Goal: Task Accomplishment & Management: Complete application form

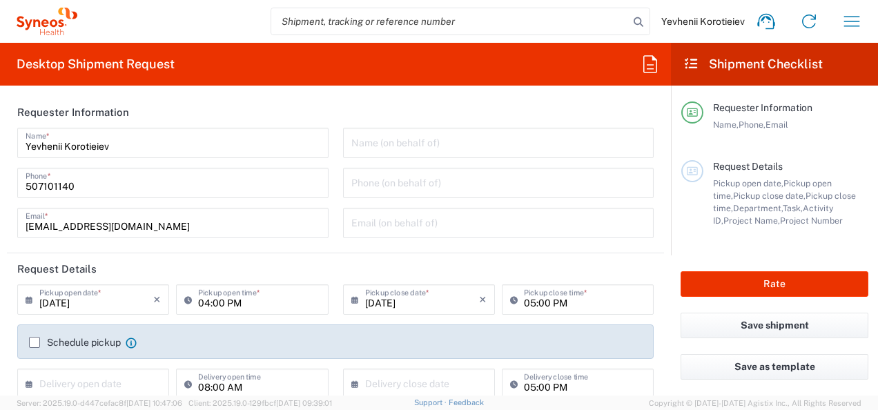
type input "Department"
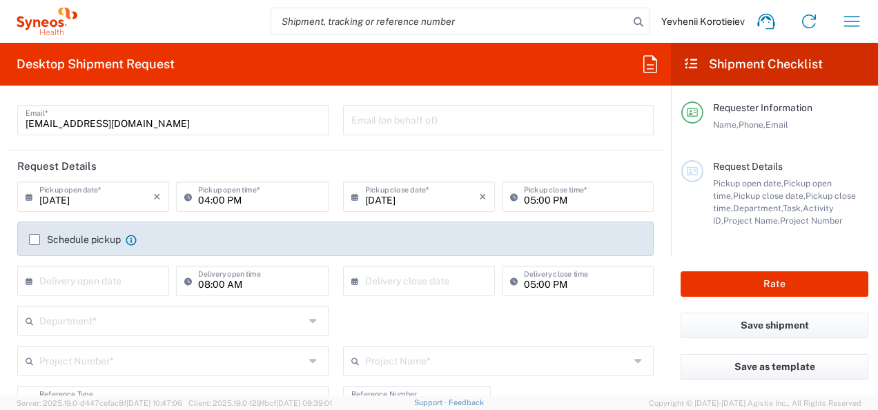
scroll to position [104, 0]
click at [28, 199] on icon at bounding box center [33, 196] width 14 height 22
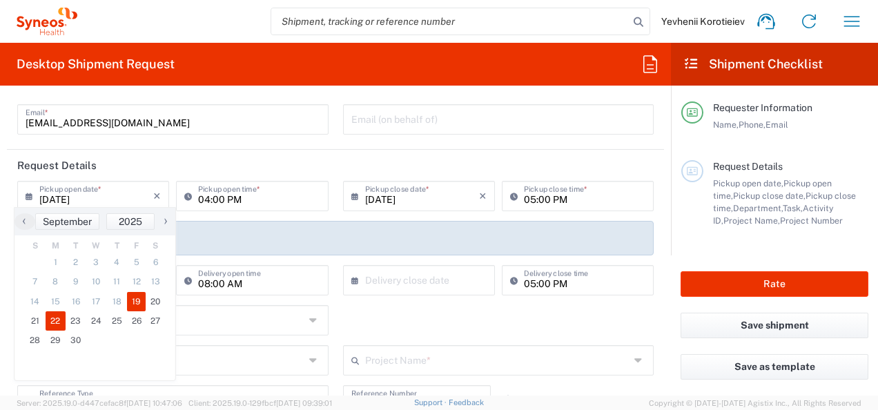
click at [51, 325] on span "22" at bounding box center [56, 320] width 21 height 19
type input "[DATE]"
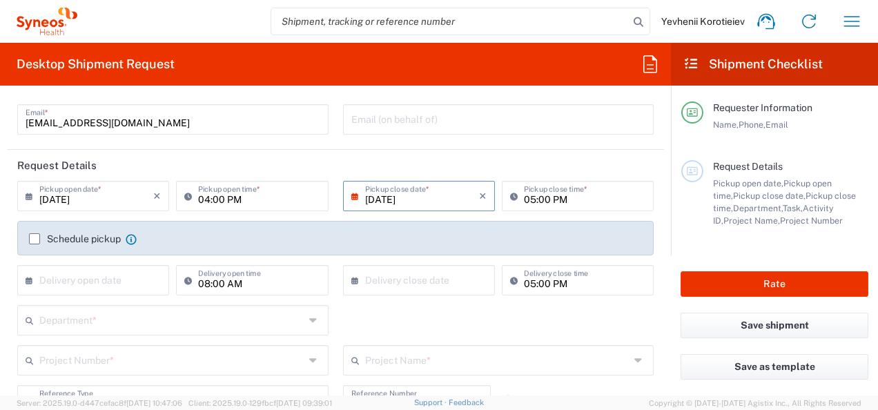
click at [213, 199] on input "04:00 PM" at bounding box center [258, 195] width 121 height 24
type input "10:00 AM"
click at [365, 196] on input "[DATE]" at bounding box center [422, 195] width 114 height 24
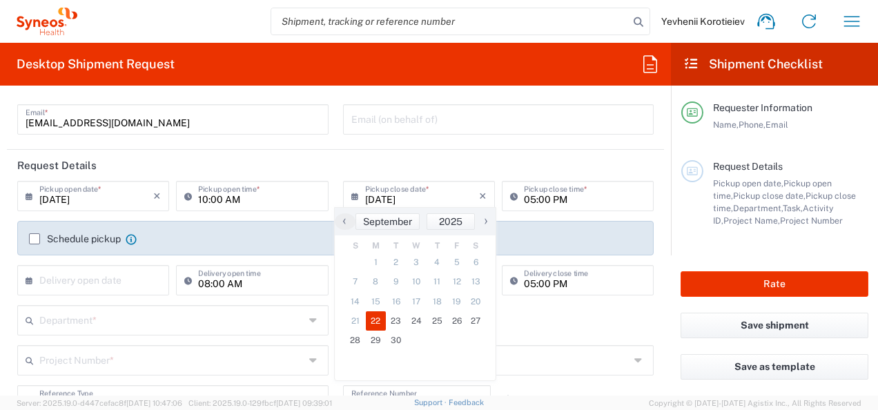
click at [378, 325] on span "22" at bounding box center [376, 320] width 21 height 19
click at [374, 323] on span "22" at bounding box center [376, 320] width 21 height 19
click at [524, 199] on input "05:00 PM" at bounding box center [584, 195] width 121 height 24
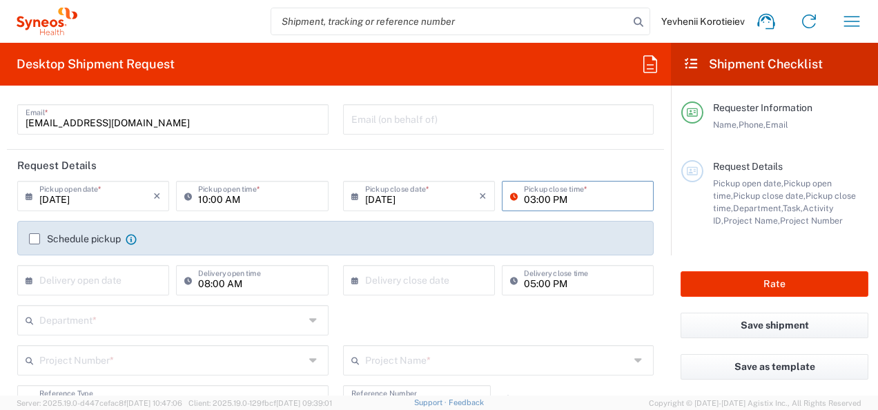
type input "02:00 PM"
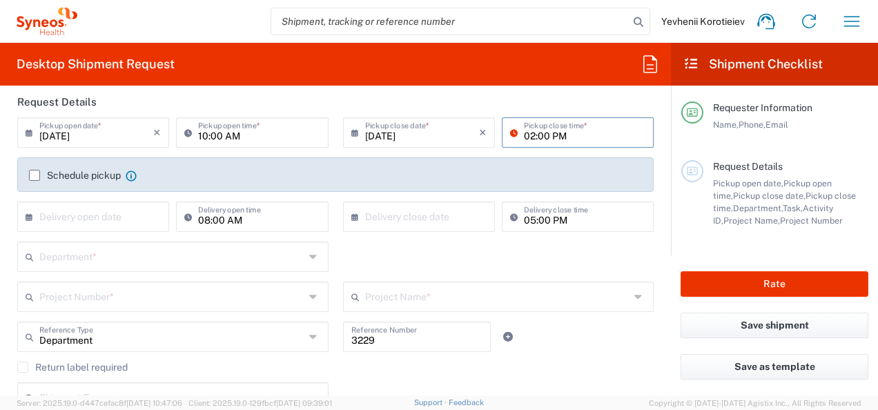
scroll to position [169, 0]
click at [30, 216] on icon at bounding box center [33, 215] width 14 height 22
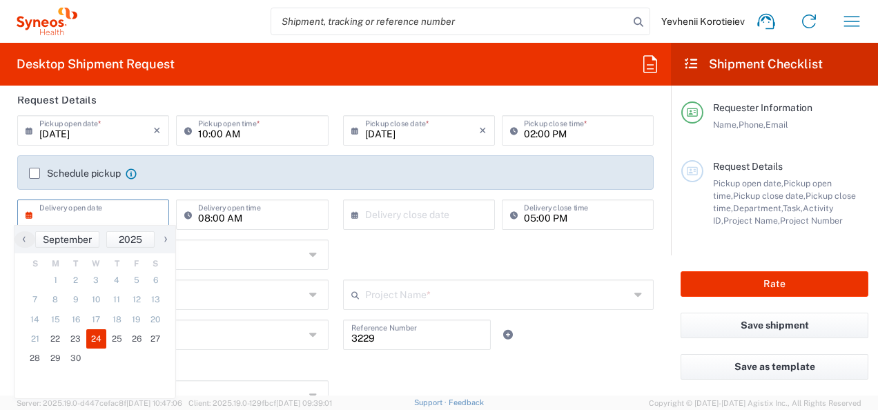
click at [91, 340] on span "24" at bounding box center [96, 338] width 21 height 19
type input "09/24/2025"
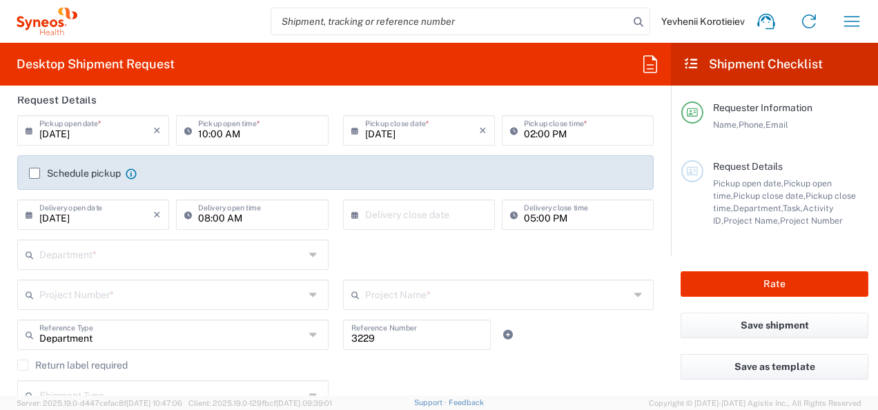
click at [354, 215] on icon at bounding box center [358, 215] width 14 height 22
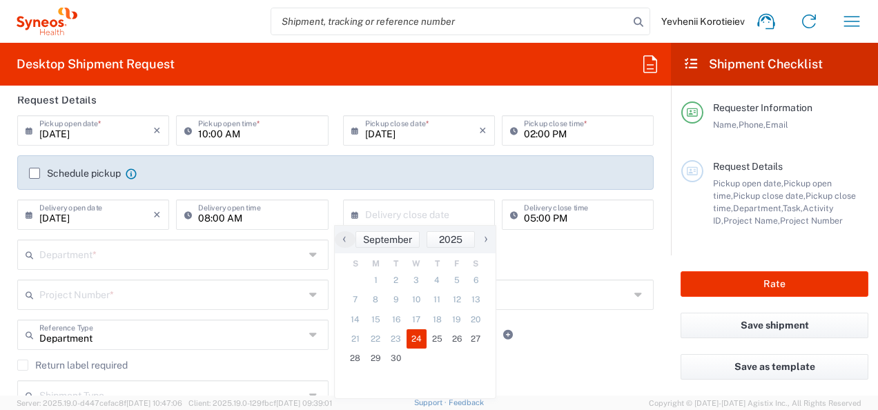
click at [413, 342] on span "24" at bounding box center [416, 338] width 21 height 19
type input "09/24/2025"
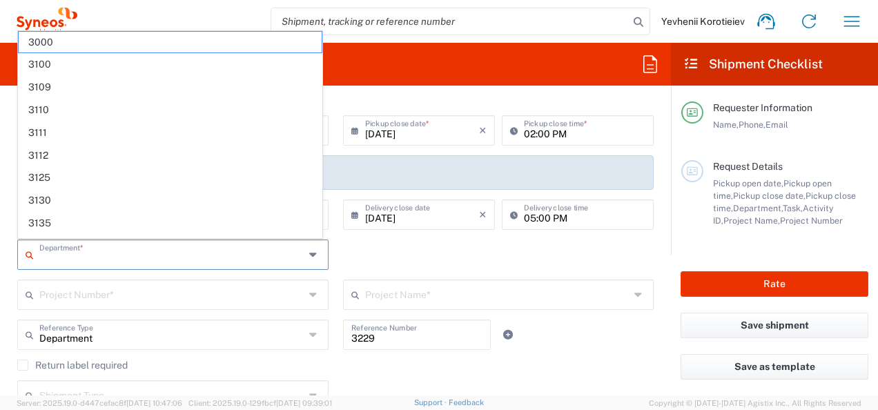
click at [148, 259] on input "text" at bounding box center [171, 254] width 265 height 24
click at [395, 261] on div "Department * 3000 3100 3109 3110 3111 3112 3125 3130 3135 3136 3150 3155 3165 3…" at bounding box center [335, 259] width 651 height 40
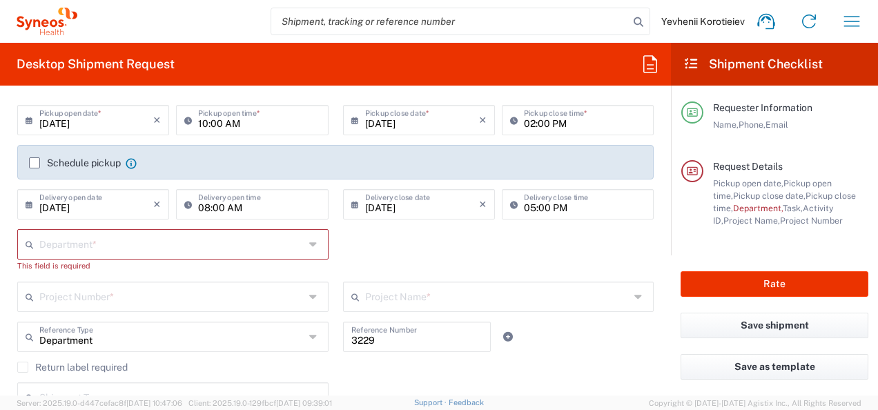
scroll to position [184, 0]
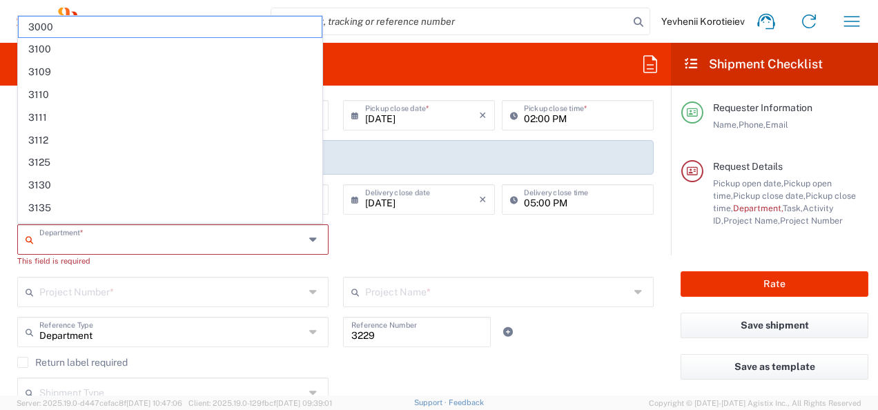
click at [112, 246] on input "text" at bounding box center [171, 238] width 265 height 24
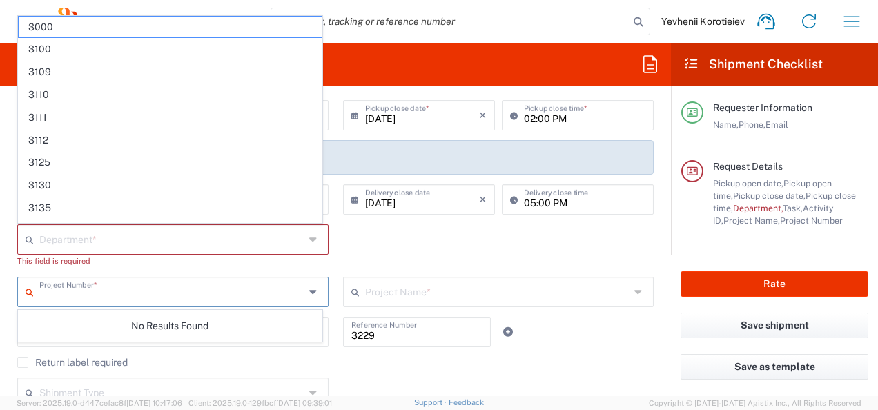
click at [97, 293] on input "text" at bounding box center [171, 291] width 265 height 24
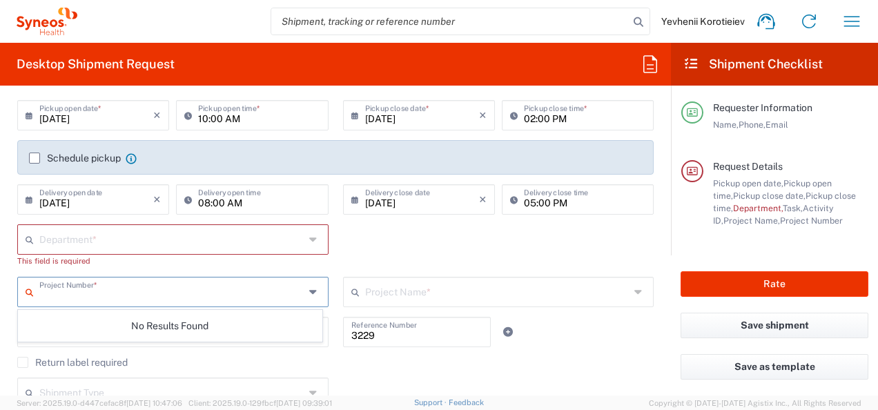
paste input "7065042"
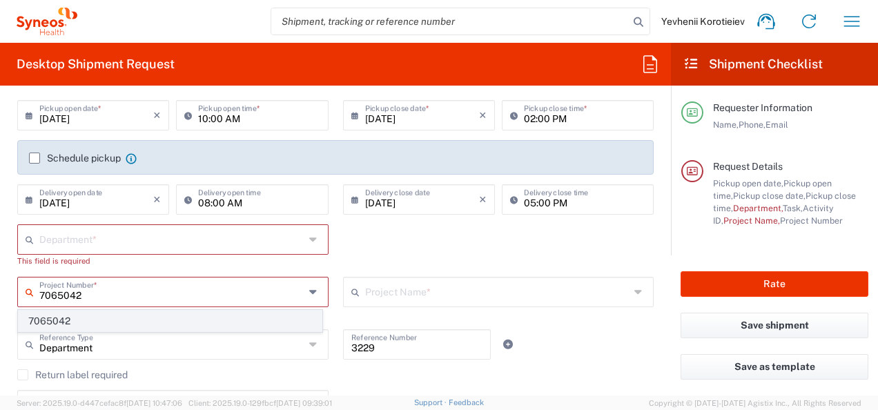
type input "7065042"
click at [67, 323] on span "7065042" at bounding box center [170, 321] width 303 height 21
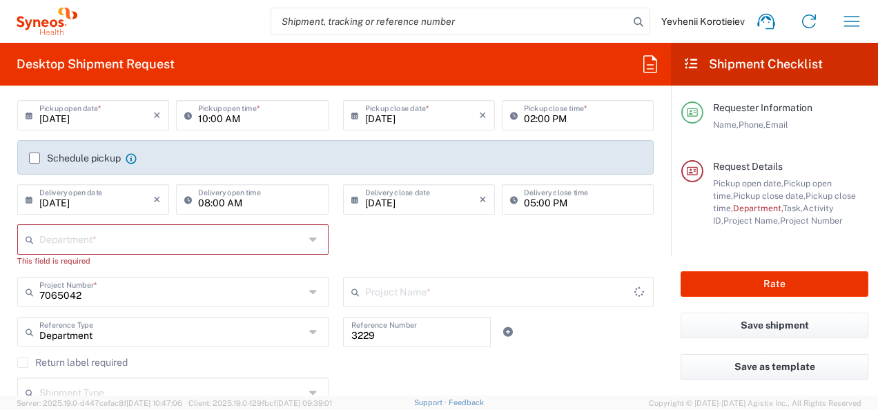
type input "7065042  Qilu Pharmaceutica"
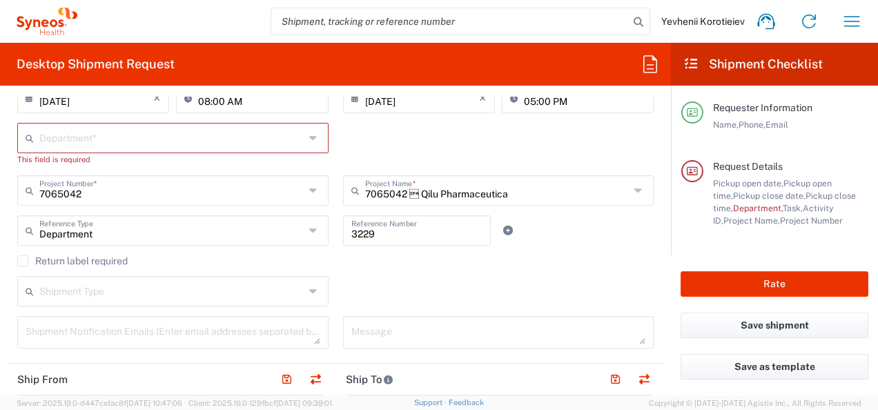
scroll to position [288, 0]
click at [168, 142] on input "text" at bounding box center [171, 135] width 265 height 24
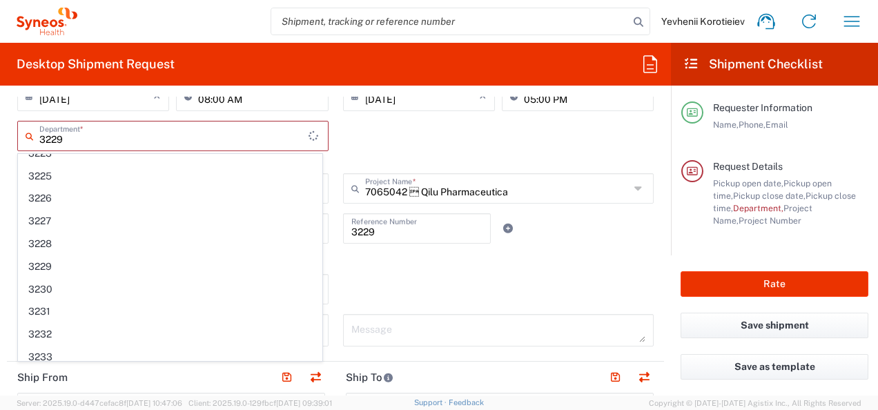
scroll to position [0, 0]
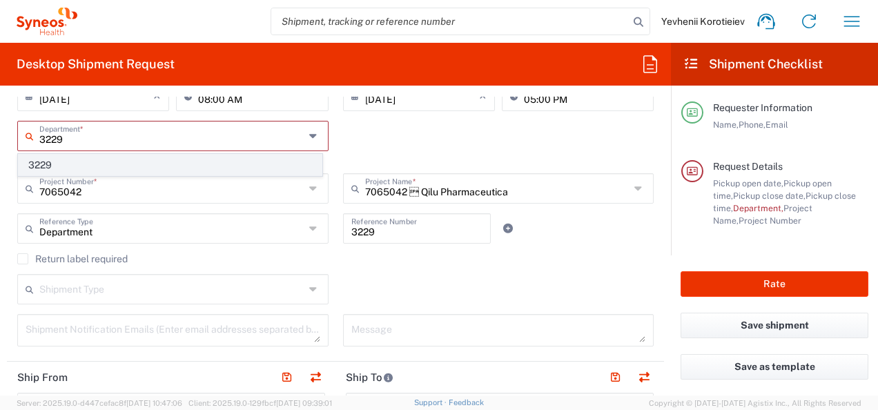
type input "3229"
click at [90, 157] on span "3229" at bounding box center [170, 165] width 303 height 21
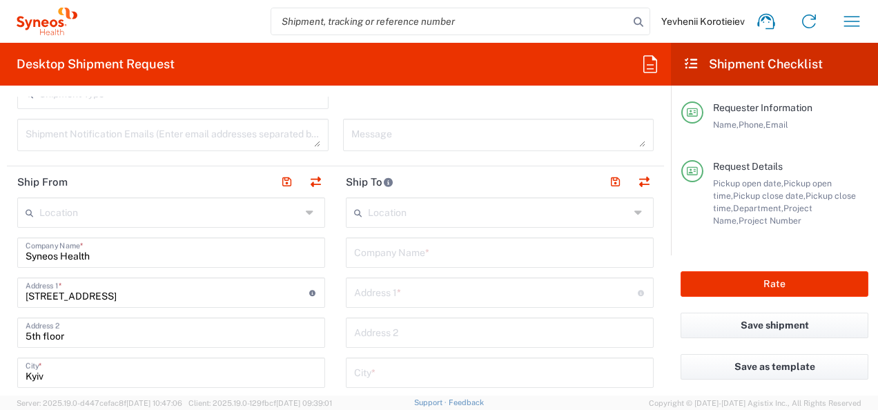
scroll to position [470, 0]
click at [407, 244] on input "text" at bounding box center [499, 252] width 291 height 24
paste input "Regional "Bukovinian Clinical Oncology Center""
type input "Regional "Bukovinian Clinical Oncology Center""
click at [414, 303] on div "Address 1 * For cross streets use street names with '&' or 'and' in between. Fo…" at bounding box center [500, 293] width 308 height 30
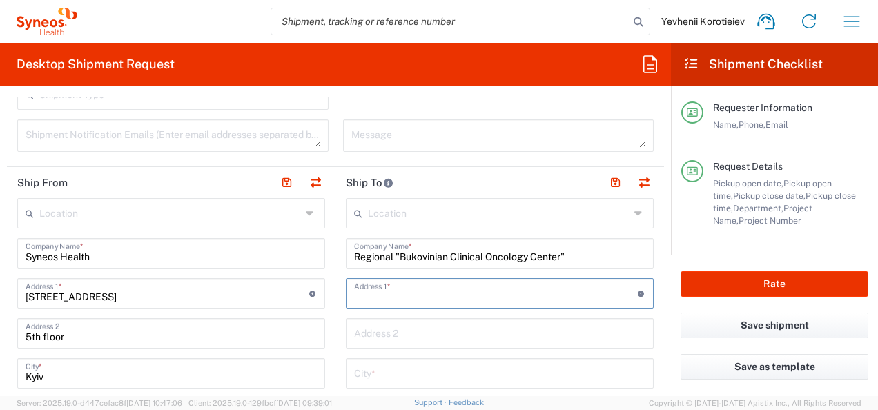
paste input "242, Heroiv Maidanu str."
type input "242, Heroiv Maidanu str."
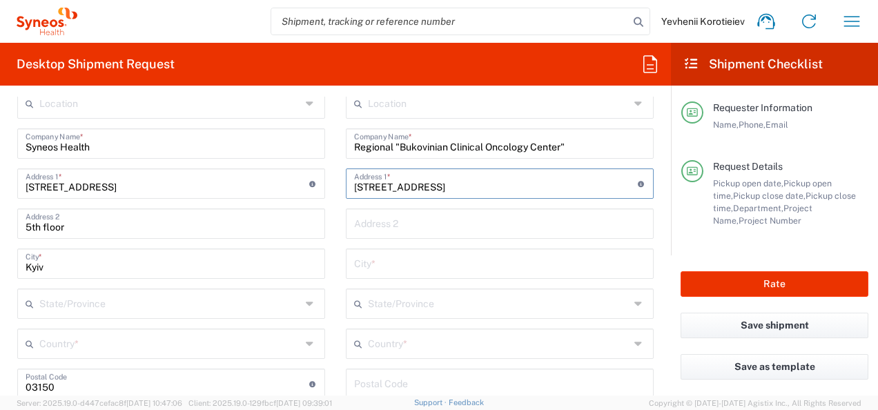
click at [389, 264] on input "text" at bounding box center [499, 263] width 291 height 24
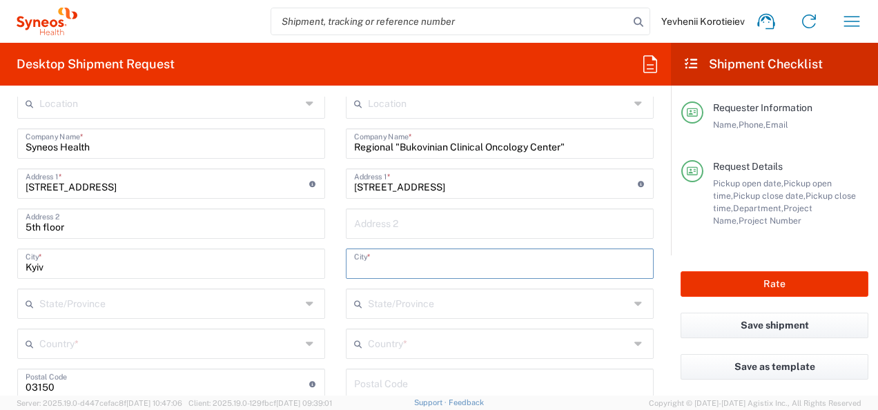
paste input "58013"
type input "58013"
click at [382, 306] on input "text" at bounding box center [499, 303] width 262 height 24
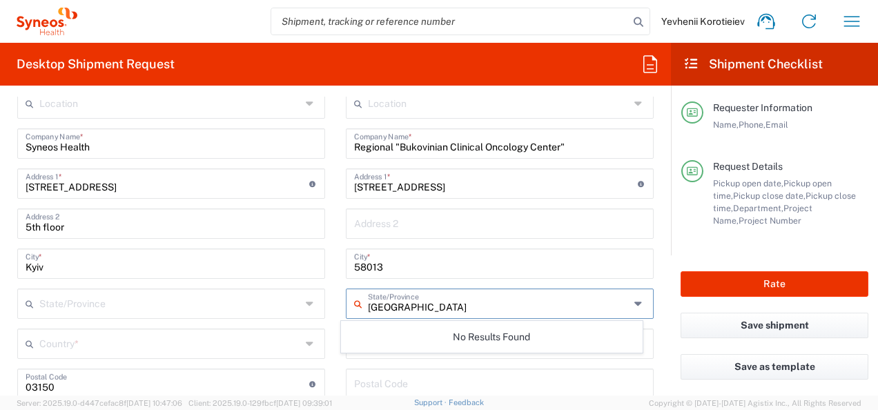
type input "Ukraine"
click at [335, 303] on main "Location No Results Found Regional "Bukovinian Clinical Oncology Center" Compan…" at bounding box center [499, 378] width 329 height 580
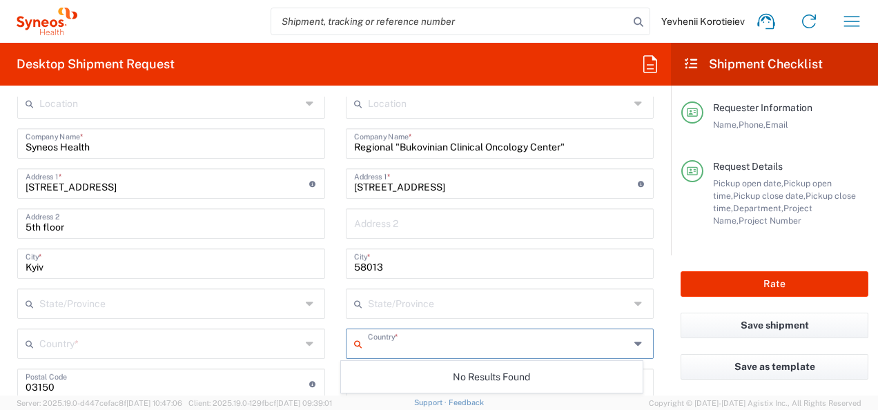
click at [394, 341] on input "text" at bounding box center [499, 343] width 262 height 24
type input "Ukraine"
click at [324, 327] on main "Location No Results Found Syneos Health Company Name * 98, Velyka Vasylkivska S…" at bounding box center [171, 358] width 329 height 540
click at [380, 341] on input "text" at bounding box center [499, 343] width 262 height 24
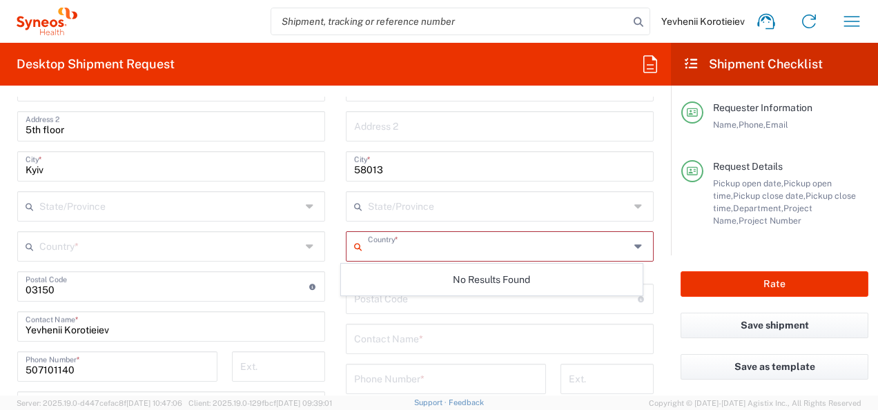
scroll to position [680, 0]
click at [634, 239] on icon at bounding box center [639, 243] width 11 height 22
click at [533, 244] on input "text" at bounding box center [499, 242] width 262 height 24
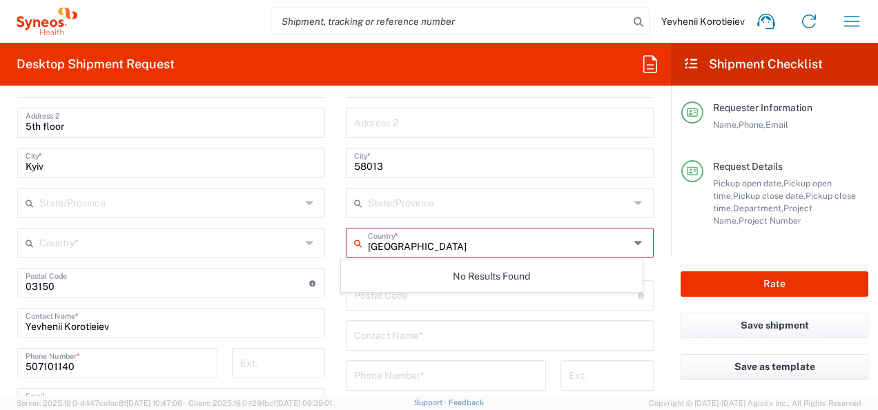
click at [381, 247] on input "Ukraine" at bounding box center [499, 242] width 262 height 24
type input "Ukraine"
click at [397, 254] on div "Ukraine Country *" at bounding box center [500, 243] width 308 height 30
drag, startPoint x: 392, startPoint y: 173, endPoint x: 341, endPoint y: 169, distance: 51.2
click at [346, 169] on div "58013 City *" at bounding box center [500, 163] width 308 height 30
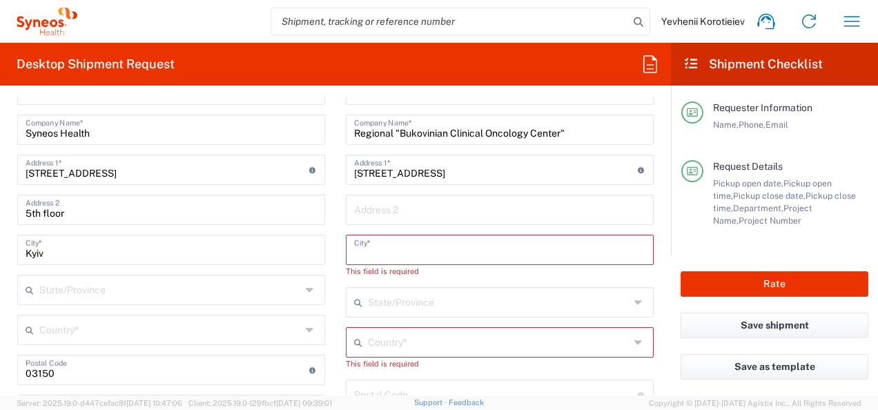
scroll to position [587, 0]
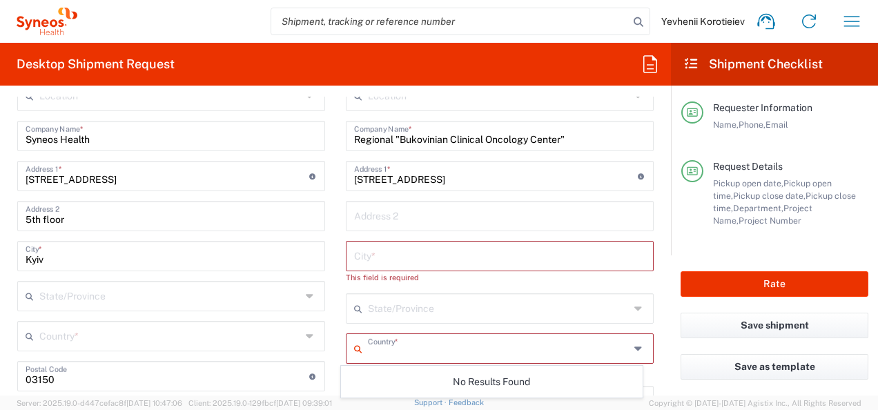
click at [383, 355] on input "text" at bounding box center [499, 347] width 262 height 24
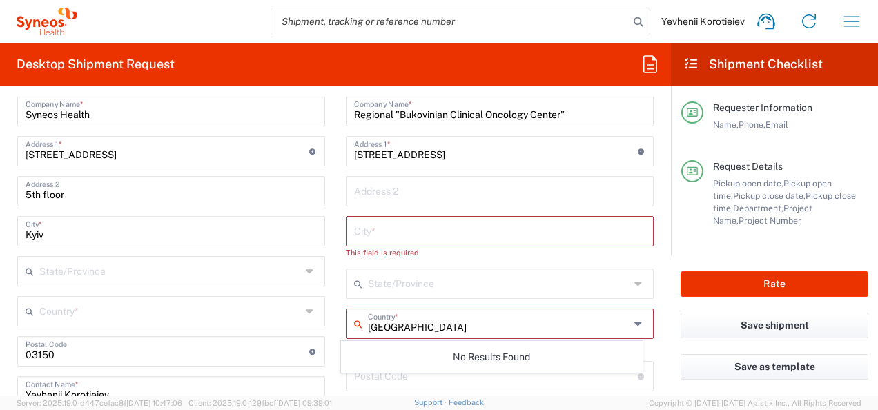
type input "Ukraine"
click at [400, 234] on input "text" at bounding box center [499, 230] width 291 height 24
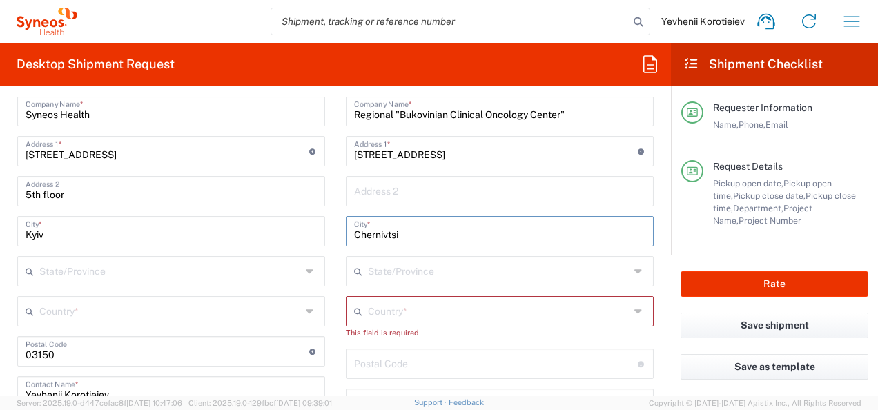
type input "Chernivtsi"
click at [380, 316] on input "text" at bounding box center [499, 310] width 262 height 24
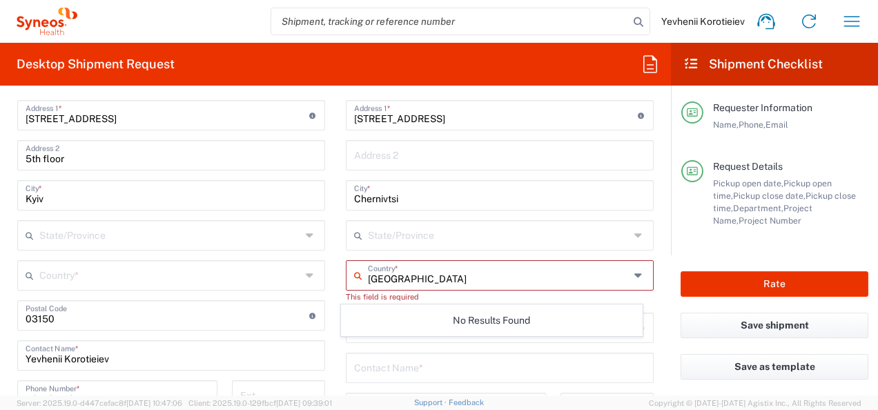
scroll to position [636, 0]
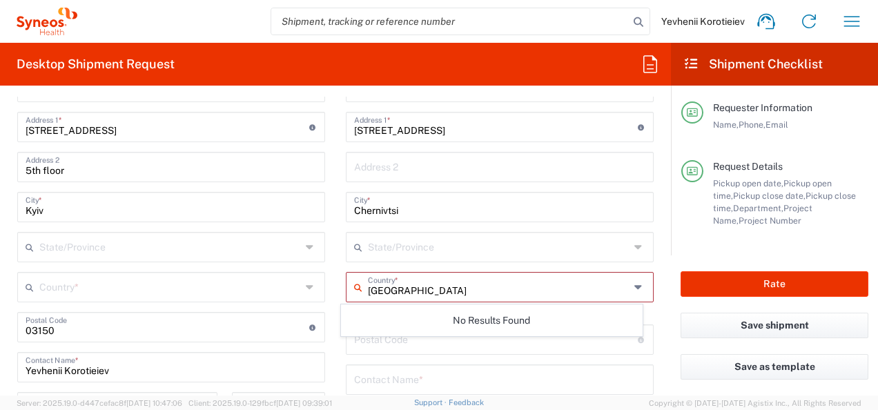
click at [435, 295] on input "Ukraine" at bounding box center [499, 286] width 262 height 24
type input "Ukraine"
click at [167, 284] on input "text" at bounding box center [170, 286] width 262 height 24
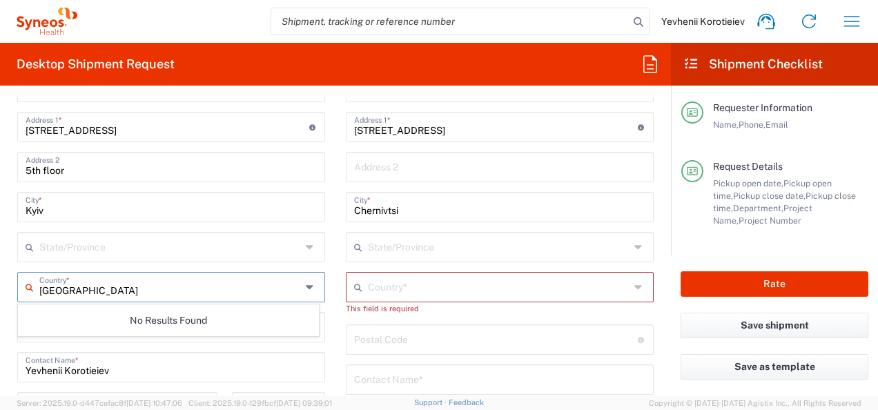
type input "Ukraine"
click at [26, 282] on icon at bounding box center [33, 287] width 14 height 22
click at [382, 291] on input "text" at bounding box center [499, 286] width 262 height 24
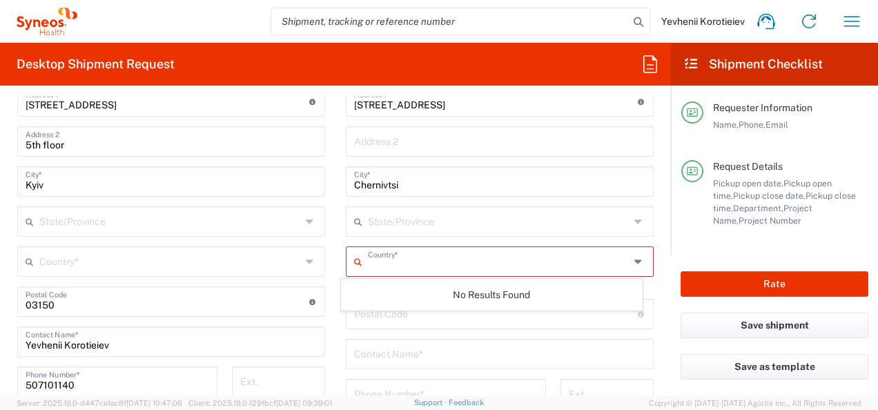
scroll to position [666, 0]
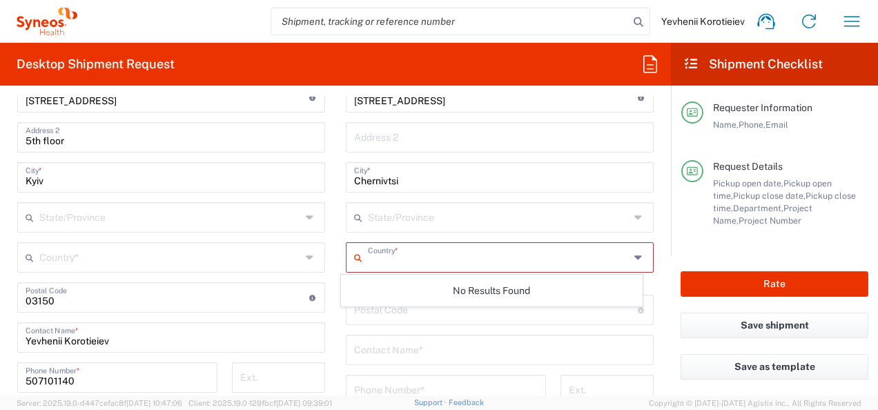
click at [363, 320] on div "Postal Code Enter Postal Code here" at bounding box center [500, 310] width 308 height 30
click at [372, 312] on input "undefined" at bounding box center [496, 309] width 284 height 24
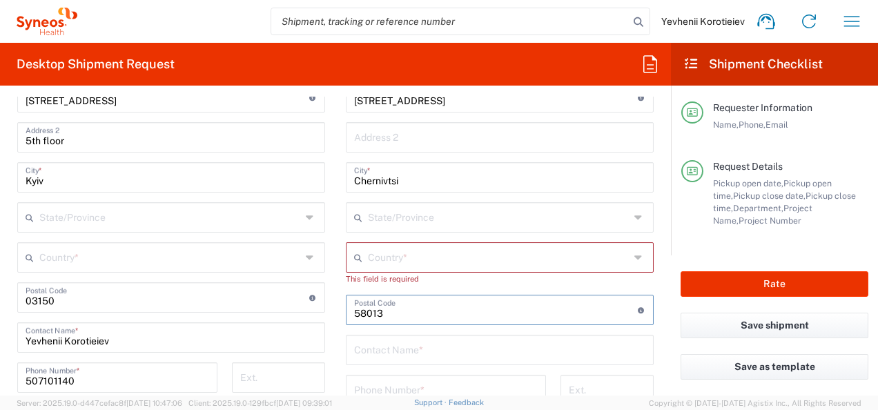
type input "58013"
click at [329, 317] on main "Location No Results Found Syneos Health Company Name * 98, Velyka Vasylkivska S…" at bounding box center [171, 272] width 329 height 540
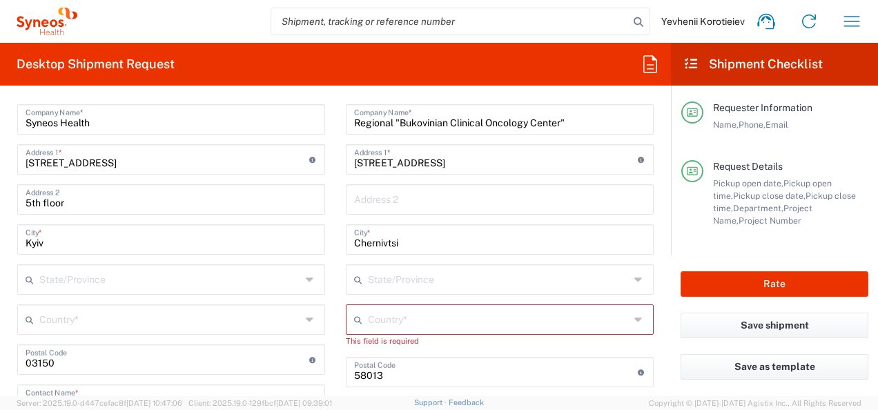
scroll to position [625, 0]
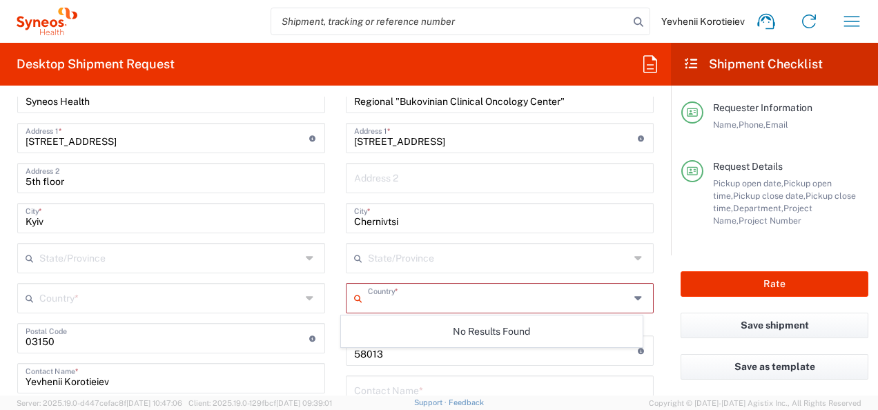
click at [380, 301] on input "text" at bounding box center [499, 297] width 262 height 24
type input "Ukraine"
click at [409, 357] on input "undefined" at bounding box center [496, 349] width 284 height 24
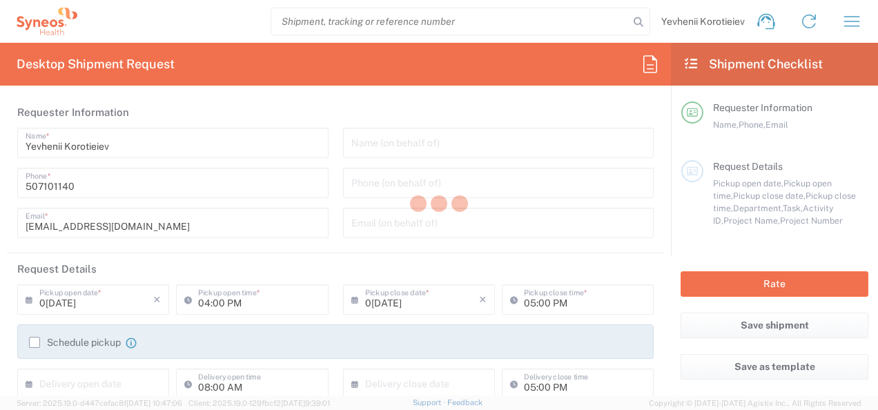
type input "Department"
type input "Ukraine"
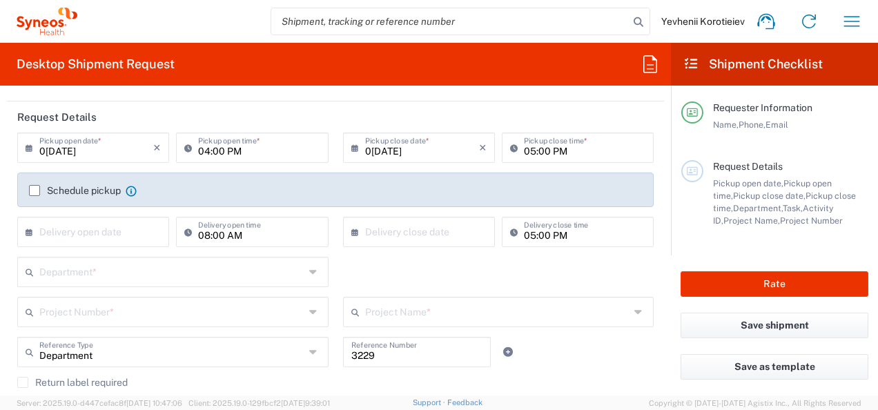
scroll to position [153, 0]
type input "Syneos Health Ukraine, LLC"
click at [204, 154] on input "04:00 PM" at bounding box center [258, 145] width 121 height 24
type input "10:00 AM"
click at [26, 148] on icon at bounding box center [33, 146] width 14 height 22
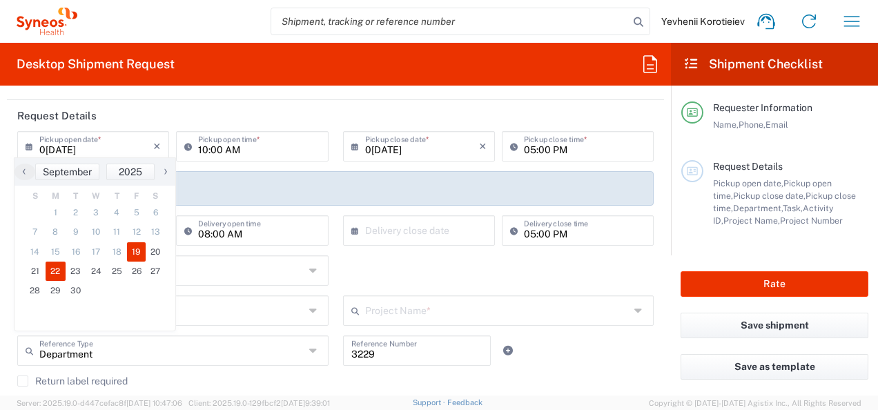
click at [55, 273] on span "22" at bounding box center [56, 271] width 21 height 19
type input "[DATE]"
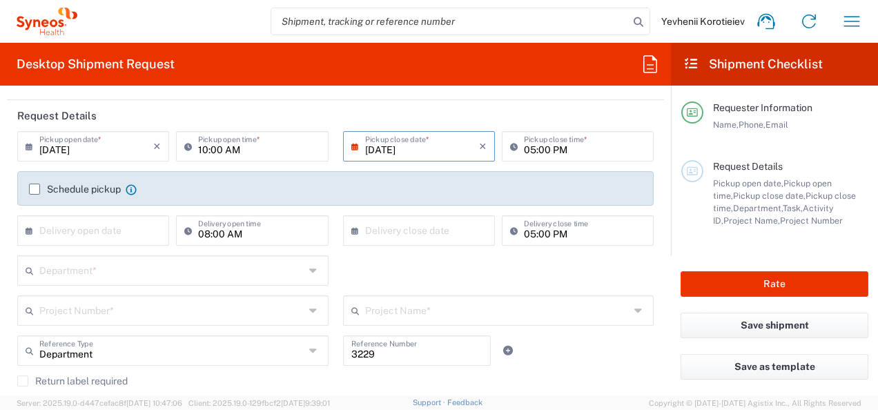
click at [345, 141] on div "09/22/2025 × Pickup close date *" at bounding box center [419, 146] width 152 height 30
click at [351, 148] on icon at bounding box center [358, 146] width 14 height 22
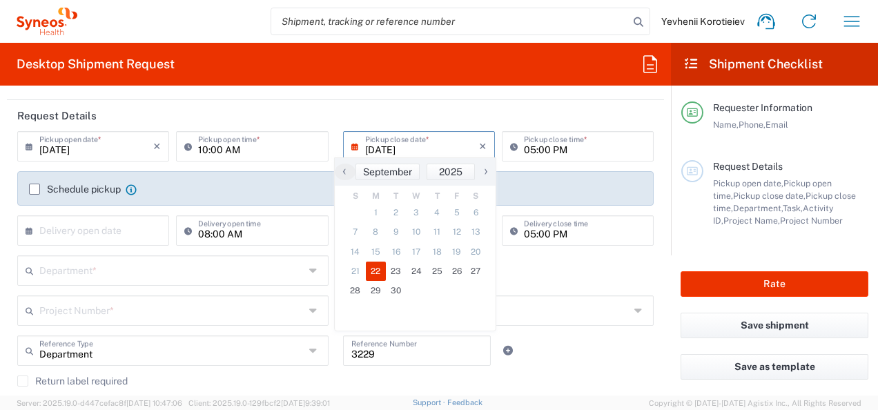
click at [380, 272] on span "22" at bounding box center [376, 271] width 21 height 19
click at [393, 271] on span "23" at bounding box center [396, 271] width 21 height 19
type input "09/23/2025"
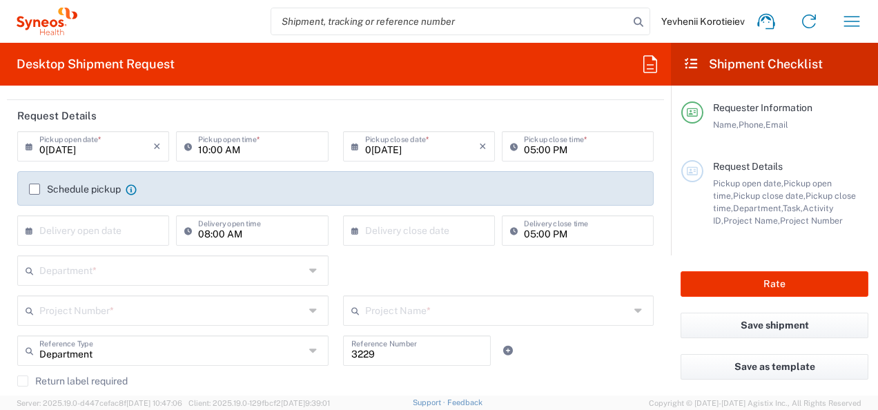
click at [527, 153] on input "05:00 PM" at bounding box center [584, 145] width 121 height 24
type input "03:00 PM"
click at [97, 225] on input "text" at bounding box center [96, 229] width 114 height 24
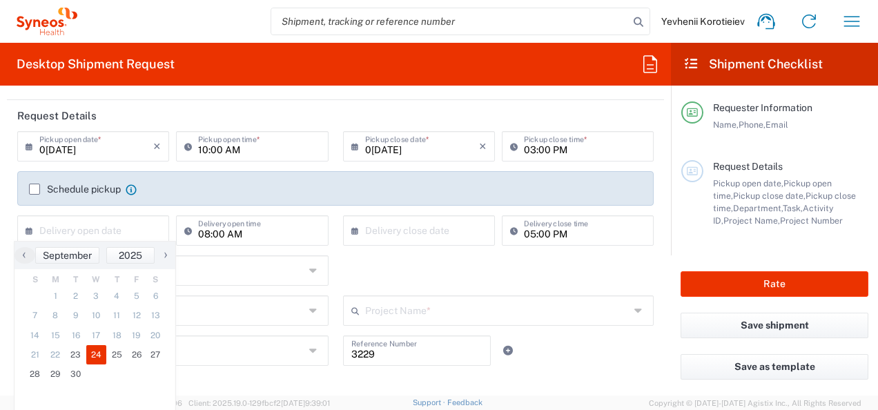
click at [97, 357] on span "24" at bounding box center [96, 354] width 21 height 19
type input "09/24/2025"
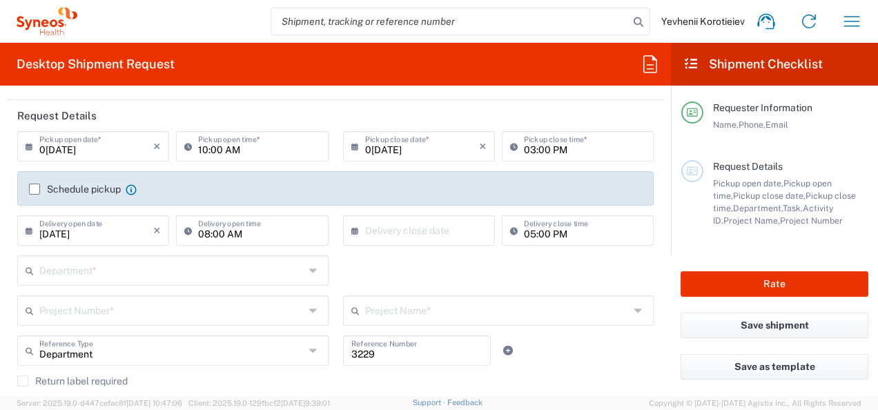
click at [351, 227] on icon at bounding box center [358, 230] width 14 height 22
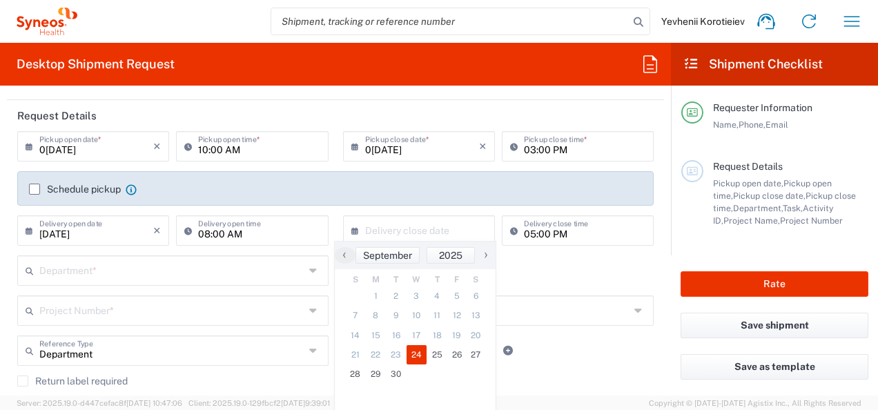
click at [418, 354] on span "24" at bounding box center [416, 354] width 21 height 19
type input "09/24/2025"
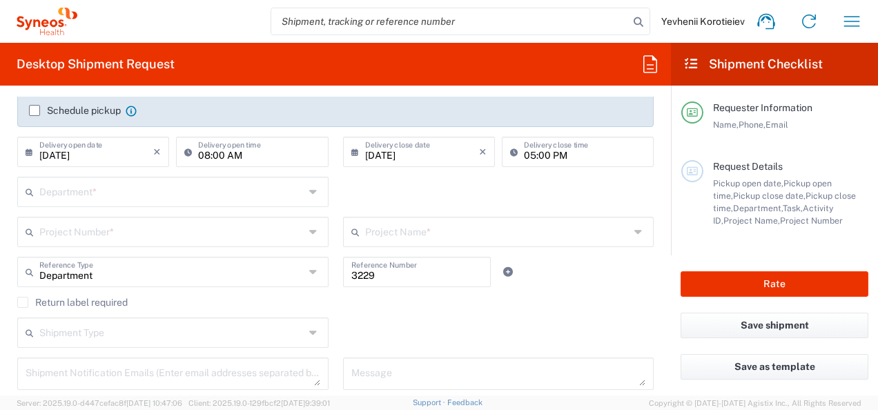
scroll to position [233, 0]
click at [128, 205] on div "Department *" at bounding box center [172, 191] width 311 height 30
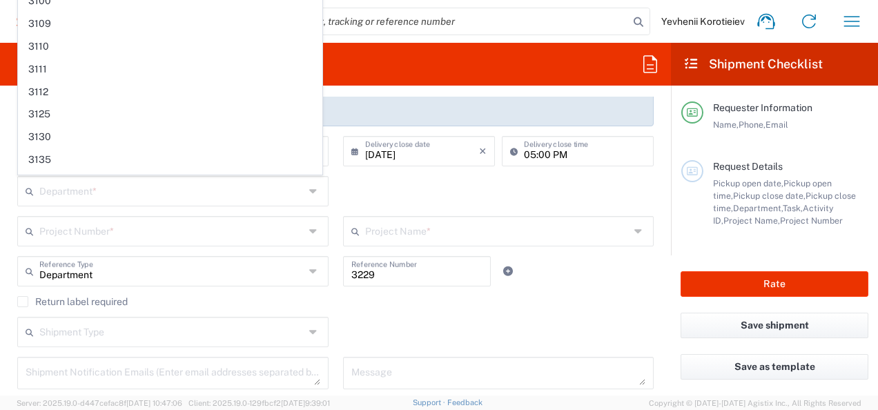
click at [104, 243] on div "Project Number *" at bounding box center [172, 231] width 311 height 30
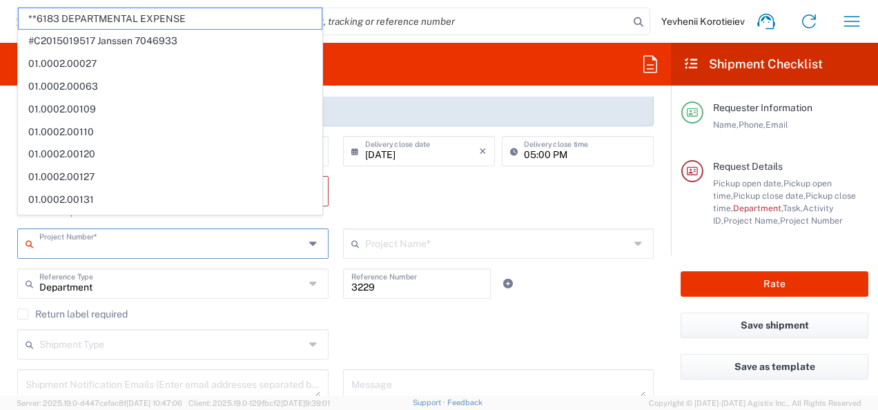
click at [104, 242] on input "text" at bounding box center [171, 243] width 265 height 24
paste input "7065042"
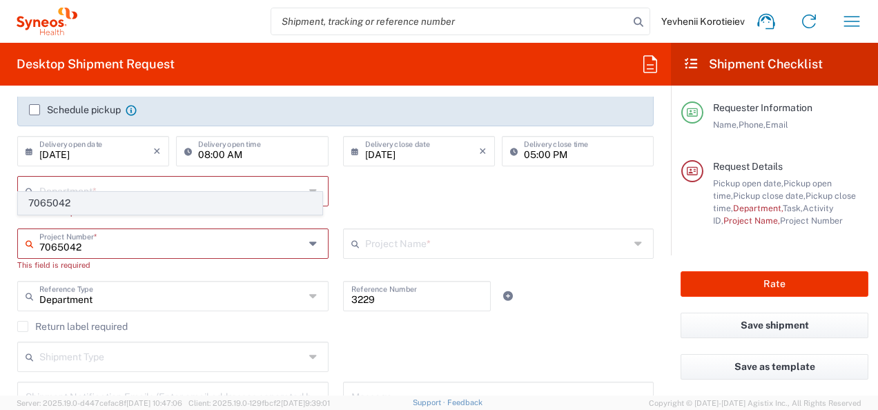
type input "7065042"
click at [98, 202] on span "7065042" at bounding box center [170, 203] width 303 height 21
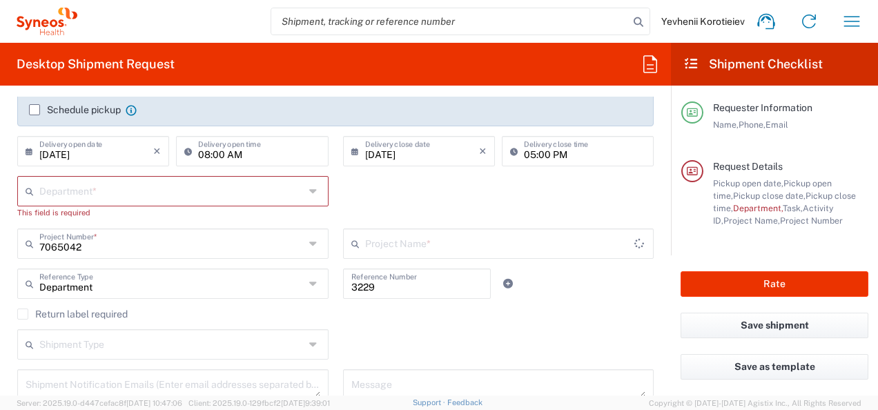
type input "7065042  Qilu Pharmaceutica"
click at [90, 199] on input "text" at bounding box center [171, 190] width 265 height 24
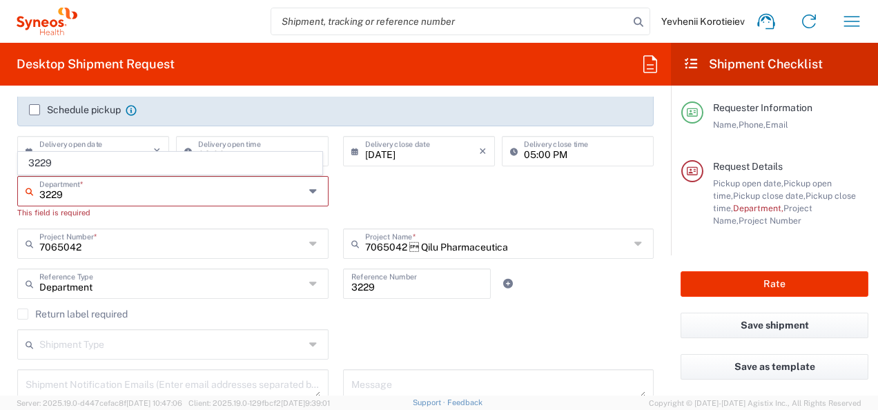
type input "3229"
click at [431, 197] on div "3229 Department * 3229 This field is required" at bounding box center [335, 202] width 651 height 52
click at [135, 202] on div "Department *" at bounding box center [172, 191] width 311 height 30
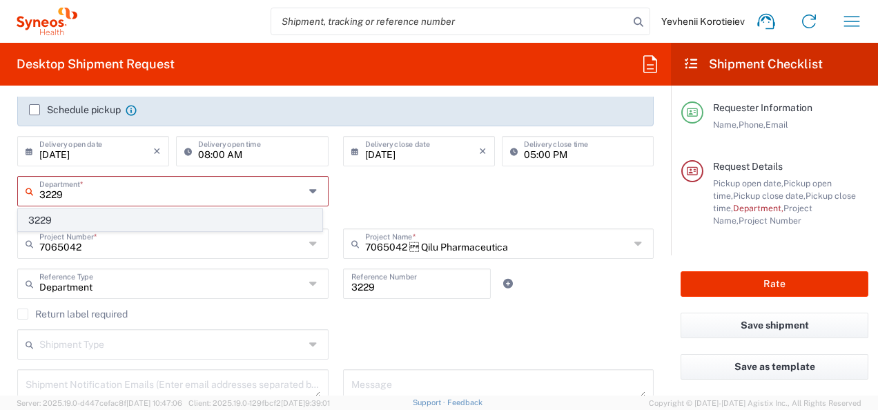
type input "3229"
click at [71, 219] on span "3229" at bounding box center [170, 220] width 303 height 21
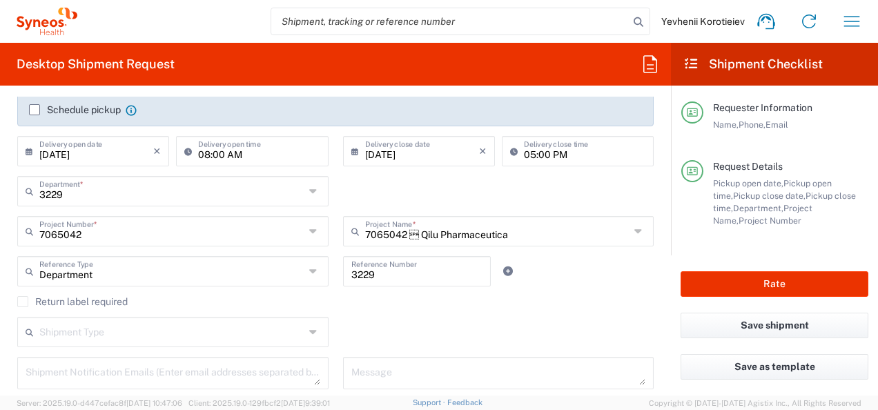
click at [105, 337] on input "text" at bounding box center [171, 331] width 265 height 24
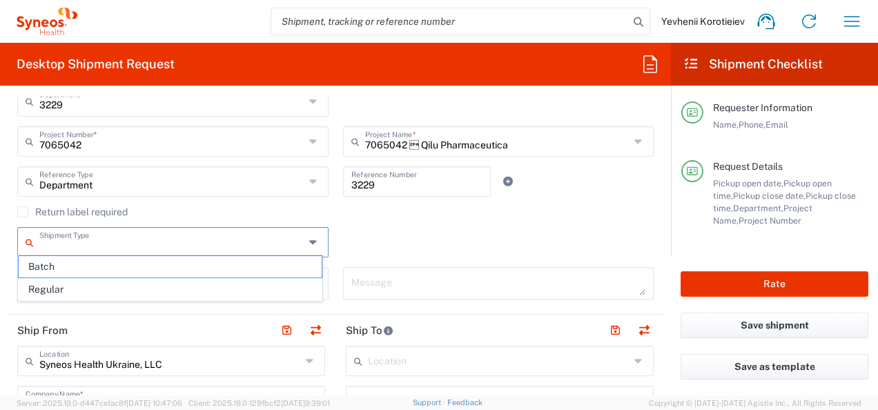
scroll to position [327, 0]
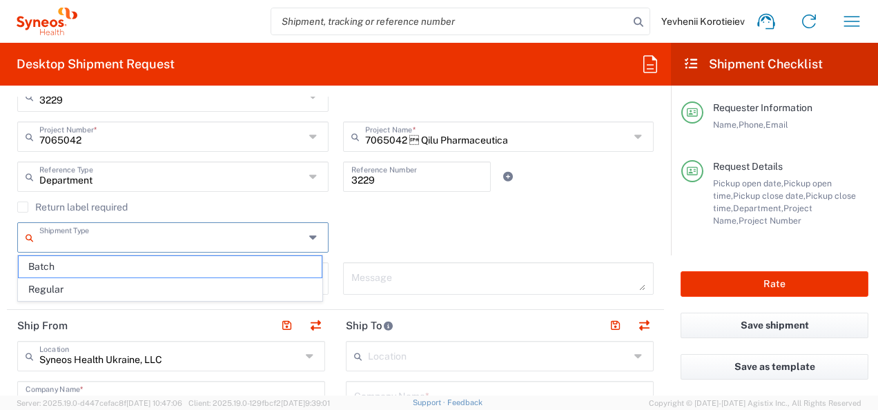
click at [427, 225] on div "Shipment Type Batch Regular" at bounding box center [335, 242] width 651 height 40
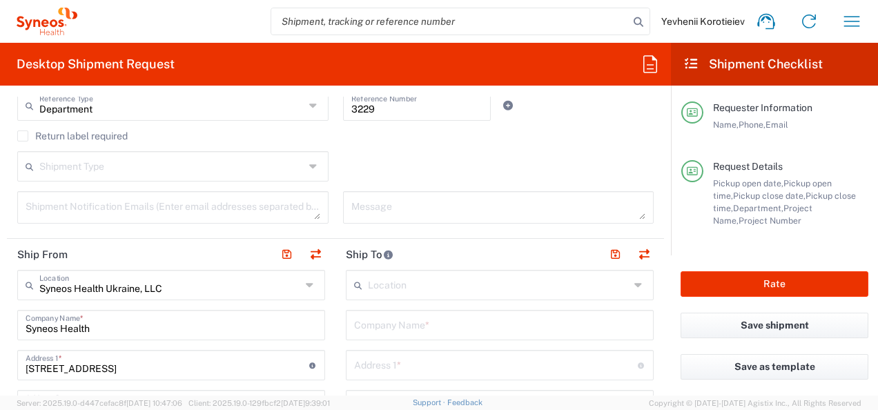
scroll to position [400, 0]
click at [217, 210] on textarea at bounding box center [173, 206] width 295 height 24
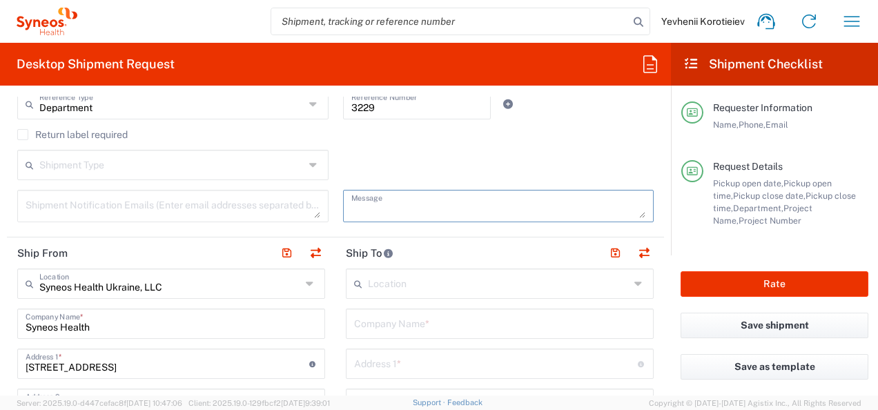
click at [384, 203] on textarea at bounding box center [498, 206] width 295 height 24
click at [399, 168] on div "Shipment Type Batch Regular" at bounding box center [335, 170] width 651 height 40
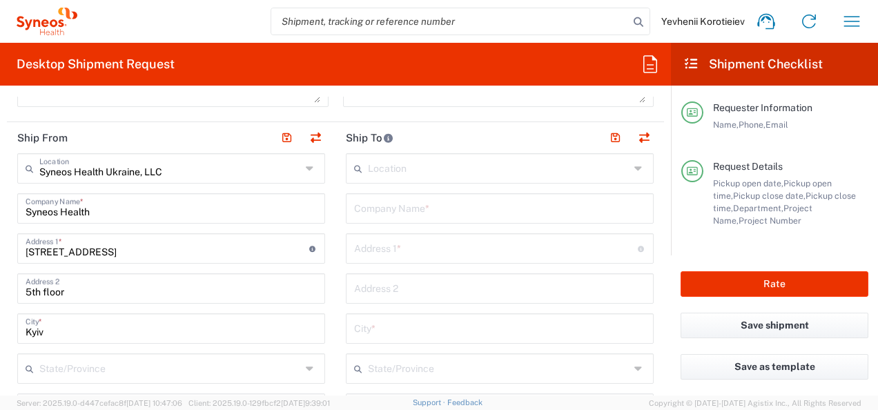
click at [399, 168] on input "text" at bounding box center [499, 167] width 262 height 24
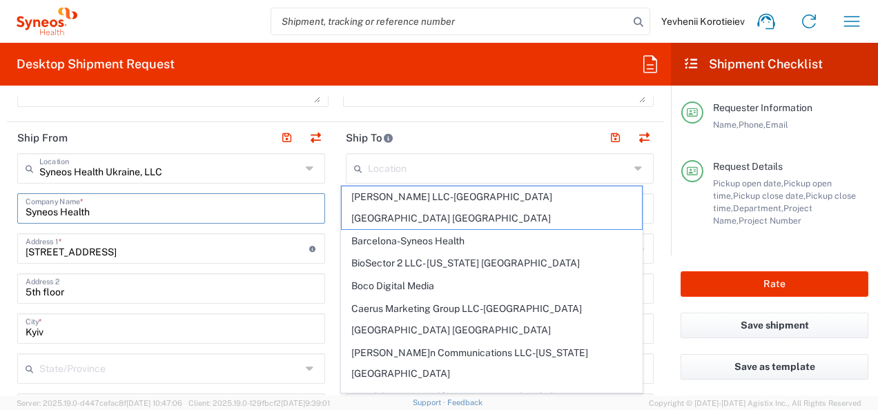
click at [237, 208] on input "Syneos Health" at bounding box center [171, 207] width 291 height 24
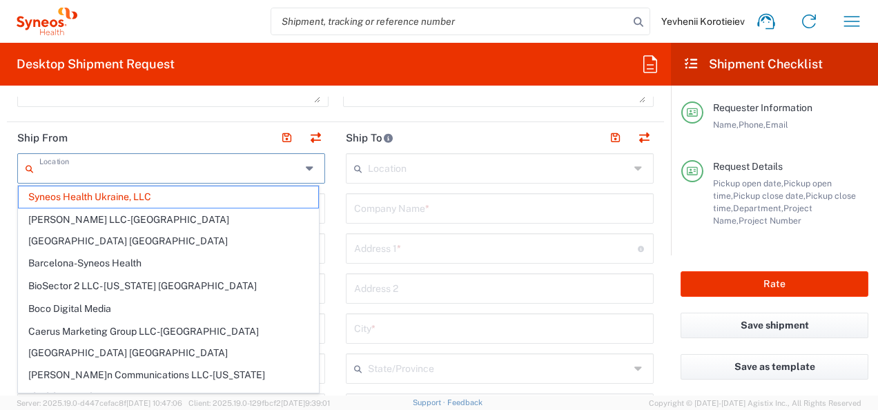
drag, startPoint x: 169, startPoint y: 168, endPoint x: 84, endPoint y: 174, distance: 85.8
click at [84, 174] on input "text" at bounding box center [170, 167] width 262 height 24
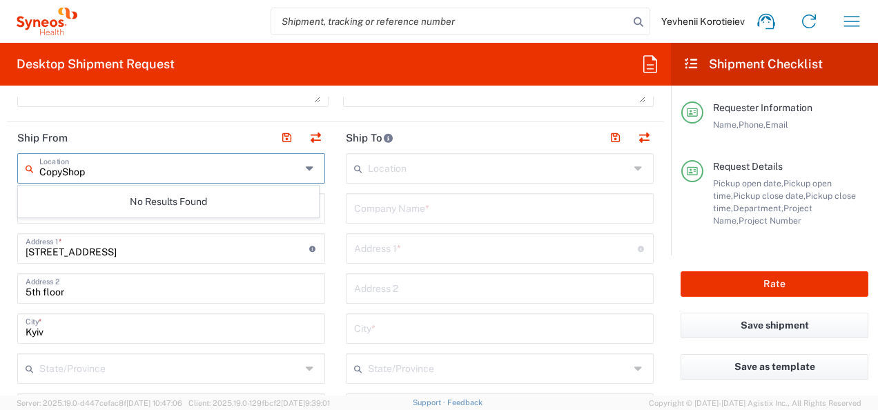
type input "CopyShop"
click at [0, 179] on form "Requester Information Yevhenii Korotieiev Name * 507101140 Phone * yevhenii.kor…" at bounding box center [335, 246] width 671 height 299
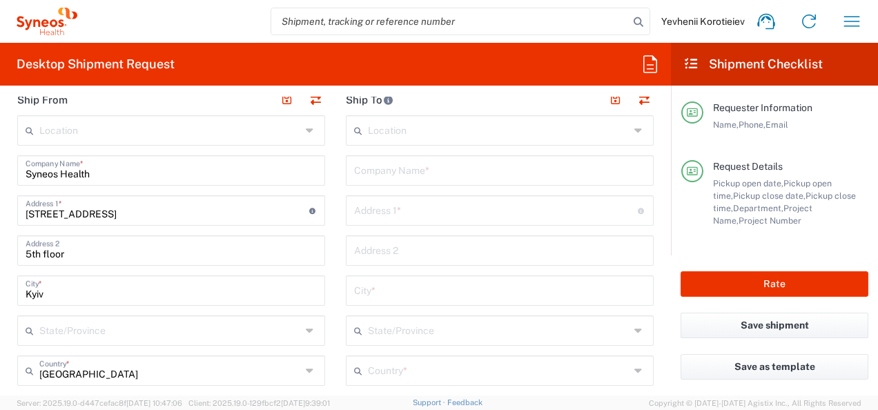
scroll to position [574, 0]
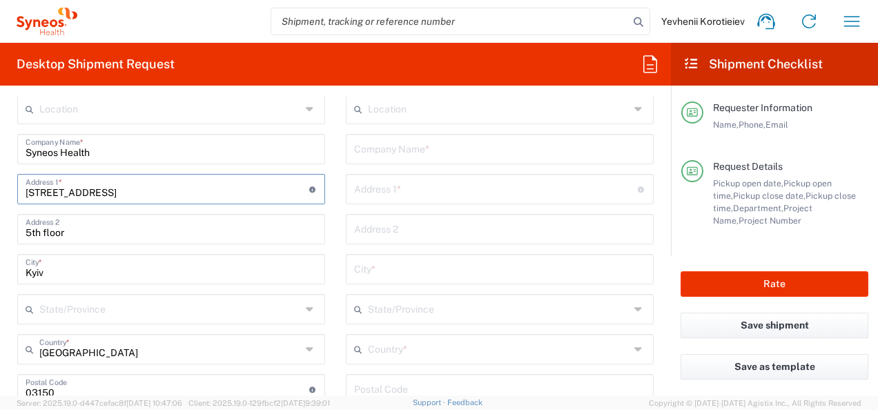
drag, startPoint x: 164, startPoint y: 192, endPoint x: -3, endPoint y: 184, distance: 167.2
click at [0, 184] on html "Yevhenii Korotieiev Home Shipment estimator Shipment tracking Desktop shipment …" at bounding box center [439, 205] width 878 height 410
paste input "12 Serhiia Naboky"
type input "[STREET_ADDRESS]"
click at [8, 163] on main "Location Addison Whitney LLC-Morrisvile NC US Barcelona-Syneos Health BioSector…" at bounding box center [171, 364] width 329 height 540
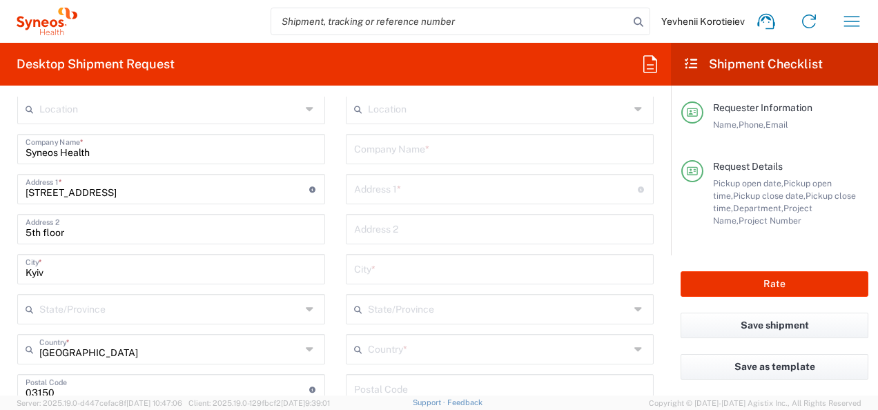
scroll to position [611, 0]
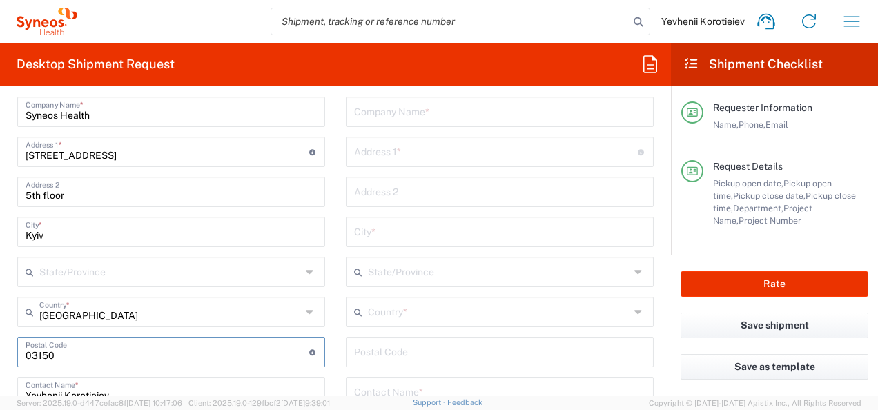
drag, startPoint x: 73, startPoint y: 357, endPoint x: -3, endPoint y: 352, distance: 76.1
click at [0, 352] on html "Yevhenii Korotieiev Home Shipment estimator Shipment tracking Desktop shipment …" at bounding box center [439, 205] width 878 height 410
type input "02000"
click at [6, 346] on form "Requester Information Yevhenii Korotieiev Name * 507101140 Phone * yevhenii.kor…" at bounding box center [335, 246] width 671 height 299
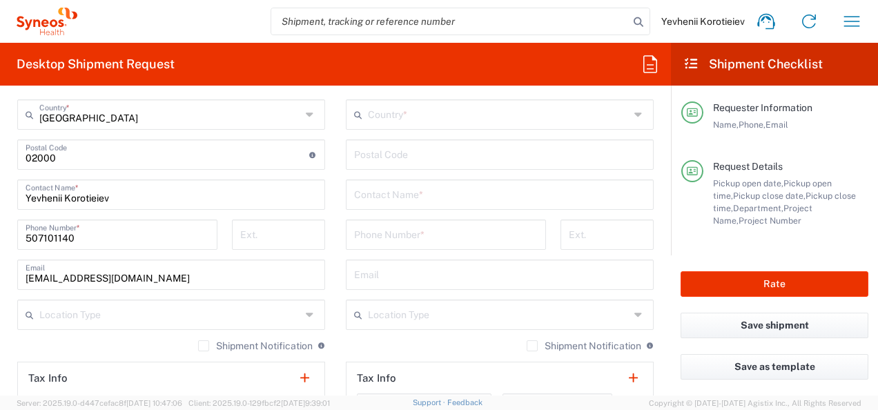
scroll to position [818, 0]
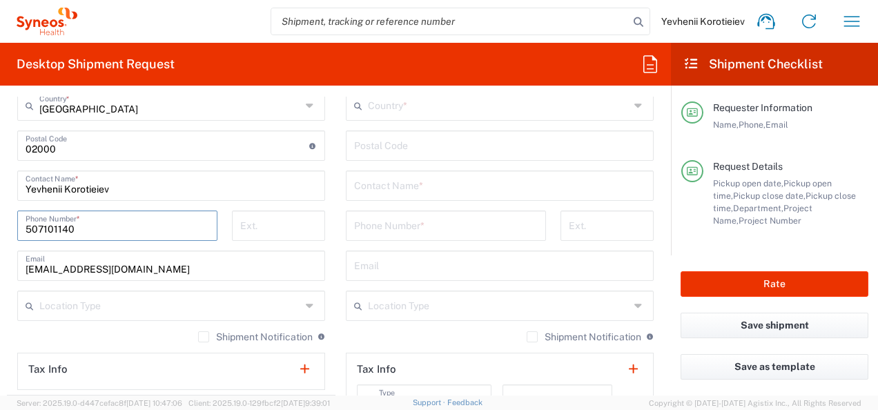
drag, startPoint x: 107, startPoint y: 235, endPoint x: -3, endPoint y: 240, distance: 109.9
click at [0, 240] on html "Yevhenii Korotieiev Home Shipment estimator Shipment tracking Desktop shipment …" at bounding box center [439, 205] width 878 height 410
paste input "+38093150751"
drag, startPoint x: 44, startPoint y: 224, endPoint x: -3, endPoint y: 234, distance: 47.9
click at [0, 234] on html "Yevhenii Korotieiev Home Shipment estimator Shipment tracking Desktop shipment …" at bounding box center [439, 205] width 878 height 410
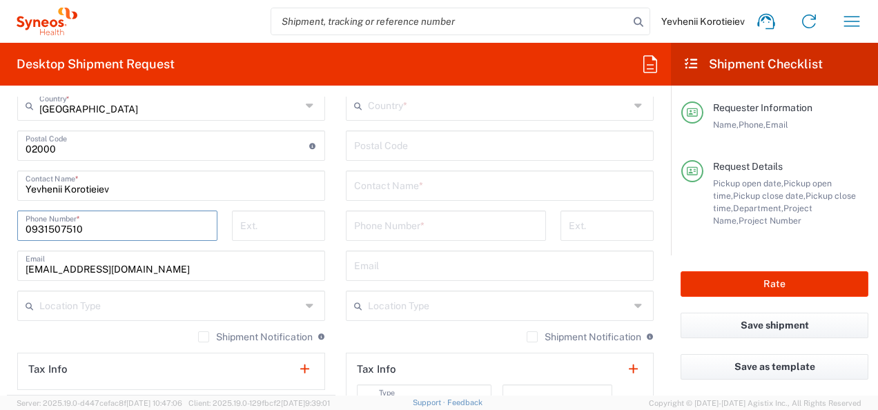
type input "0931507510"
click at [270, 223] on input "tel" at bounding box center [278, 225] width 77 height 24
paste input "+38"
type input "+38"
click at [4, 243] on form "Requester Information Yevhenii Korotieiev Name * 507101140 Phone * yevhenii.kor…" at bounding box center [335, 246] width 671 height 299
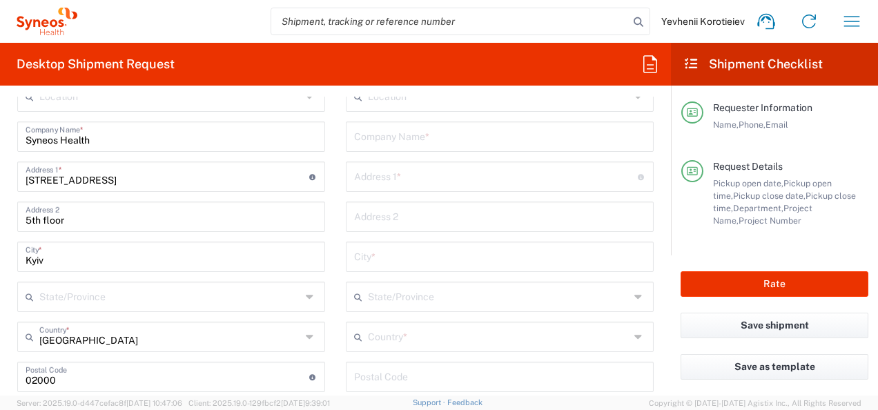
scroll to position [586, 0]
drag, startPoint x: 92, startPoint y: 217, endPoint x: -3, endPoint y: 234, distance: 96.8
click at [0, 234] on html "Yevhenii Korotieiev Home Shipment estimator Shipment tracking Desktop shipment …" at bounding box center [439, 205] width 878 height 410
type input "1"
click at [4, 221] on form "Requester Information Yevhenii Korotieiev Name * 507101140 Phone * yevhenii.kor…" at bounding box center [335, 246] width 671 height 299
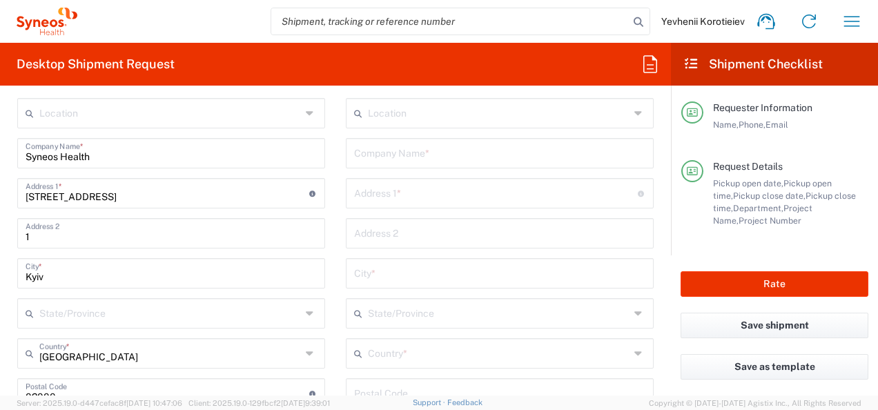
scroll to position [574, 0]
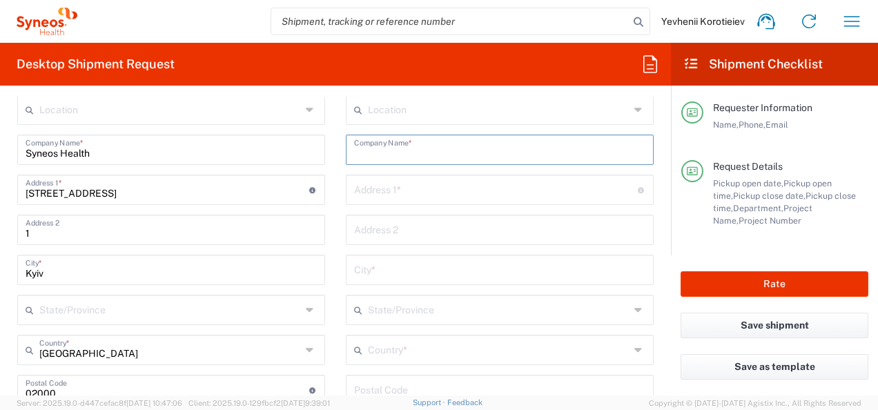
click at [387, 159] on input "text" at bounding box center [499, 149] width 291 height 24
paste input ""Bukovinian Clinical Oncology Center""
type input ""Bukovinian Clinical Oncology Center""
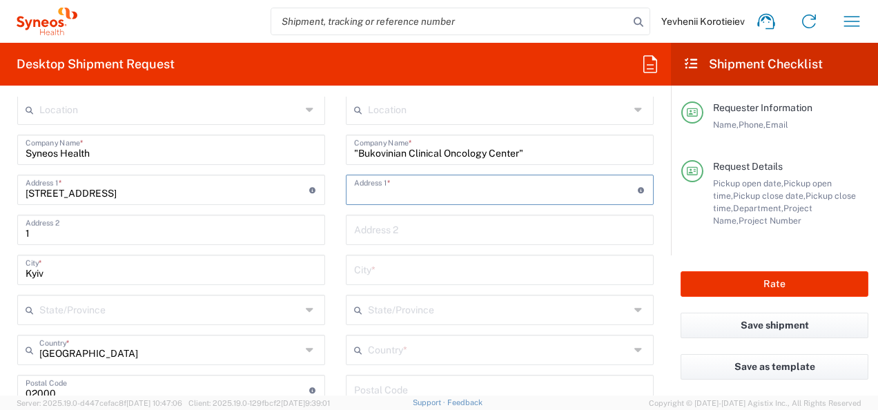
click at [418, 193] on input "text" at bounding box center [496, 189] width 284 height 24
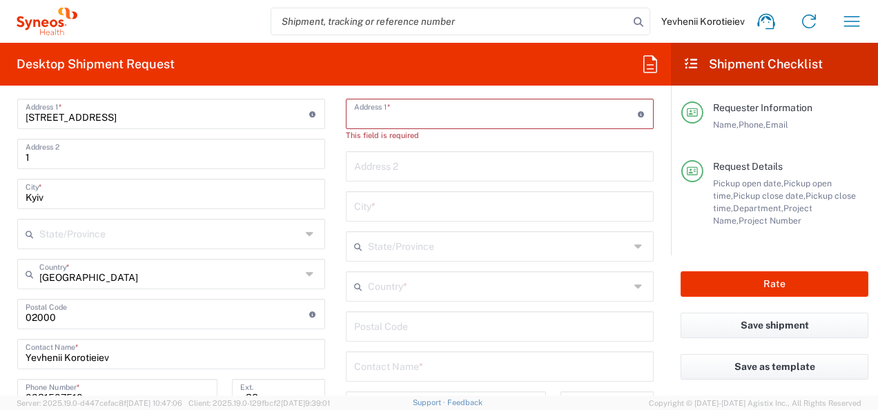
scroll to position [682, 0]
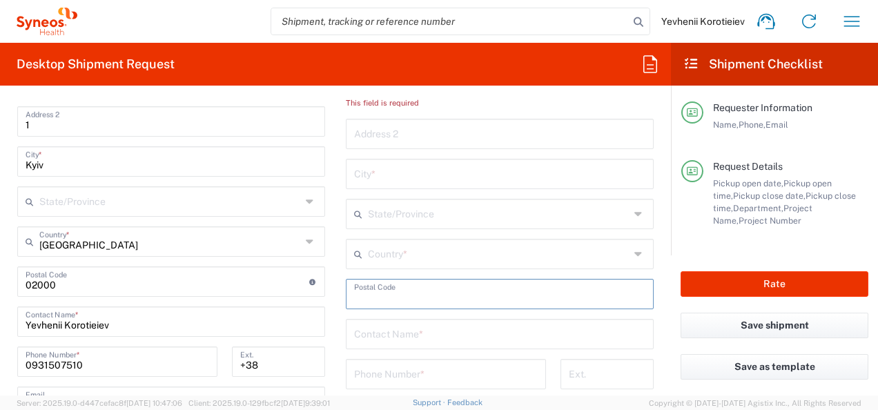
click at [410, 290] on input "undefined" at bounding box center [499, 293] width 291 height 24
paste input "58013"
type input "58013"
click at [386, 258] on input "text" at bounding box center [499, 253] width 262 height 24
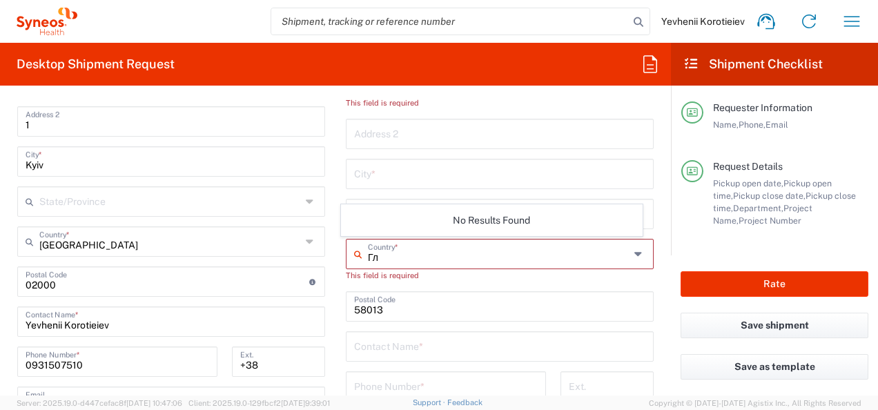
type input "Г"
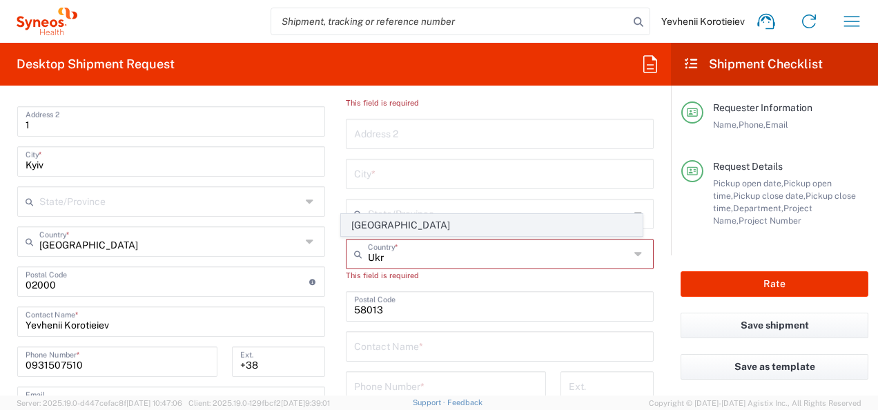
click at [364, 222] on span "Ukraine" at bounding box center [492, 225] width 300 height 21
type input "Ukraine"
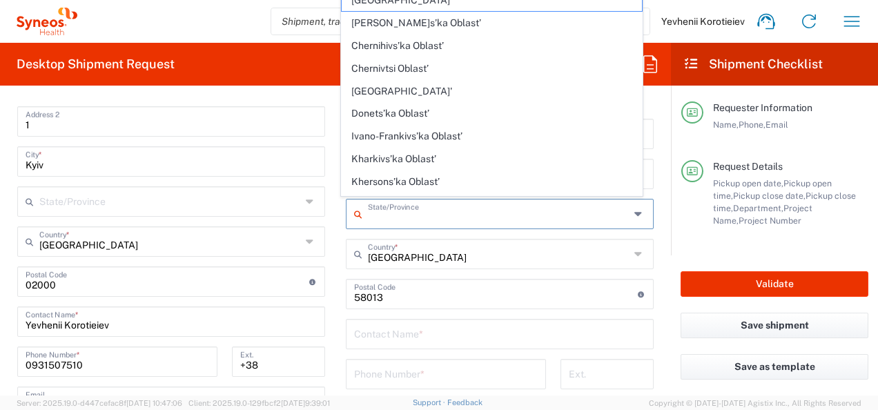
click at [389, 215] on input "text" at bounding box center [499, 213] width 262 height 24
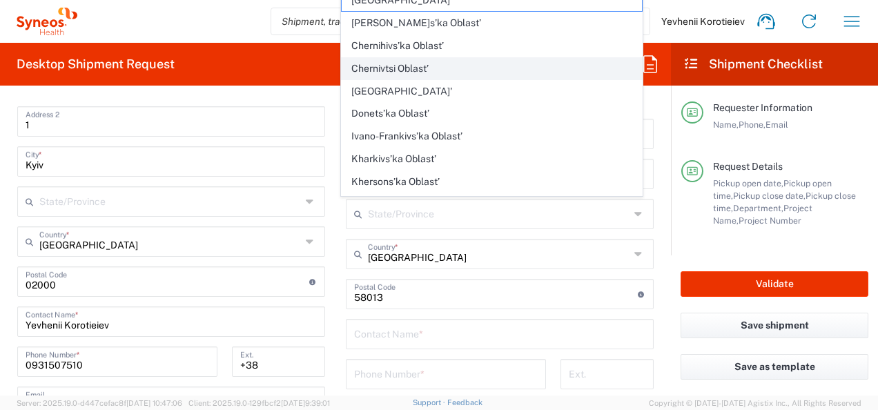
click at [484, 68] on span "Chernivtsi Oblast’" at bounding box center [492, 68] width 300 height 21
type input "Chernivtsi Oblast’"
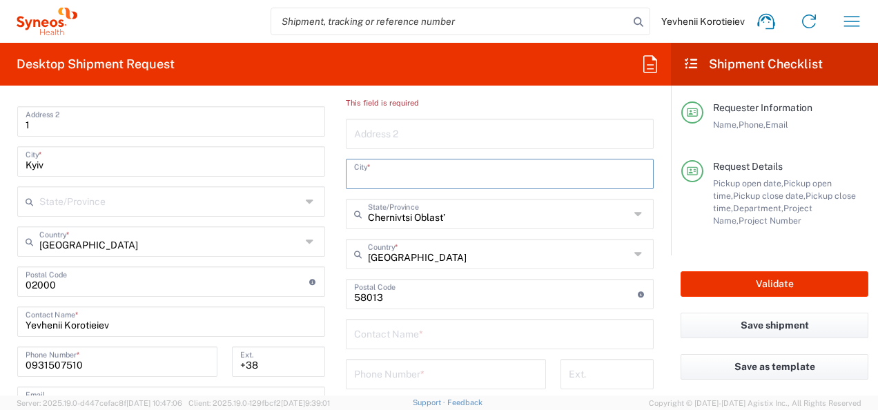
click at [400, 178] on input "text" at bounding box center [499, 173] width 291 height 24
type input "Chernivtsi"
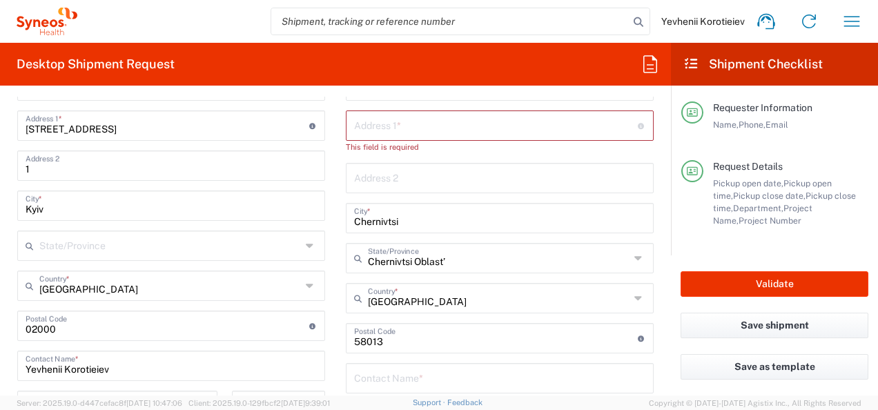
click at [410, 138] on div "Address 1 * For cross streets use street names with '&' or 'and' in between. Fo…" at bounding box center [500, 125] width 308 height 30
paste input "242 Heroiv Maidanu Street"
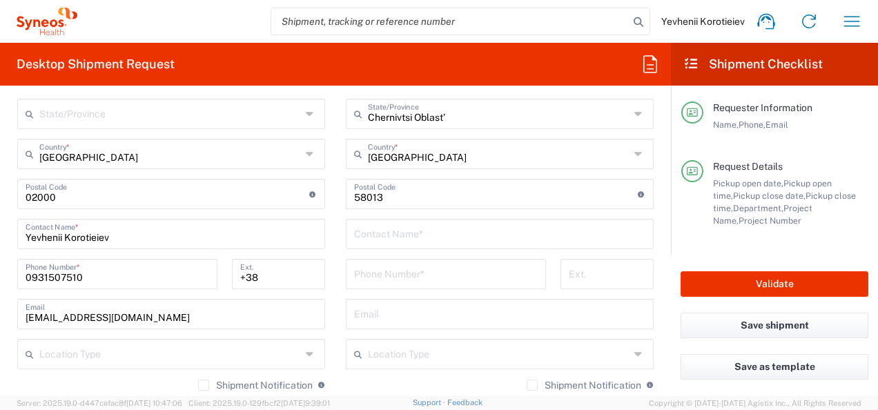
scroll to position [837, 0]
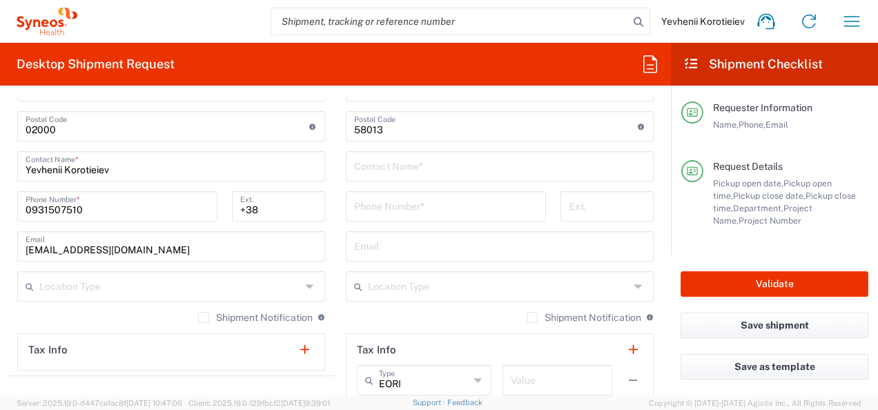
type input "242 Heroiv Maidanu Street"
click at [385, 169] on input "text" at bounding box center [499, 165] width 291 height 24
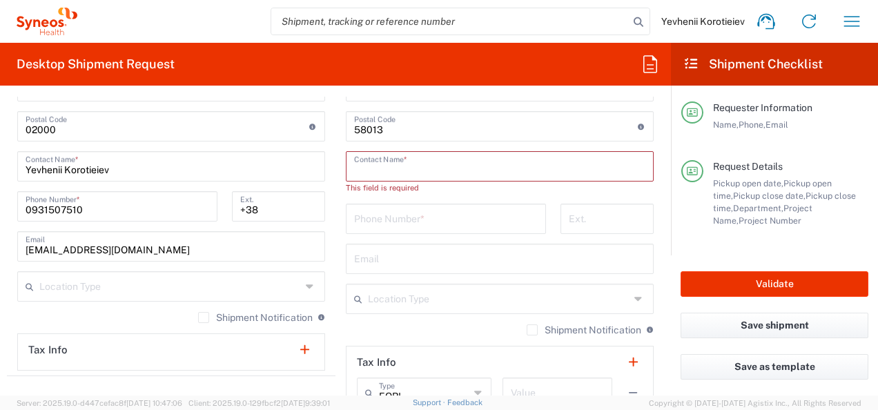
paste input "[PERSON_NAME]"
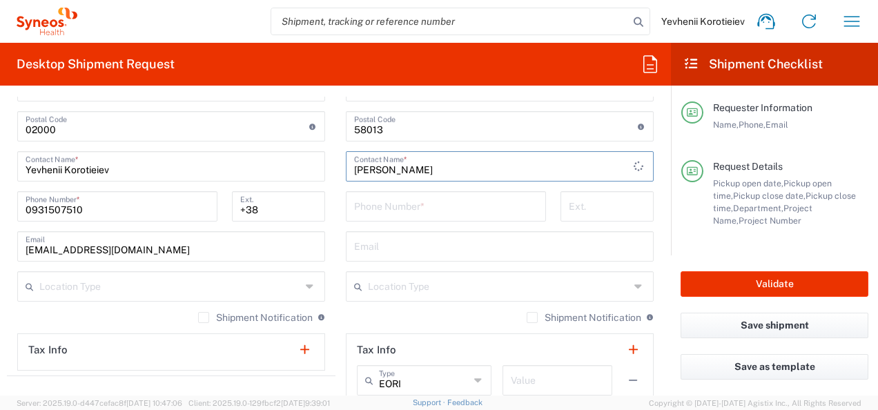
type input "[PERSON_NAME]"
click at [391, 210] on input "tel" at bounding box center [446, 205] width 184 height 24
paste input "380 95 507 75 68"
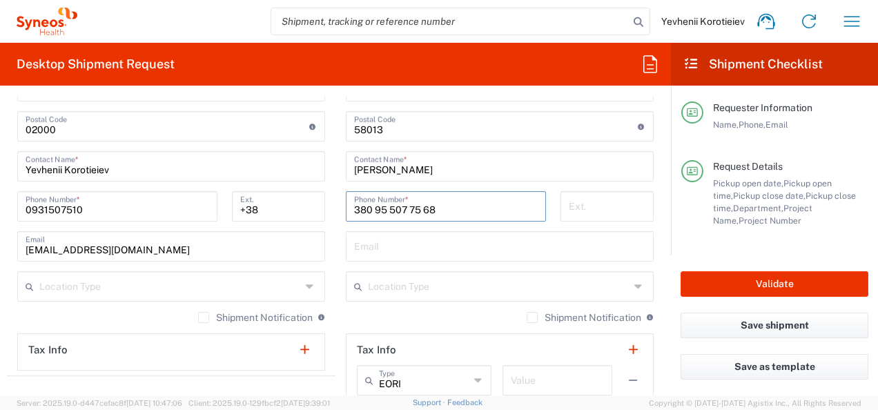
drag, startPoint x: 361, startPoint y: 211, endPoint x: 331, endPoint y: 211, distance: 29.7
click at [335, 211] on main "Location Addison Whitney LLC-Morrisvile NC US Barcelona-Syneos Health BioSector…" at bounding box center [499, 121] width 329 height 580
type input "0 95 507 75 68"
click at [578, 213] on input "tel" at bounding box center [607, 205] width 77 height 24
paste input "38"
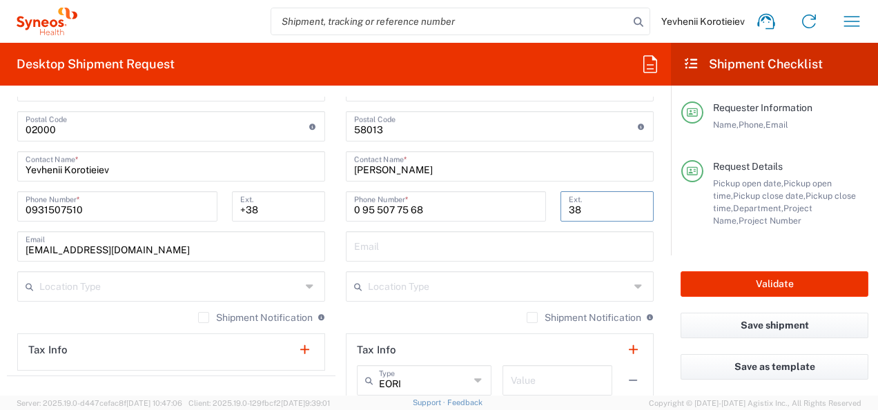
click at [560, 211] on div "38 Ext." at bounding box center [606, 206] width 93 height 30
type input "+38"
click at [409, 254] on input "text" at bounding box center [499, 245] width 291 height 24
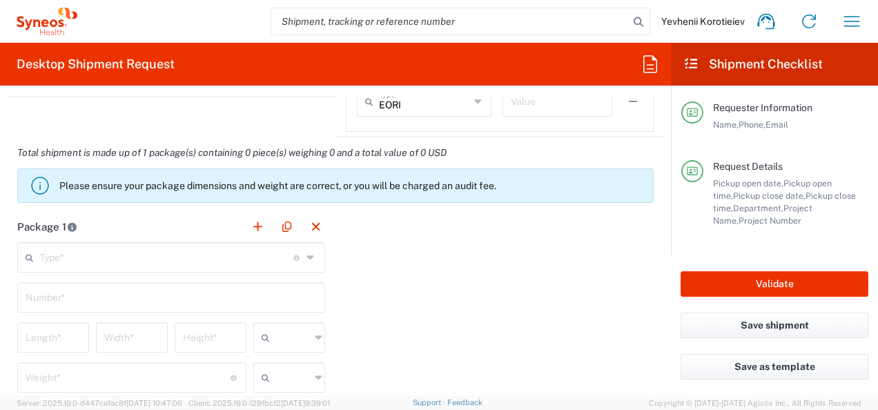
scroll to position [1121, 0]
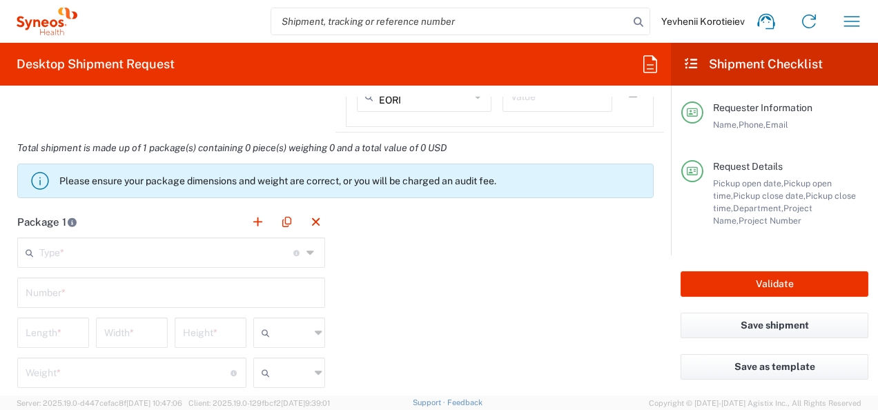
click at [159, 252] on input "text" at bounding box center [166, 251] width 254 height 24
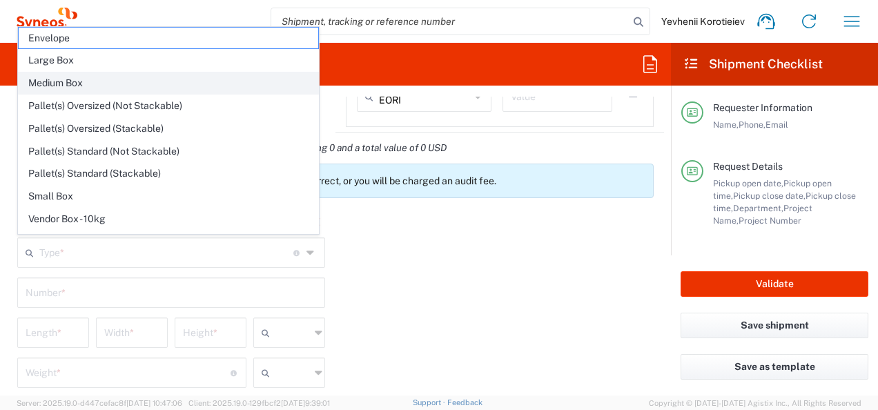
click at [135, 83] on span "Medium Box" at bounding box center [169, 82] width 300 height 21
type input "Medium Box"
type input "13"
type input "11.5"
type input "2.5"
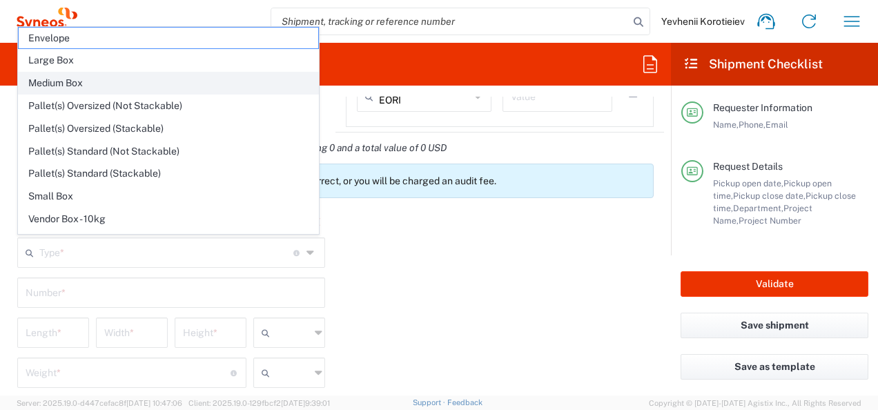
type input "in"
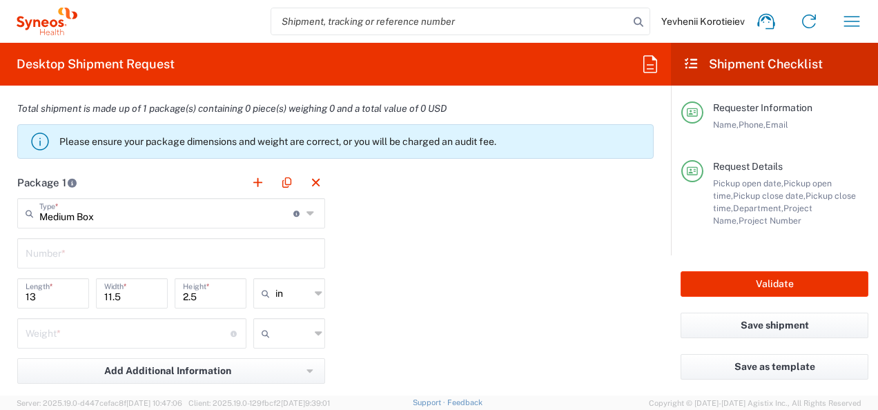
scroll to position [1162, 0]
click at [315, 286] on icon at bounding box center [319, 291] width 8 height 22
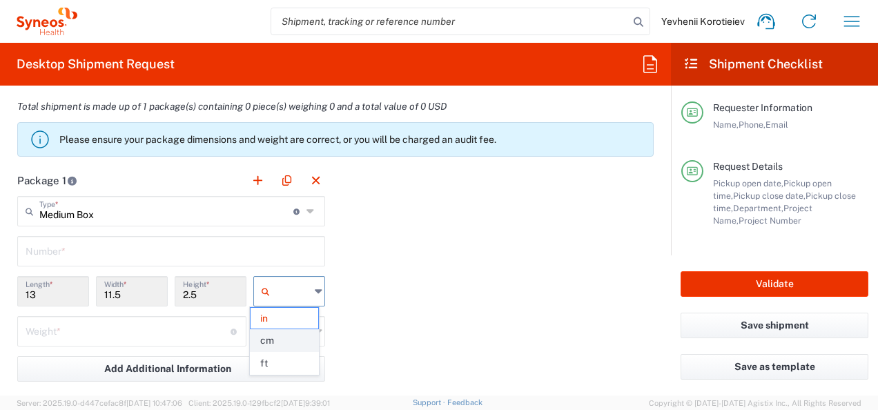
click at [271, 335] on span "cm" at bounding box center [285, 340] width 68 height 21
type input "33.02"
type input "29.21"
type input "6.35"
type input "cm"
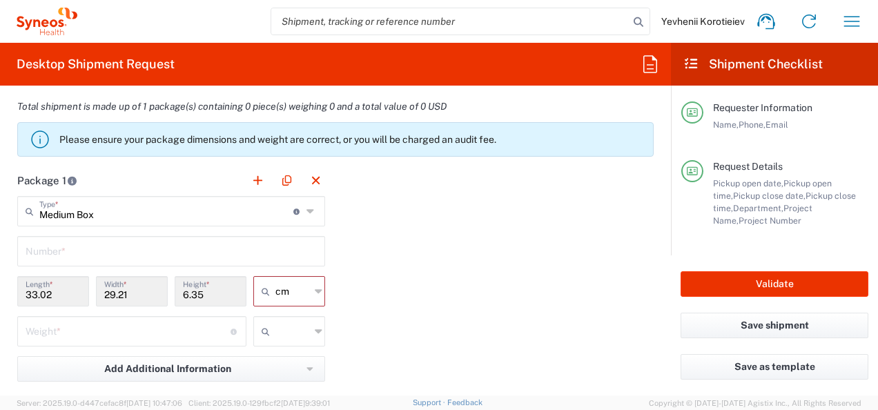
click at [400, 294] on div "Package 1 Medium Box Type * Material used to package goods Envelope Large Box M…" at bounding box center [335, 316] width 657 height 303
click at [170, 218] on input "Medium Box" at bounding box center [166, 210] width 254 height 24
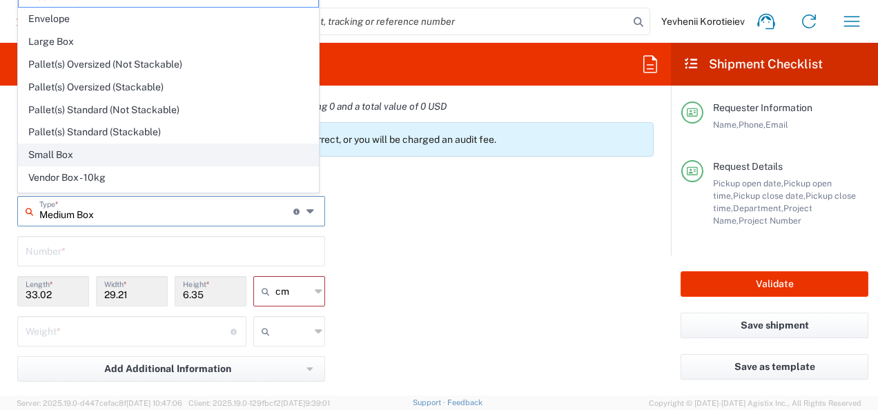
click at [94, 155] on span "Small Box" at bounding box center [169, 154] width 300 height 21
type input "Small Box"
type input "31.12"
type input "27.94"
type input "3.81"
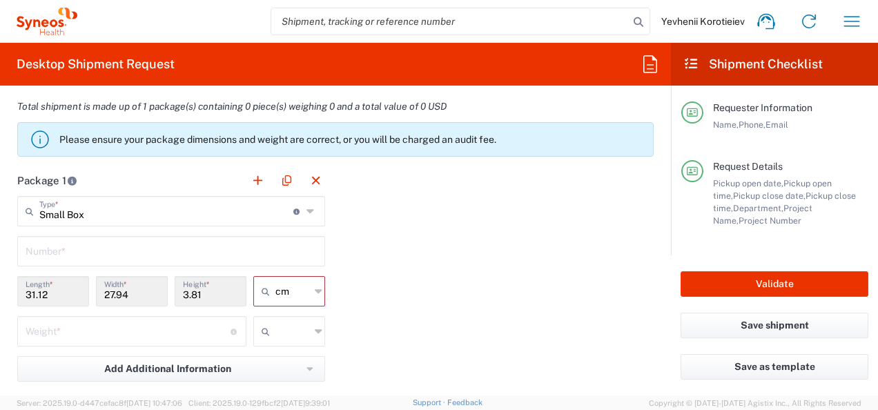
click at [434, 288] on div "Package 1 Small Box Type * Material used to package goods Medium Box Envelope L…" at bounding box center [335, 316] width 657 height 303
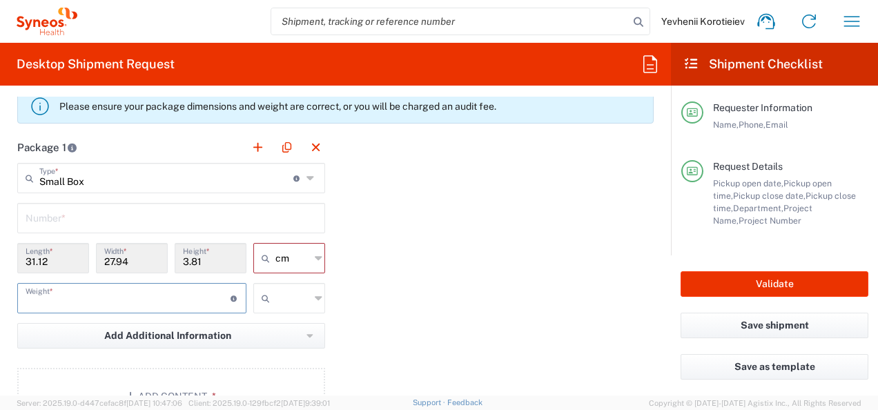
click at [137, 292] on input "number" at bounding box center [128, 297] width 205 height 24
type input "3"
click at [291, 305] on input "text" at bounding box center [292, 298] width 35 height 22
click at [281, 323] on span "kgs" at bounding box center [285, 325] width 68 height 21
type input "kgs"
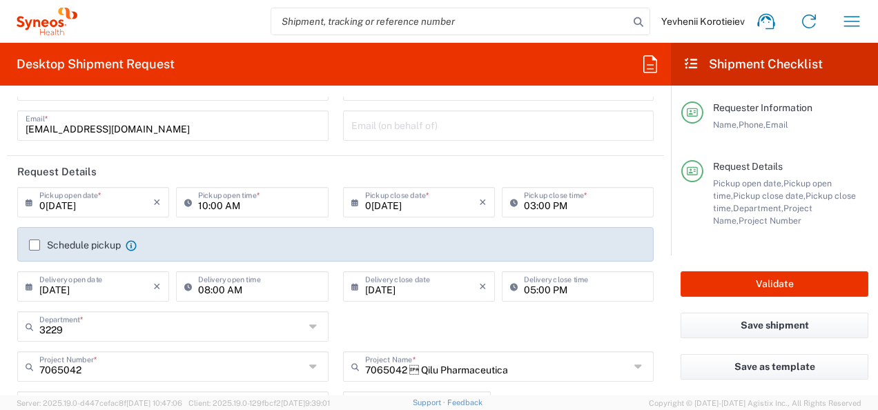
scroll to position [73, 0]
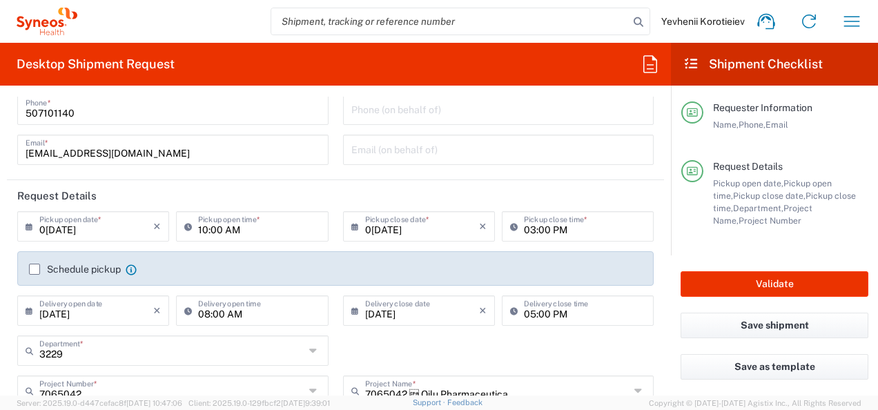
click at [32, 268] on label "Schedule pickup" at bounding box center [75, 269] width 92 height 11
click at [35, 269] on input "Schedule pickup" at bounding box center [35, 269] width 0 height 0
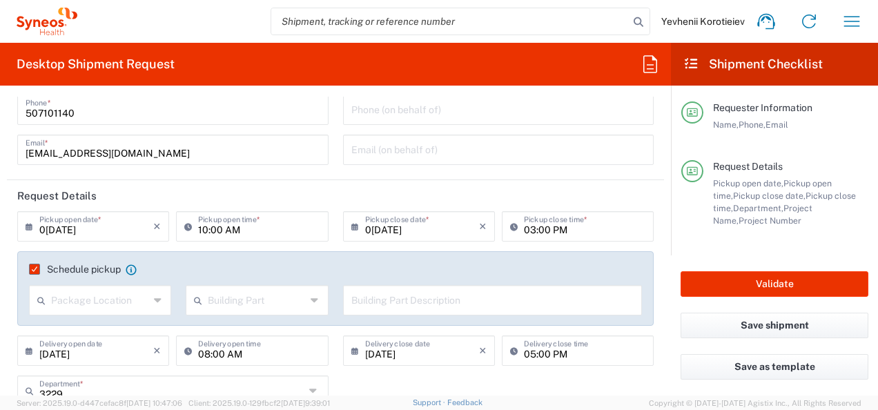
click at [126, 306] on input "text" at bounding box center [100, 299] width 98 height 24
click at [88, 333] on span "Front" at bounding box center [98, 329] width 137 height 21
type input "Front"
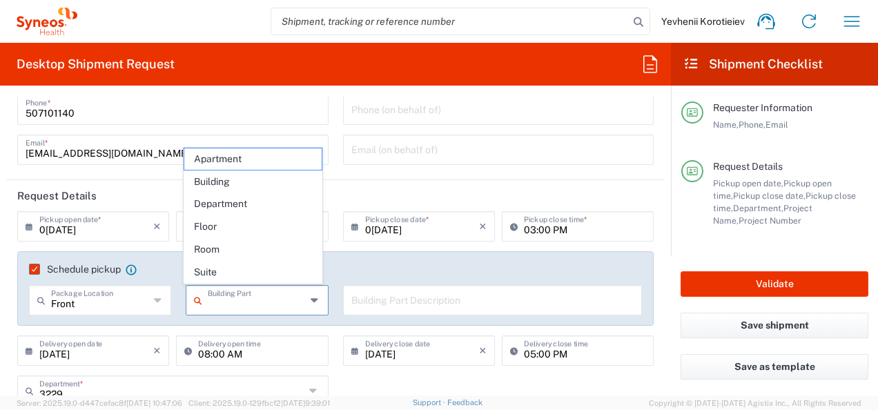
click at [251, 302] on input "text" at bounding box center [257, 299] width 98 height 24
click at [257, 189] on span "Building" at bounding box center [252, 181] width 137 height 21
type input "Building"
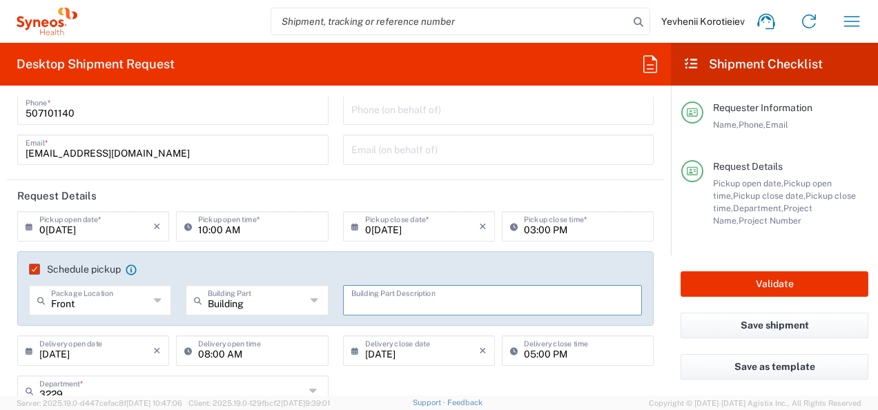
click at [413, 309] on input "text" at bounding box center [492, 299] width 283 height 24
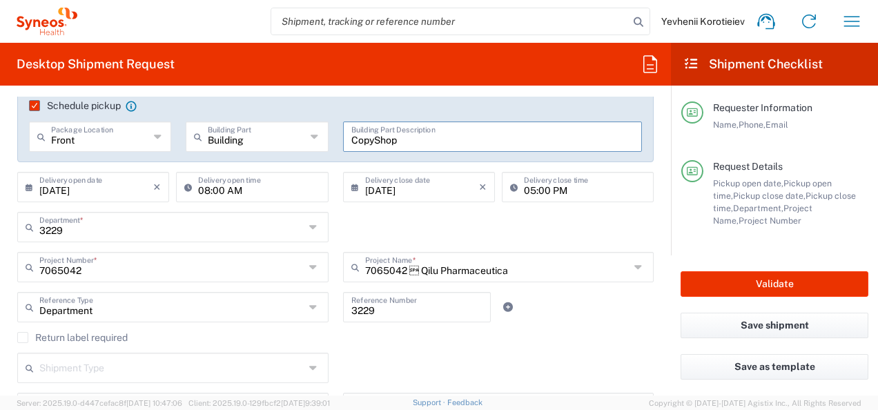
scroll to position [268, 0]
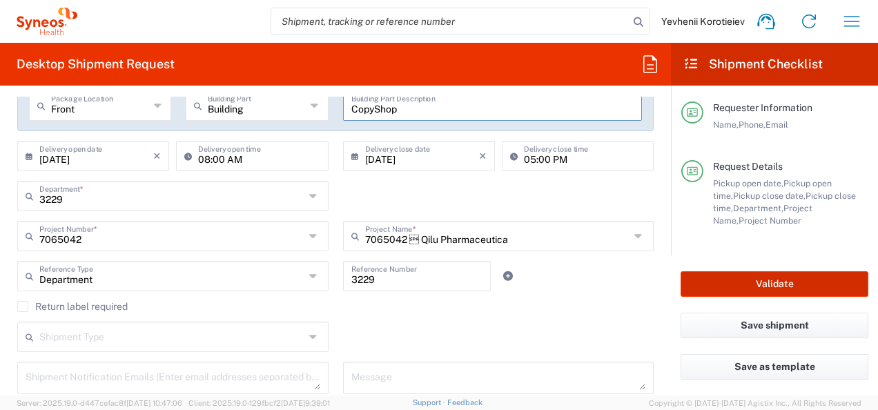
type input "CopyShop"
click at [727, 283] on button "Validate" at bounding box center [774, 284] width 188 height 26
type input "7065042"
click at [726, 286] on button "Validate" at bounding box center [774, 284] width 188 height 26
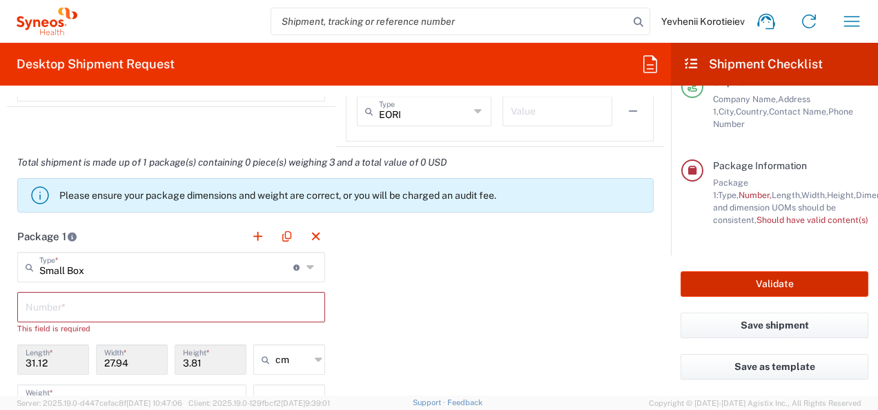
scroll to position [1147, 0]
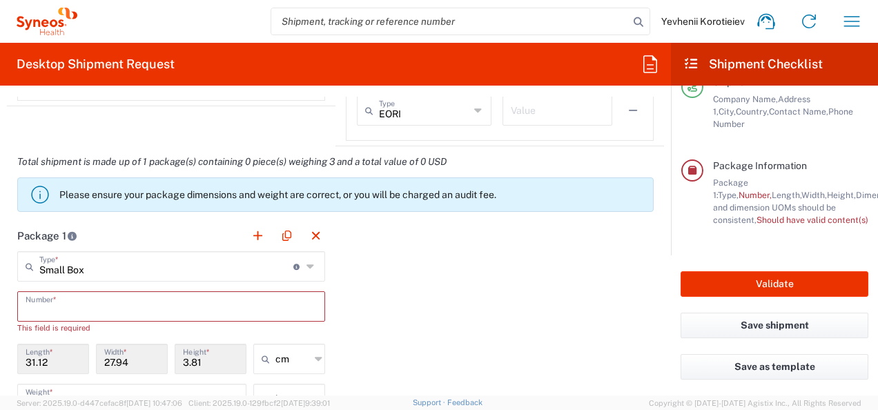
click at [85, 305] on input "text" at bounding box center [171, 305] width 291 height 24
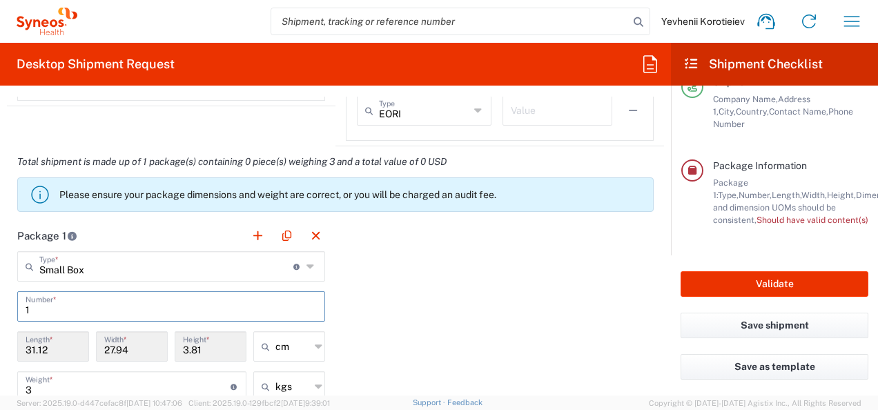
type input "1"
click at [486, 313] on div "Package 1 Small Box Type * Material used to package goods Medium Box Envelope L…" at bounding box center [335, 371] width 657 height 303
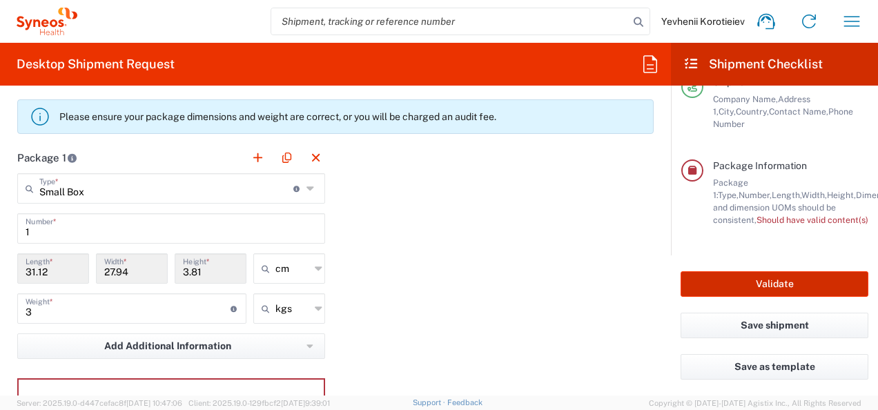
click at [741, 282] on button "Validate" at bounding box center [774, 284] width 188 height 26
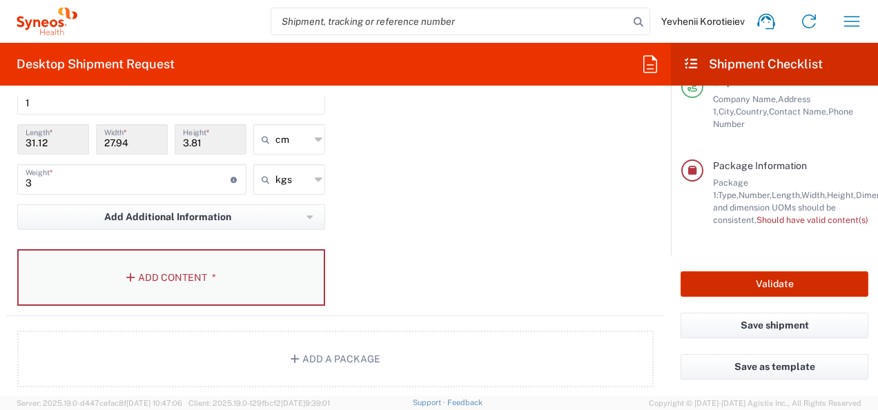
scroll to position [1355, 0]
click at [175, 289] on button "Add Content *" at bounding box center [171, 276] width 308 height 57
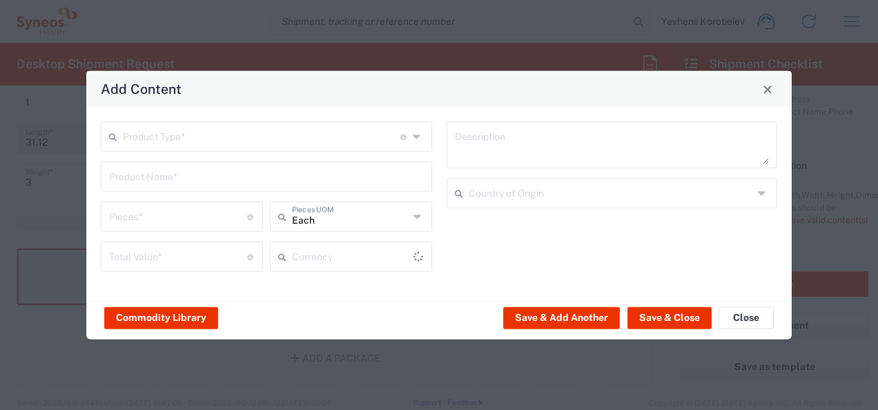
type input "US Dollar"
click at [290, 146] on input "text" at bounding box center [261, 136] width 277 height 24
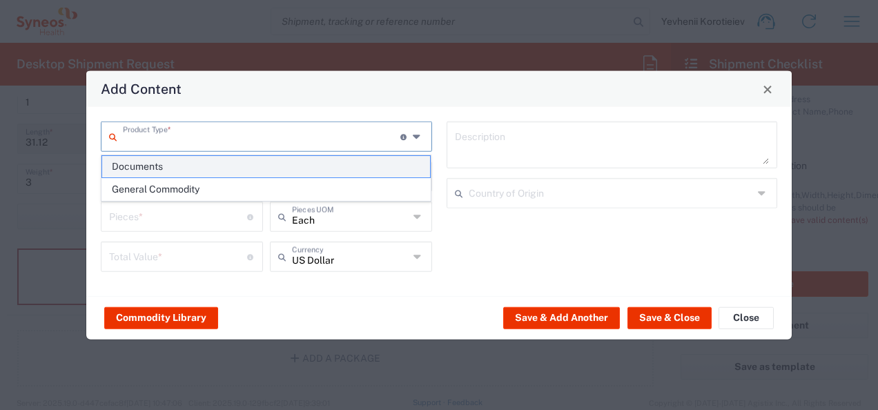
click at [217, 172] on span "Documents" at bounding box center [266, 166] width 329 height 21
type input "Documents"
type input "1"
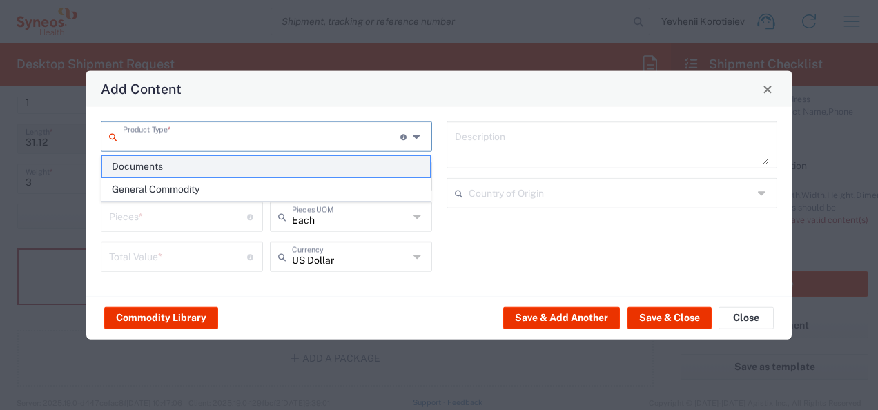
type textarea "Documents"
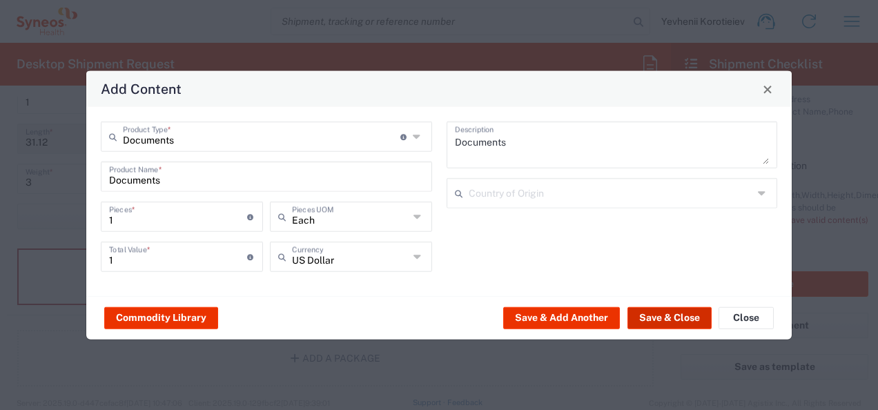
click at [666, 324] on button "Save & Close" at bounding box center [669, 317] width 84 height 22
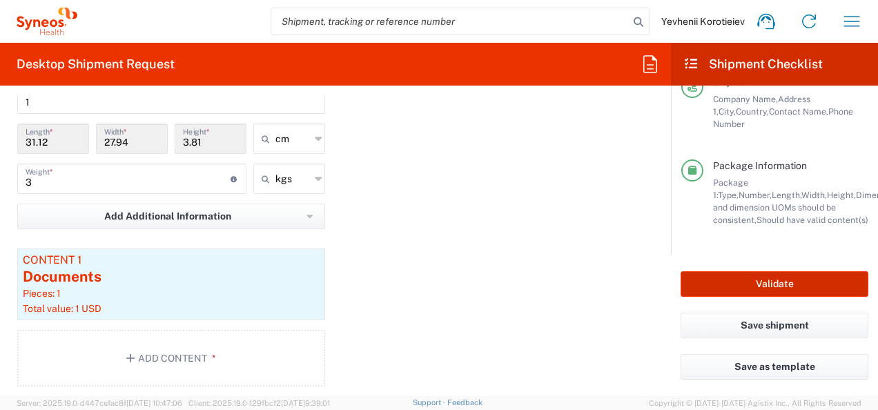
click at [731, 291] on button "Validate" at bounding box center [774, 284] width 188 height 26
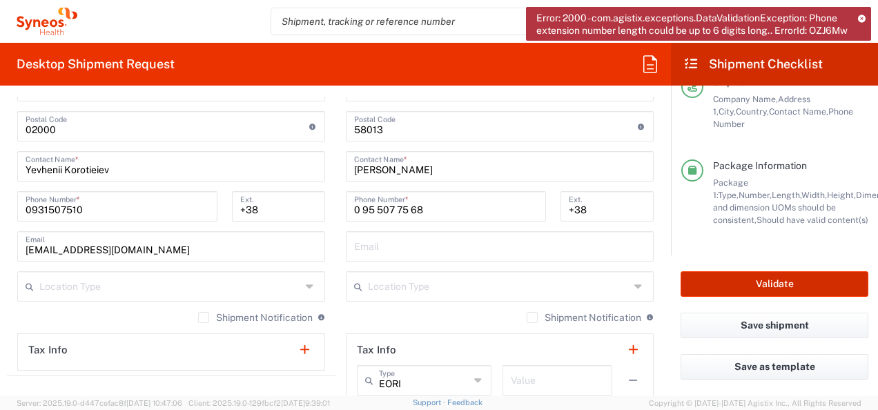
scroll to position [825, 0]
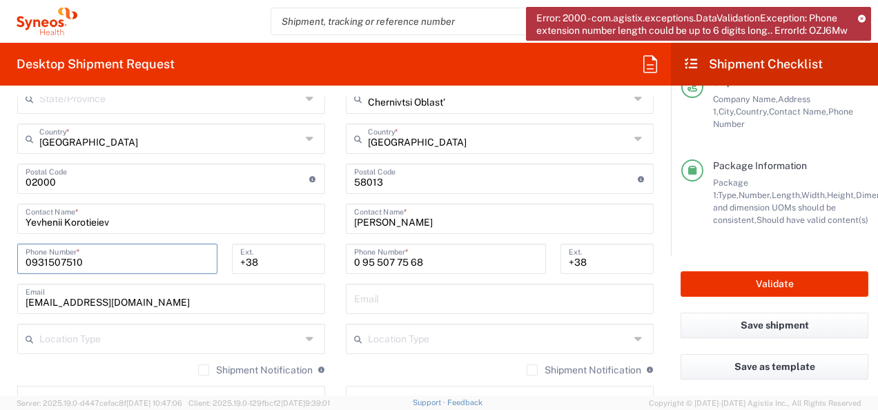
click at [28, 264] on input "0931507510" at bounding box center [118, 258] width 184 height 24
type input "931507510"
click at [271, 259] on input "+38" at bounding box center [278, 258] width 77 height 24
type input "+380"
click at [360, 260] on input "0 95 507 75 68" at bounding box center [446, 258] width 184 height 24
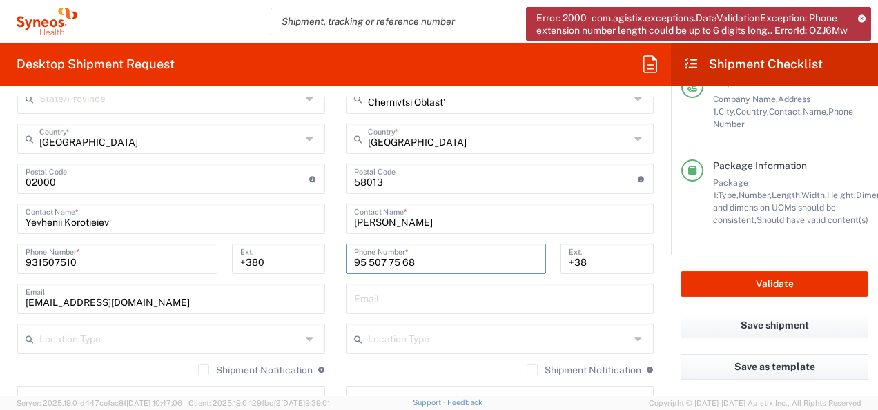
type input "95 507 75 68"
click at [591, 262] on input "+38" at bounding box center [607, 258] width 77 height 24
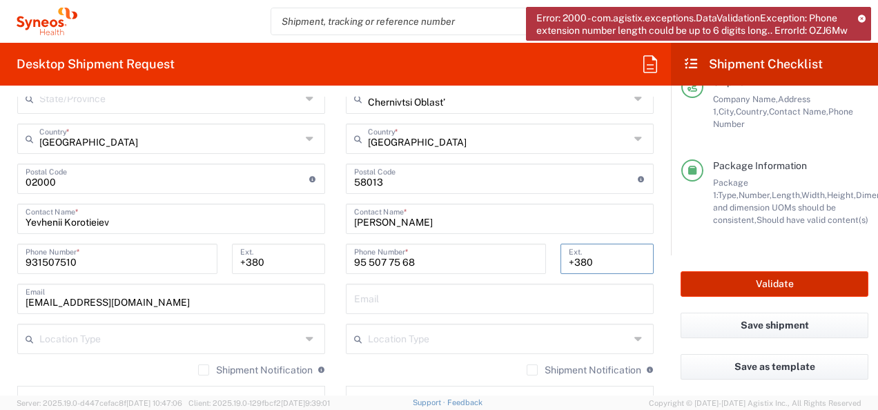
type input "+380"
click at [718, 291] on button "Validate" at bounding box center [774, 284] width 188 height 26
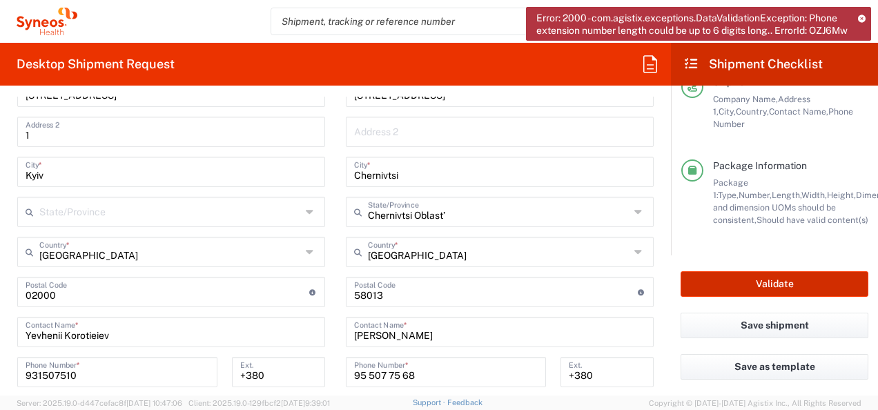
scroll to position [762, 0]
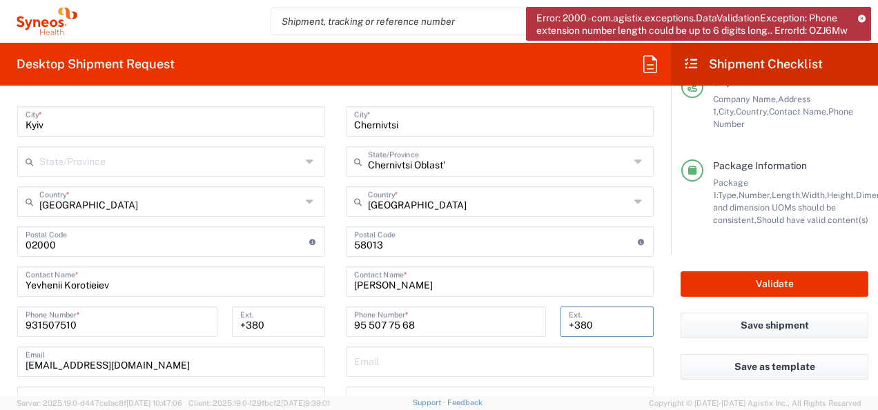
drag, startPoint x: 584, startPoint y: 322, endPoint x: 480, endPoint y: 324, distance: 103.5
click at [480, 324] on div "95 507 75 68 Phone Number * +380 Ext." at bounding box center [500, 326] width 322 height 40
click at [354, 323] on input "95 507 75 68" at bounding box center [446, 320] width 184 height 24
type input "095 507 75 68"
click at [24, 324] on div "931507510 Phone Number *" at bounding box center [117, 321] width 200 height 30
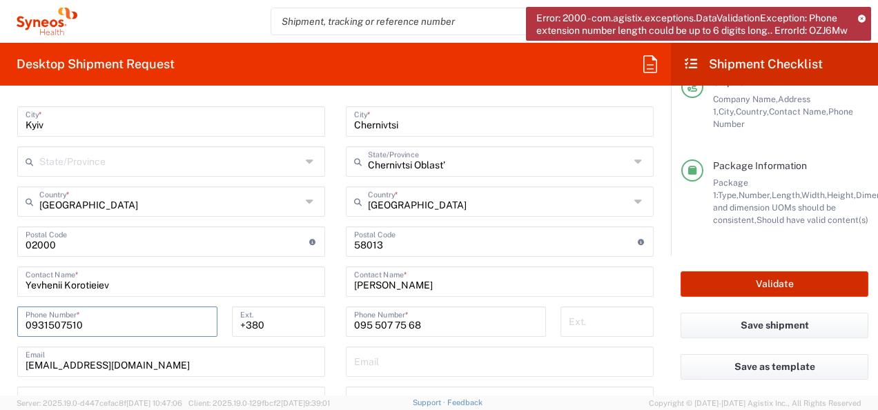
type input "0931507510"
click at [764, 287] on button "Validate" at bounding box center [774, 284] width 188 height 26
click at [861, 16] on icon at bounding box center [862, 18] width 8 height 8
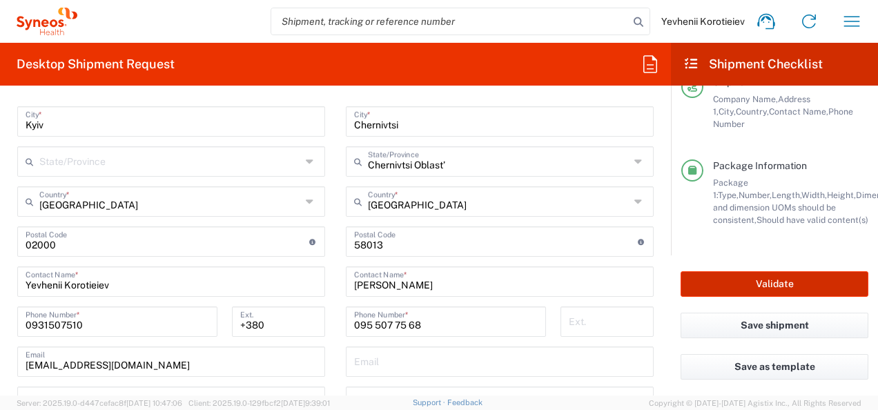
click at [752, 282] on button "Validate" at bounding box center [774, 284] width 188 height 26
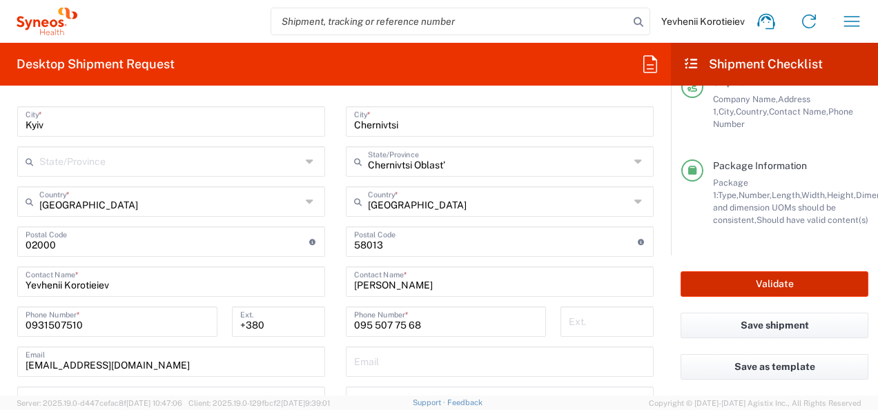
click at [752, 282] on button "Validate" at bounding box center [774, 284] width 188 height 26
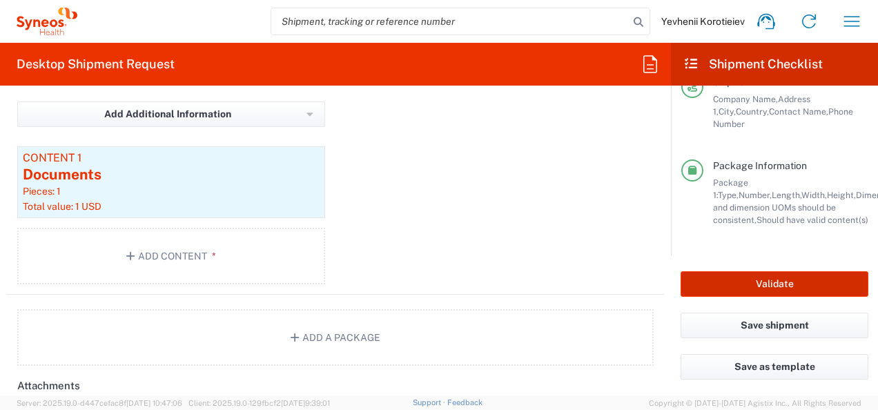
scroll to position [1459, 0]
click at [750, 277] on button "Validate" at bounding box center [774, 284] width 188 height 26
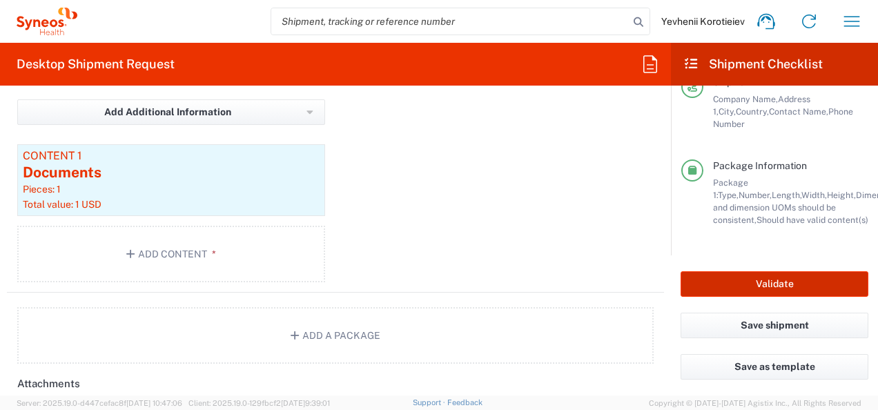
click at [750, 277] on button "Validate" at bounding box center [774, 284] width 188 height 26
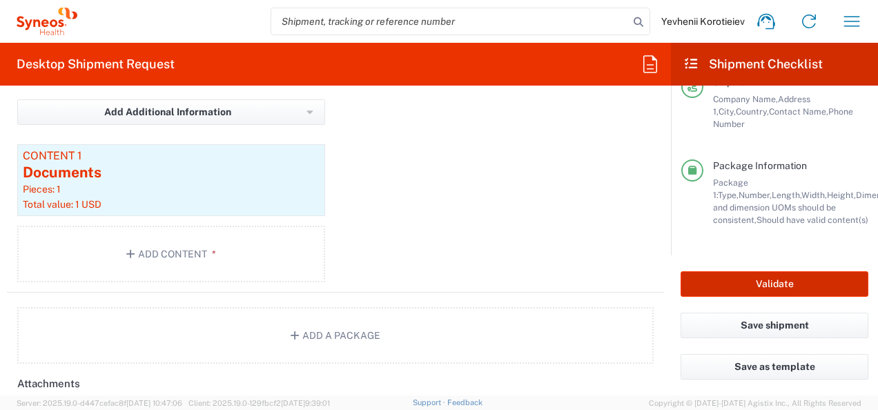
click at [750, 277] on button "Validate" at bounding box center [774, 284] width 188 height 26
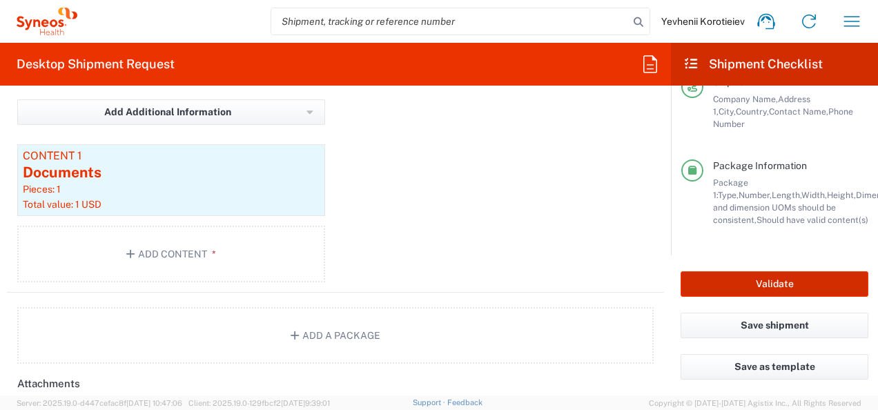
click at [750, 277] on button "Validate" at bounding box center [774, 284] width 188 height 26
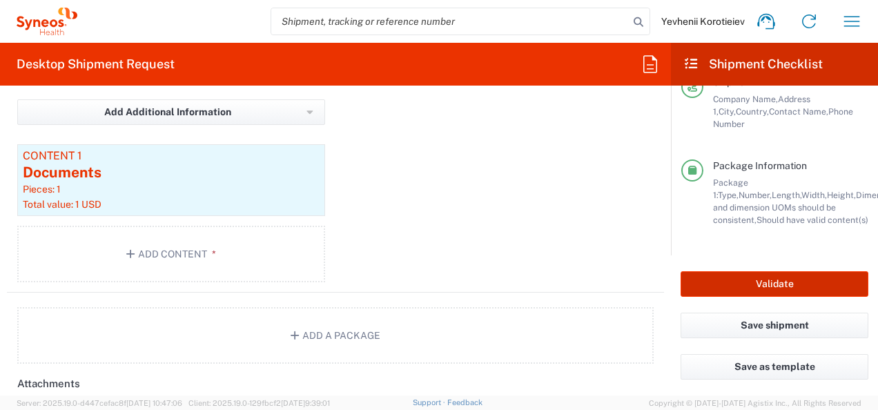
click at [750, 277] on button "Validate" at bounding box center [774, 284] width 188 height 26
click at [747, 290] on button "Validate" at bounding box center [774, 284] width 188 height 26
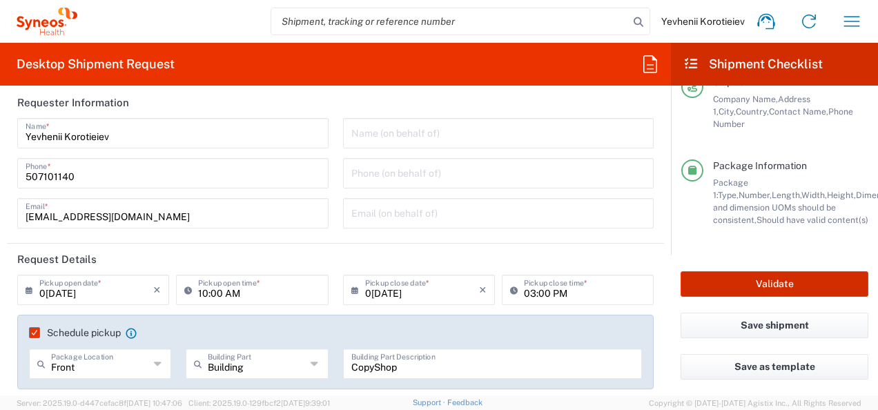
scroll to position [42, 0]
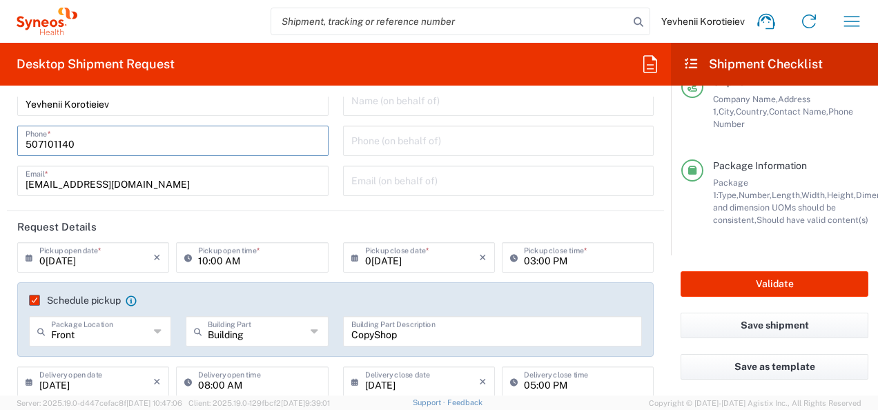
click at [27, 145] on input "507101140" at bounding box center [173, 140] width 295 height 24
type input "0507101140"
click at [722, 288] on button "Validate" at bounding box center [774, 284] width 188 height 26
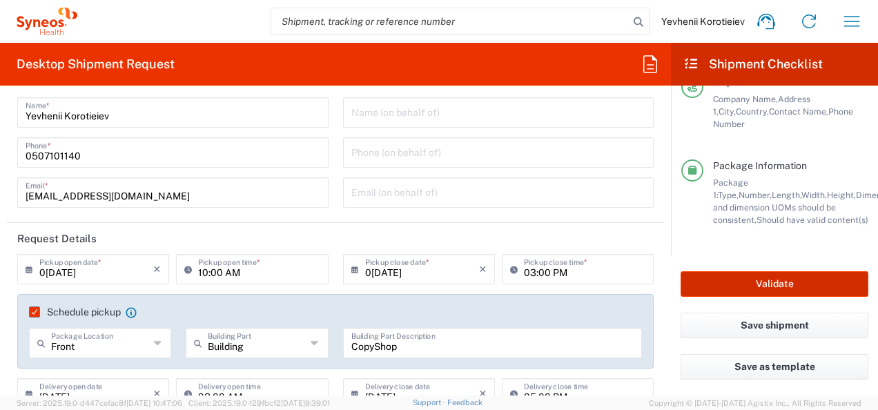
scroll to position [30, 0]
click at [28, 153] on input "0507101140" at bounding box center [173, 152] width 295 height 24
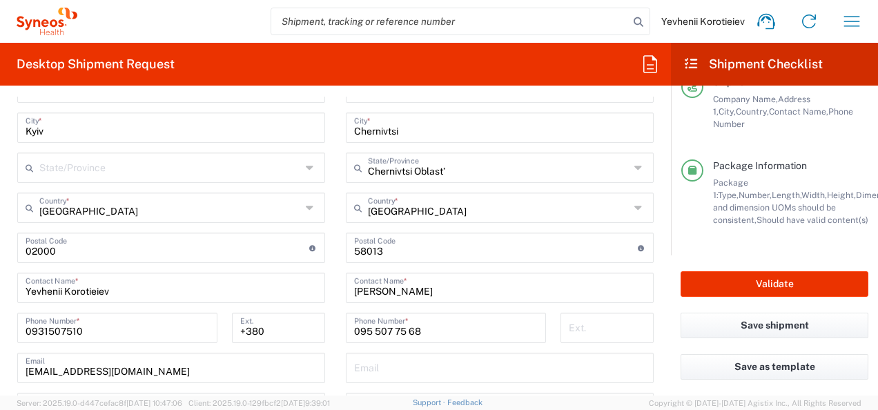
scroll to position [756, 0]
type input "507101140"
click at [31, 332] on input "0931507510" at bounding box center [118, 327] width 184 height 24
type input "931507510"
drag, startPoint x: 271, startPoint y: 333, endPoint x: 170, endPoint y: 329, distance: 100.8
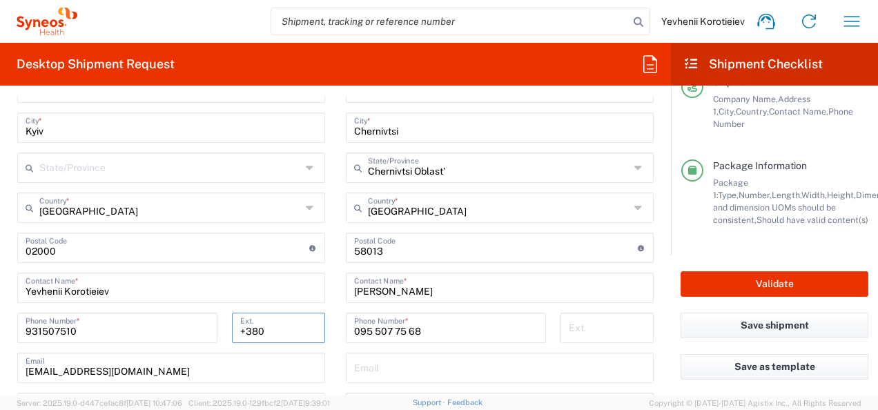
click at [170, 329] on div "931507510 Phone Number * +380 Ext." at bounding box center [171, 333] width 322 height 40
click at [354, 329] on input "095 507 75 68" at bounding box center [446, 327] width 184 height 24
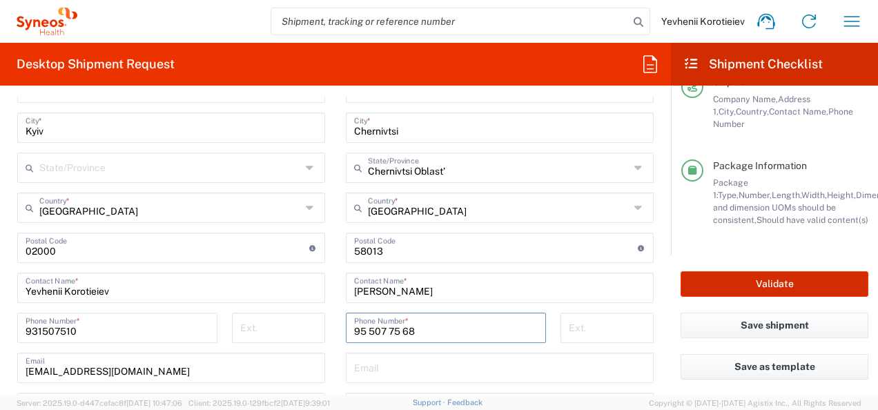
type input "95 507 75 68"
click at [734, 288] on button "Validate" at bounding box center [774, 284] width 188 height 26
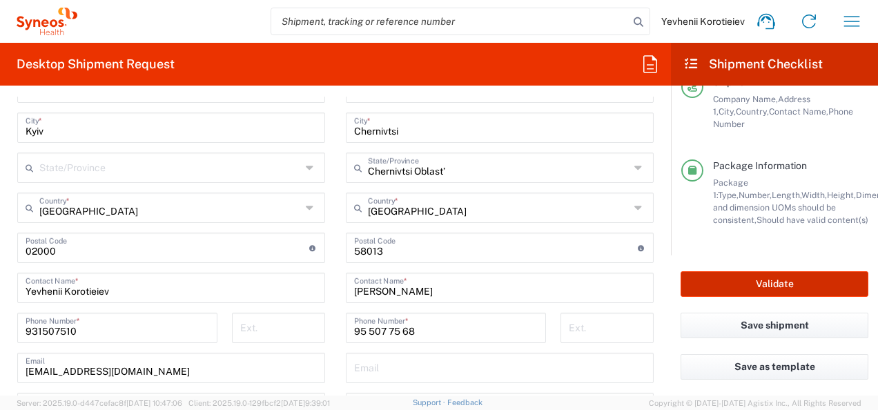
click at [734, 288] on button "Validate" at bounding box center [774, 284] width 188 height 26
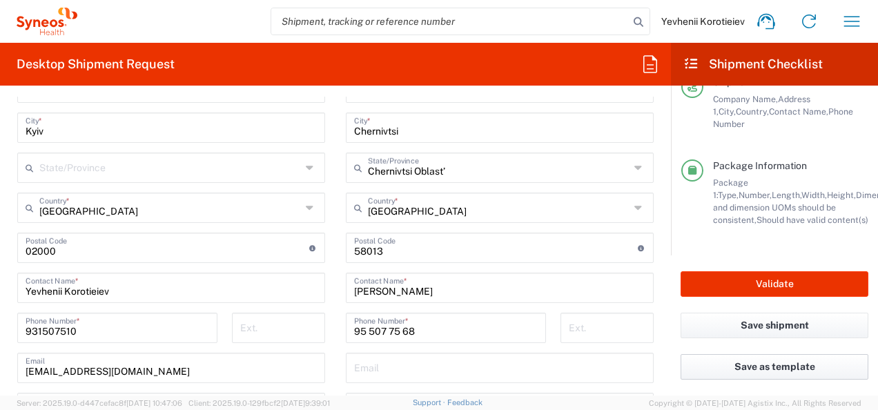
click at [723, 373] on button "Save as template" at bounding box center [774, 367] width 188 height 26
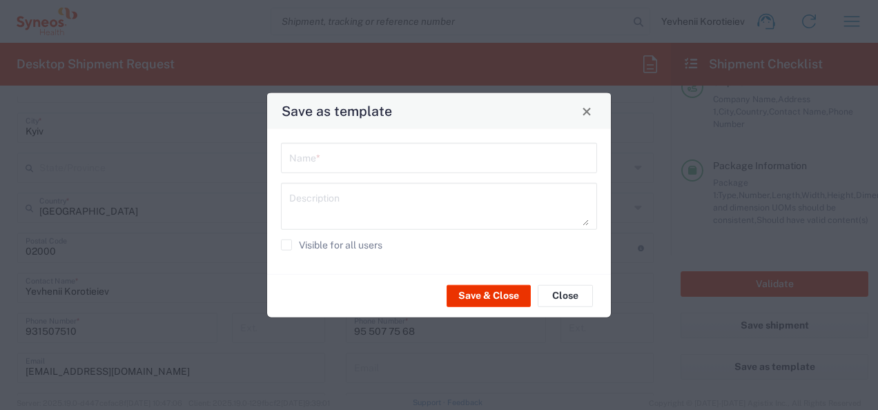
click at [385, 169] on input "text" at bounding box center [439, 157] width 300 height 24
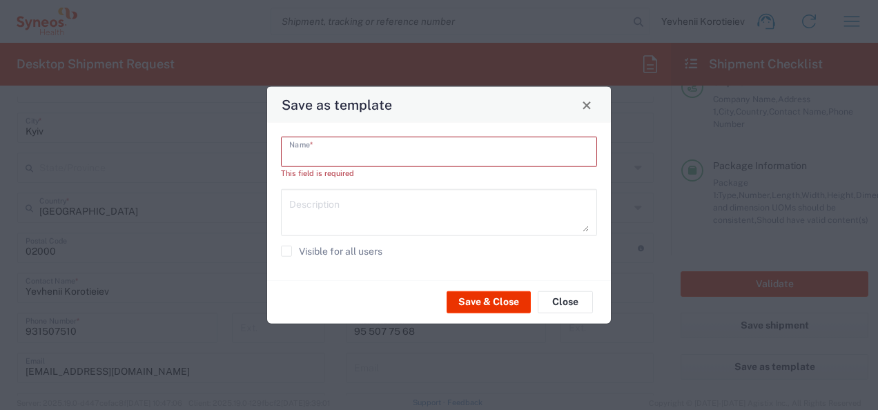
paste input "[PERSON_NAME]"
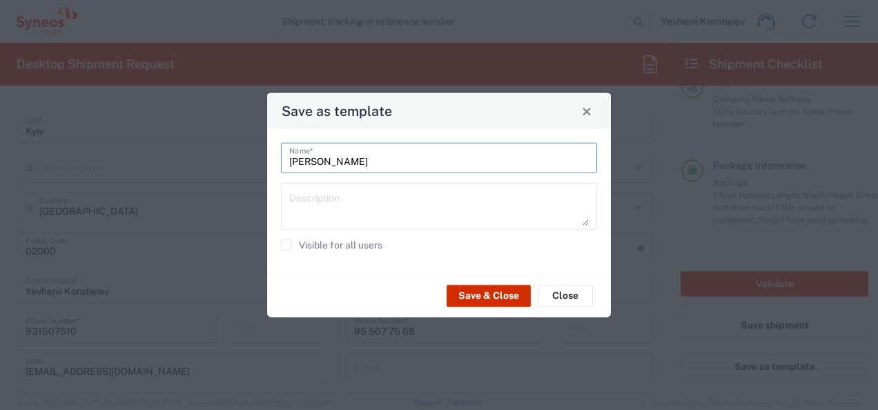
type input "[PERSON_NAME]"
click at [502, 300] on button "Save & Close" at bounding box center [489, 295] width 84 height 22
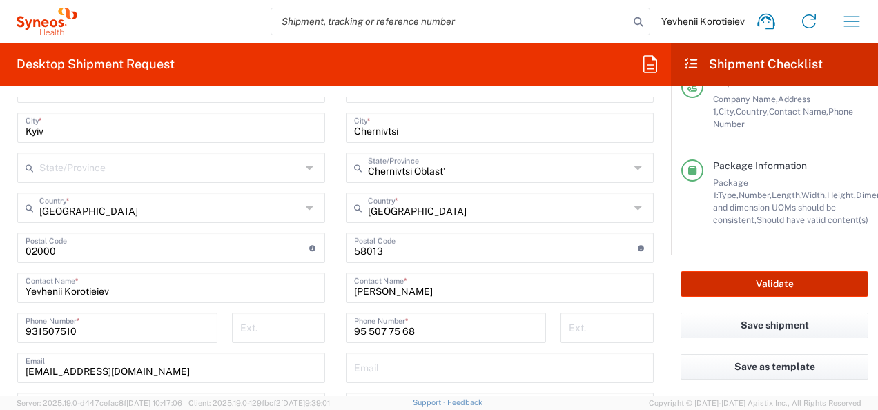
click at [735, 286] on button "Validate" at bounding box center [774, 284] width 188 height 26
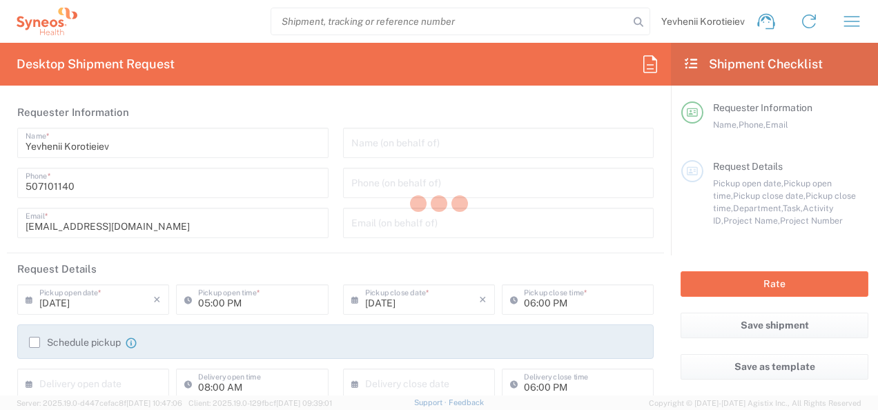
type input "Department"
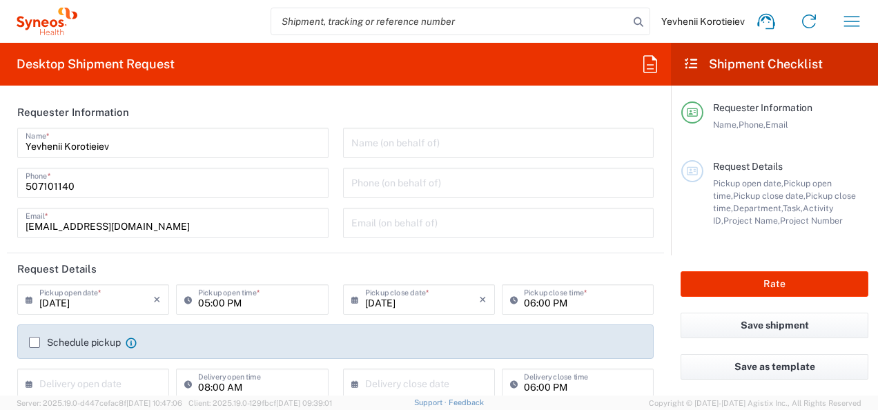
type input "[GEOGRAPHIC_DATA]"
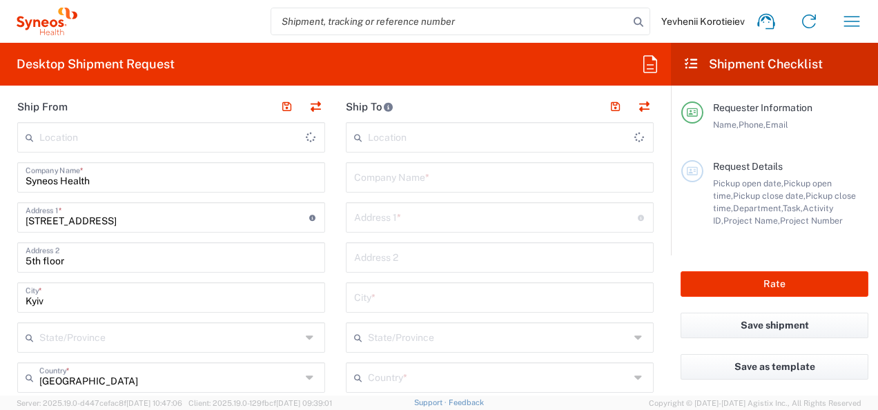
type input "Syneos Health Ukraine, LLC"
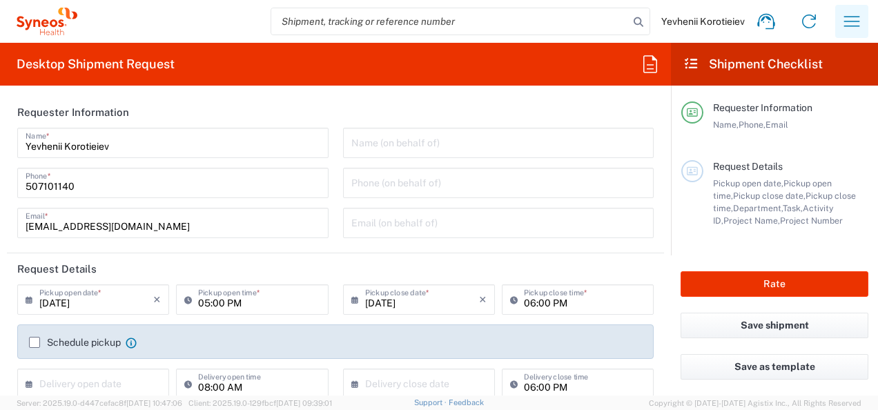
click at [856, 24] on icon "button" at bounding box center [852, 21] width 22 height 22
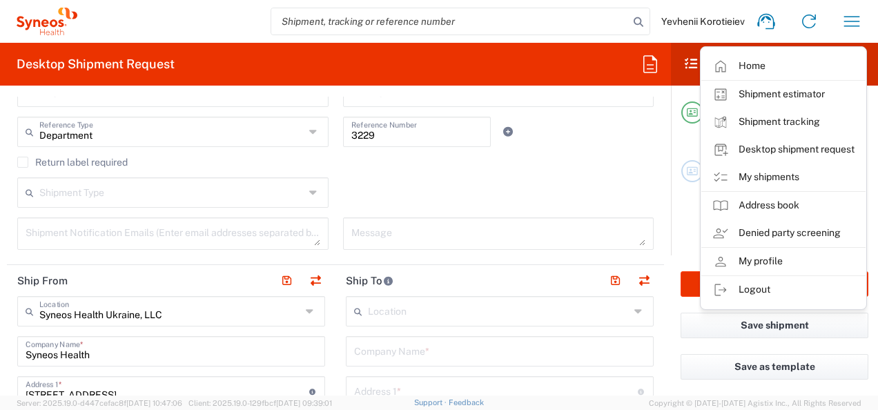
scroll to position [373, 0]
click at [555, 195] on div "Shipment Type Batch Regular" at bounding box center [335, 197] width 651 height 40
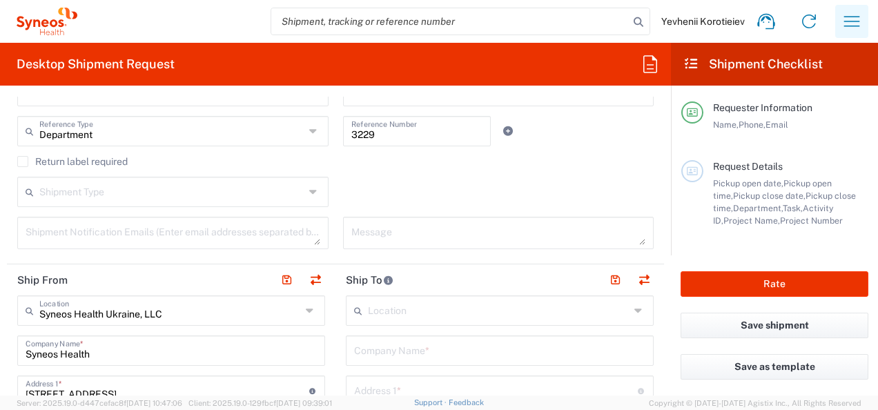
click at [853, 20] on icon "button" at bounding box center [852, 21] width 22 height 22
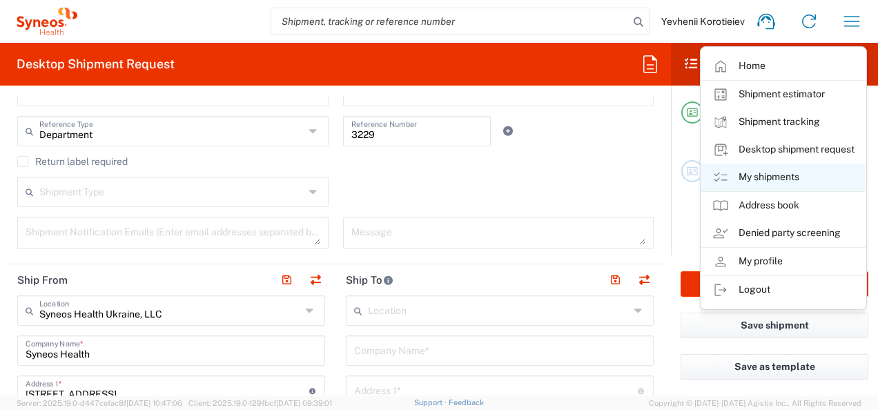
click at [772, 168] on link "My shipments" at bounding box center [783, 178] width 164 height 28
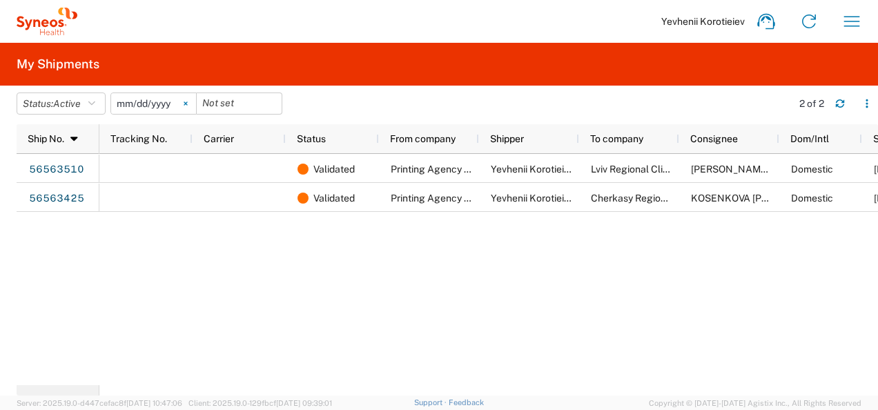
click at [195, 99] on svg-icon at bounding box center [185, 103] width 21 height 21
click at [850, 20] on icon "button" at bounding box center [852, 21] width 22 height 22
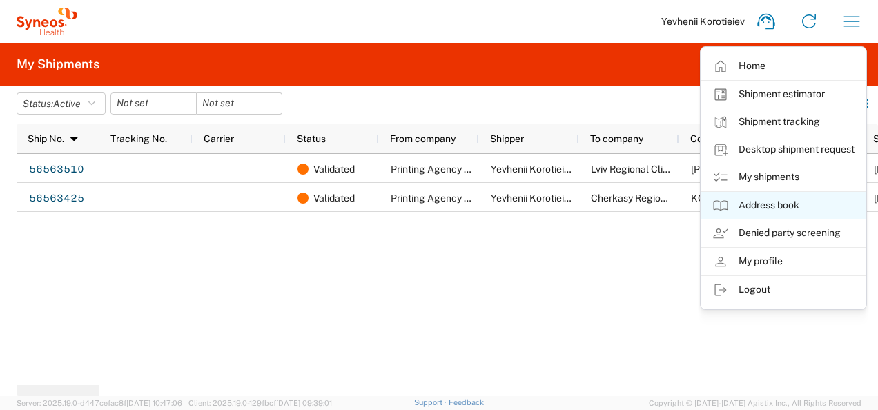
click at [727, 217] on link "Address book" at bounding box center [783, 206] width 164 height 28
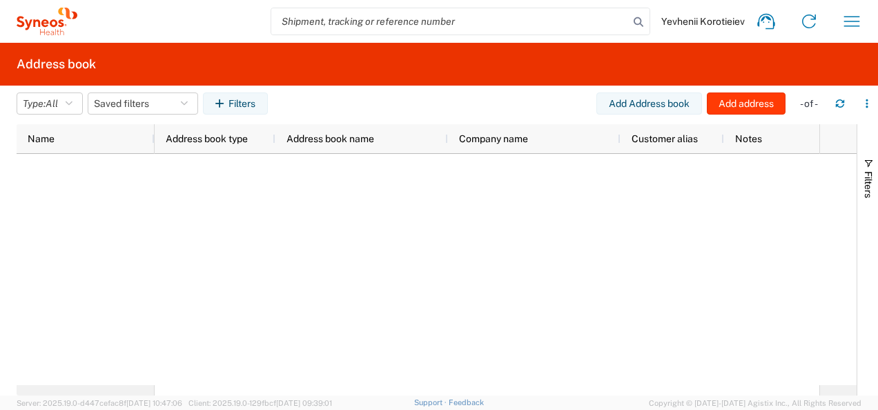
click at [726, 101] on button "Add address" at bounding box center [746, 103] width 79 height 22
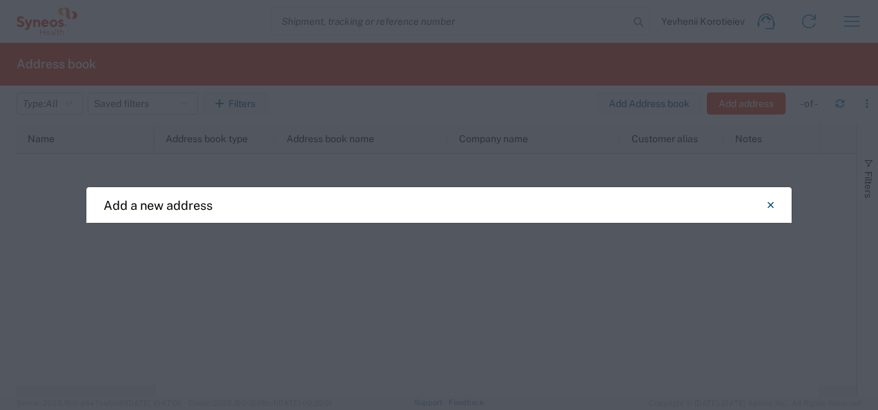
select select "US"
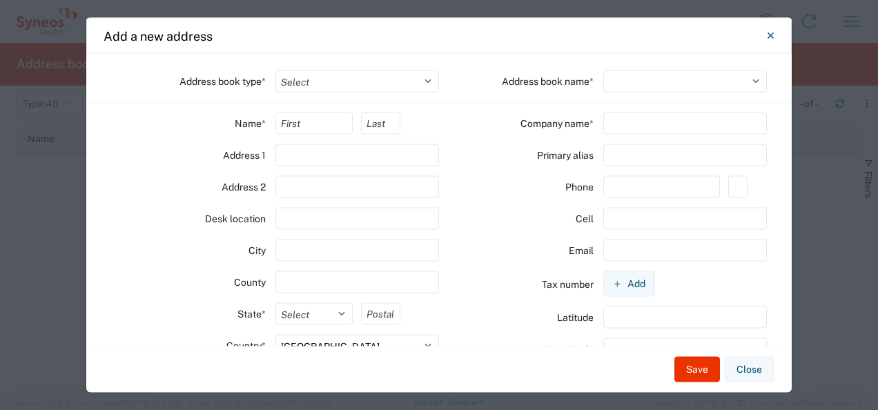
select select
click at [332, 75] on select "Select Location Company Personal Other Shared" at bounding box center [357, 81] width 164 height 22
select select
click at [275, 70] on select "Select Location Company Personal Other Shared" at bounding box center [357, 81] width 164 height 22
select select
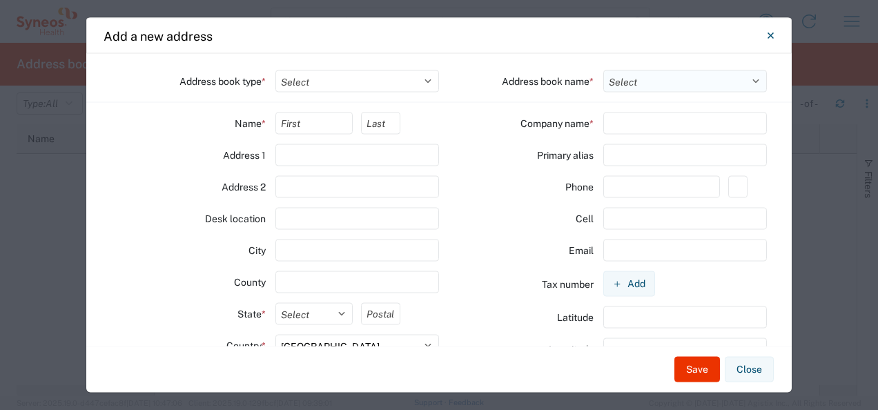
click at [630, 81] on select "Select" at bounding box center [685, 81] width 164 height 22
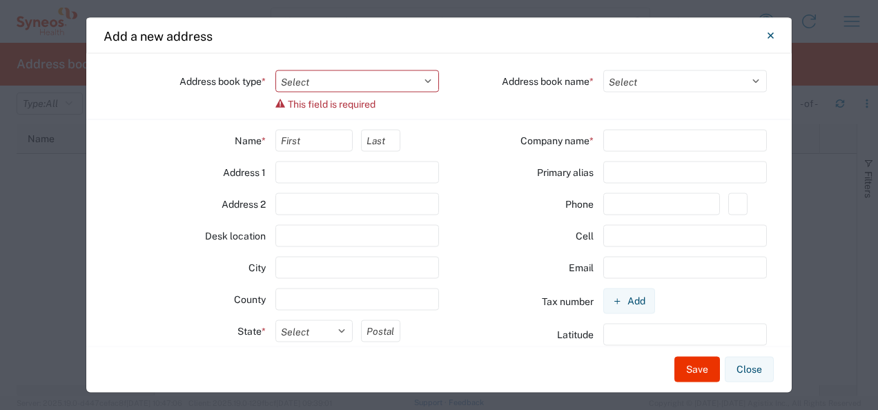
click at [342, 92] on div "Address book type * Select Location Company Personal Other Shared This field is…" at bounding box center [275, 89] width 328 height 39
click at [344, 83] on select "Select Location Company Personal Other Shared" at bounding box center [357, 81] width 164 height 22
select select "LOCATION"
click at [275, 70] on select "Select Location Company Personal Other Shared" at bounding box center [357, 81] width 164 height 22
select select
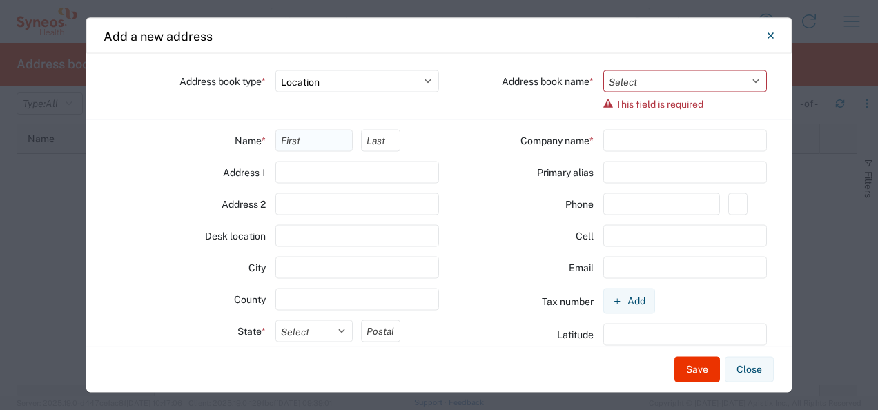
click at [311, 145] on input "text" at bounding box center [314, 141] width 78 height 22
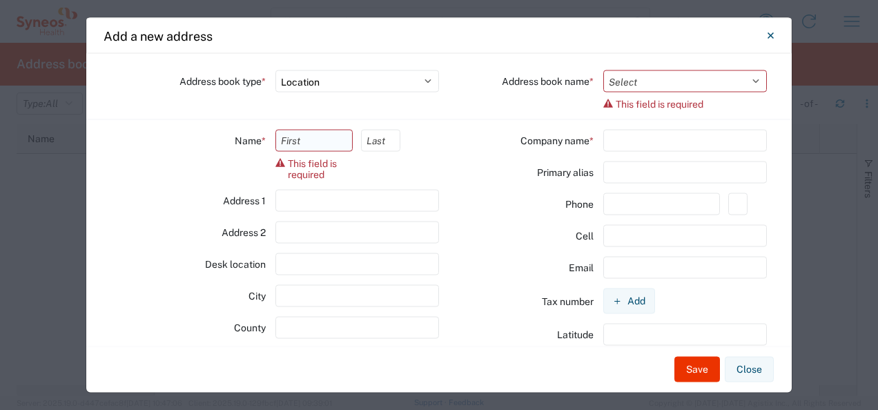
paste input "[PERSON_NAME]"
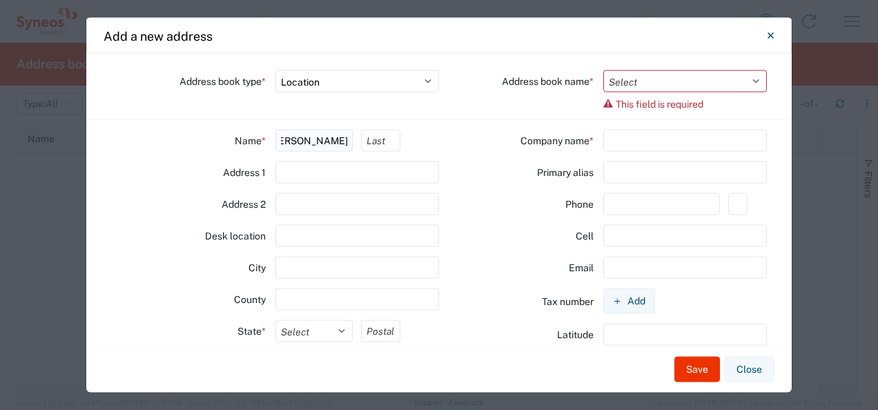
click at [313, 142] on input "[PERSON_NAME]" at bounding box center [314, 141] width 78 height 22
type input "Anna"
click at [361, 139] on input "text" at bounding box center [380, 141] width 39 height 22
paste input "Pidverbetska"
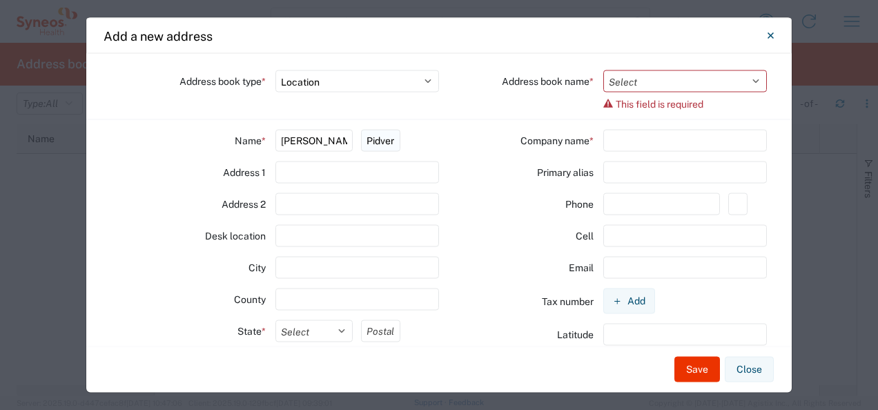
scroll to position [0, 30]
type input "Pidverbetska"
click at [631, 146] on input "text" at bounding box center [685, 141] width 164 height 22
paste input "ukovinian Clinical Oncology Center"
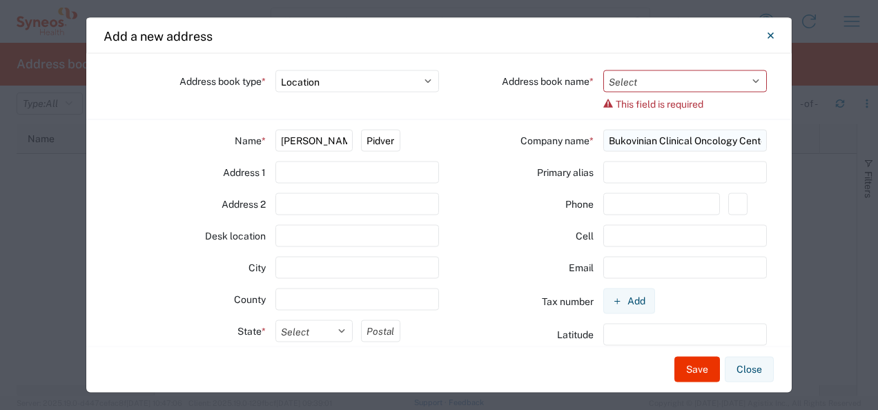
scroll to position [0, 11]
type input "Bukovinian Clinical Oncology Center"
click at [618, 166] on input "text" at bounding box center [685, 172] width 164 height 22
click at [344, 175] on input "text" at bounding box center [357, 172] width 164 height 22
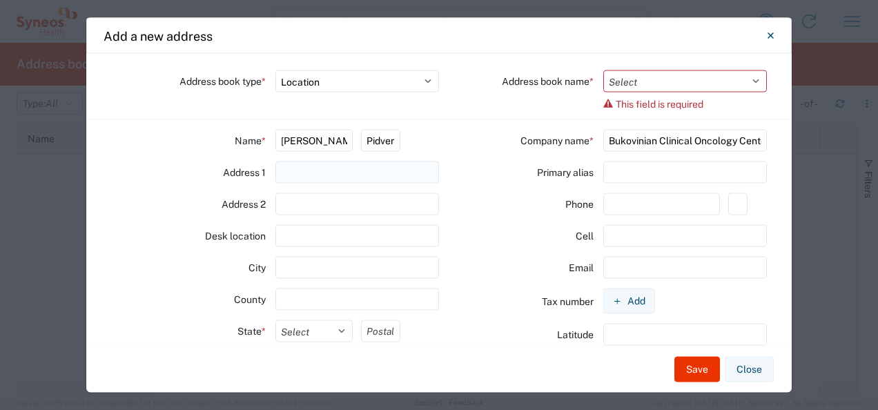
paste input "242 Heroiv Maidanu Street, Chernivtsi, Ukraine, 58013"
drag, startPoint x: 356, startPoint y: 173, endPoint x: 475, endPoint y: 177, distance: 118.8
click at [475, 177] on div "Address book type * Select Location Company Personal Other Shared Address book …" at bounding box center [438, 200] width 705 height 293
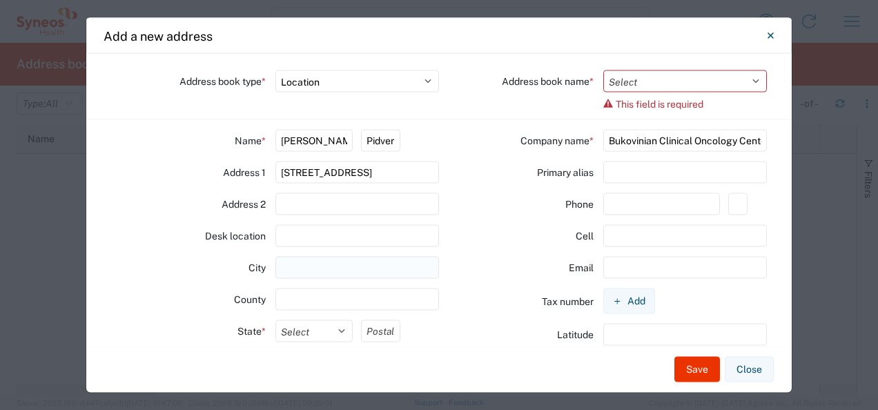
type input "242 Heroiv Maidanu Street, Chernivtsi"
click at [293, 264] on input "text" at bounding box center [357, 268] width 164 height 22
click at [291, 294] on input "text" at bounding box center [357, 299] width 164 height 22
paste input ", Ukraine, 58013"
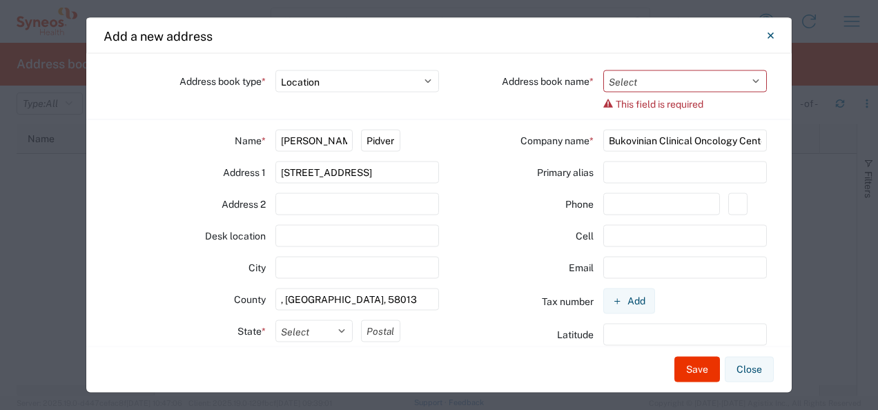
drag, startPoint x: 282, startPoint y: 301, endPoint x: 255, endPoint y: 302, distance: 27.0
click at [255, 302] on div "County , Ukraine, 58013" at bounding box center [275, 299] width 328 height 22
type input "Ukraine, 58013"
click at [415, 167] on input "242 Heroiv Maidanu Street, Chernivtsi" at bounding box center [357, 172] width 164 height 22
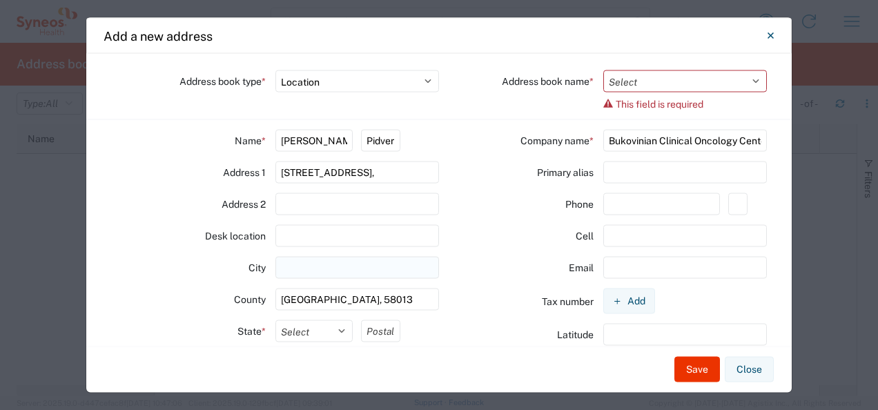
type input "242 Heroiv Maidanu Street,"
click at [299, 269] on input "text" at bounding box center [357, 268] width 164 height 22
paste input "Chernivtsi"
type input "Chernivtsi"
click at [403, 171] on input "242 Heroiv Maidanu Street," at bounding box center [357, 172] width 164 height 22
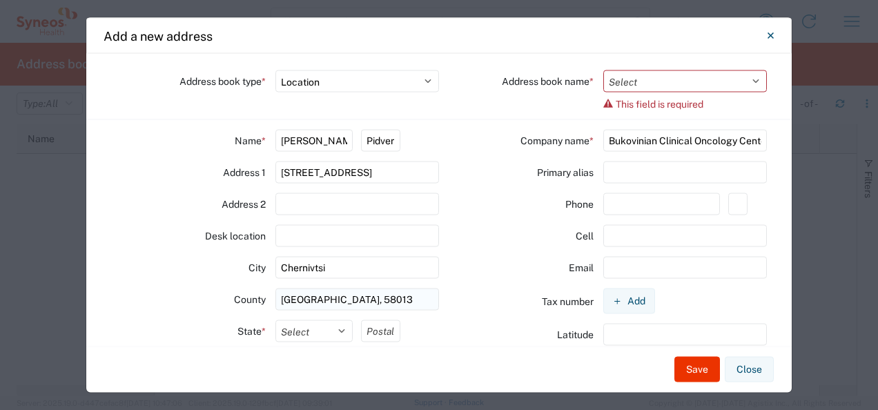
type input "242 Heroiv Maidanu Street"
click at [331, 300] on input "Ukraine, 58013" at bounding box center [357, 299] width 164 height 22
type input "Ukraine"
click at [374, 330] on input "text" at bounding box center [380, 331] width 39 height 22
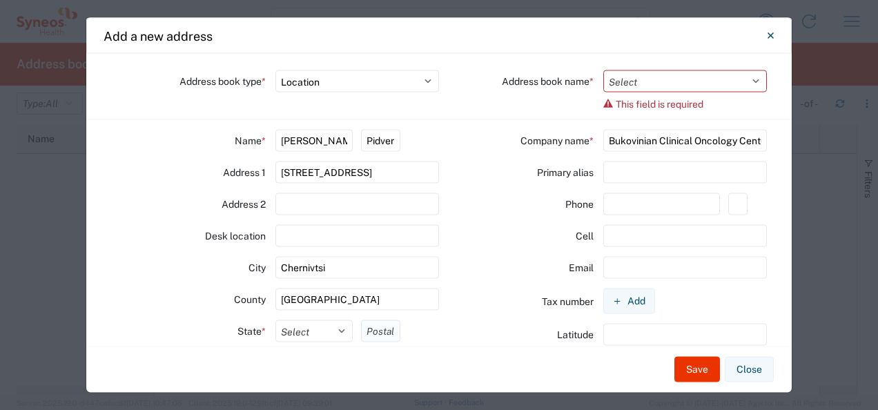
paste input "58013"
type input "58013"
click at [330, 329] on select "Select Alabama Alaska Arizona Arkansas Armed Forces Americas Armed Forces Europ…" at bounding box center [314, 331] width 78 height 22
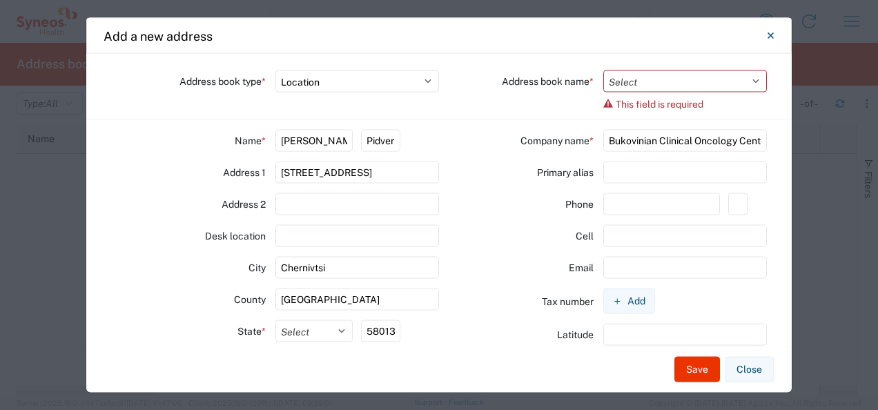
select select "UT"
click at [473, 326] on div "Latitude" at bounding box center [516, 335] width 155 height 22
click at [311, 325] on select "Select Alabama Alaska Arizona Arkansas Armed Forces Americas Armed Forces Europ…" at bounding box center [314, 331] width 78 height 22
select select
click at [275, 320] on select "Select Alabama Alaska Arizona Arkansas Armed Forces Americas Armed Forces Europ…" at bounding box center [314, 331] width 78 height 22
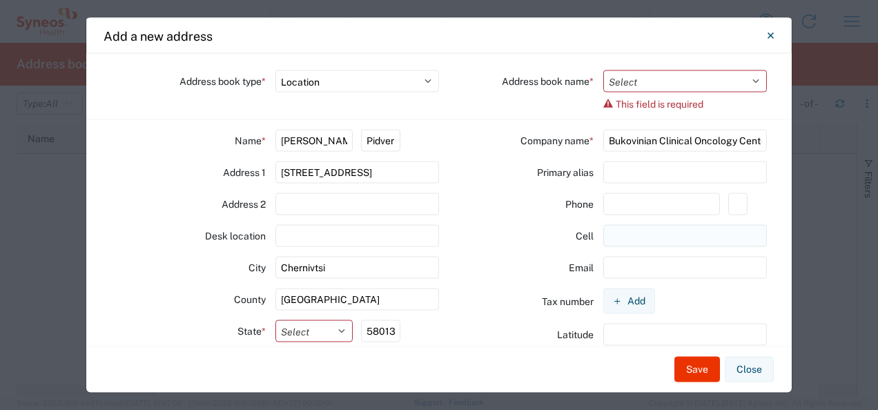
click at [642, 235] on input "text" at bounding box center [685, 236] width 164 height 22
paste input "380 95 507 75 68"
drag, startPoint x: 700, startPoint y: 234, endPoint x: 585, endPoint y: 235, distance: 114.6
click at [585, 235] on div "Cell 380 95 507 75 68" at bounding box center [603, 236] width 328 height 22
type input "380 95 507 75 68"
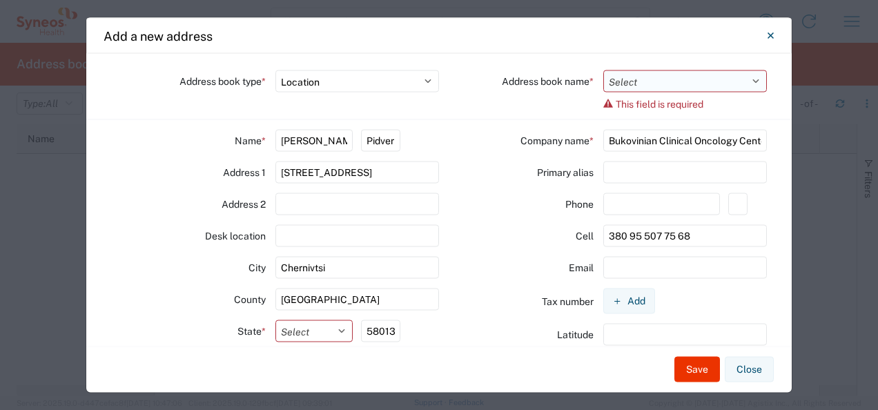
click at [643, 80] on select "Select Location Addressbook" at bounding box center [685, 81] width 164 height 22
select select "94995"
click at [603, 70] on select "Select Location Addressbook" at bounding box center [685, 81] width 164 height 22
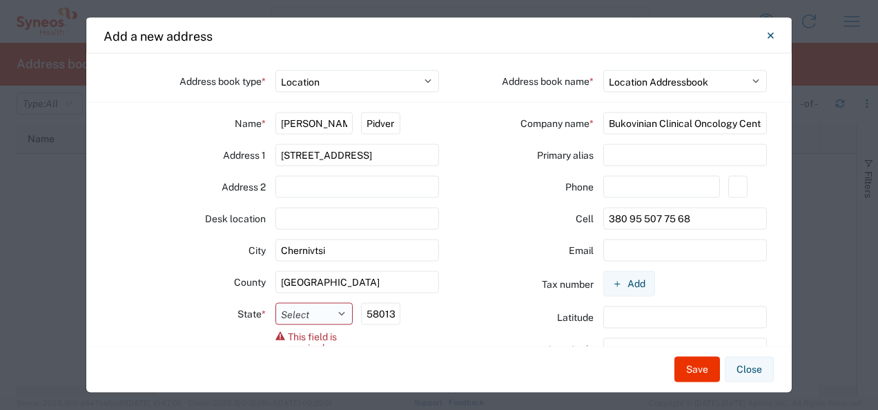
click at [338, 313] on select "Select Alabama Alaska Arizona Arkansas Armed Forces Americas Armed Forces Europ…" at bounding box center [314, 314] width 78 height 22
click at [485, 324] on div "Latitude" at bounding box center [516, 317] width 155 height 22
click at [342, 283] on input "Ukraine" at bounding box center [357, 282] width 164 height 22
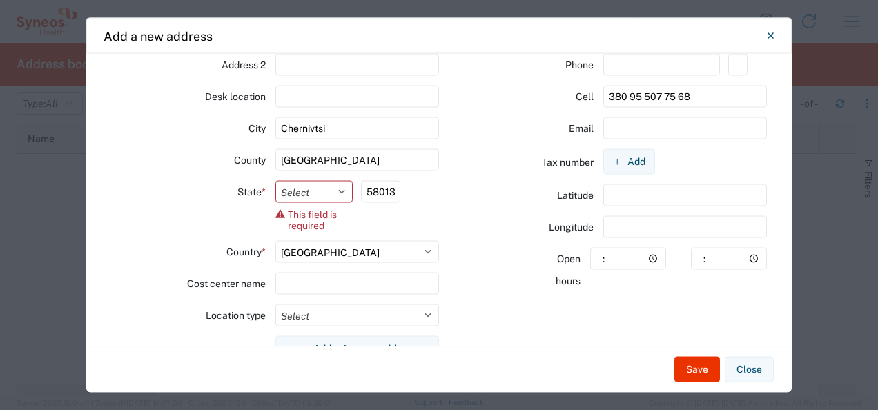
scroll to position [125, 0]
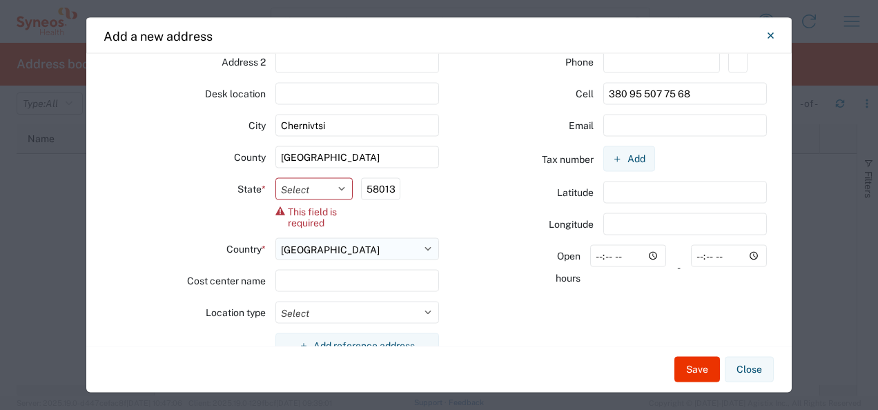
click at [356, 251] on select "Select Afghanistan Åland Islands Albania Algeria American Samoa Andorra Angola …" at bounding box center [357, 249] width 164 height 22
select select "UA"
click at [275, 238] on select "Select Afghanistan Åland Islands Albania Algeria American Samoa Andorra Angola …" at bounding box center [357, 249] width 164 height 22
click at [300, 185] on select "Select Autonomous Republic of Crimea Cherkas’ka Oblast’ Chernihivs’ka Oblast’ C…" at bounding box center [314, 189] width 78 height 22
select select "03"
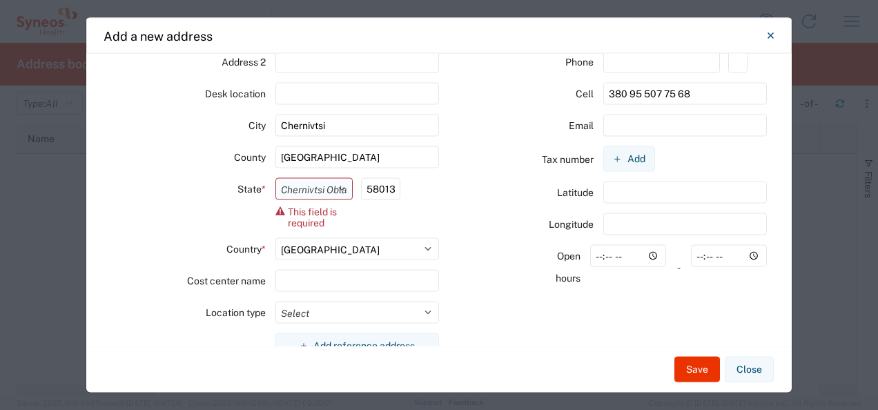
click at [275, 178] on select "Select Autonomous Republic of Crimea Cherkas’ka Oblast’ Chernihivs’ka Oblast’ C…" at bounding box center [314, 189] width 78 height 22
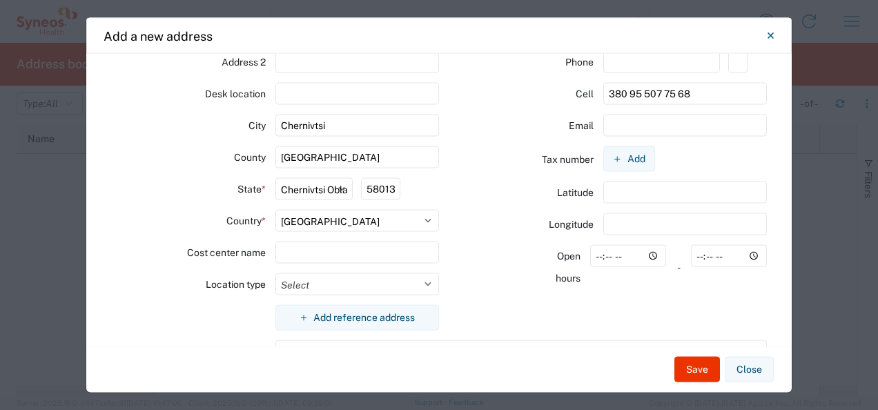
scroll to position [190, 0]
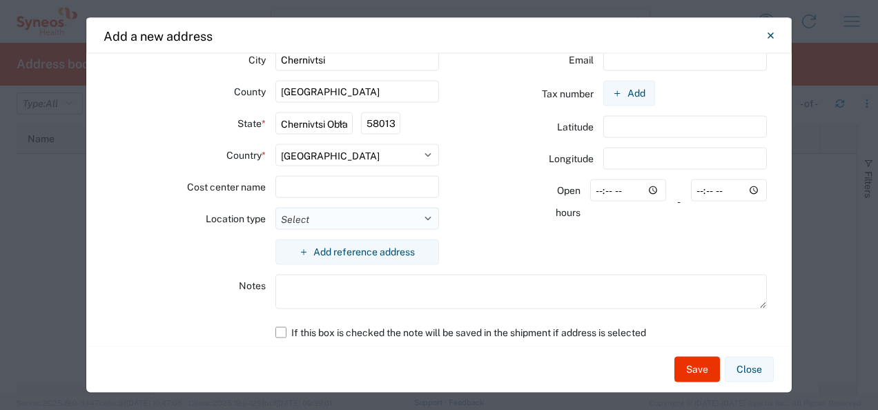
click at [394, 218] on select "Select Business No Loading Dock Business (General) Business with Loading Dock C…" at bounding box center [357, 219] width 164 height 22
select select "HSPT"
click at [275, 208] on select "Select Business No Loading Dock Business (General) Business with Loading Dock C…" at bounding box center [357, 219] width 164 height 22
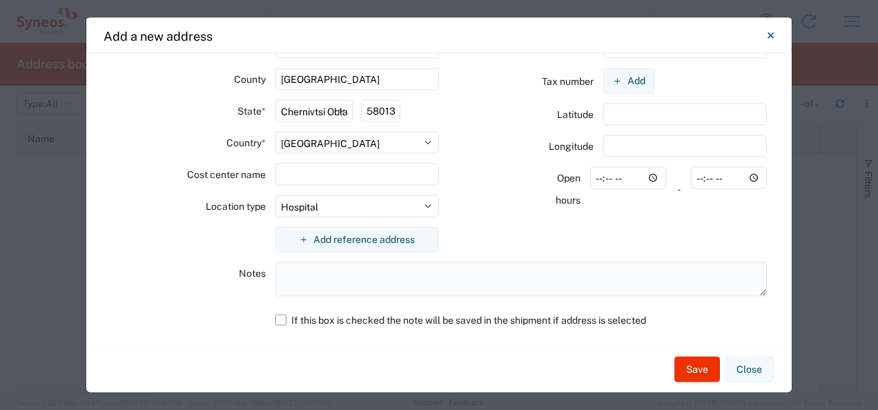
click at [324, 266] on textarea at bounding box center [521, 279] width 492 height 35
paste textarea "242 Heroiv Maidanu Street, Chernivtsi, Ukraine, 58013"
paste textarea "Anna Pidverbetska (Анна Валентинівна)380 95 507 75 68"
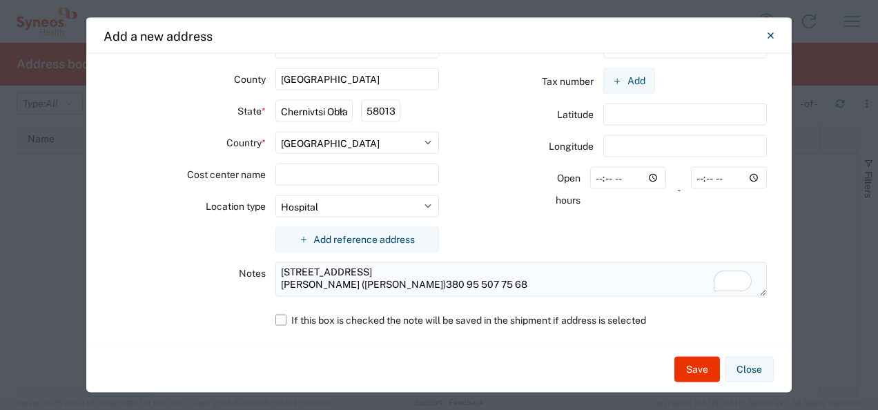
drag, startPoint x: 362, startPoint y: 281, endPoint x: 459, endPoint y: 284, distance: 97.3
click at [459, 284] on textarea "242 Heroiv Maidanu Street, Chernivtsi, Ukraine, 58013 Anna Pidverbetska (Анна В…" at bounding box center [521, 279] width 492 height 35
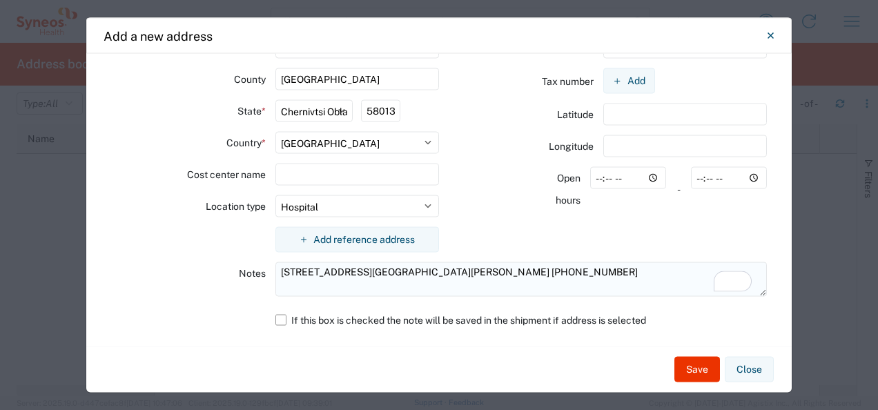
click at [277, 271] on textarea "242 Heroiv Maidanu Street, Chernivtsi, Ukraine, 58013 Anna Pidverbetska +380 95…" at bounding box center [521, 279] width 492 height 35
paste textarea ""Bukovinian Clinical Oncology Center""
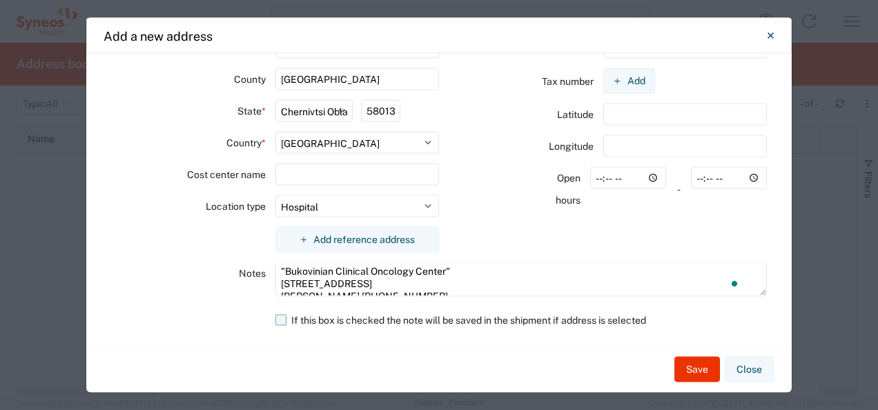
type textarea ""Bukovinian Clinical Oncology Center" 242 Heroiv Maidanu Street, Chernivtsi, Uk…"
click at [280, 316] on label "If this box is checked the note will be saved in the shipment if address is sel…" at bounding box center [521, 320] width 492 height 22
click at [0, 0] on input "If this box is checked the note will be saved in the shipment if address is sel…" at bounding box center [0, 0] width 0 height 0
click at [693, 369] on button "Save" at bounding box center [697, 370] width 46 height 26
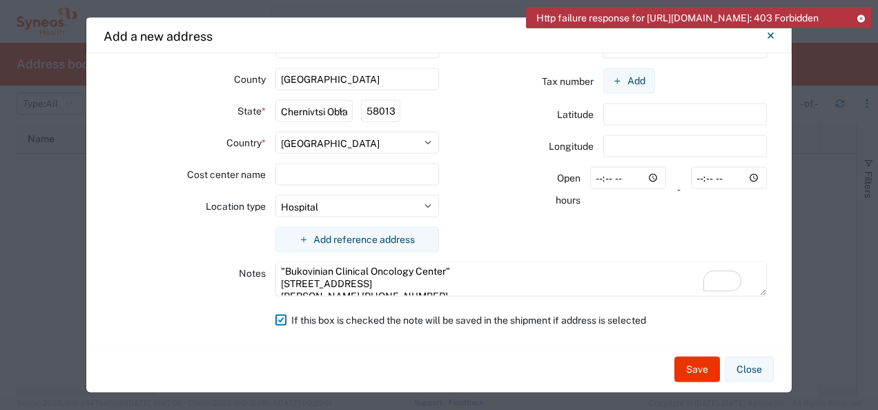
click at [861, 17] on icon at bounding box center [861, 18] width 10 height 8
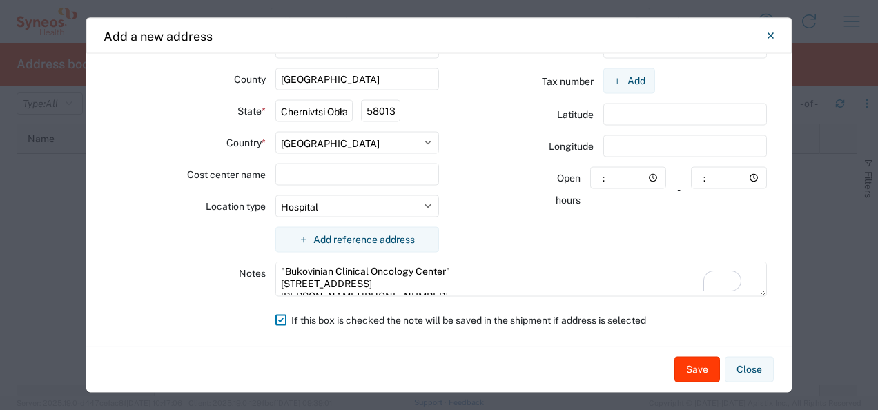
click at [714, 369] on button "Save" at bounding box center [697, 370] width 46 height 26
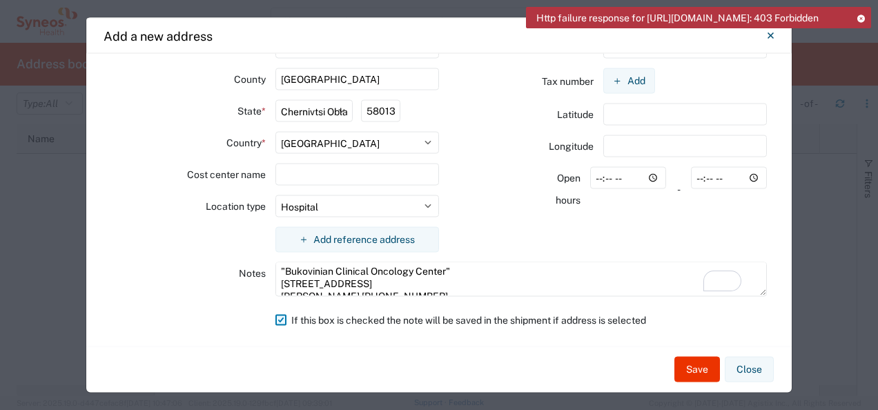
click at [276, 317] on label "If this box is checked the note will be saved in the shipment if address is sel…" at bounding box center [521, 320] width 492 height 22
click at [0, 0] on input "If this box is checked the note will be saved in the shipment if address is sel…" at bounding box center [0, 0] width 0 height 0
click at [712, 378] on button "Save" at bounding box center [697, 370] width 46 height 26
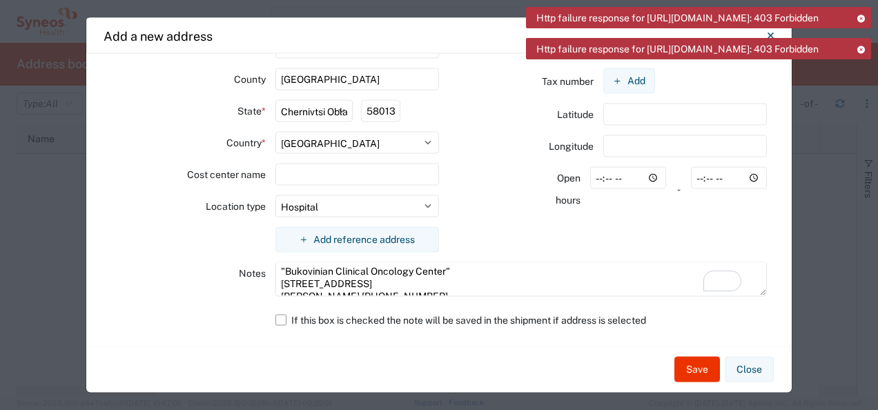
click at [858, 53] on icon at bounding box center [861, 50] width 10 height 8
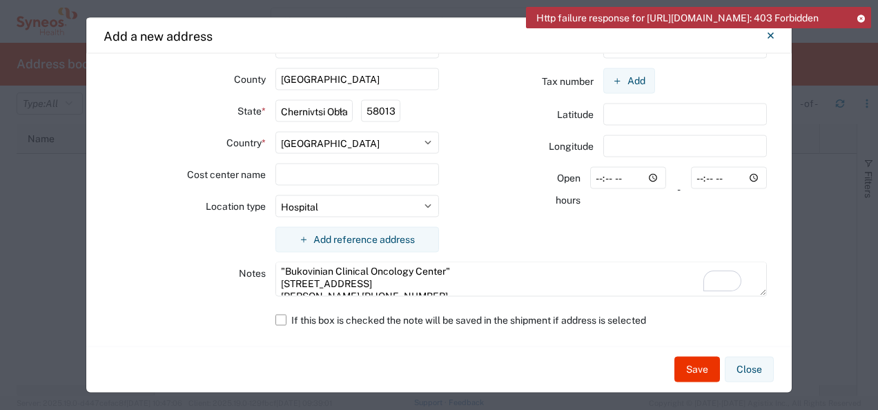
click at [859, 18] on icon at bounding box center [861, 18] width 10 height 8
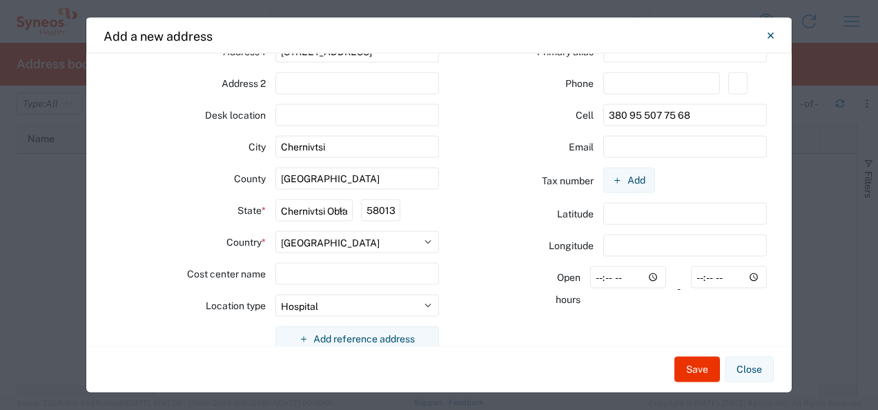
scroll to position [0, 0]
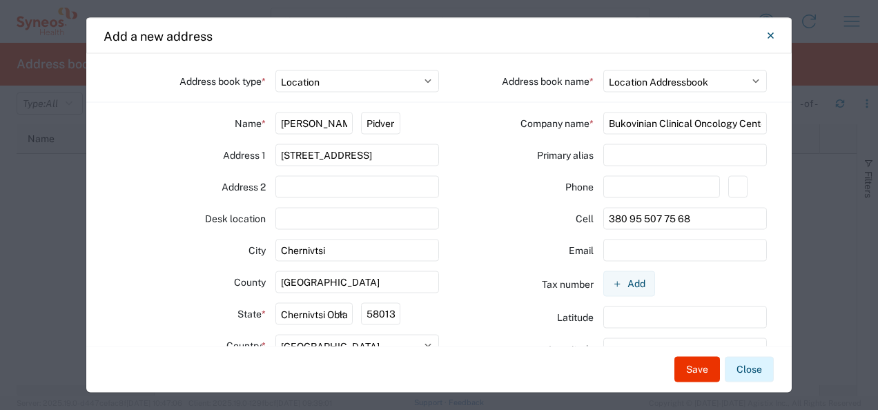
click at [740, 374] on button "Close" at bounding box center [749, 370] width 49 height 26
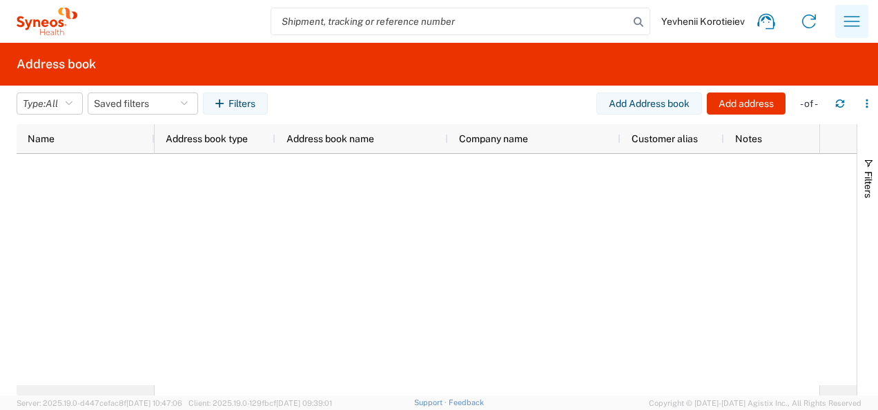
click at [836, 23] on button "button" at bounding box center [851, 21] width 33 height 33
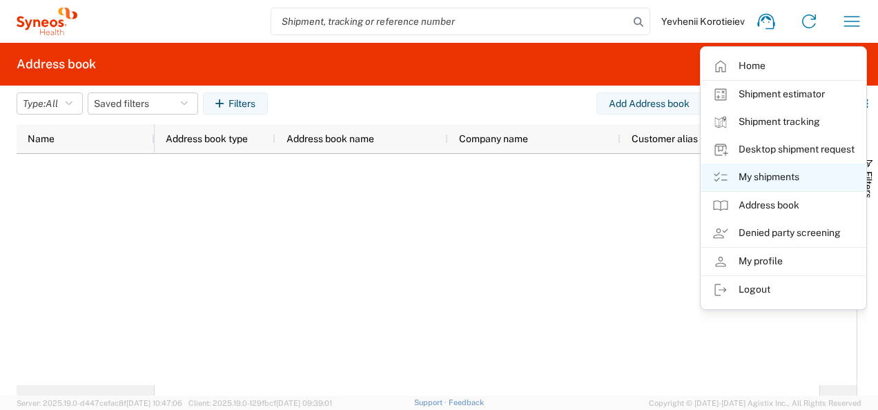
click at [788, 170] on link "My shipments" at bounding box center [783, 178] width 164 height 28
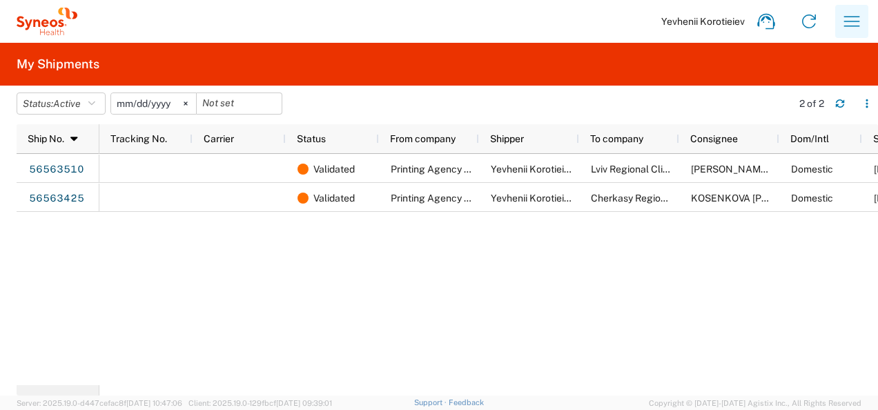
click at [854, 24] on icon "button" at bounding box center [852, 21] width 22 height 22
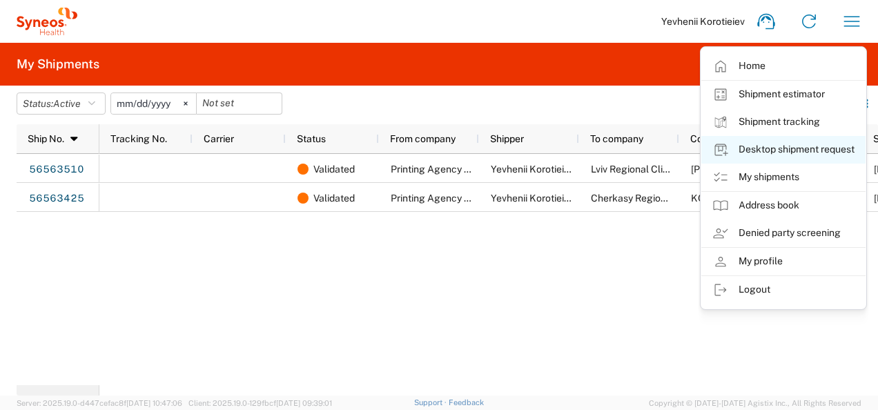
click at [737, 155] on link "Desktop shipment request" at bounding box center [783, 150] width 164 height 28
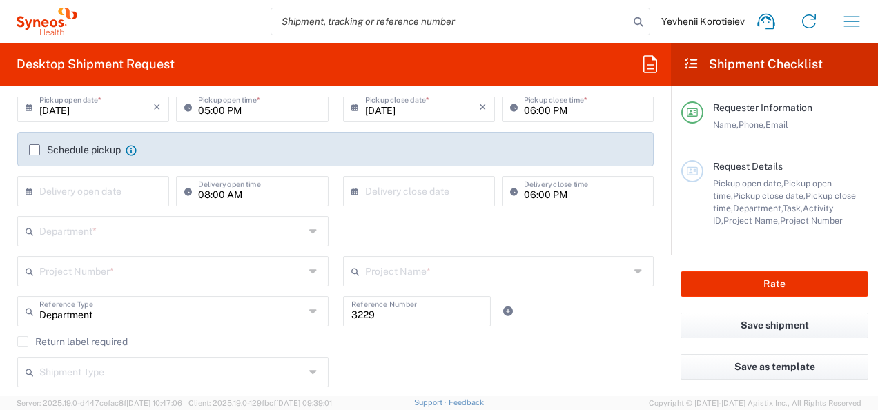
scroll to position [430, 0]
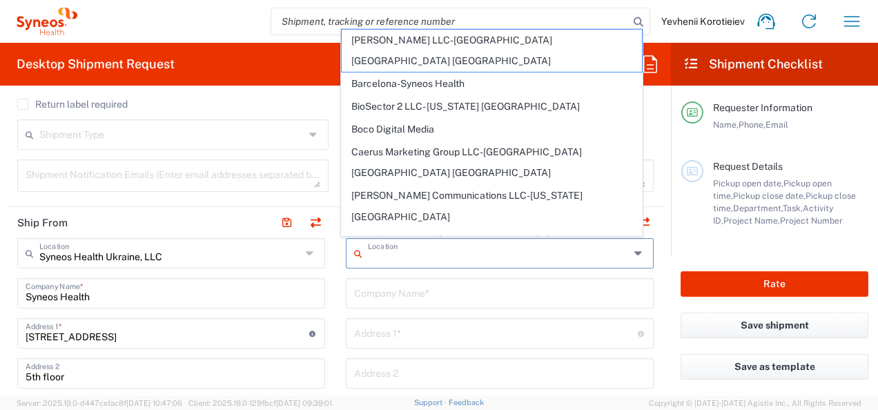
click at [547, 248] on input "text" at bounding box center [499, 252] width 262 height 24
click at [415, 300] on input "text" at bounding box center [499, 292] width 291 height 24
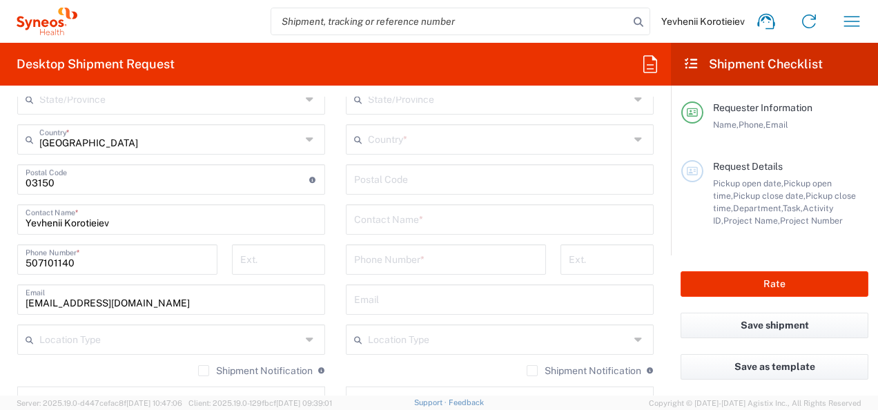
scroll to position [783, 0]
click at [112, 255] on input "507101140" at bounding box center [118, 259] width 184 height 24
drag, startPoint x: 94, startPoint y: 262, endPoint x: -3, endPoint y: 265, distance: 96.7
click at [0, 265] on html "Yevhenii Korotieiev Home Shipment estimator Shipment tracking Desktop shipment …" at bounding box center [439, 205] width 878 height 410
paste input "93150751"
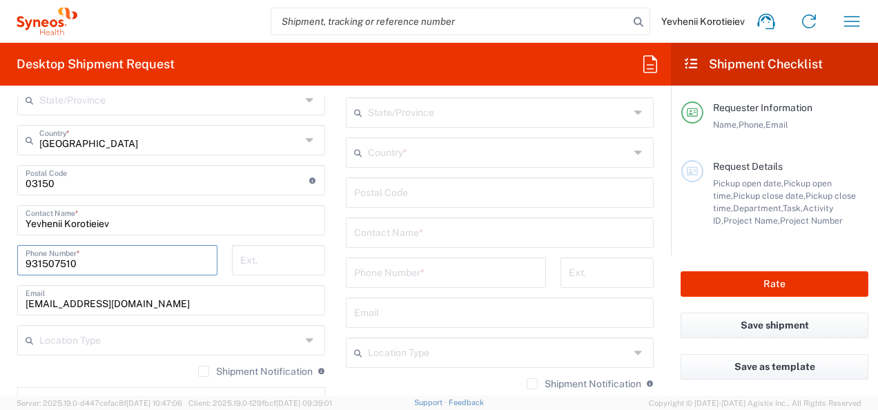
type input "931507510"
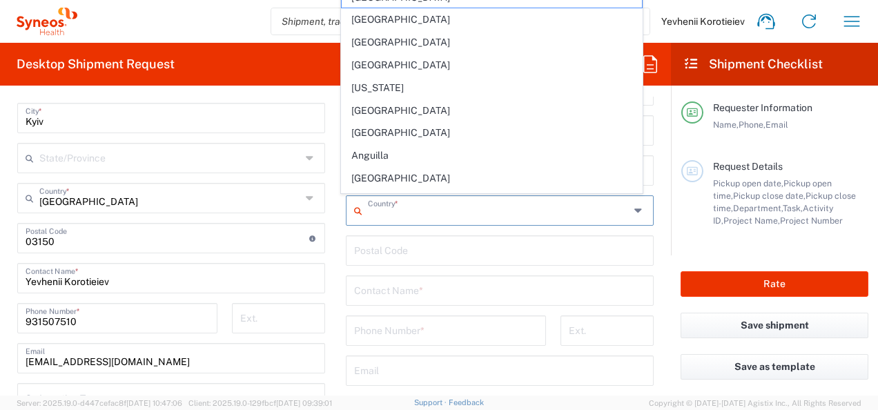
click at [412, 214] on input "text" at bounding box center [499, 209] width 262 height 24
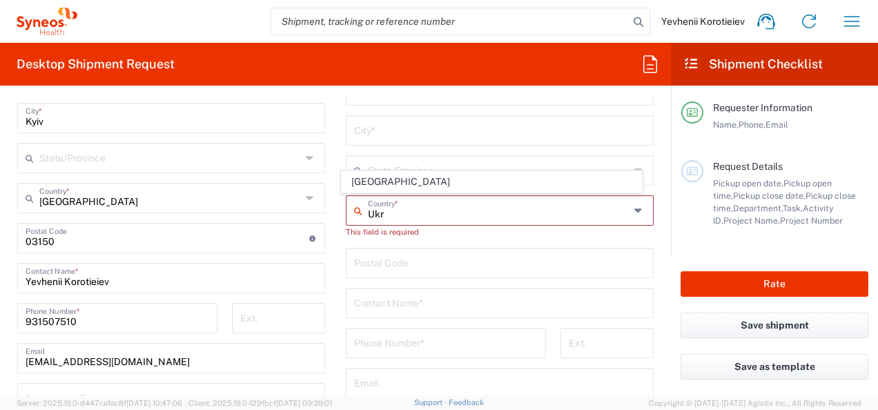
type input "Ukr"
click at [350, 246] on div "Location Addison Whitney LLC-Morrisvile NC US Barcelona-Syneos Health BioSector…" at bounding box center [500, 245] width 308 height 605
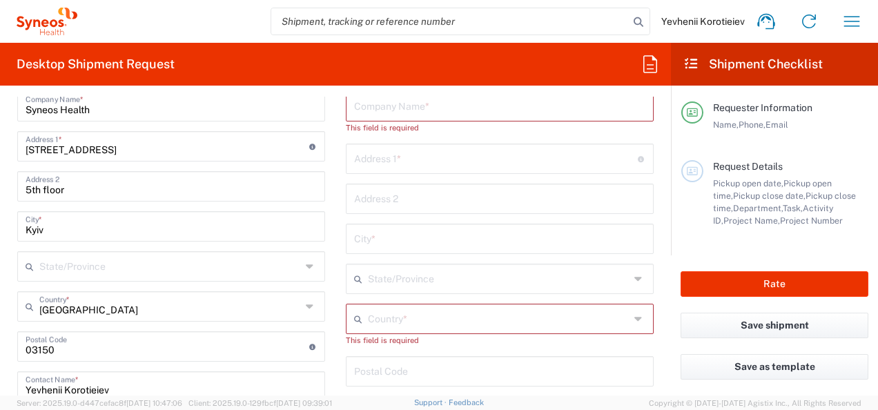
click at [403, 116] on input "text" at bounding box center [499, 105] width 291 height 24
paste input "Bukovinian Clinical Oncology Center"
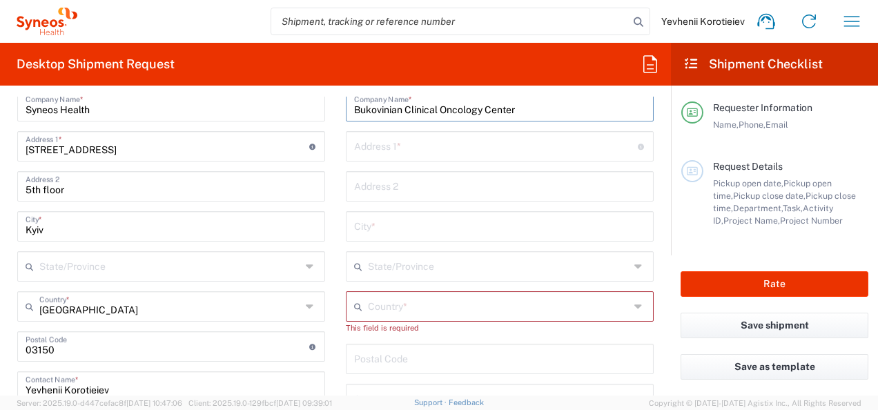
type input "Bukovinian Clinical Oncology Center"
click at [384, 228] on input "text" at bounding box center [499, 225] width 291 height 24
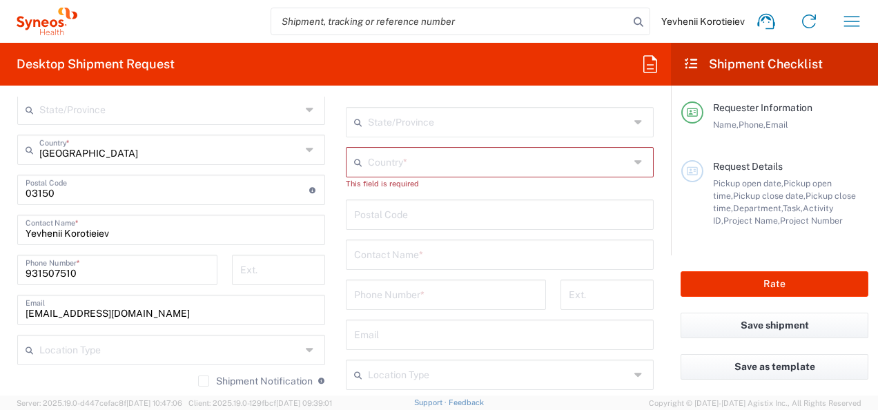
scroll to position [774, 0]
click at [413, 248] on input "text" at bounding box center [499, 253] width 291 height 24
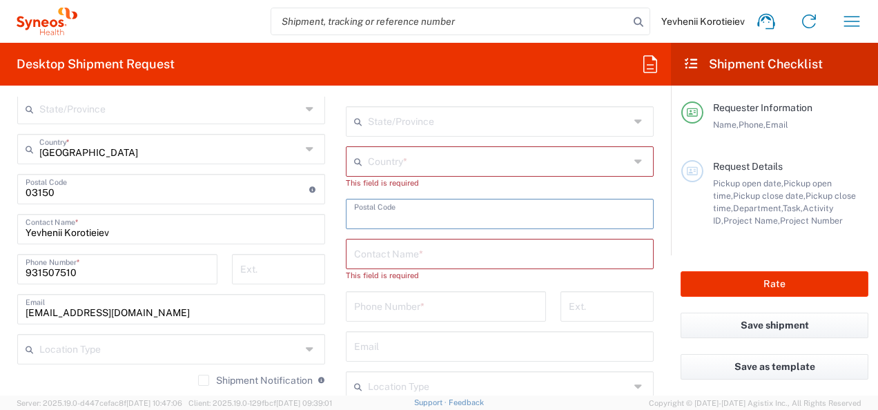
click at [408, 217] on input "undefined" at bounding box center [499, 213] width 291 height 24
type input "58013"
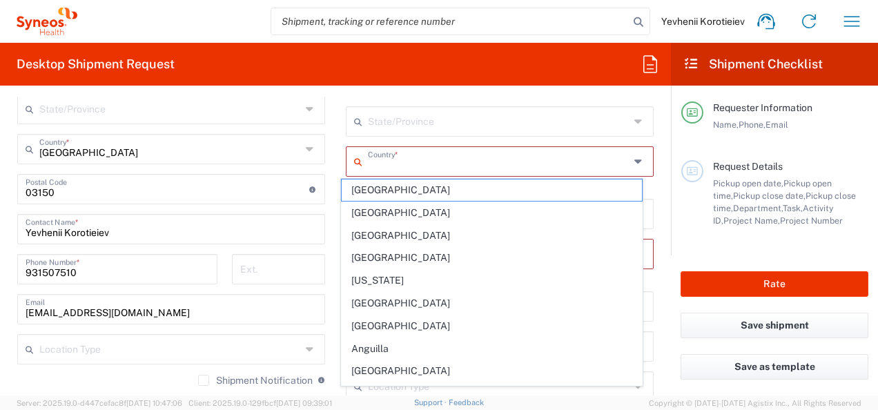
click at [404, 160] on input "text" at bounding box center [499, 160] width 262 height 24
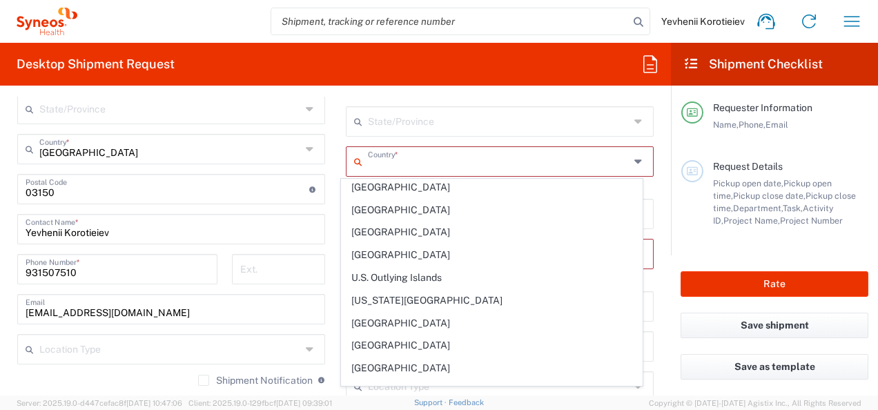
scroll to position [5107, 0]
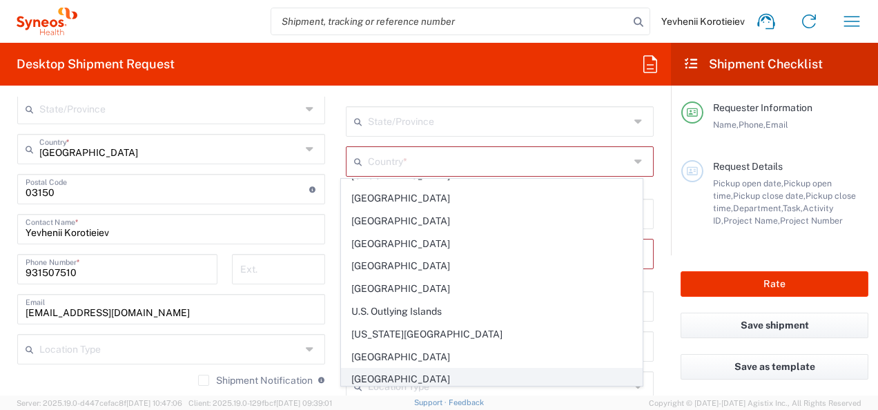
click at [371, 369] on span "Ukraine" at bounding box center [492, 379] width 300 height 21
type input "Ukraine"
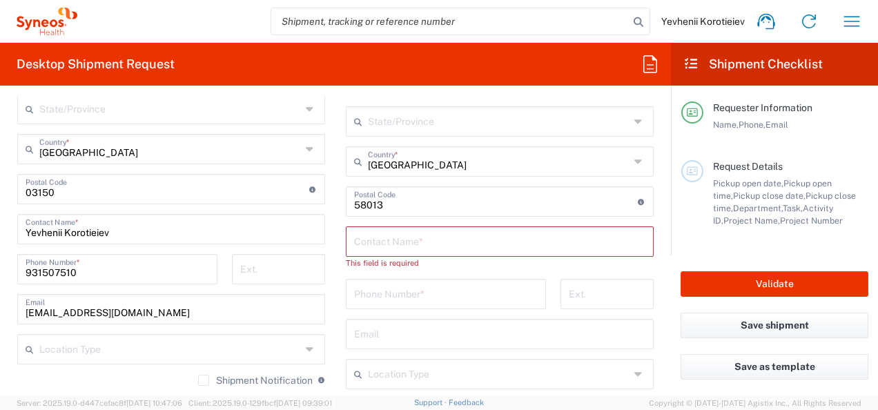
click at [478, 242] on input "text" at bounding box center [499, 240] width 291 height 24
paste input "[PERSON_NAME]"
type input "[PERSON_NAME]"
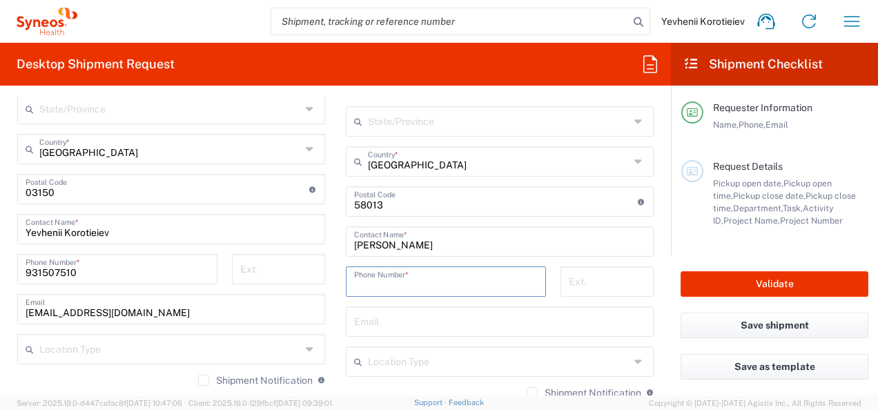
click at [384, 280] on input "tel" at bounding box center [446, 280] width 184 height 24
paste input "95 507 75 68"
click at [361, 283] on input "95 507 75 68" at bounding box center [446, 280] width 184 height 24
type input "955077568"
click at [411, 364] on input "text" at bounding box center [499, 361] width 262 height 24
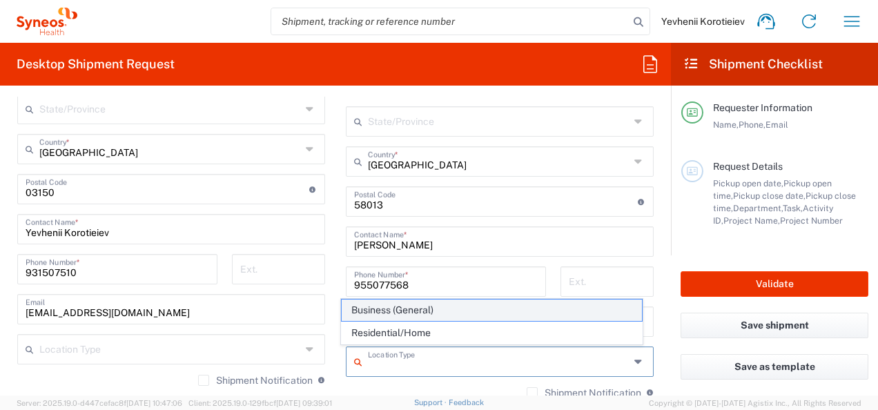
click at [431, 308] on span "Business (General)" at bounding box center [492, 310] width 300 height 21
type input "Business (General)"
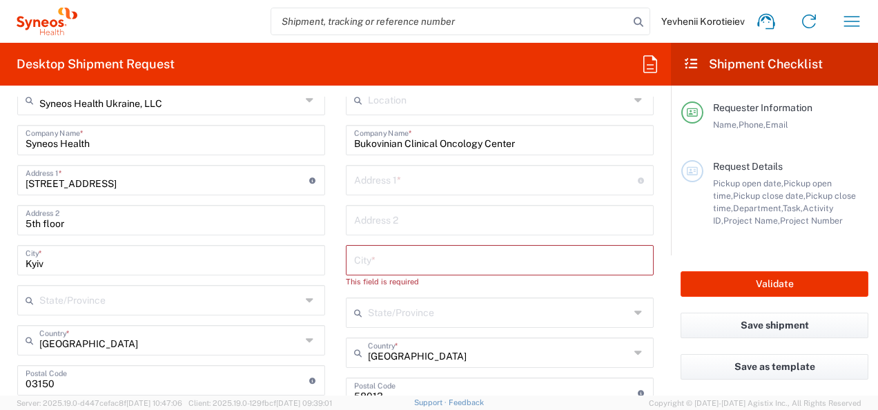
scroll to position [574, 0]
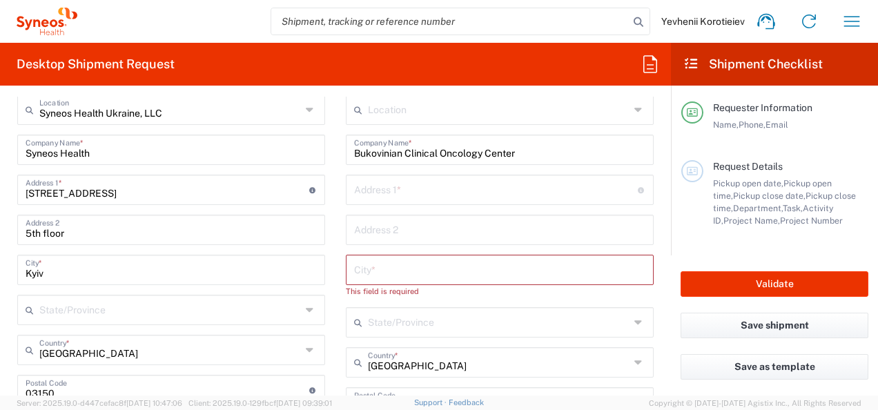
click at [382, 266] on input "text" at bounding box center [499, 269] width 291 height 24
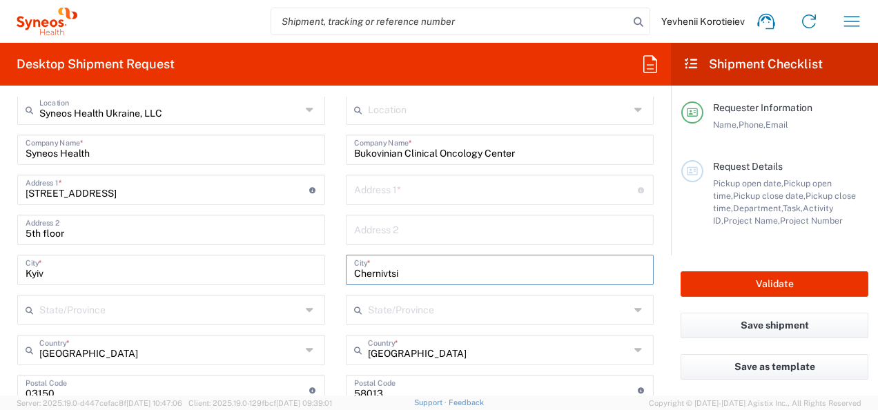
type input "Chernivtsi"
click at [335, 240] on main "Location Addison Whitney LLC-Morrisvile NC US Barcelona-Syneos Health BioSector…" at bounding box center [499, 385] width 329 height 580
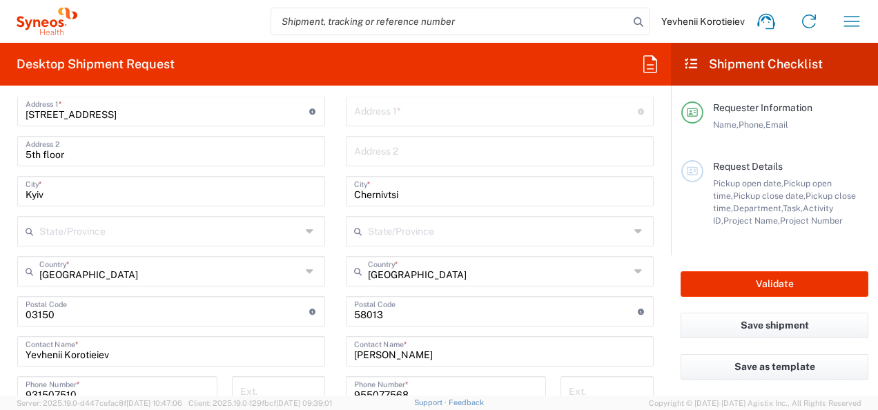
scroll to position [666, 0]
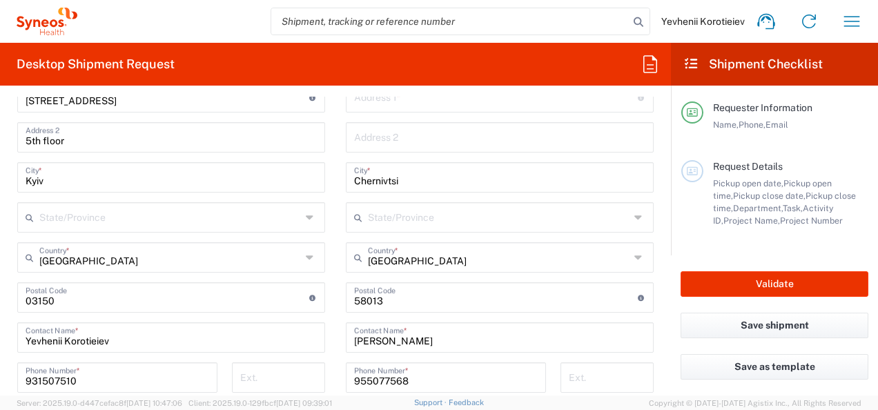
click at [442, 221] on input "text" at bounding box center [499, 216] width 262 height 24
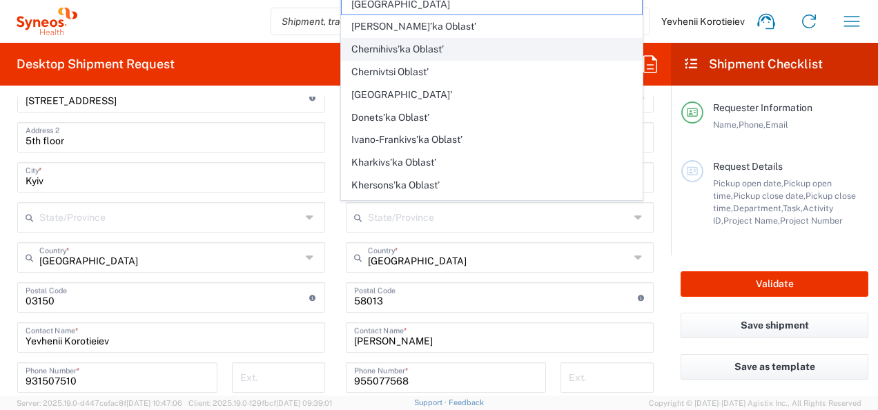
click at [373, 54] on span "Chernihivs’ka Oblast’" at bounding box center [492, 49] width 300 height 21
type input "Chernihivs’ka Oblast’"
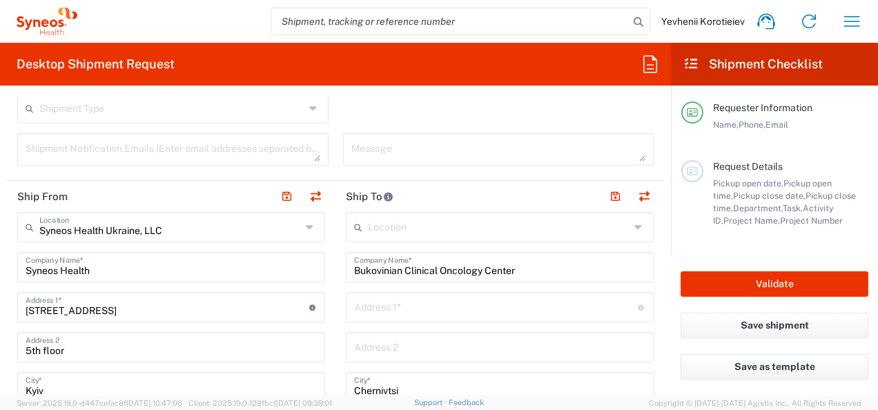
scroll to position [455, 0]
drag, startPoint x: 171, startPoint y: 308, endPoint x: -1, endPoint y: 313, distance: 172.6
click at [0, 313] on html "Yevhenii Korotieiev Home Shipment estimator Shipment tracking Desktop shipment …" at bounding box center [439, 205] width 878 height 410
paste input "12 Serhiia Naboky"
type input "[STREET_ADDRESS]"
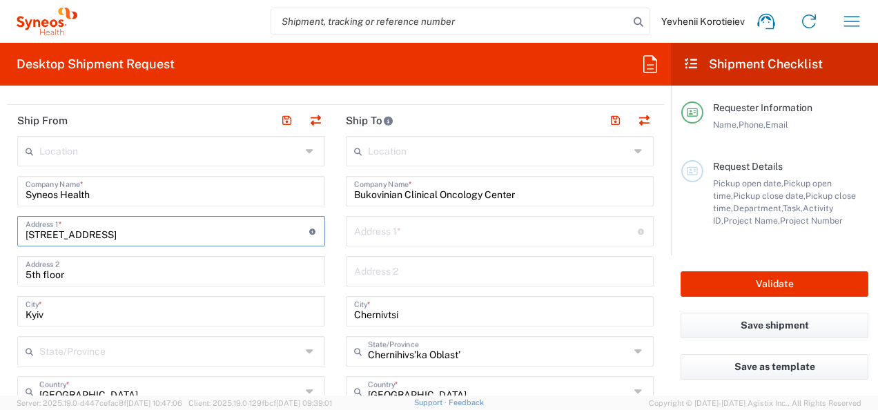
scroll to position [576, 0]
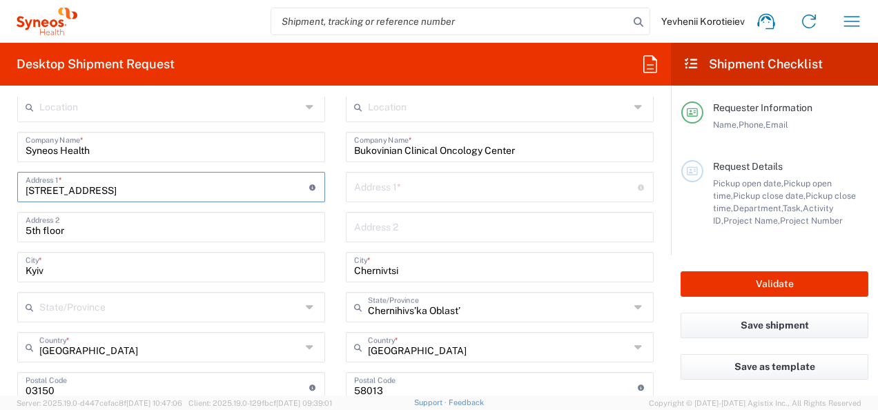
type input "[STREET_ADDRESS]"
click at [112, 332] on div "Ukraine Country *" at bounding box center [171, 347] width 308 height 30
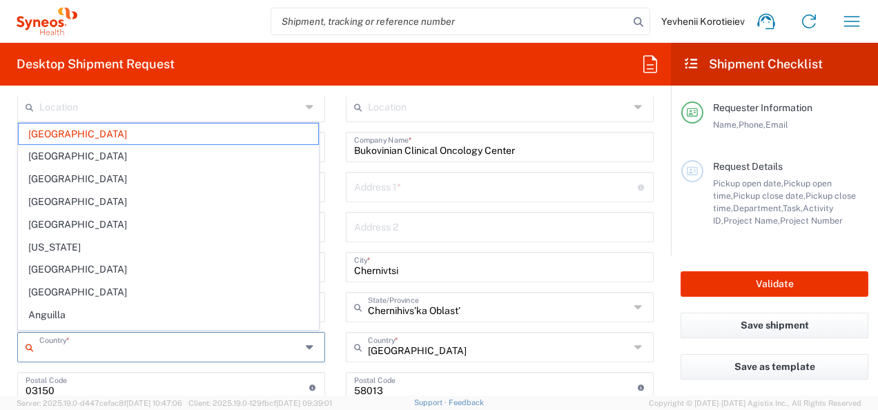
click at [0, 313] on html "Yevhenii Korotieiev Home Shipment estimator Shipment tracking Desktop shipment …" at bounding box center [439, 205] width 878 height 410
type input "Ukraine"
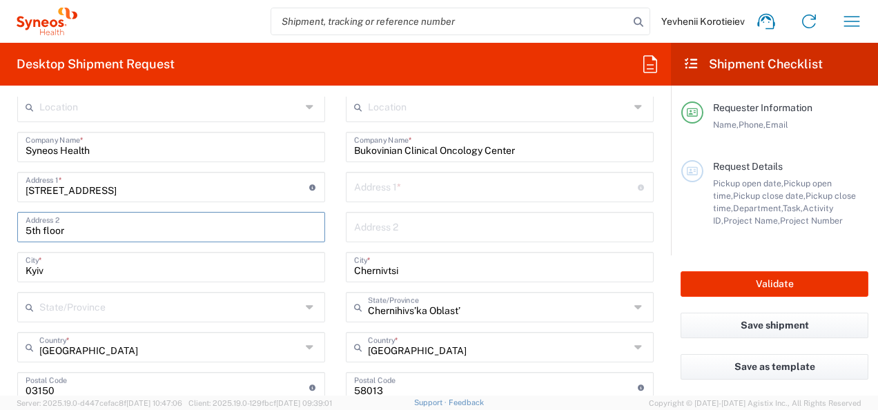
drag, startPoint x: 9, startPoint y: 236, endPoint x: -3, endPoint y: 239, distance: 12.1
click at [0, 239] on html "Yevhenii Korotieiev Home Shipment estimator Shipment tracking Desktop shipment …" at bounding box center [439, 205] width 878 height 410
drag, startPoint x: 69, startPoint y: 394, endPoint x: 32, endPoint y: 384, distance: 38.7
click at [32, 384] on input "undefined" at bounding box center [168, 386] width 284 height 24
type input "02000"
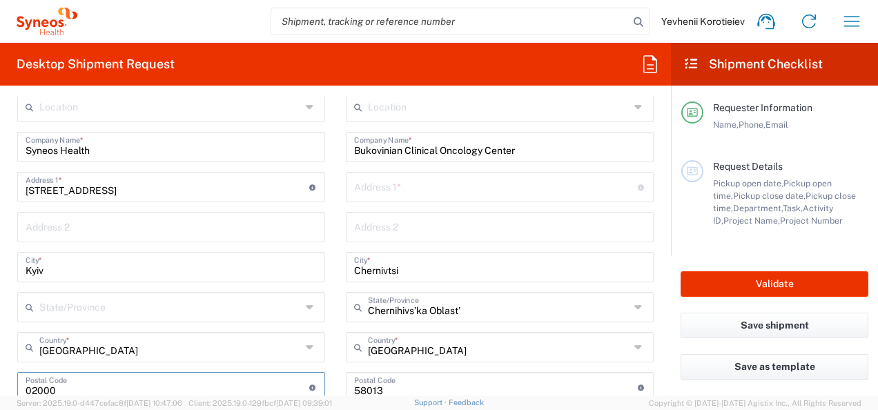
click at [5, 325] on form "Requester Information Yevhenii Korotieiev Name * 507101140 Phone * yevhenii.kor…" at bounding box center [335, 246] width 671 height 299
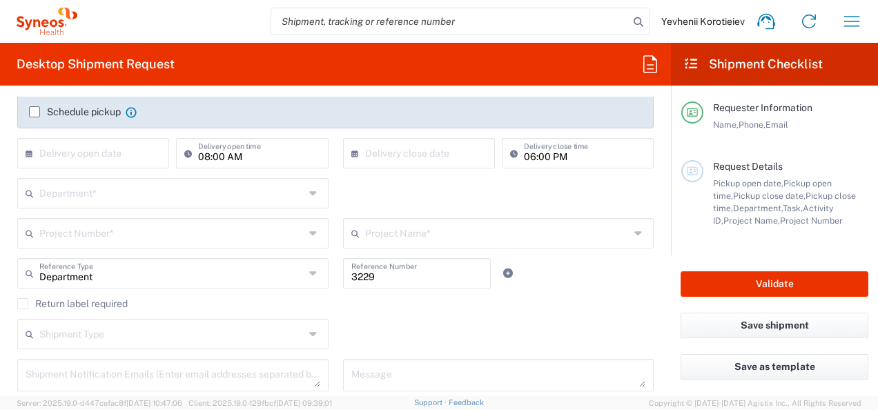
scroll to position [228, 0]
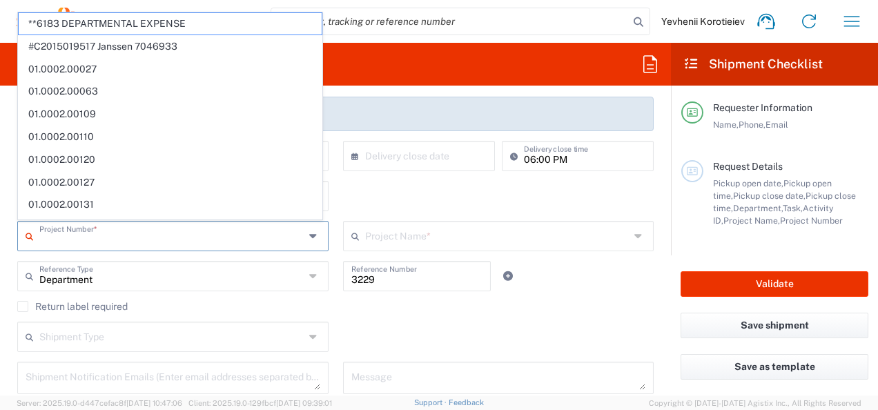
click at [86, 246] on input "text" at bounding box center [171, 235] width 265 height 24
paste input "7065042"
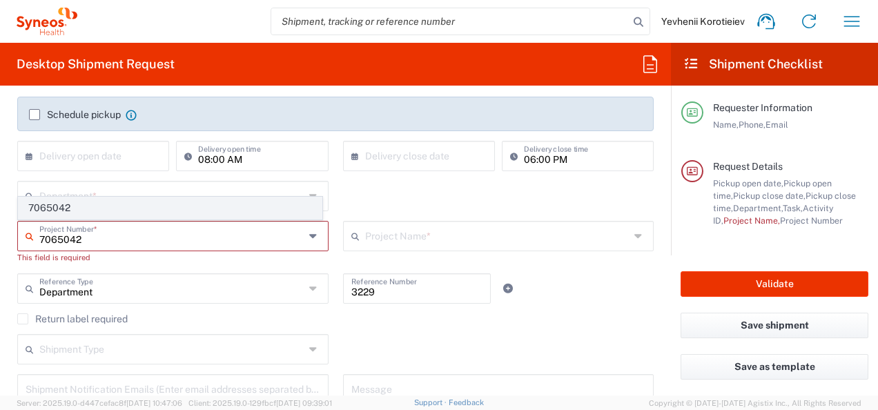
type input "7065042"
click at [43, 210] on span "7065042" at bounding box center [170, 207] width 303 height 21
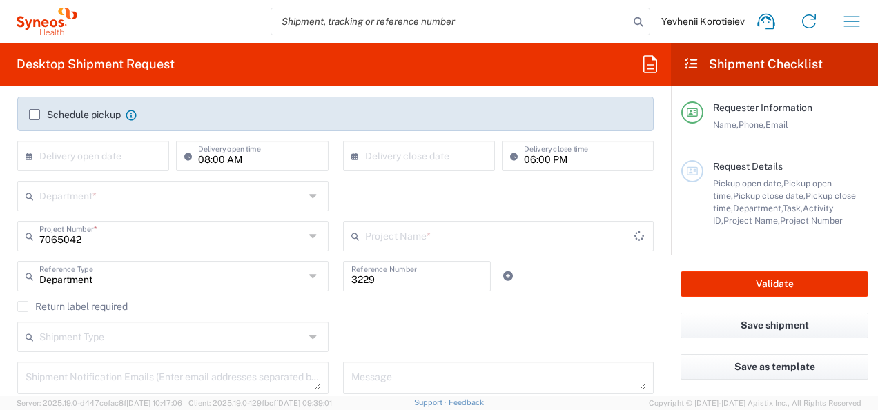
type input "7065042  Qilu Pharmaceutica"
click at [94, 161] on input "text" at bounding box center [96, 155] width 114 height 24
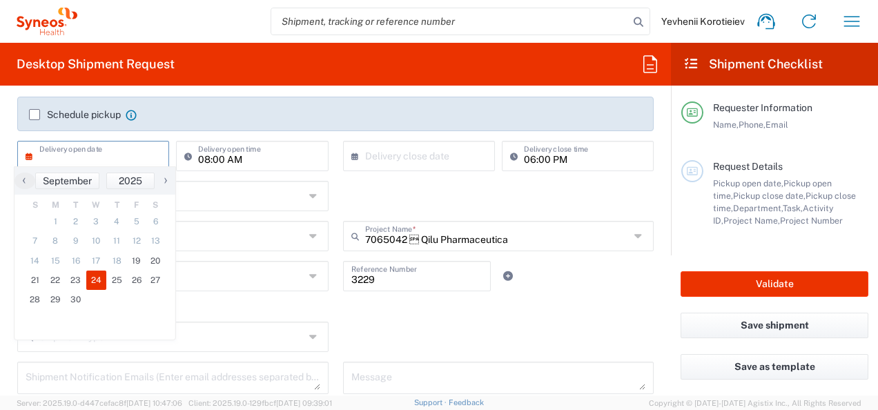
click at [97, 282] on span "24" at bounding box center [96, 280] width 21 height 19
type input "09/24/2025"
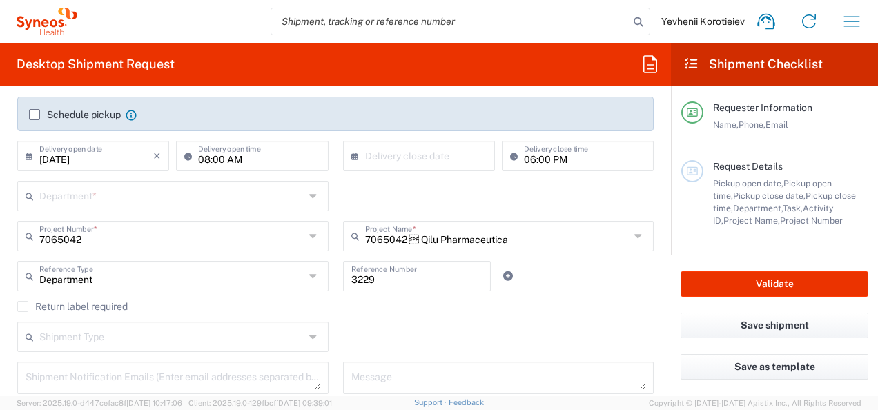
click at [351, 154] on icon at bounding box center [358, 156] width 14 height 22
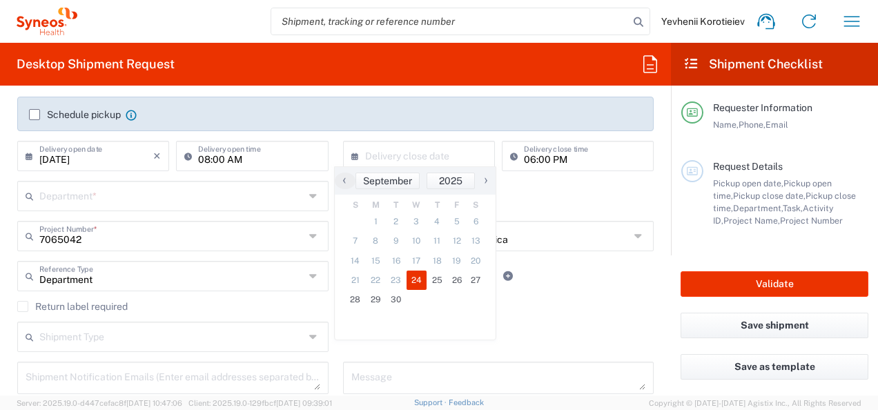
click at [424, 285] on span "24" at bounding box center [416, 280] width 21 height 19
type input "09/24/2025"
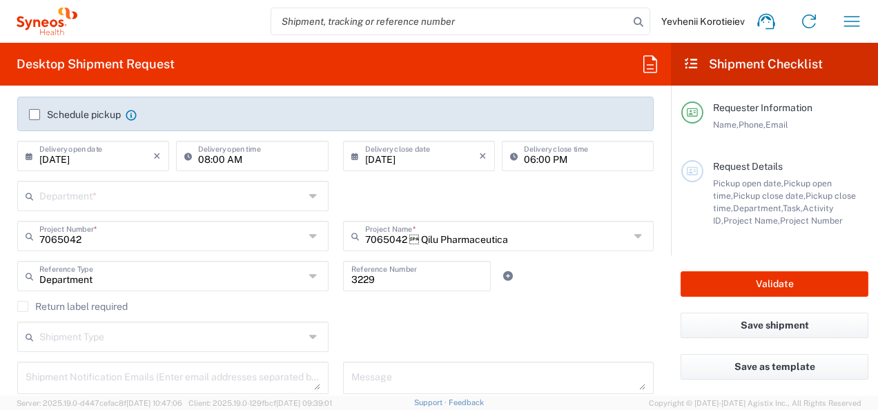
click at [131, 202] on input "text" at bounding box center [171, 195] width 265 height 24
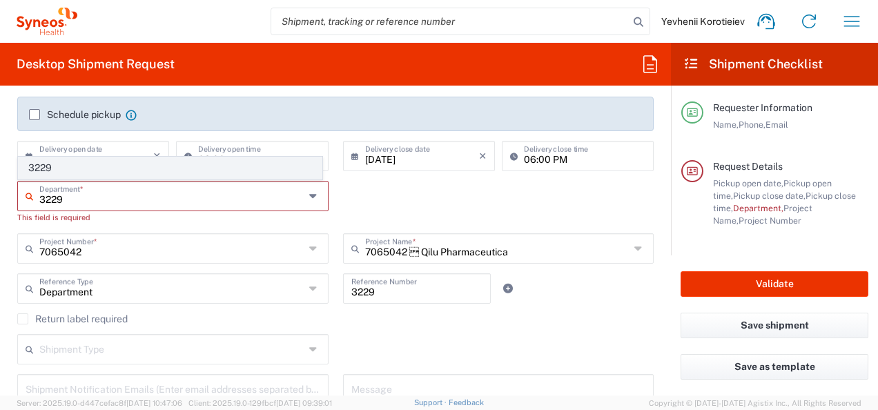
type input "3229"
click at [51, 167] on span "3229" at bounding box center [170, 167] width 303 height 21
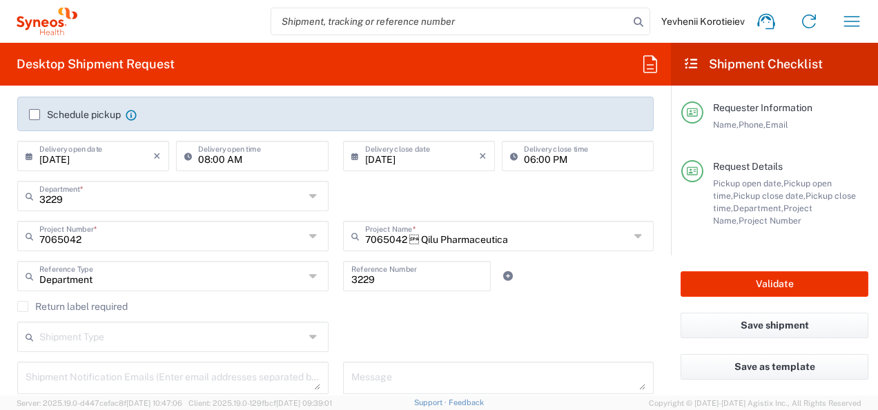
click at [62, 342] on input "text" at bounding box center [171, 336] width 265 height 24
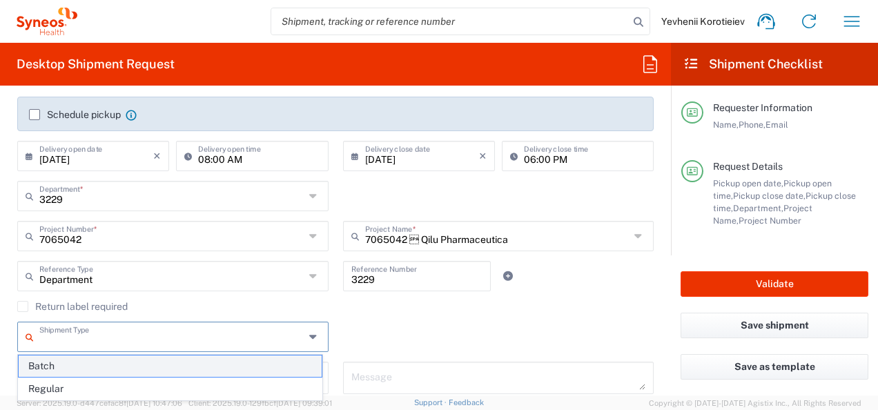
click at [54, 371] on span "Batch" at bounding box center [170, 365] width 303 height 21
type input "Batch"
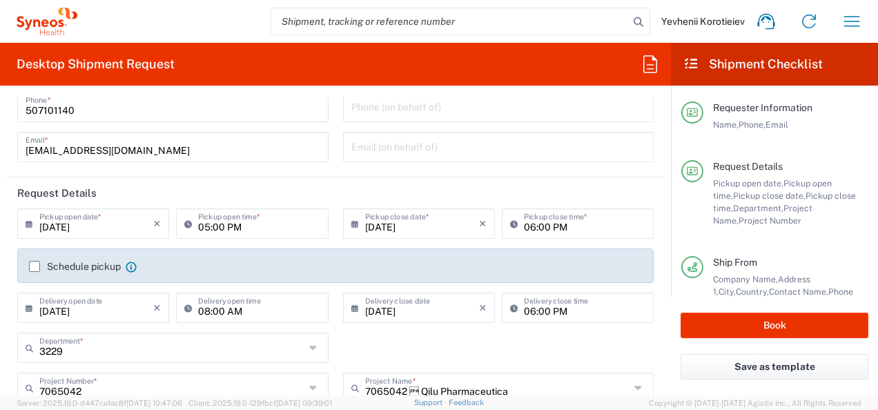
scroll to position [75, 0]
click at [39, 268] on label "Schedule pickup" at bounding box center [75, 267] width 92 height 11
click at [35, 268] on input "Schedule pickup" at bounding box center [35, 268] width 0 height 0
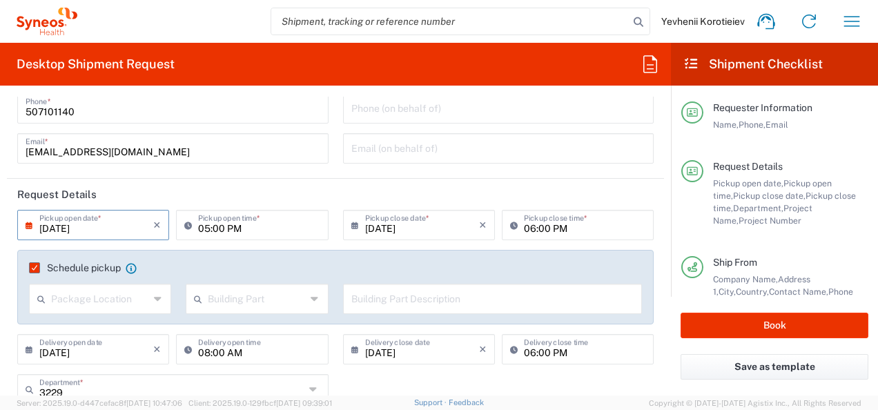
click at [63, 229] on input "09/19/2025" at bounding box center [96, 224] width 114 height 24
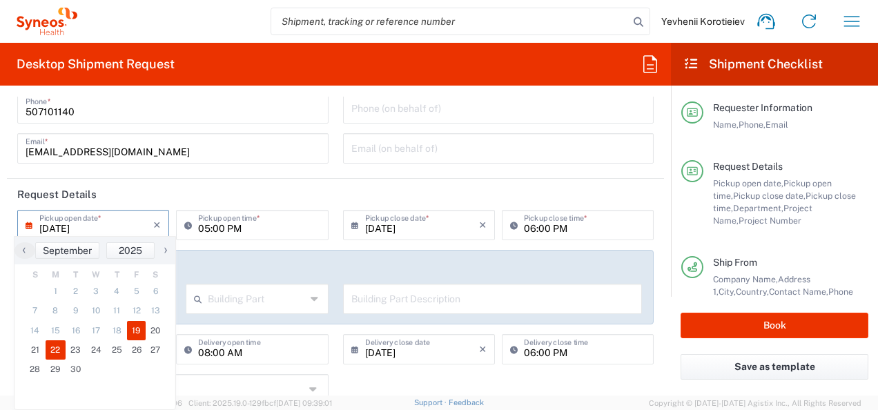
click at [62, 355] on span "22" at bounding box center [56, 349] width 21 height 19
type input "[DATE]"
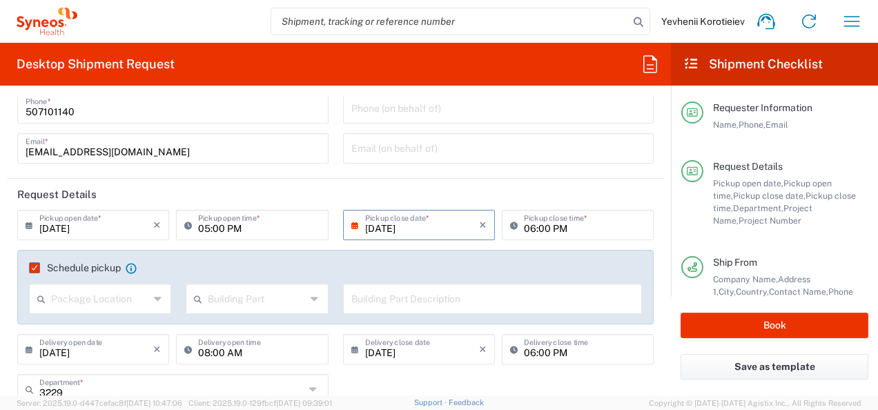
click at [351, 227] on icon at bounding box center [358, 225] width 14 height 22
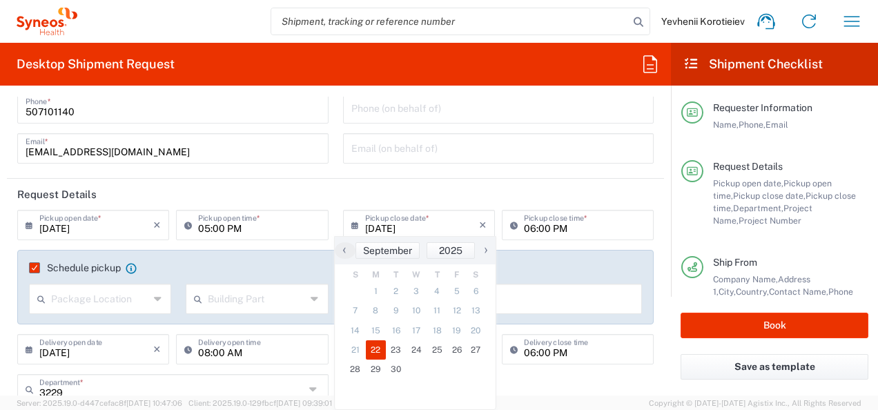
click at [376, 352] on span "22" at bounding box center [376, 349] width 21 height 19
click at [202, 231] on input "05:00 PM" at bounding box center [258, 224] width 121 height 24
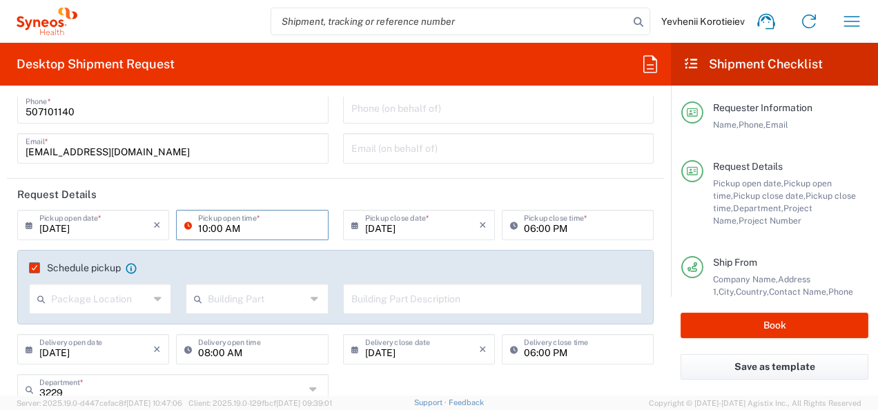
type input "10:00 AM"
click at [101, 306] on input "text" at bounding box center [100, 298] width 98 height 24
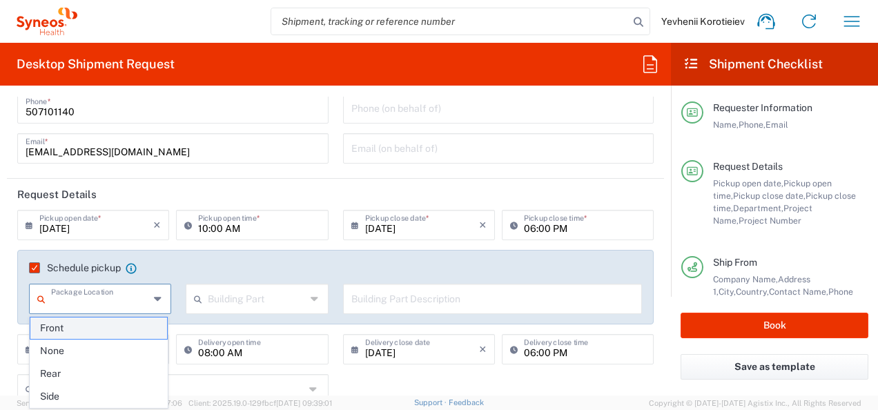
click at [86, 325] on span "Front" at bounding box center [98, 327] width 137 height 21
type input "Front"
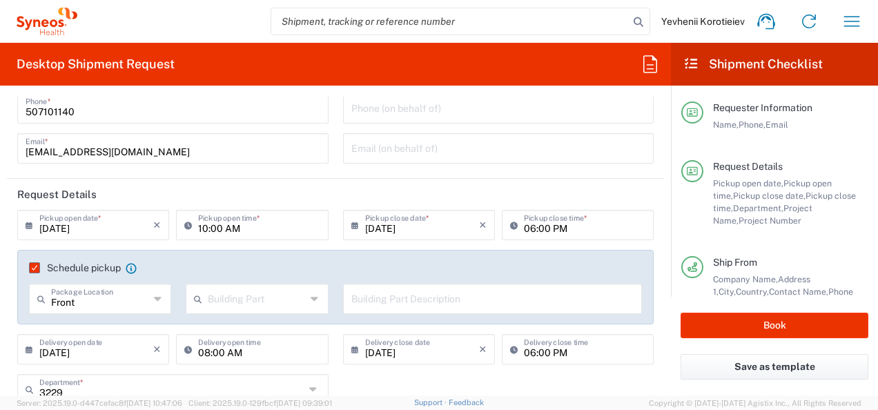
click at [250, 312] on div "Building Part" at bounding box center [257, 299] width 142 height 30
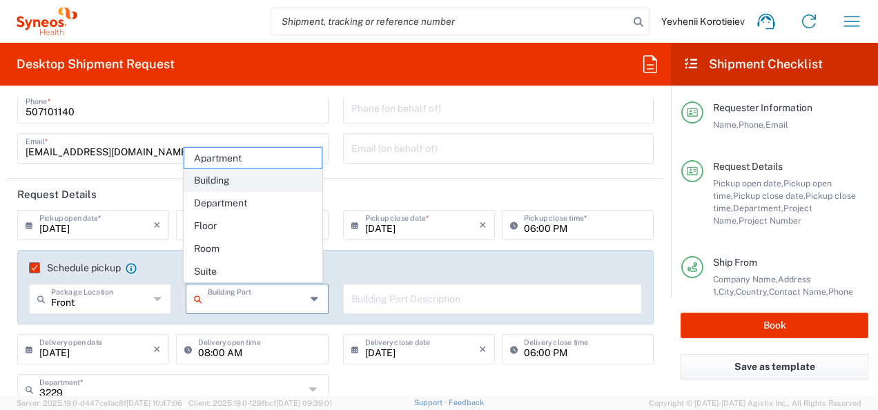
click at [255, 175] on span "Building" at bounding box center [252, 180] width 137 height 21
type input "Building"
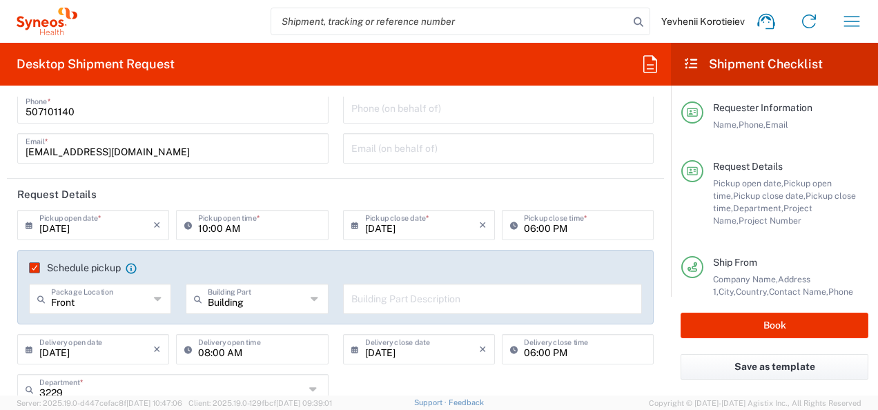
drag, startPoint x: 385, startPoint y: 323, endPoint x: 385, endPoint y: 311, distance: 11.7
click at [385, 319] on div "Building Part Description" at bounding box center [492, 304] width 314 height 40
click at [385, 304] on input "text" at bounding box center [492, 298] width 283 height 24
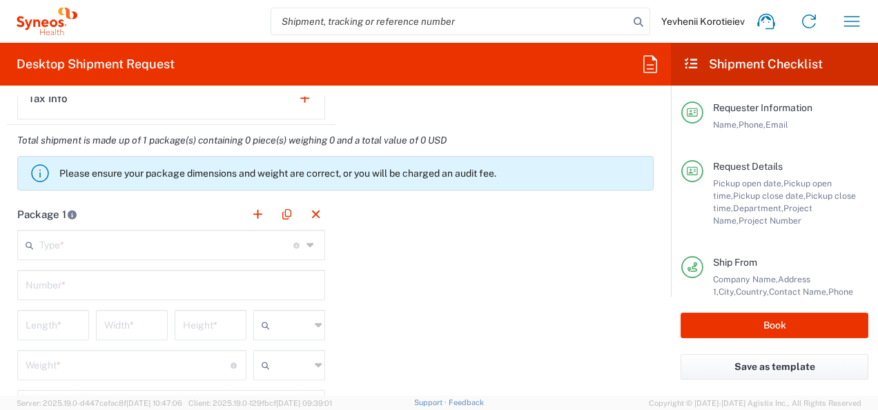
scroll to position [1260, 0]
type input "CopyShop"
click at [157, 246] on input "text" at bounding box center [166, 243] width 254 height 24
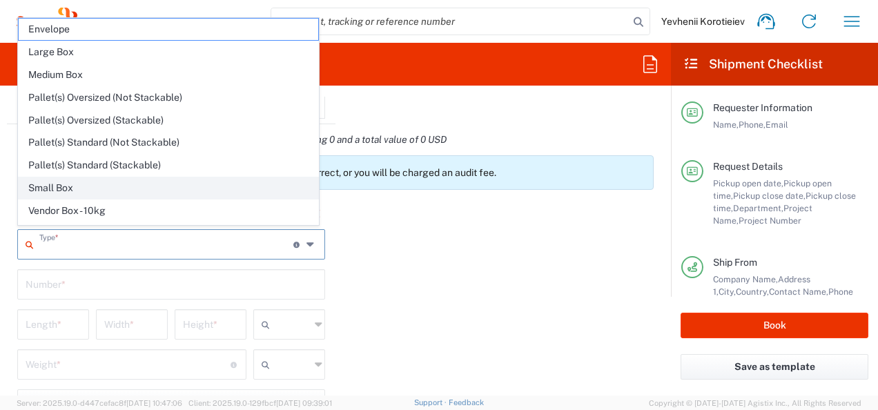
click at [103, 187] on span "Small Box" at bounding box center [169, 187] width 300 height 21
type input "Small Box"
type input "12.25"
type input "11"
type input "1.5"
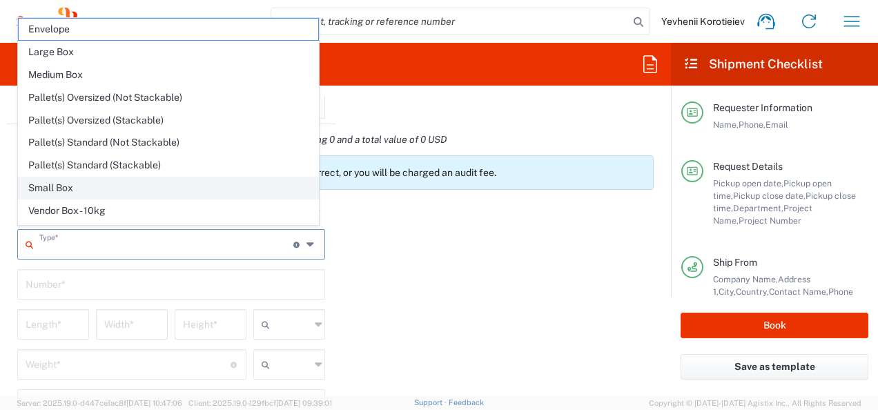
type input "in"
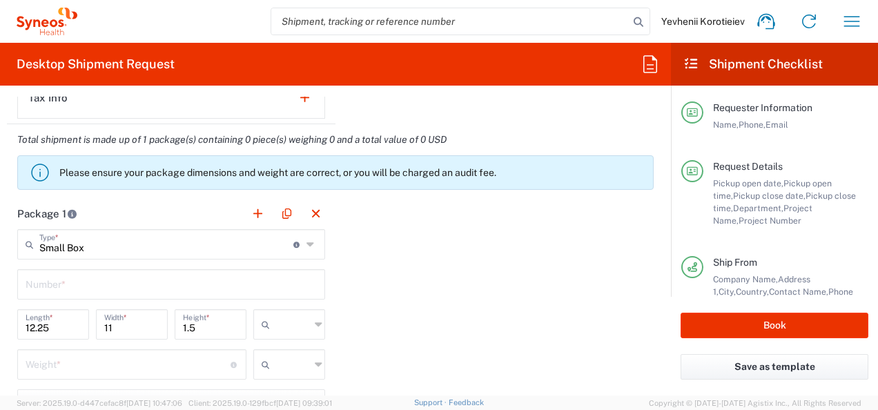
click at [300, 326] on input "text" at bounding box center [292, 324] width 35 height 22
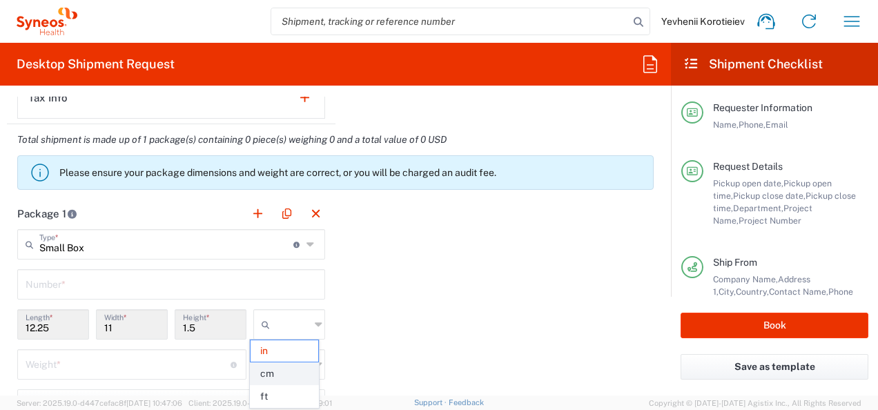
click at [288, 367] on span "cm" at bounding box center [285, 373] width 68 height 21
type input "31.12"
type input "27.94"
type input "3.81"
type input "cm"
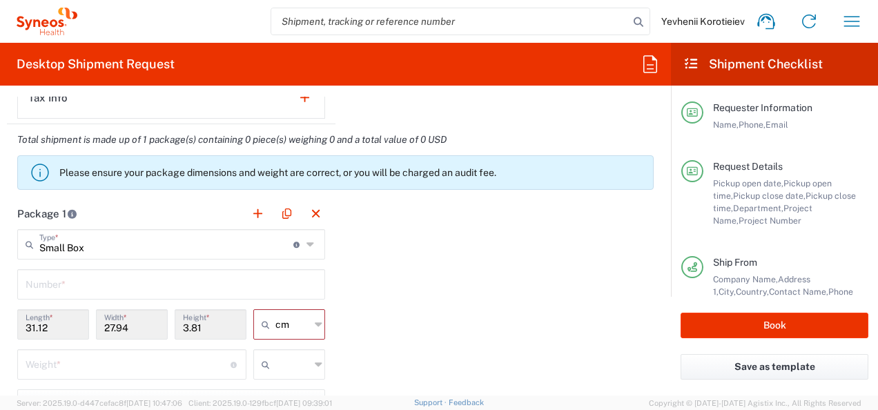
scroll to position [1368, 0]
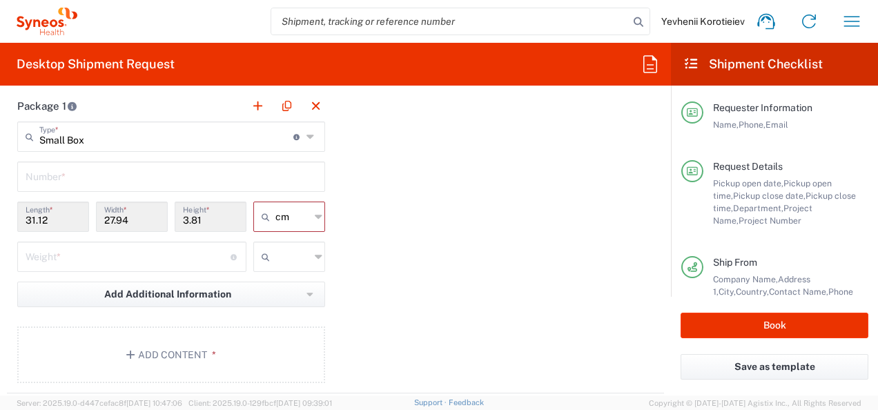
click at [140, 256] on input "number" at bounding box center [128, 256] width 205 height 24
type input "3"
click at [306, 258] on div at bounding box center [289, 257] width 72 height 30
click at [279, 284] on span "kgs" at bounding box center [285, 283] width 68 height 21
type input "kgs"
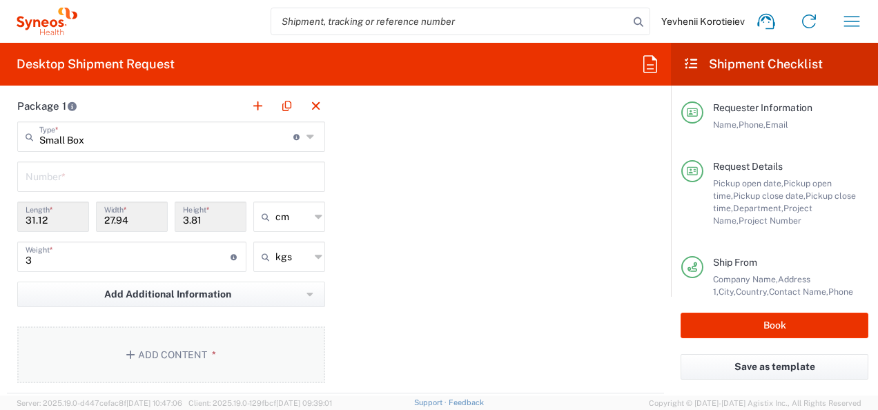
click at [168, 359] on button "Add Content *" at bounding box center [171, 354] width 308 height 57
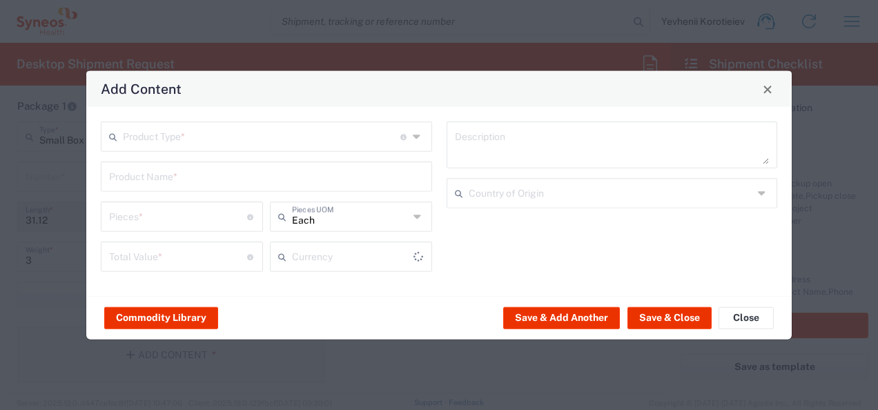
type input "US Dollar"
click at [242, 138] on input "text" at bounding box center [261, 136] width 277 height 24
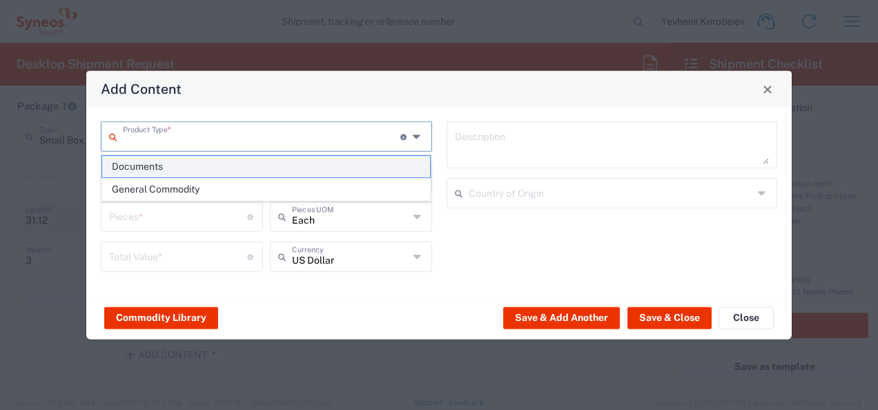
click at [211, 166] on span "Documents" at bounding box center [266, 166] width 329 height 21
type input "Documents"
type input "1"
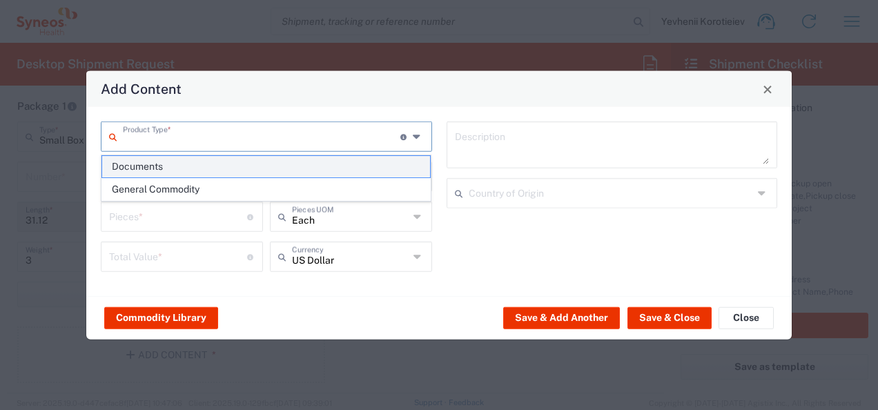
type textarea "Documents"
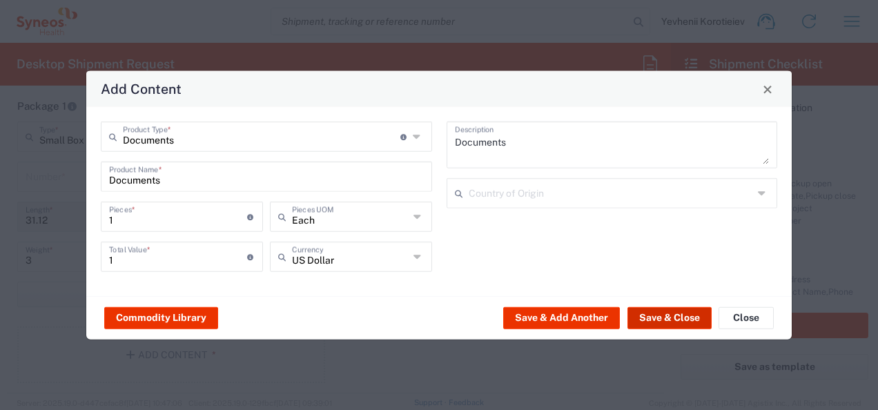
click at [675, 319] on button "Save & Close" at bounding box center [669, 317] width 84 height 22
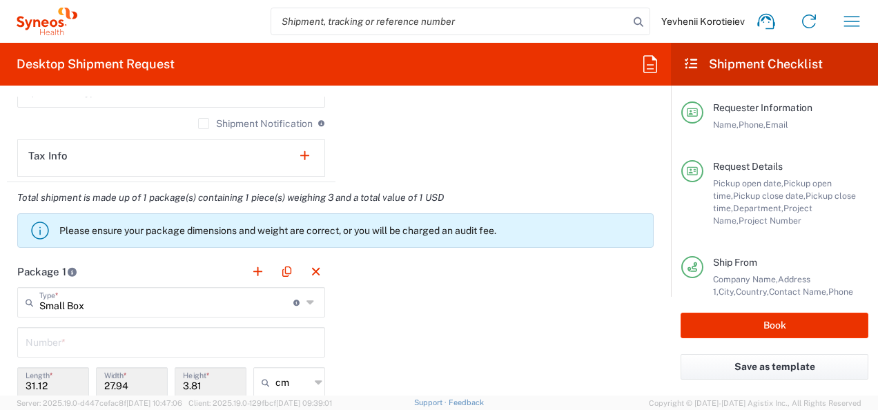
scroll to position [961, 0]
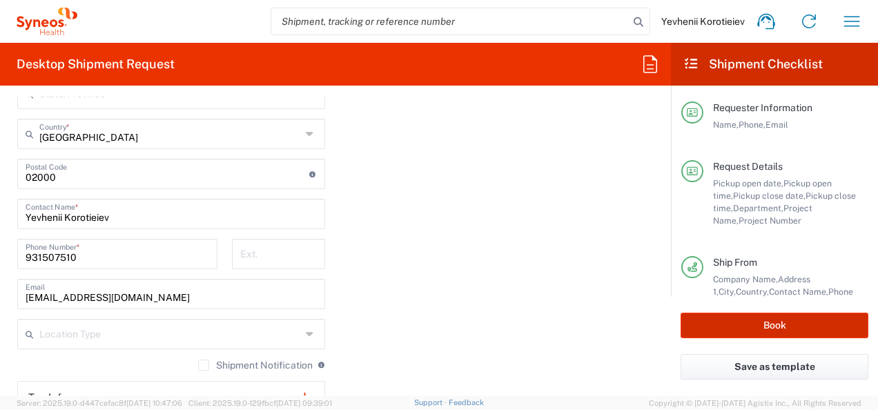
click at [728, 323] on button "Book" at bounding box center [774, 326] width 188 height 26
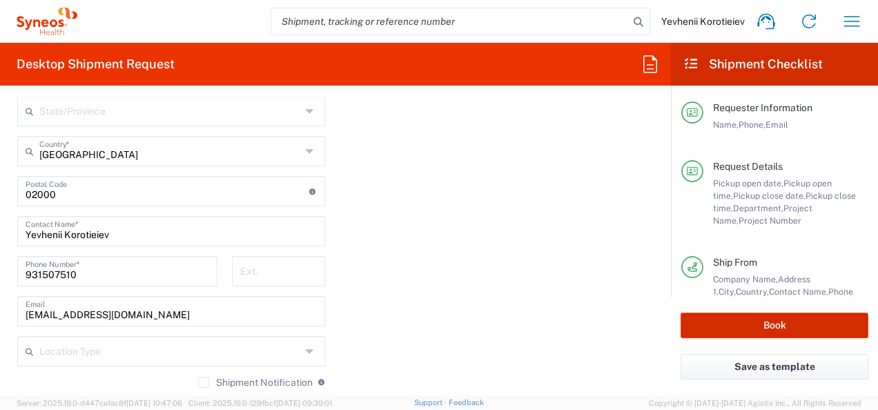
scroll to position [979, 0]
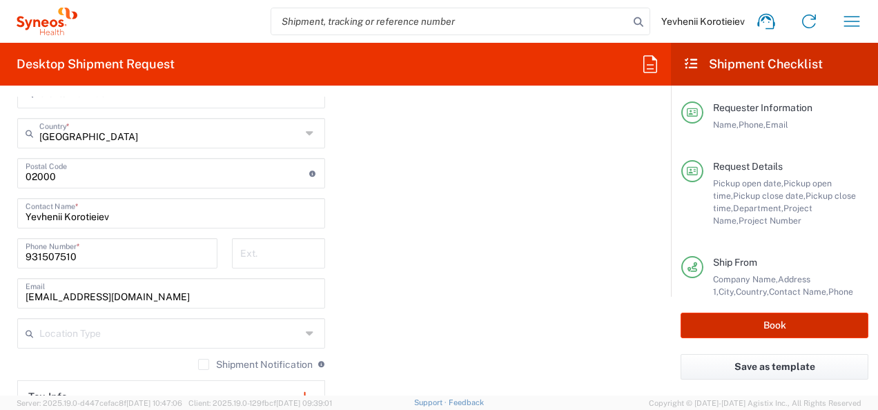
type input "7065042"
click at [769, 322] on button "Book" at bounding box center [774, 326] width 188 height 26
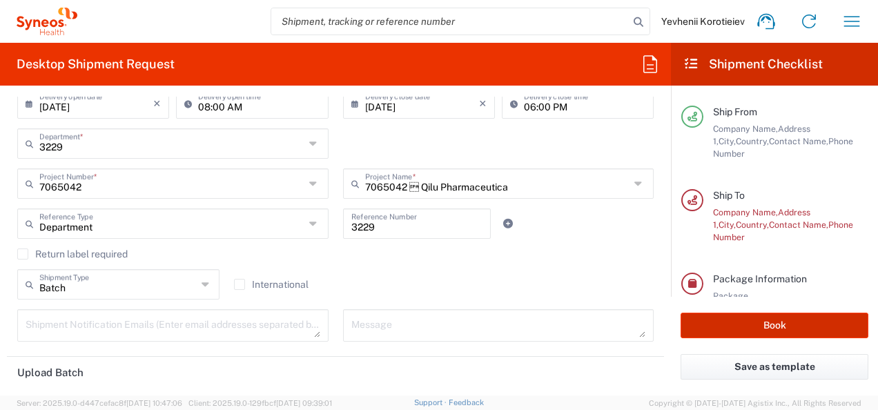
scroll to position [179, 0]
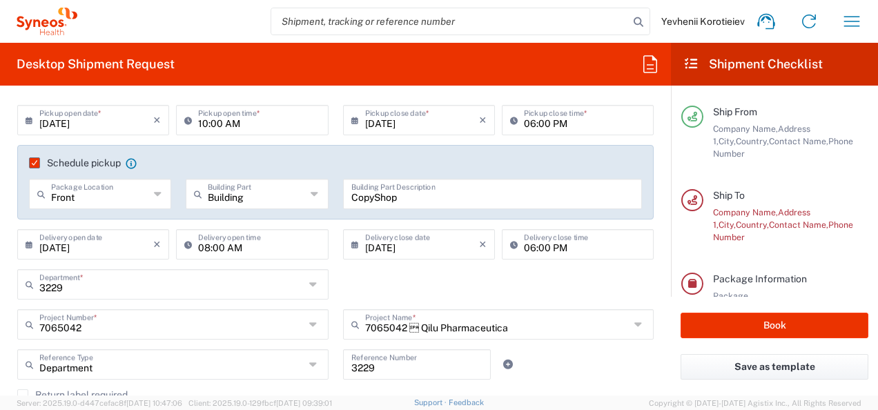
click at [36, 160] on label "Schedule pickup" at bounding box center [75, 162] width 92 height 11
click at [30, 163] on input "Schedule pickup" at bounding box center [30, 163] width 0 height 0
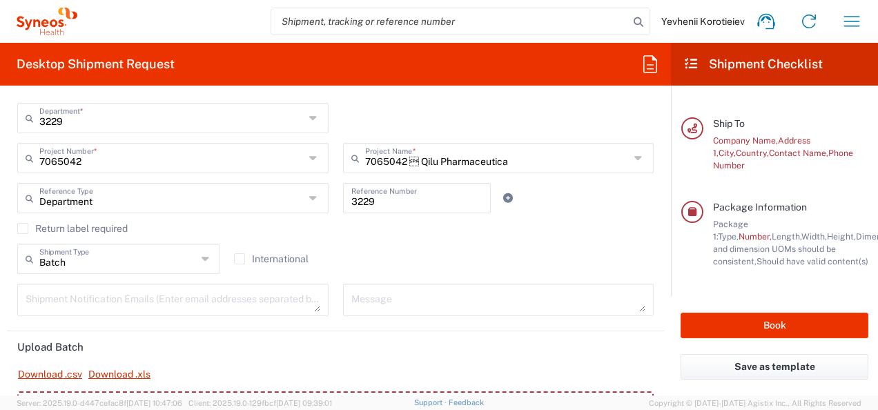
scroll to position [294, 0]
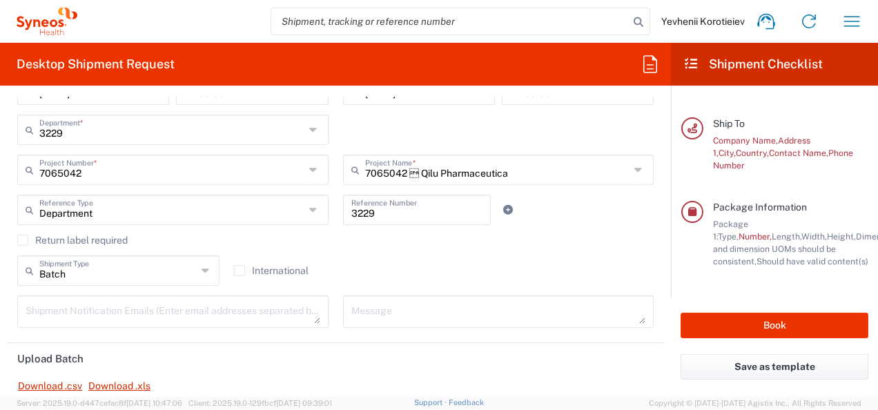
click at [141, 282] on div "Batch Shipment Type" at bounding box center [118, 270] width 202 height 30
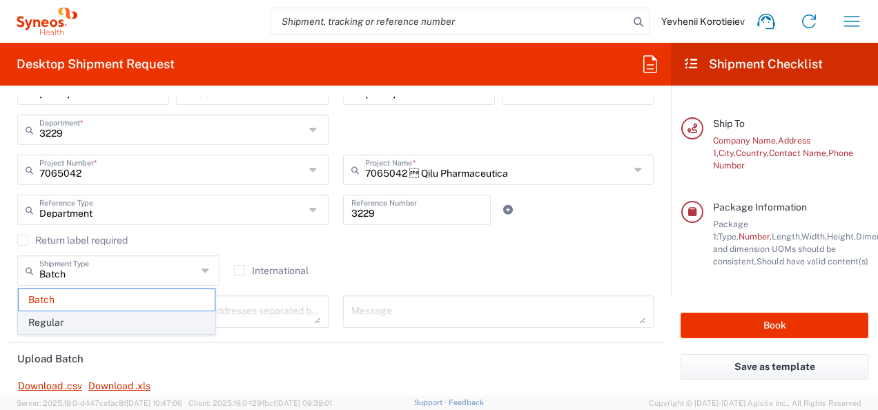
click at [97, 323] on span "Regular" at bounding box center [117, 322] width 196 height 21
type input "Regular"
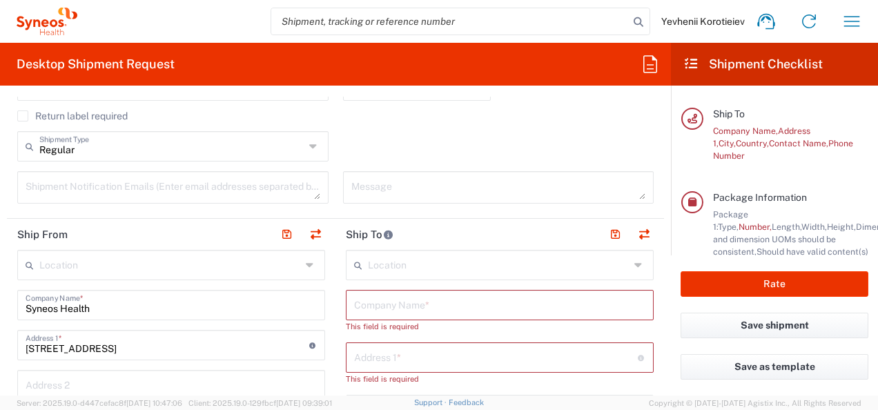
scroll to position [467, 0]
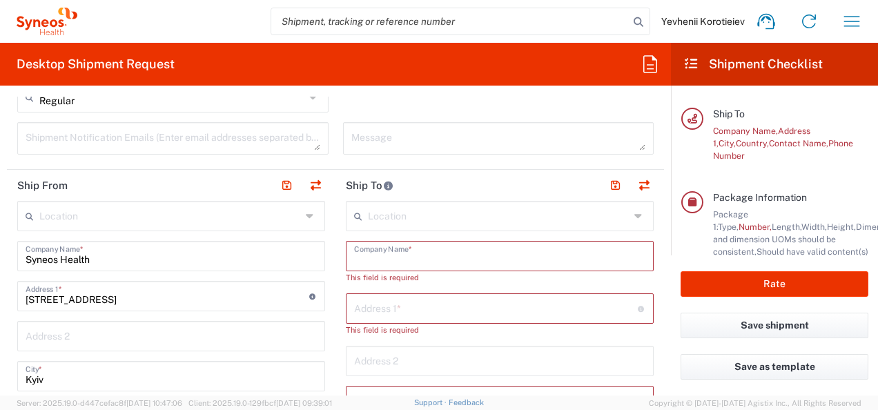
click at [411, 246] on input "text" at bounding box center [499, 255] width 291 height 24
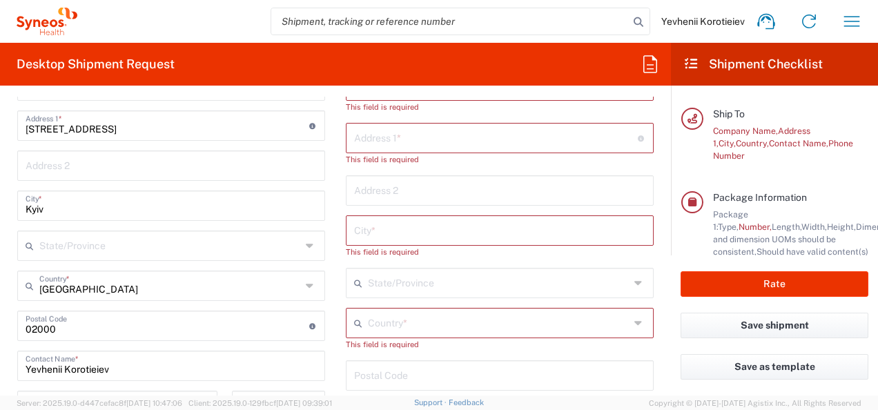
scroll to position [746, 0]
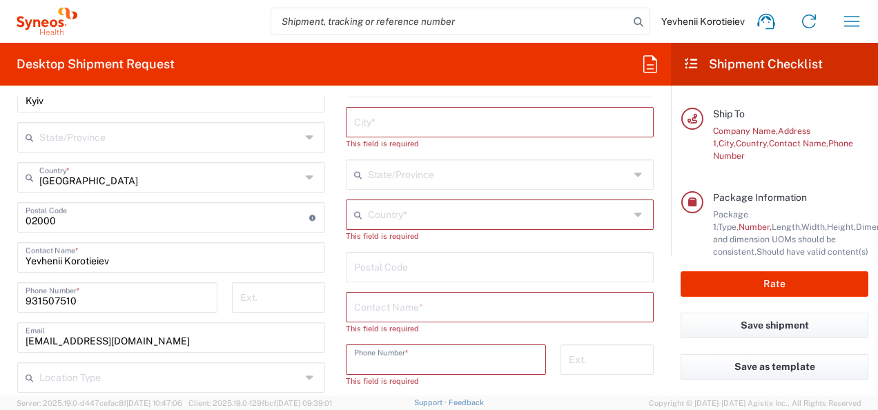
click at [395, 369] on input "tel" at bounding box center [446, 358] width 184 height 24
paste input "95 507 75 68"
type input "95 507 75 68"
click at [360, 308] on input "text" at bounding box center [499, 306] width 291 height 24
paste input "[PERSON_NAME]"
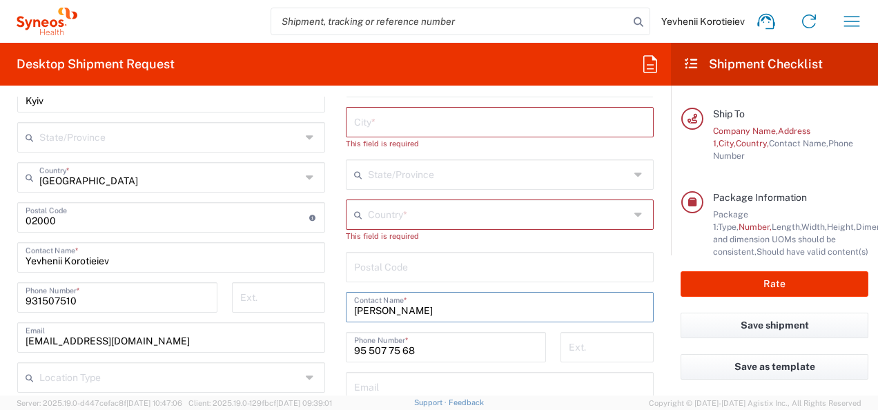
type input "[PERSON_NAME]"
click at [430, 215] on input "text" at bounding box center [499, 214] width 262 height 24
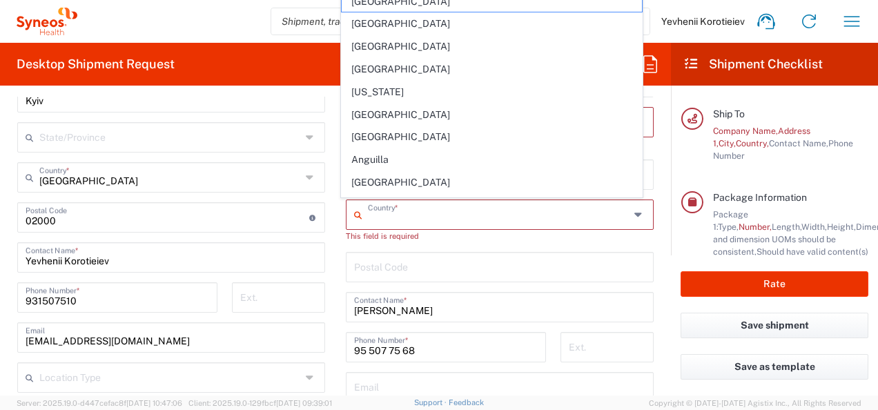
click at [363, 268] on input "undefined" at bounding box center [499, 266] width 291 height 24
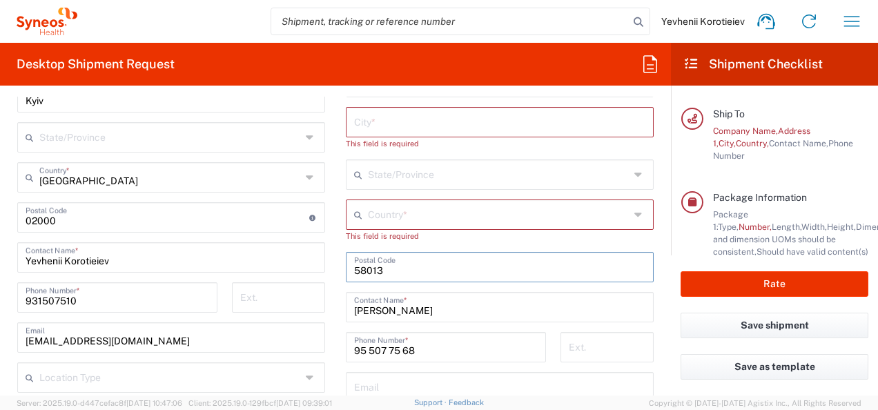
type input "58013"
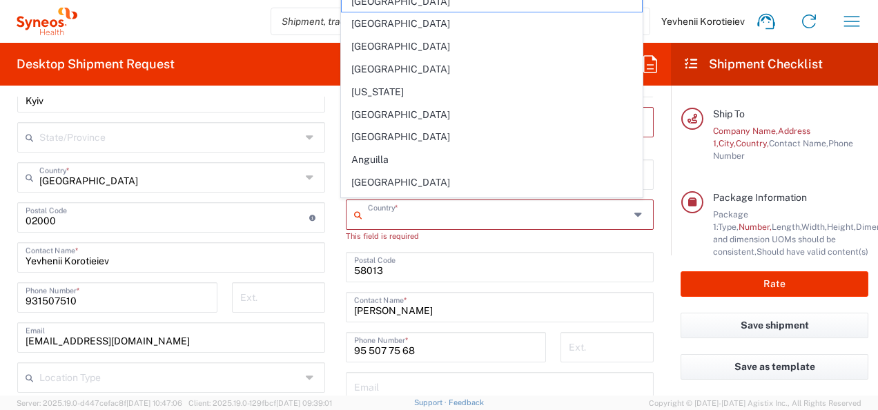
click at [426, 207] on input "text" at bounding box center [499, 214] width 262 height 24
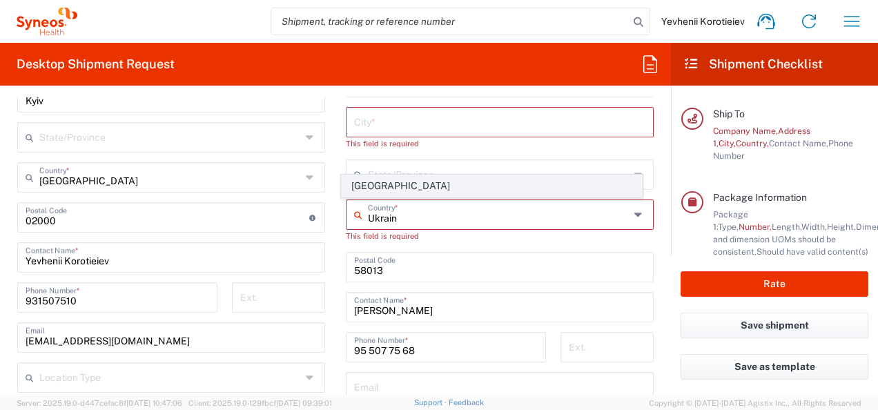
click at [378, 184] on span "Ukraine" at bounding box center [492, 185] width 300 height 21
type input "Ukraine"
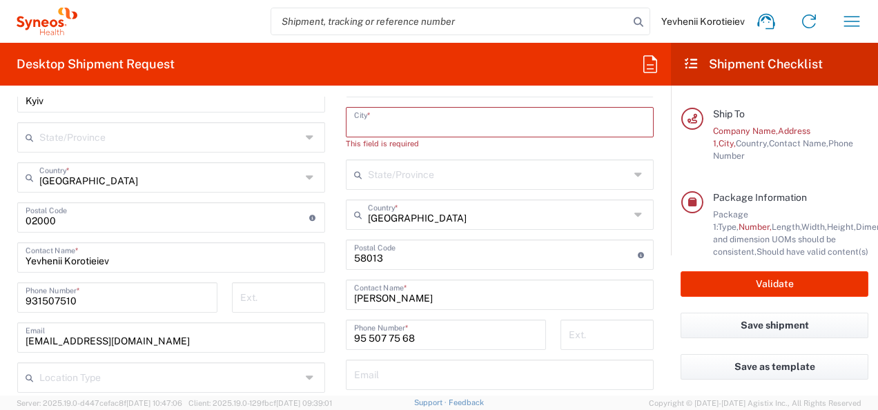
click at [393, 128] on input "text" at bounding box center [499, 121] width 291 height 24
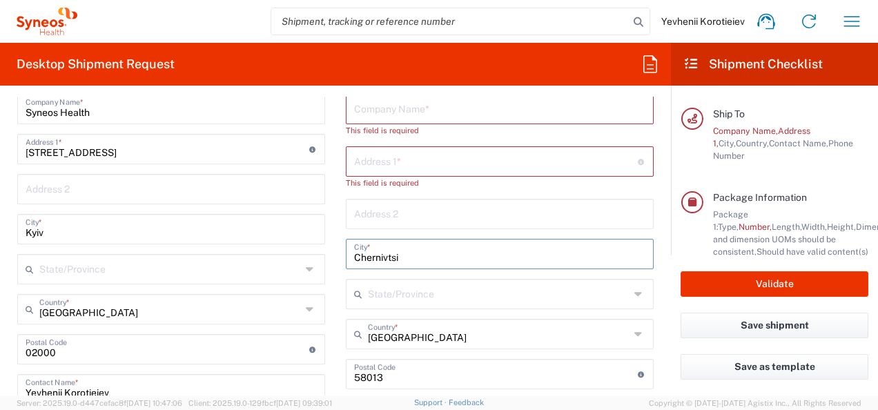
scroll to position [611, 0]
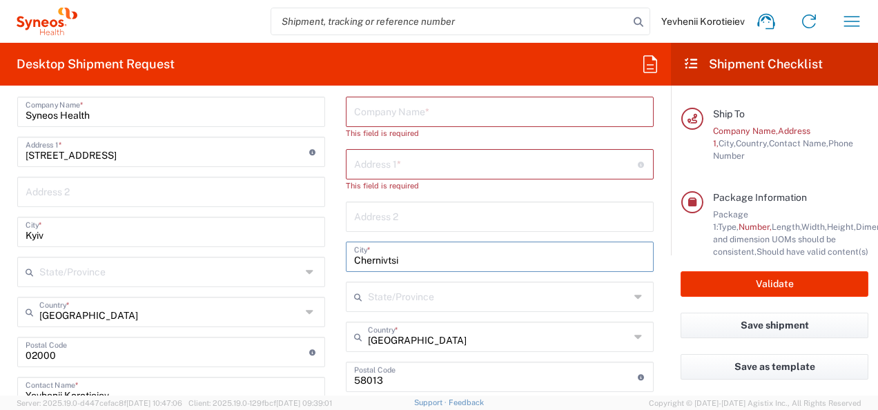
type input "Chernivtsi"
click at [361, 163] on input "text" at bounding box center [496, 163] width 284 height 24
paste input "242 Heroiv Maidanu Street"
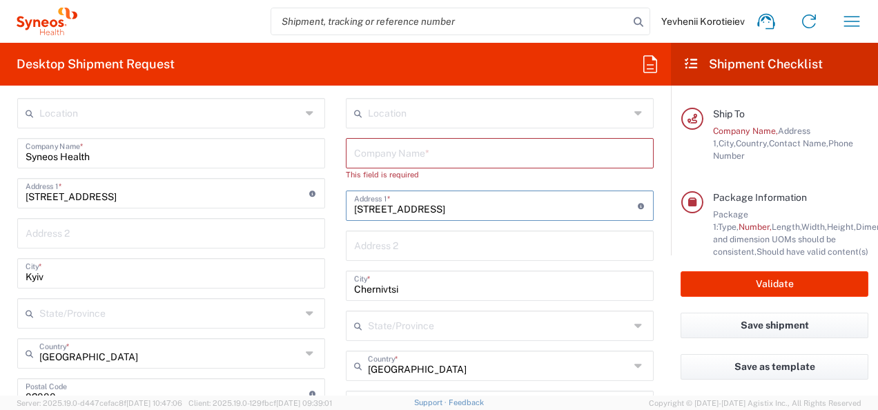
scroll to position [560, 0]
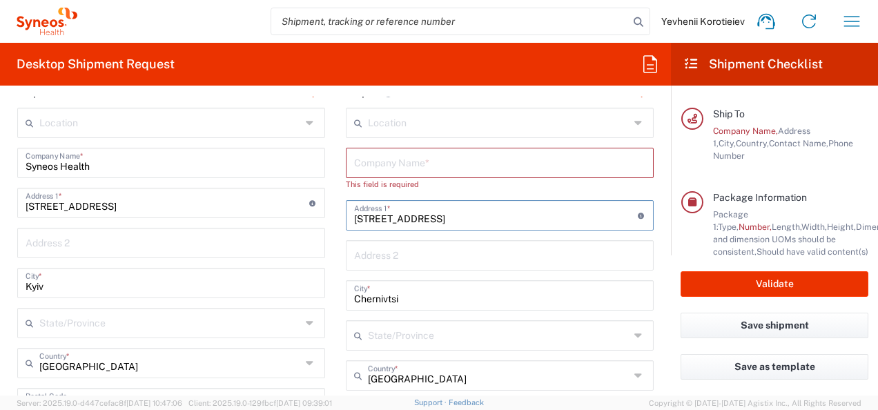
type input "242 Heroiv Maidanu Street"
click at [371, 164] on input "text" at bounding box center [499, 162] width 291 height 24
paste input "Bukovinian Clinical Oncology Center"
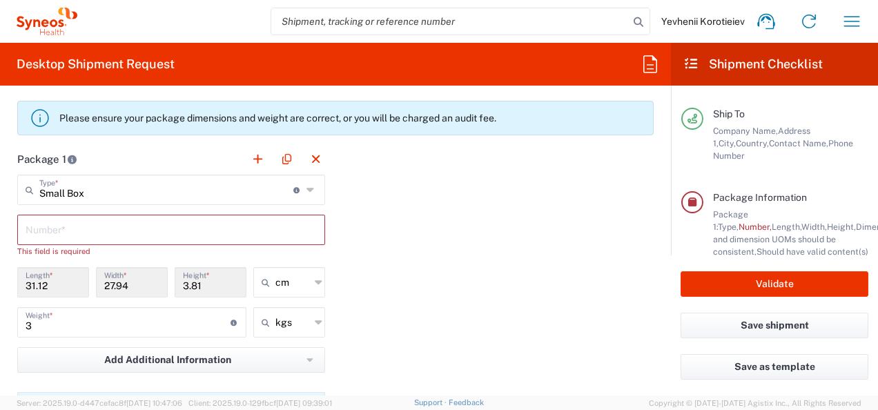
scroll to position [1217, 0]
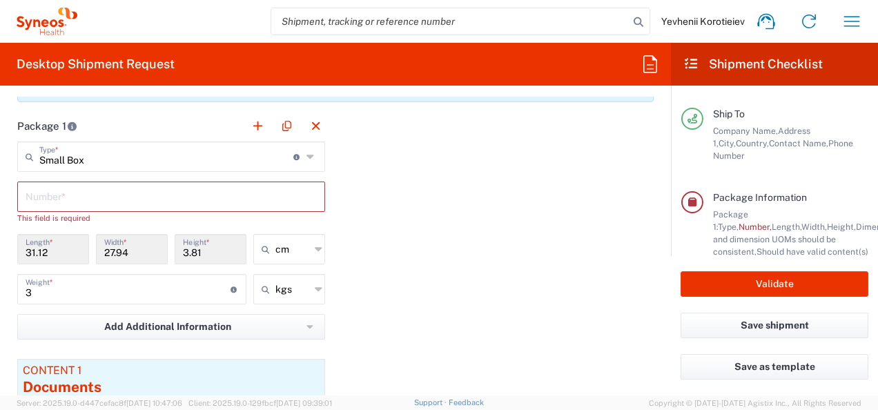
type input "Bukovinian Clinical Oncology Center"
click at [181, 197] on input "text" at bounding box center [171, 196] width 291 height 24
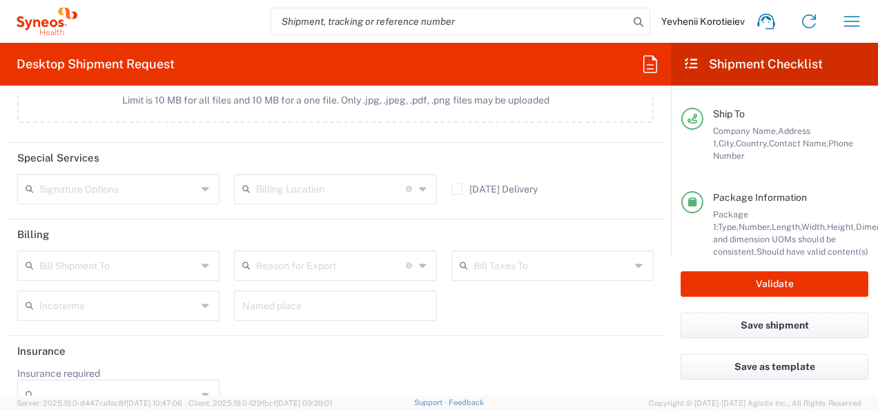
scroll to position [1786, 0]
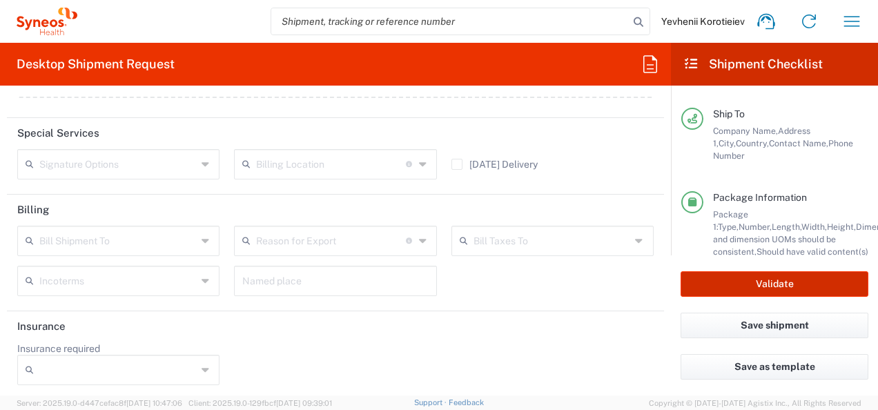
type input "1"
click at [748, 284] on button "Validate" at bounding box center [774, 284] width 188 height 26
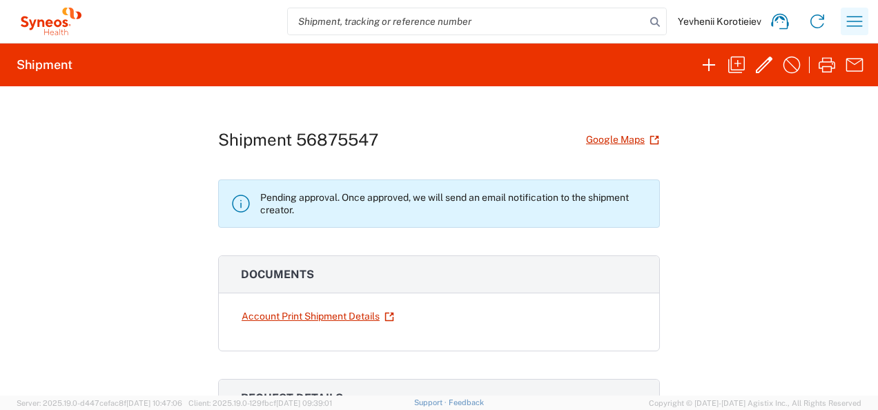
click at [847, 28] on icon "button" at bounding box center [854, 21] width 22 height 22
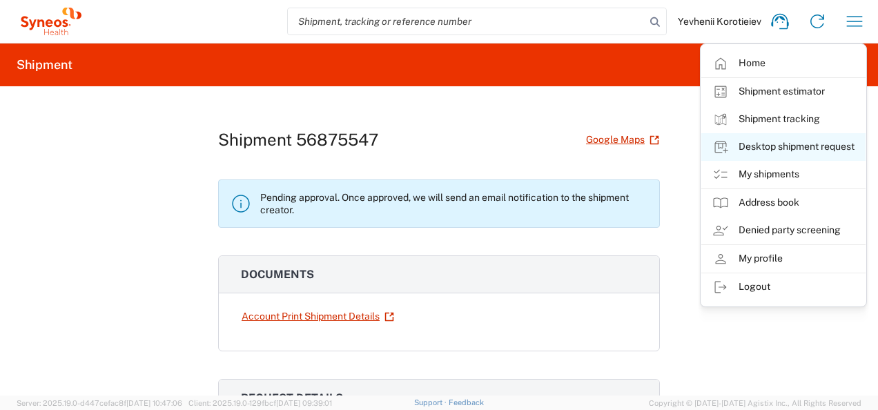
click at [774, 144] on link "Desktop shipment request" at bounding box center [783, 147] width 164 height 28
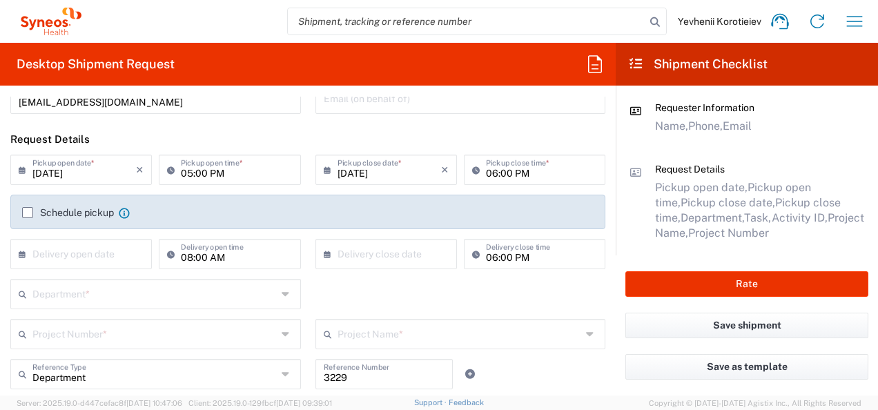
scroll to position [157, 0]
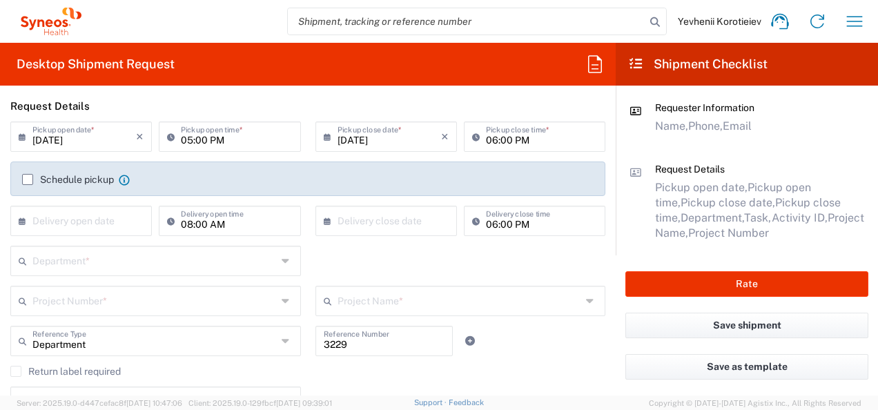
click at [23, 137] on icon at bounding box center [26, 137] width 14 height 22
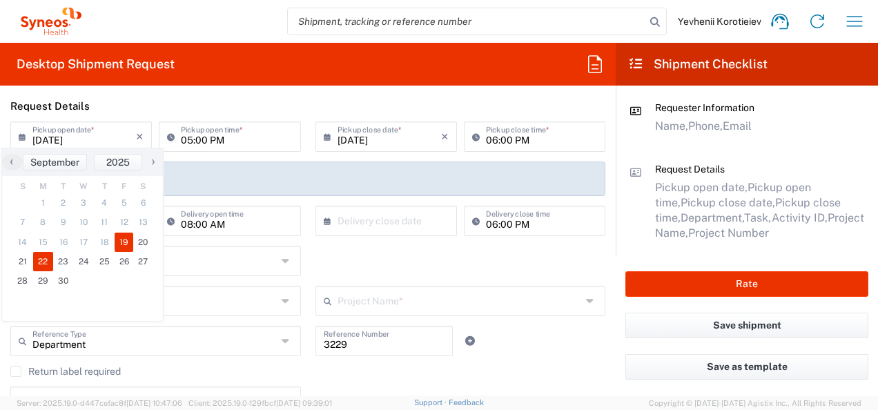
click at [46, 261] on span "22" at bounding box center [43, 261] width 21 height 19
type input "[DATE]"
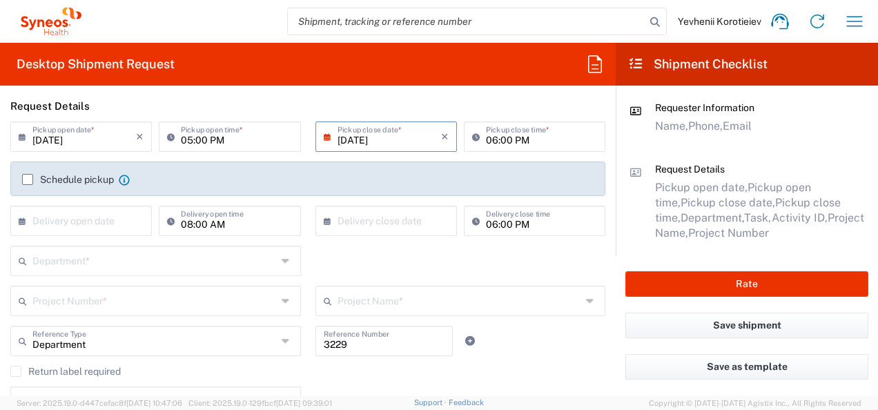
click at [194, 133] on input "05:00 PM" at bounding box center [236, 136] width 111 height 24
click at [228, 134] on input "05:00 PM" at bounding box center [236, 136] width 111 height 24
type input "10:00 AM"
click at [360, 135] on input "[DATE]" at bounding box center [389, 136] width 104 height 24
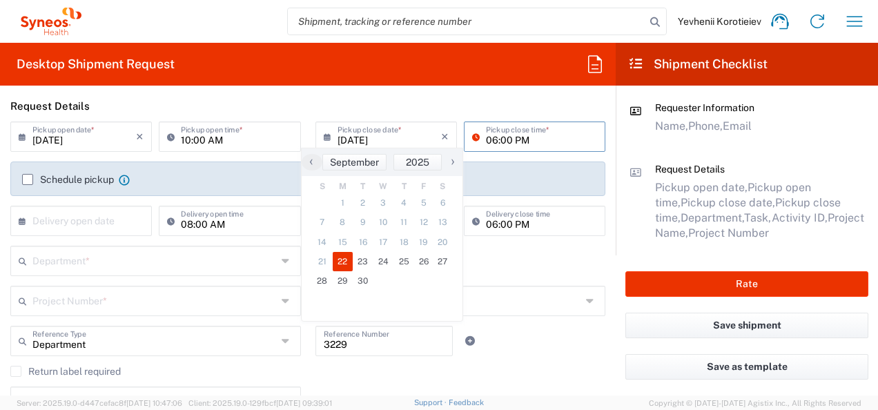
click at [486, 138] on input "06:00 PM" at bounding box center [541, 136] width 111 height 24
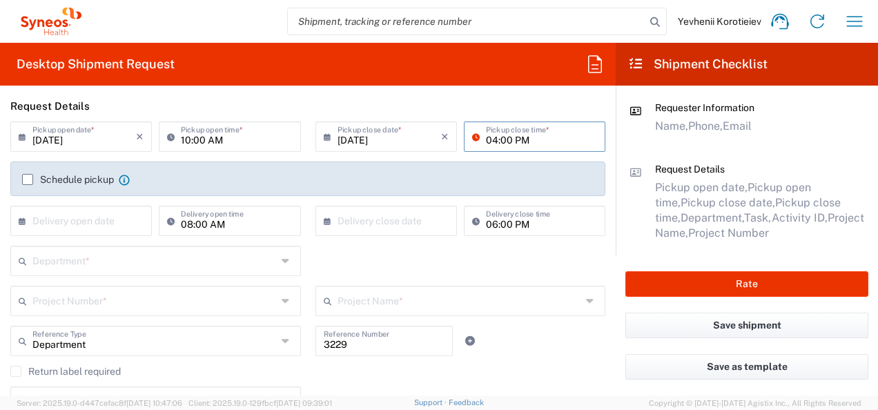
type input "03:00 PM"
click at [99, 229] on input "text" at bounding box center [84, 220] width 104 height 24
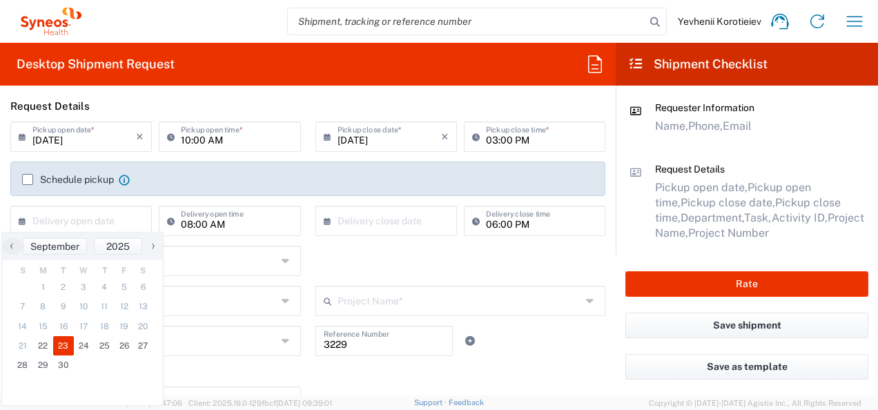
click at [72, 341] on span "23" at bounding box center [63, 345] width 21 height 19
type input "09/23/2025"
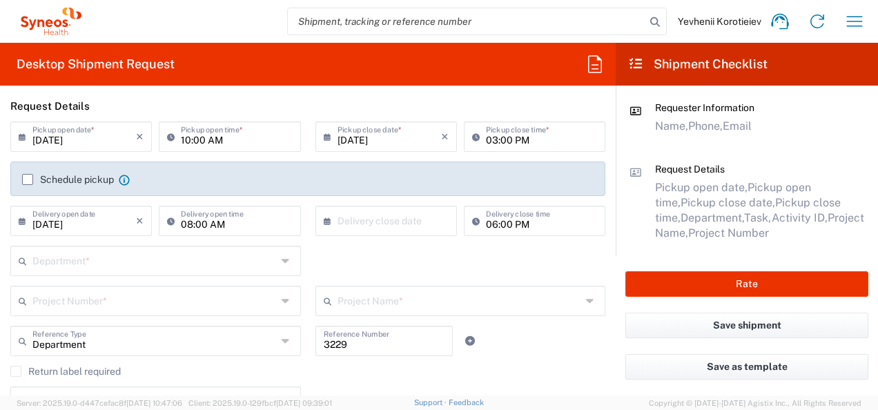
click at [324, 221] on icon at bounding box center [331, 221] width 14 height 22
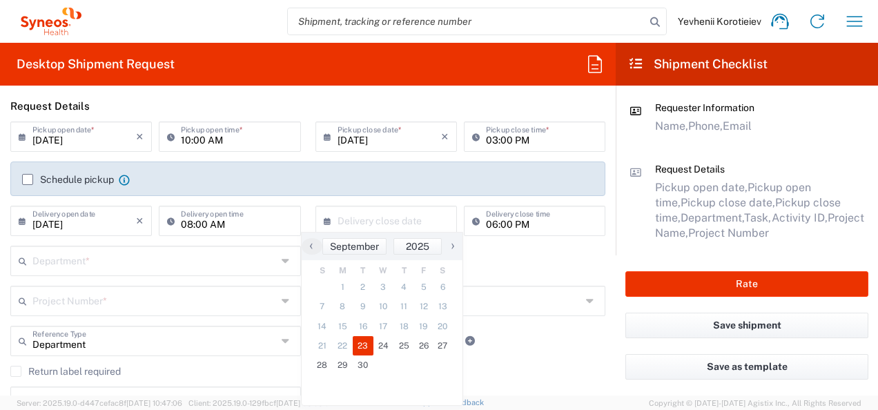
click at [365, 344] on span "23" at bounding box center [363, 345] width 21 height 19
type input "09/23/2025"
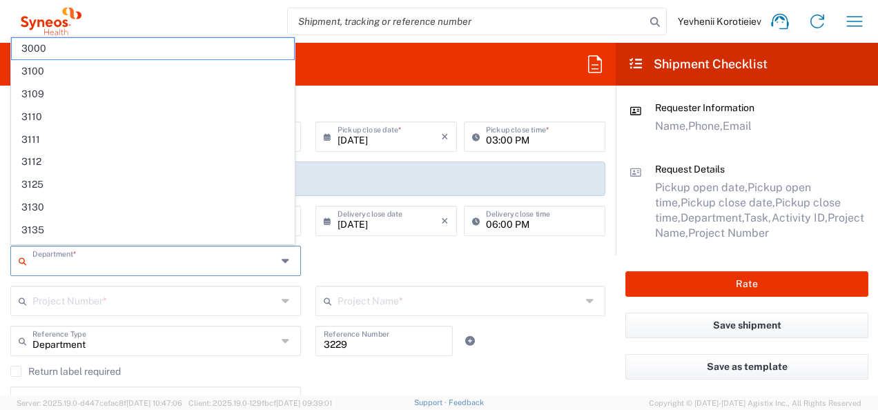
click at [81, 265] on input "text" at bounding box center [154, 260] width 244 height 24
paste input "7065042"
type input "7065042"
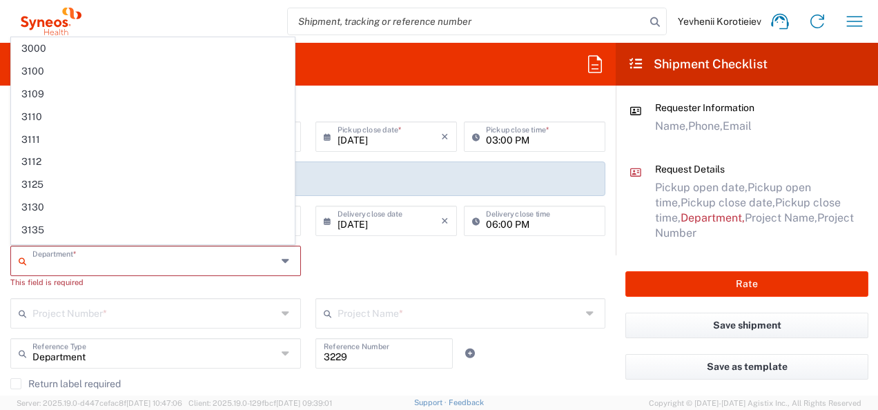
click at [366, 280] on div "Department * 3000 3100 3109 3110 3111 3112 3125 3130 3135 3136 3150 3155 3165 3…" at bounding box center [307, 272] width 609 height 52
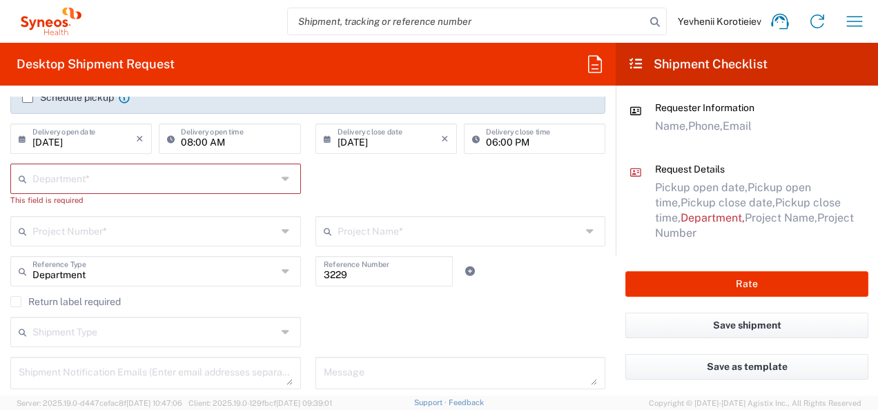
scroll to position [240, 0]
click at [84, 218] on div "Project Number *" at bounding box center [155, 230] width 291 height 30
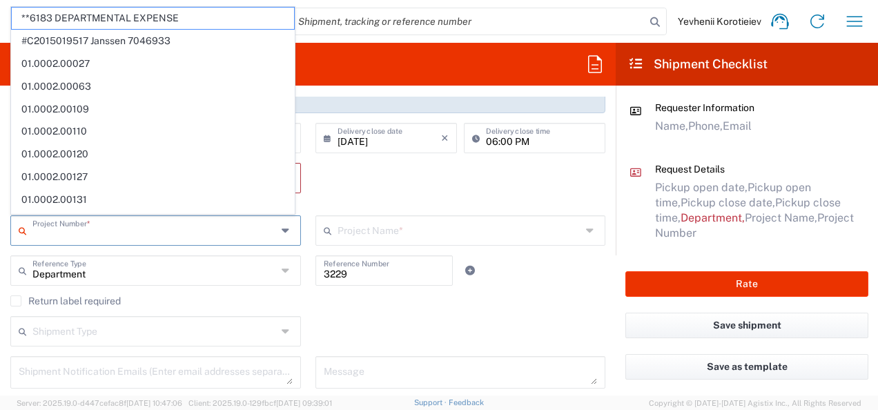
paste input "7065042"
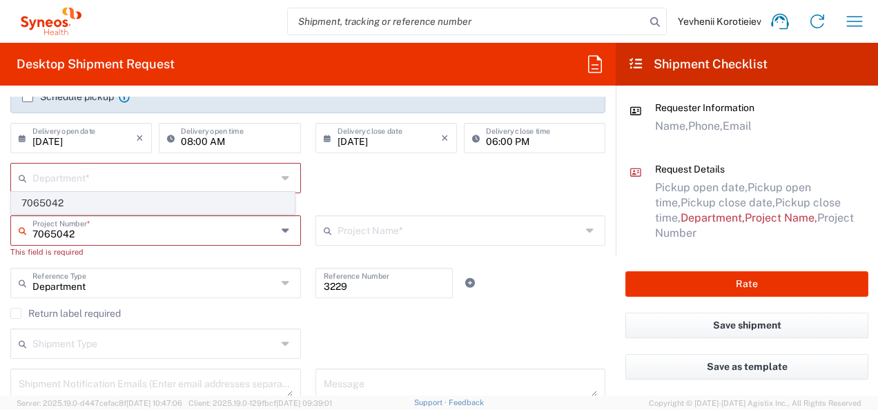
type input "7065042"
click at [58, 204] on span "7065042" at bounding box center [153, 203] width 282 height 21
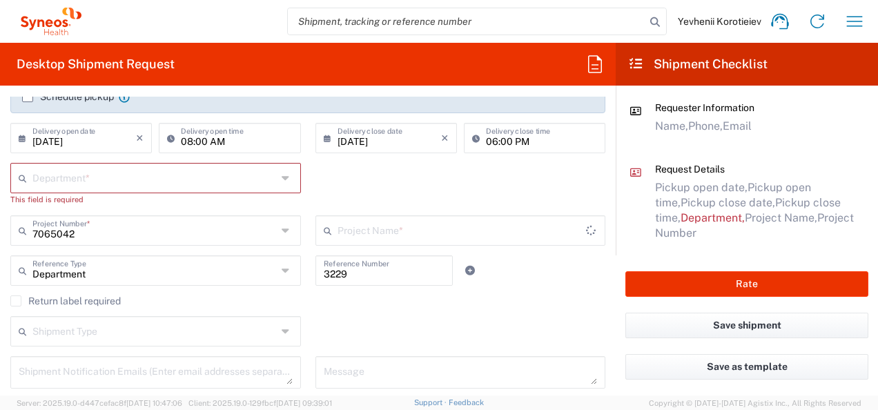
type input "7065042  Qilu Pharmaceutica"
click at [94, 180] on input "text" at bounding box center [154, 177] width 244 height 24
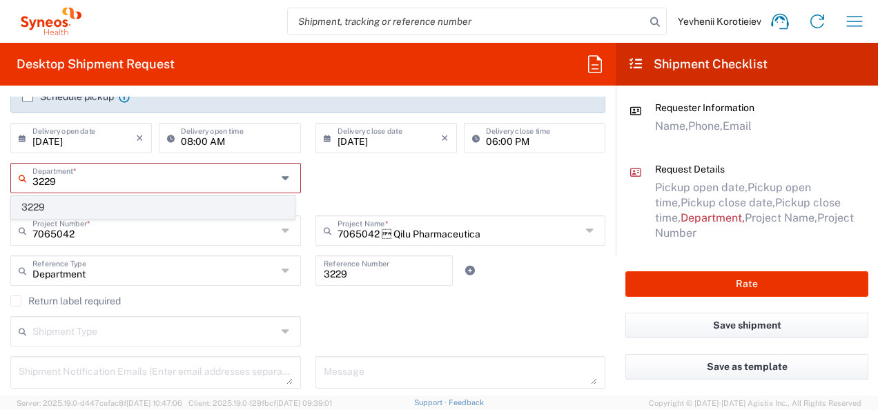
type input "3229"
click at [199, 206] on span "3229" at bounding box center [153, 207] width 282 height 21
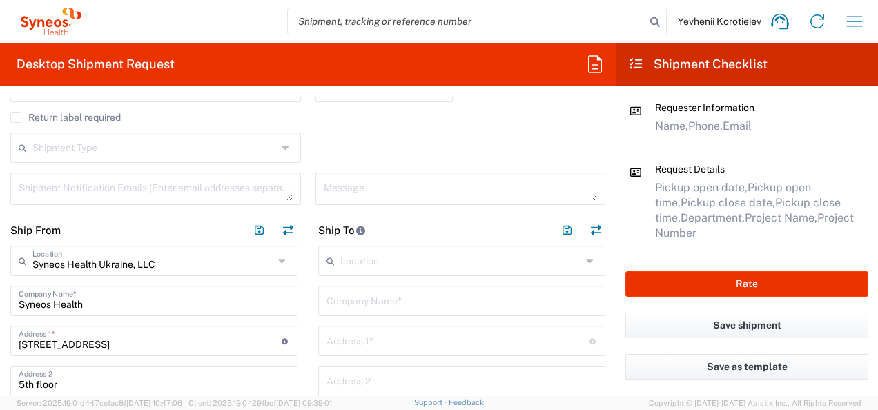
scroll to position [453, 0]
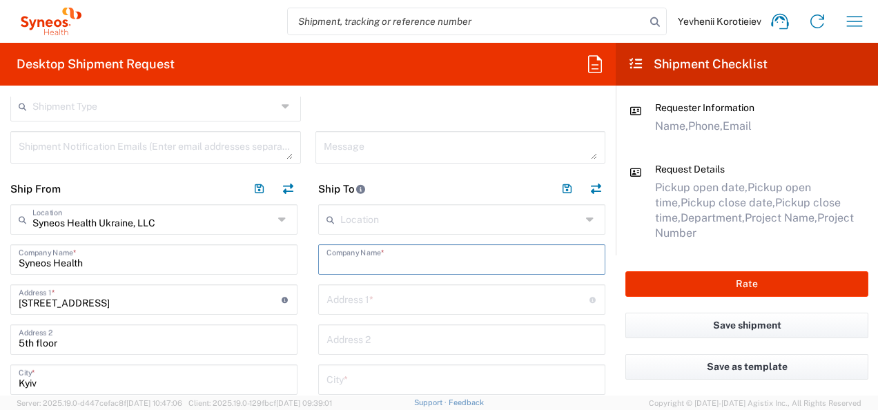
click at [381, 266] on input "text" at bounding box center [461, 258] width 271 height 24
paste input "Bukovinian Clinical Oncology Center"
type input "Bukovinian Clinical Oncology Center"
paste input "«Medical center «Medhouse»"
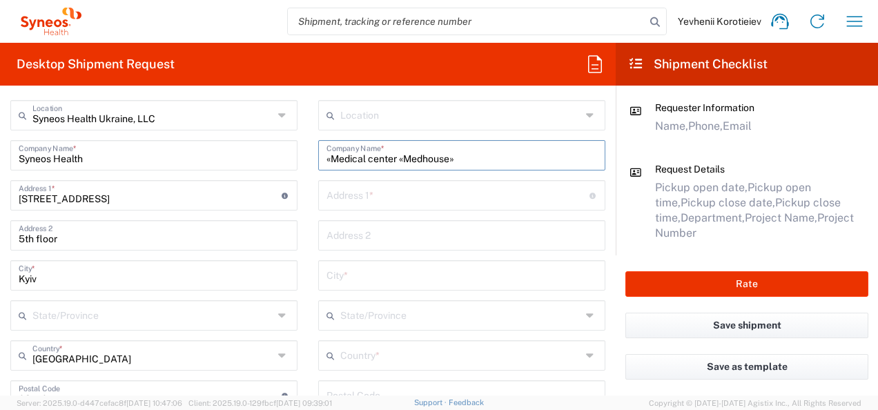
scroll to position [558, 0]
type input "«Medical center «Medhouse»"
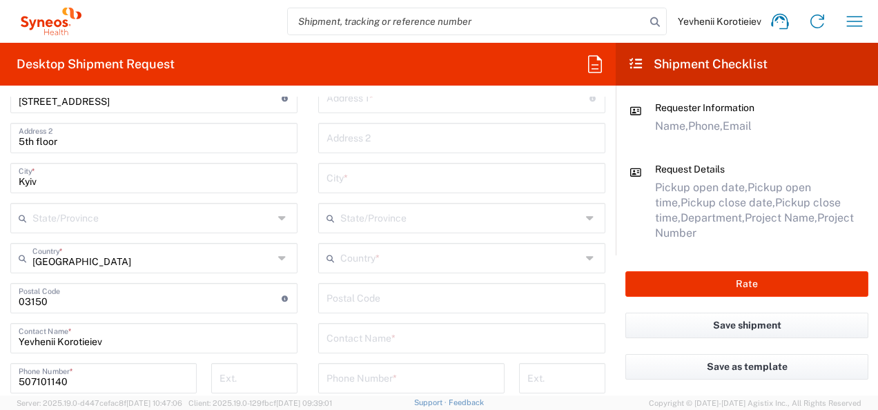
scroll to position [611, 0]
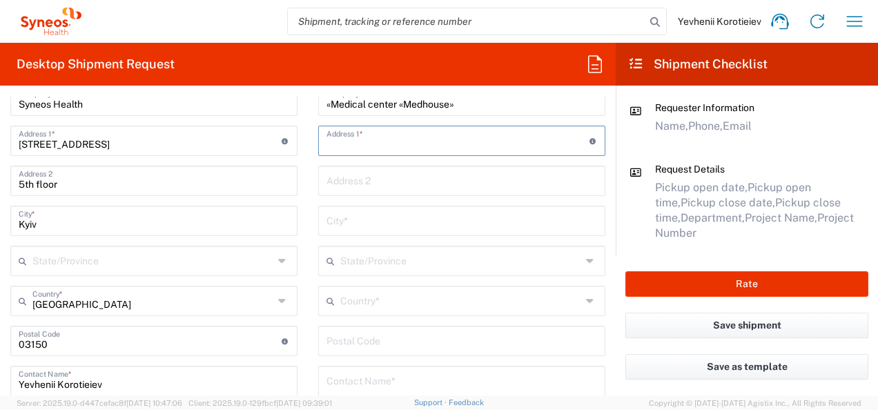
click at [389, 139] on input "text" at bounding box center [457, 140] width 263 height 24
paste input "22A Hrushevskoho St."
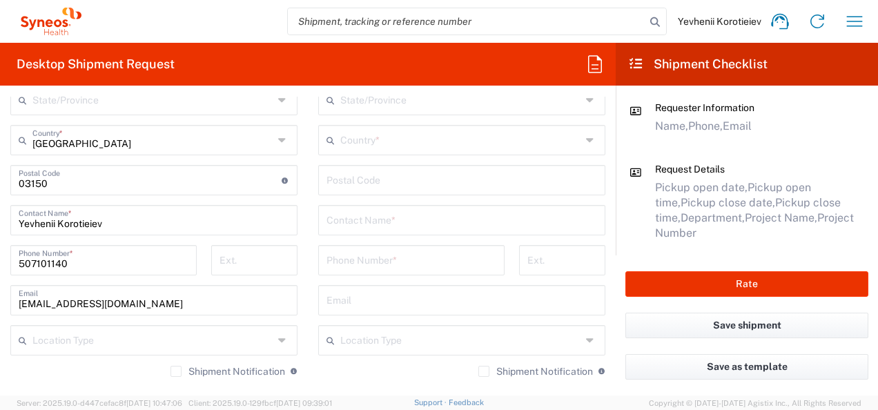
scroll to position [773, 0]
type input "22A Hrushevskoho St."
click at [375, 182] on input "undefined" at bounding box center [461, 178] width 271 height 24
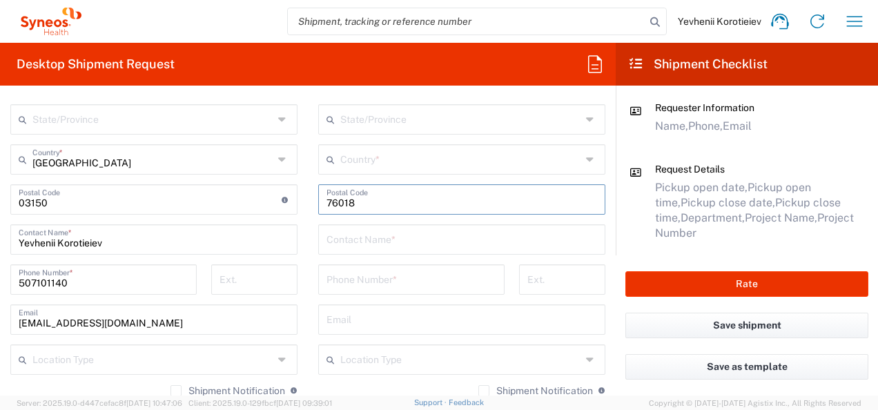
scroll to position [749, 0]
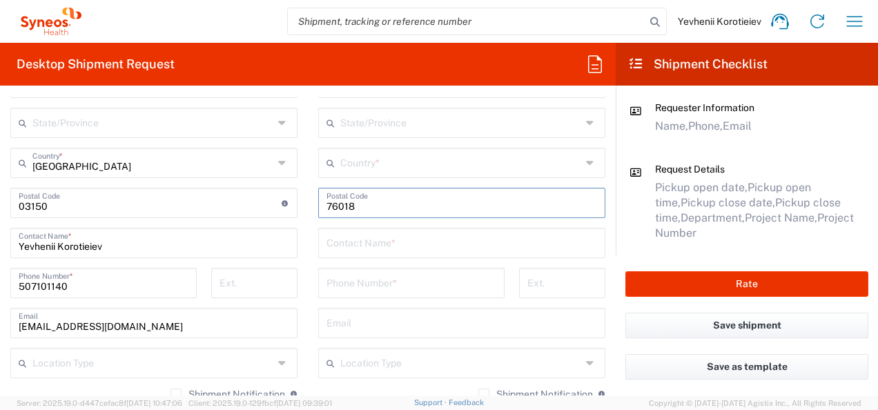
type input "76018"
click at [358, 170] on input "text" at bounding box center [460, 162] width 241 height 24
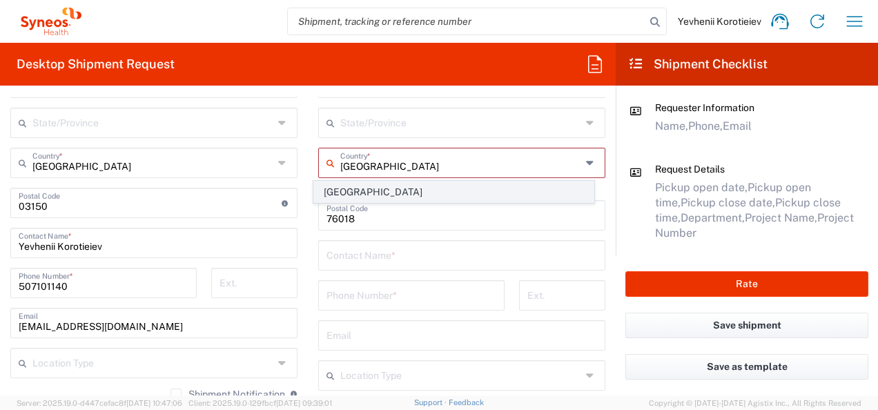
type input "Ukraine"
click at [332, 190] on span "Ukraine" at bounding box center [453, 192] width 279 height 21
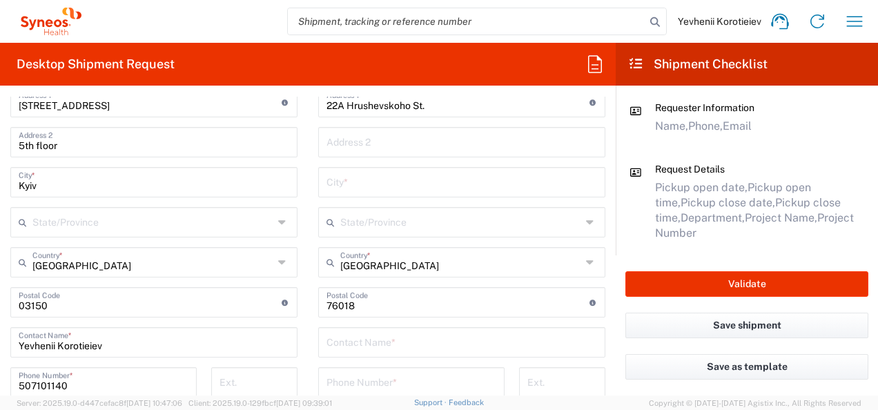
scroll to position [636, 0]
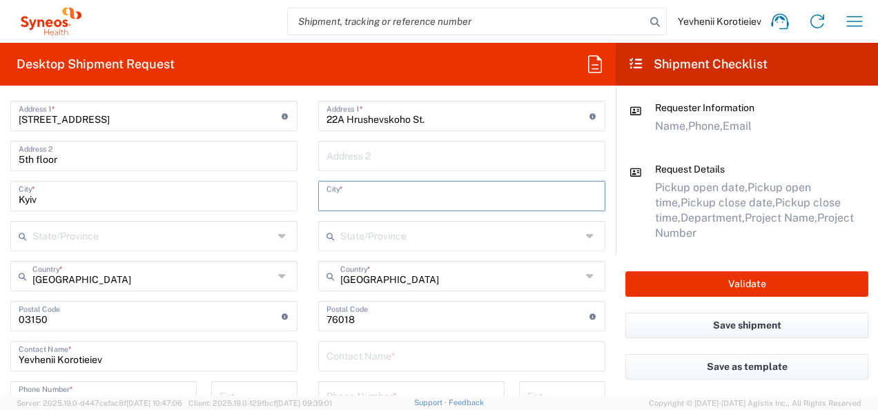
click at [357, 196] on input "text" at bounding box center [461, 195] width 271 height 24
type input "Ivano-Frankivsk"
click at [355, 237] on input "text" at bounding box center [460, 235] width 241 height 24
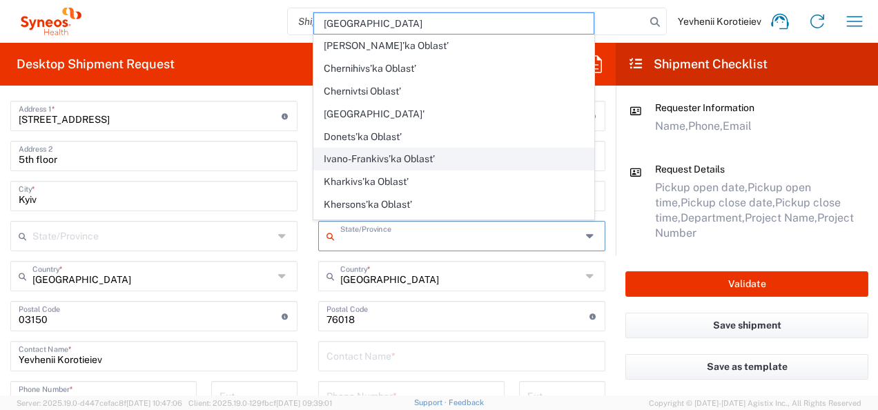
click at [336, 153] on span "Ivano-Frankivs’ka Oblast’" at bounding box center [453, 158] width 279 height 21
type input "Ivano-Frankivs’ka Oblast’"
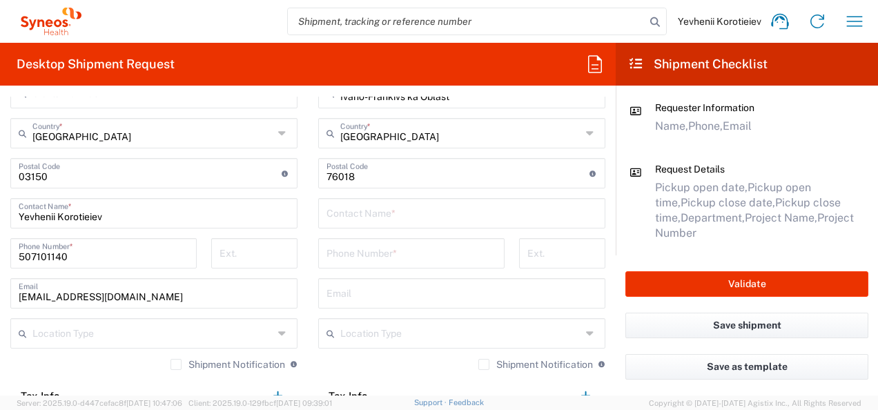
scroll to position [780, 0]
click at [349, 257] on input "tel" at bounding box center [411, 251] width 170 height 24
paste input "50 167 09 74"
type input "50 167 09 74"
click at [370, 213] on input "text" at bounding box center [461, 211] width 271 height 24
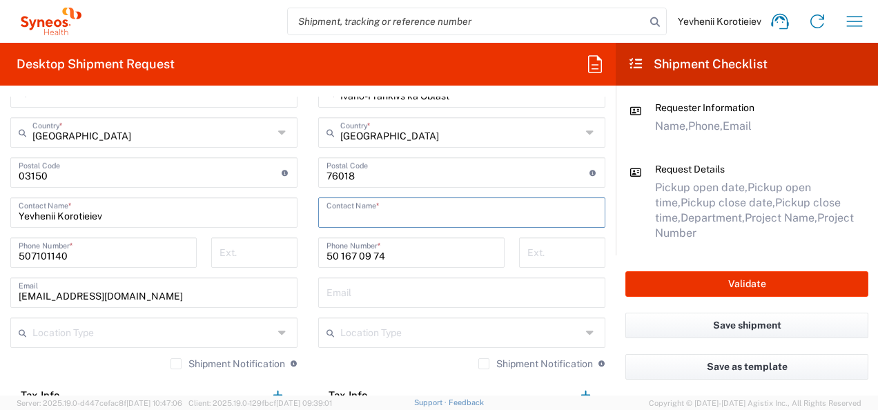
paste input "[PERSON_NAME]"
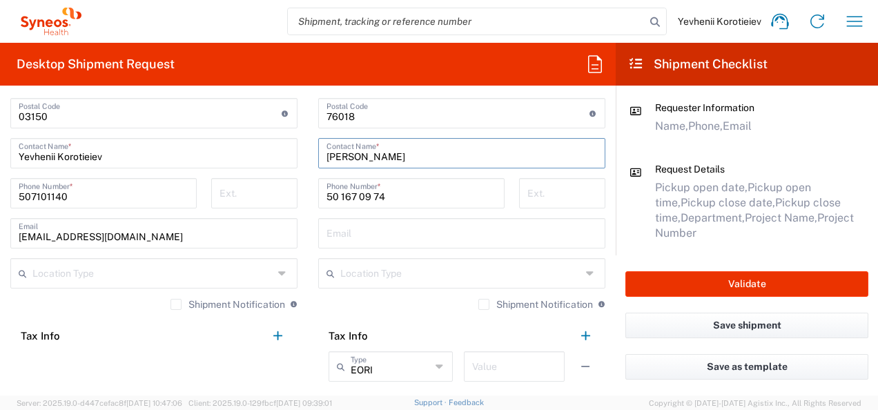
type input "[PERSON_NAME]"
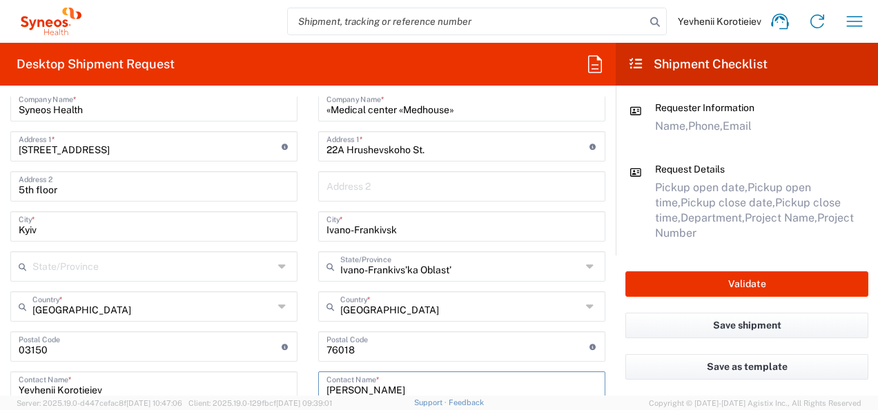
scroll to position [601, 0]
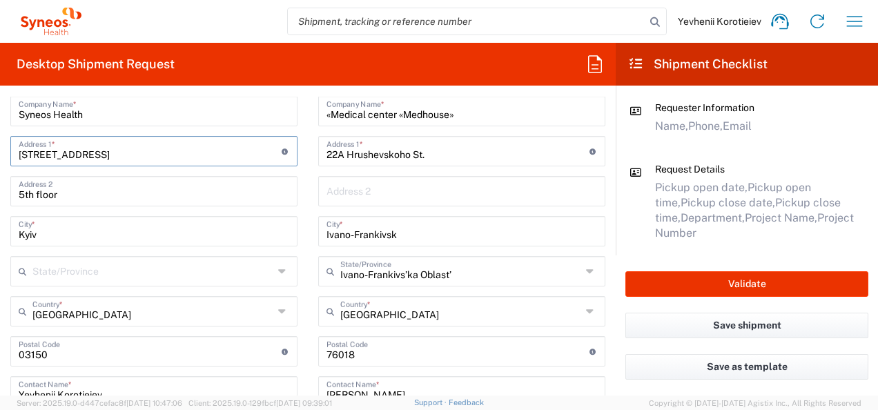
drag, startPoint x: 172, startPoint y: 153, endPoint x: 0, endPoint y: 168, distance: 172.5
click at [0, 168] on html "Yevhenii Korotieiev Home Shipment estimator Shipment tracking Desktop shipment …" at bounding box center [439, 205] width 878 height 410
paste input "12 Serhiia Naboky"
type input "[STREET_ADDRESS]"
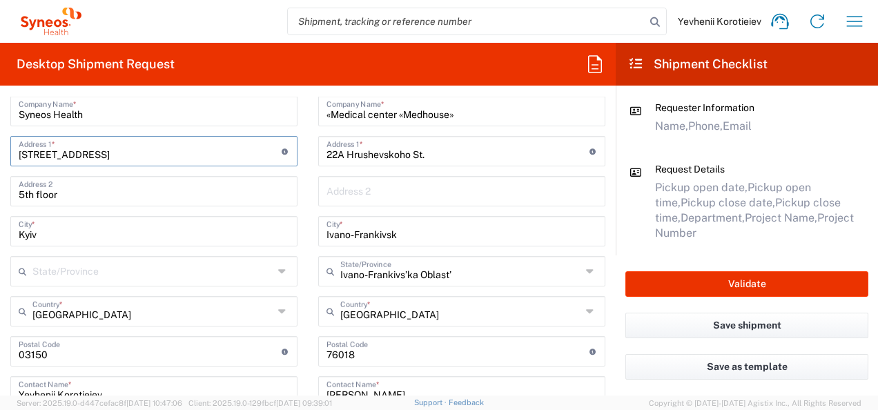
click at [308, 144] on main "Location Addison Whitney LLC-Morrisvile NC US Barcelona-Syneos Health BioSector…" at bounding box center [462, 343] width 308 height 574
drag, startPoint x: 98, startPoint y: 195, endPoint x: -3, endPoint y: 202, distance: 101.0
click at [0, 202] on html "Yevhenii Korotieiev Home Shipment estimator Shipment tracking Desktop shipment …" at bounding box center [439, 205] width 878 height 410
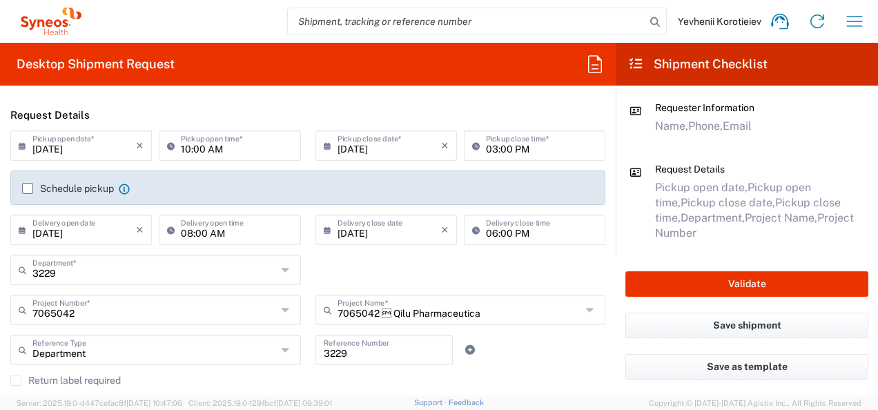
scroll to position [148, 0]
click at [23, 182] on div "Schedule pickup When scheduling a pickup please be sure to meet the following c…" at bounding box center [307, 188] width 595 height 35
click at [26, 186] on label "Schedule pickup" at bounding box center [68, 189] width 92 height 11
click at [28, 189] on input "Schedule pickup" at bounding box center [28, 189] width 0 height 0
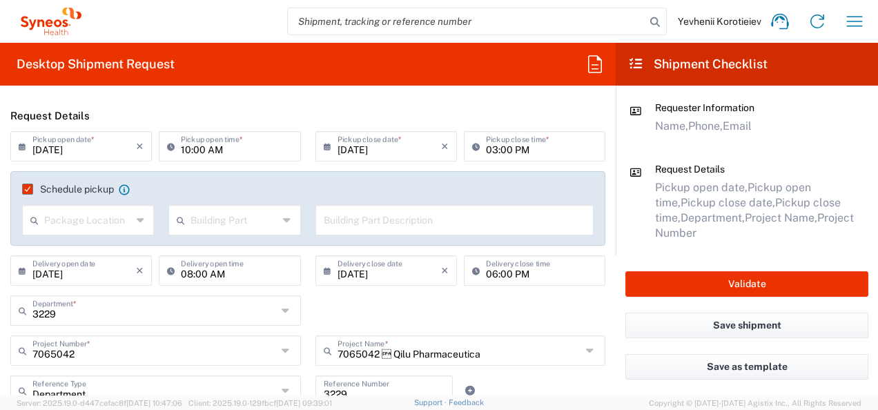
click at [86, 230] on input "text" at bounding box center [88, 219] width 88 height 24
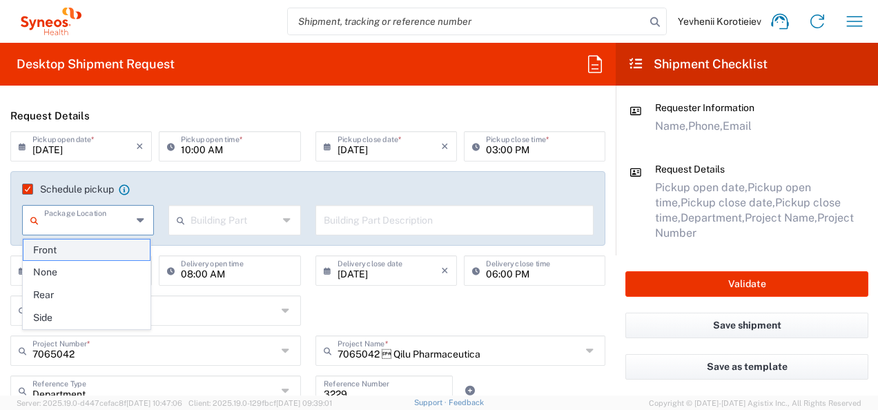
click at [84, 247] on span "Front" at bounding box center [86, 249] width 127 height 21
type input "Front"
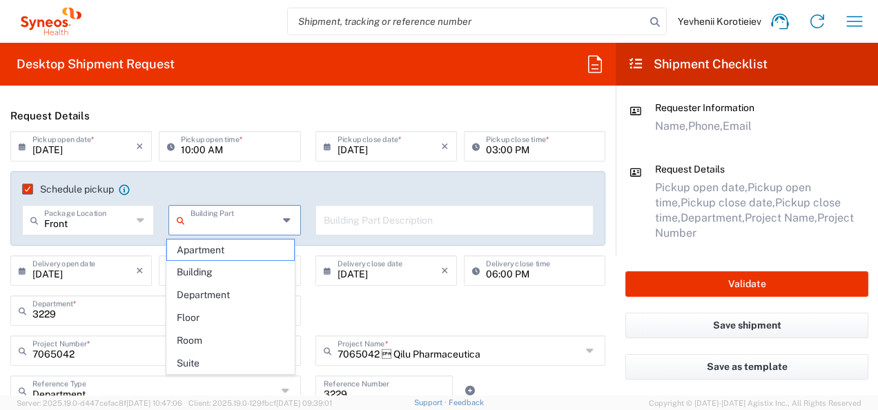
click at [220, 231] on input "text" at bounding box center [234, 219] width 88 height 24
click at [214, 271] on span "Building" at bounding box center [230, 272] width 127 height 21
type input "Building"
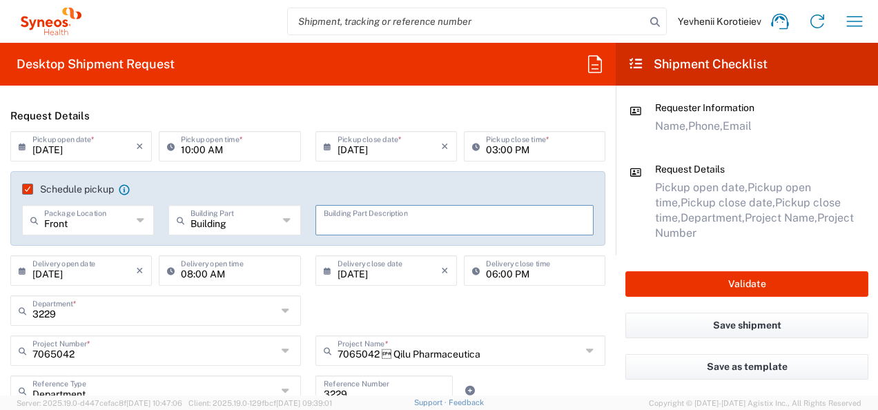
click at [366, 215] on input "text" at bounding box center [455, 219] width 262 height 24
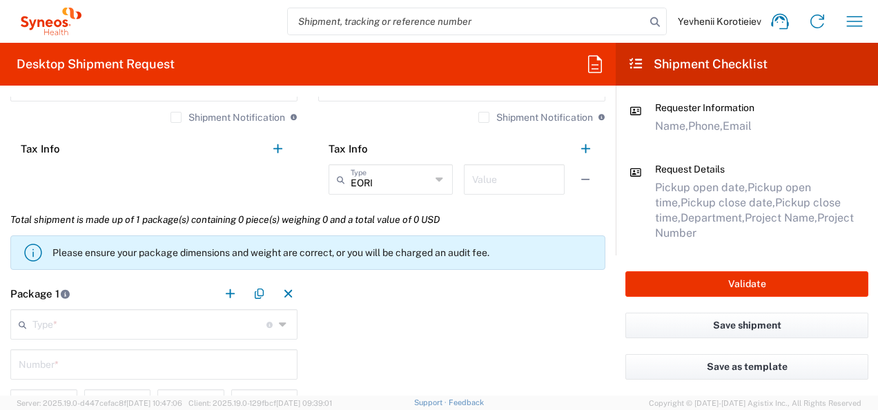
scroll to position [1138, 0]
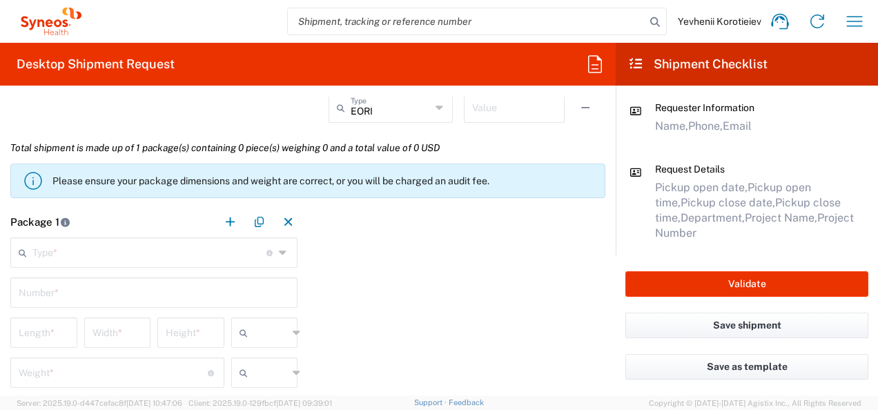
type input "CopyShop"
click at [129, 248] on input "text" at bounding box center [149, 251] width 234 height 24
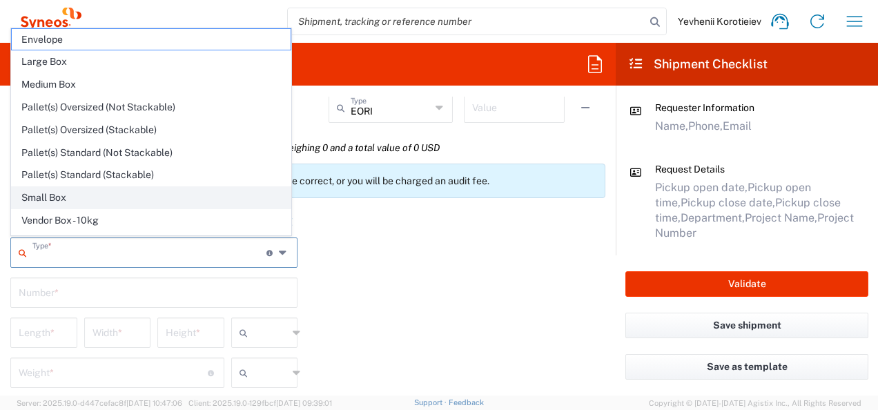
click at [131, 197] on span "Small Box" at bounding box center [151, 197] width 279 height 21
type input "Small Box"
type input "12.25"
type input "11"
type input "1.5"
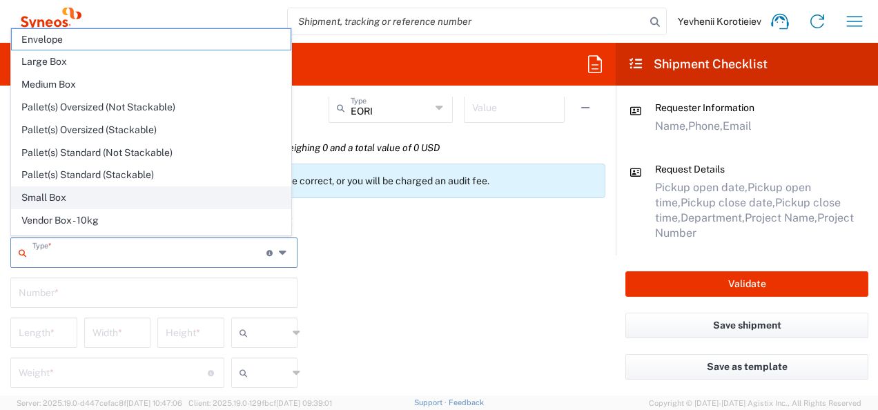
type input "in"
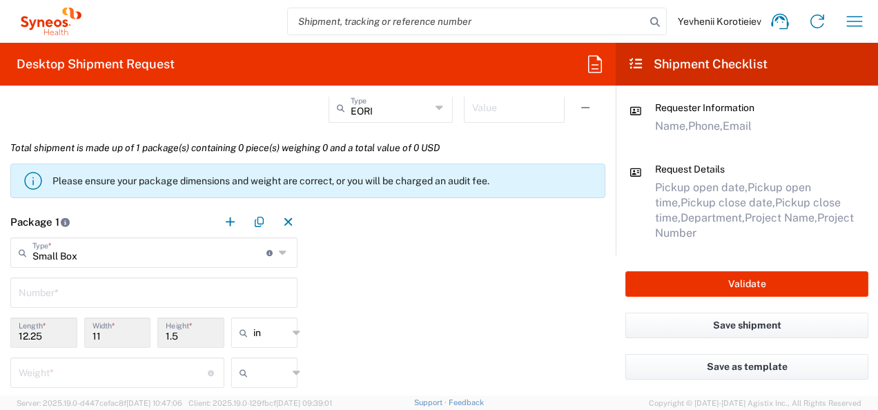
click at [173, 287] on input "text" at bounding box center [154, 292] width 271 height 24
type input "1"
click at [262, 335] on input "text" at bounding box center [270, 333] width 35 height 22
click at [259, 282] on span "cm" at bounding box center [259, 281] width 63 height 21
type input "31.12"
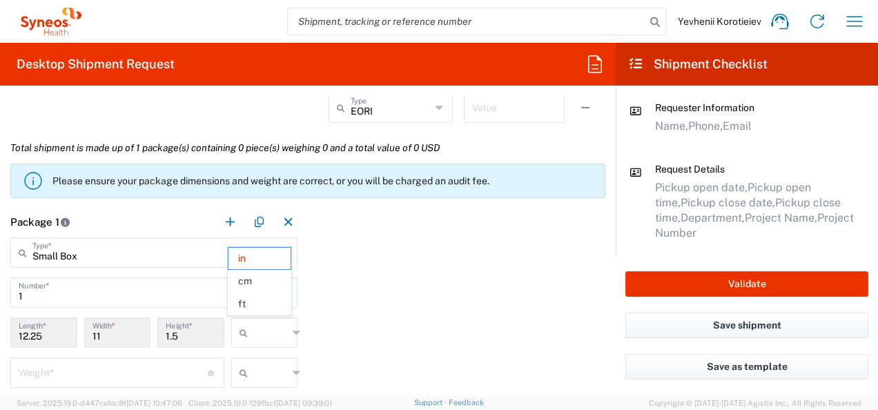
type input "27.94"
type input "3.81"
type input "cm"
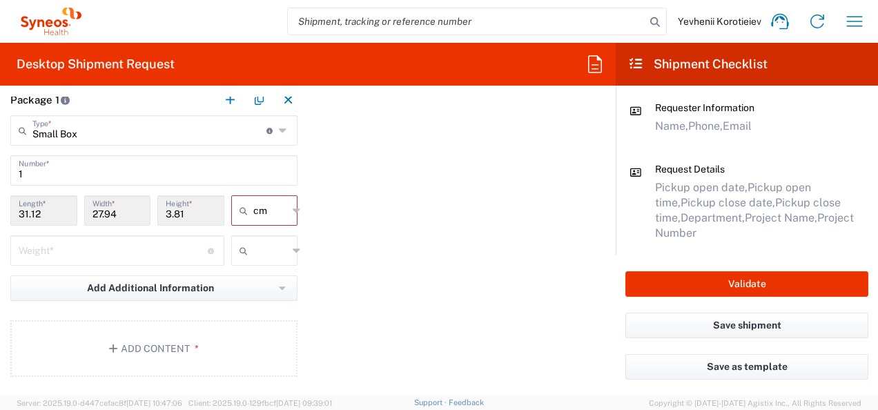
scroll to position [1297, 0]
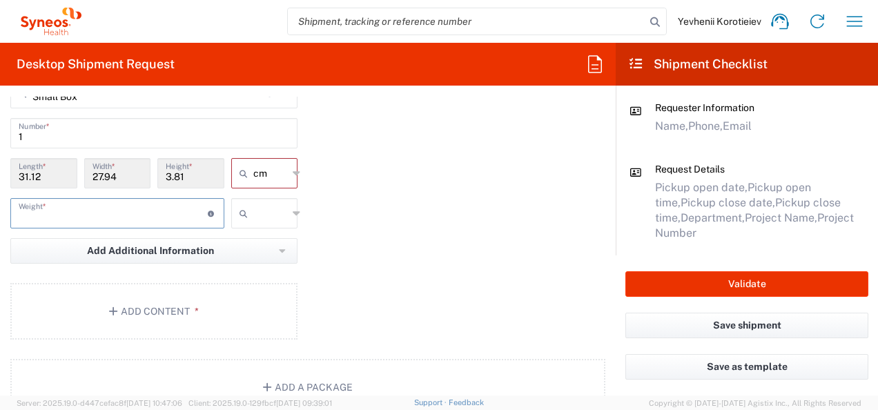
click at [137, 209] on input "number" at bounding box center [113, 212] width 189 height 24
type input "3"
click at [287, 213] on div at bounding box center [264, 213] width 67 height 30
click at [250, 251] on span "kgs" at bounding box center [259, 241] width 63 height 21
type input "kgs"
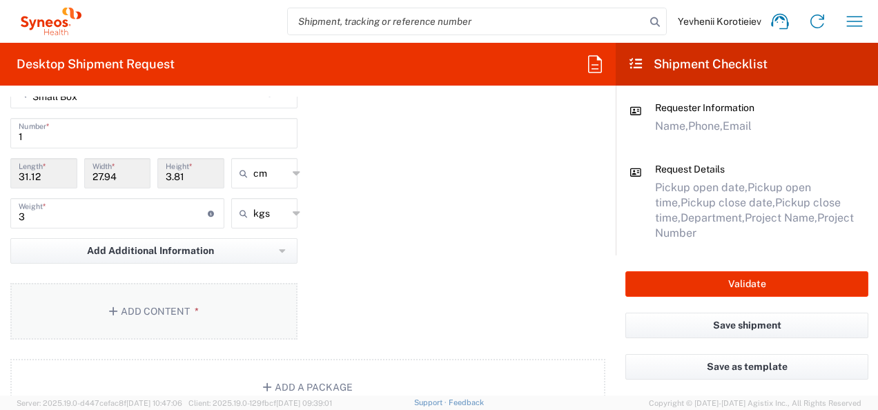
click at [161, 302] on button "Add Content *" at bounding box center [153, 311] width 287 height 57
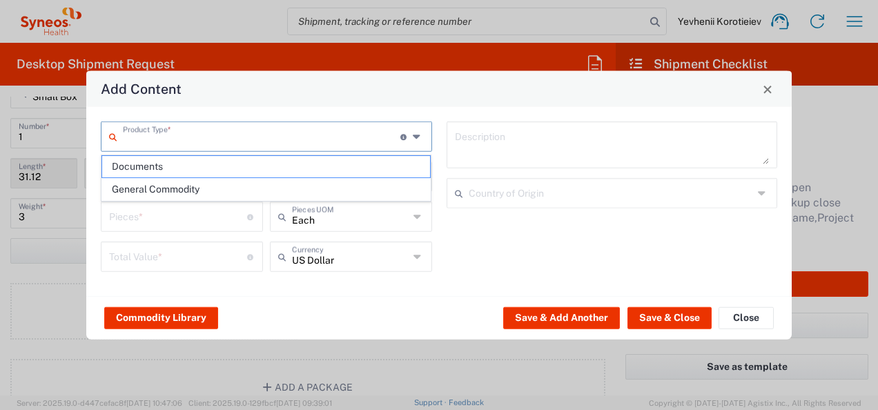
click at [342, 133] on input "text" at bounding box center [261, 136] width 277 height 24
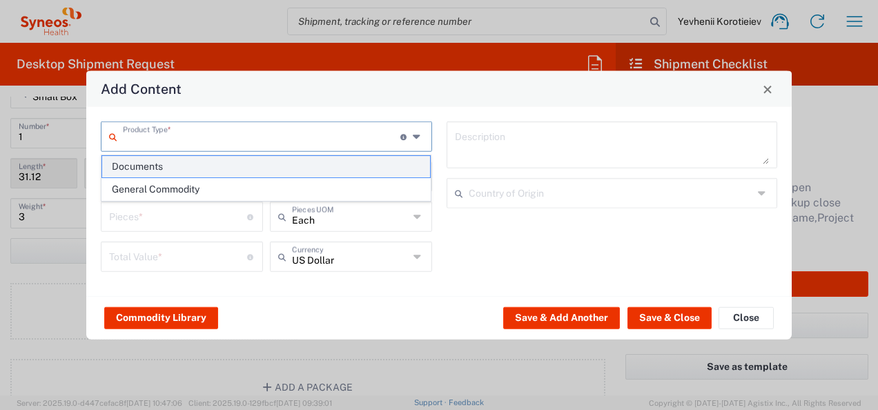
click at [264, 168] on span "Documents" at bounding box center [266, 166] width 329 height 21
type input "Documents"
type input "1"
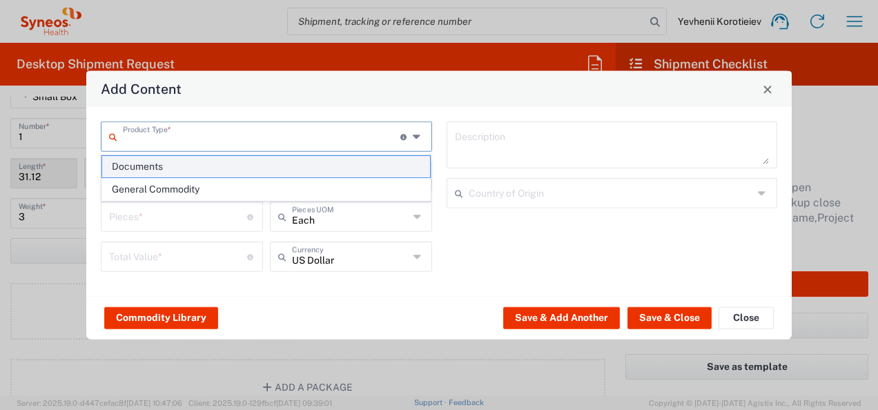
type textarea "Documents"
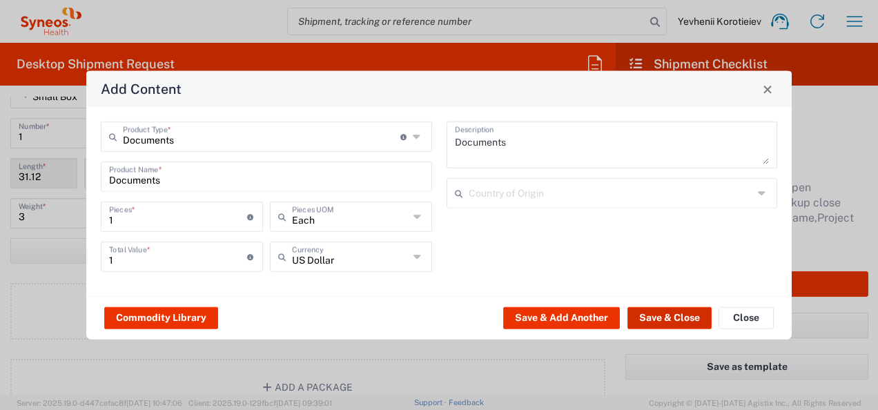
click at [699, 322] on button "Save & Close" at bounding box center [669, 317] width 84 height 22
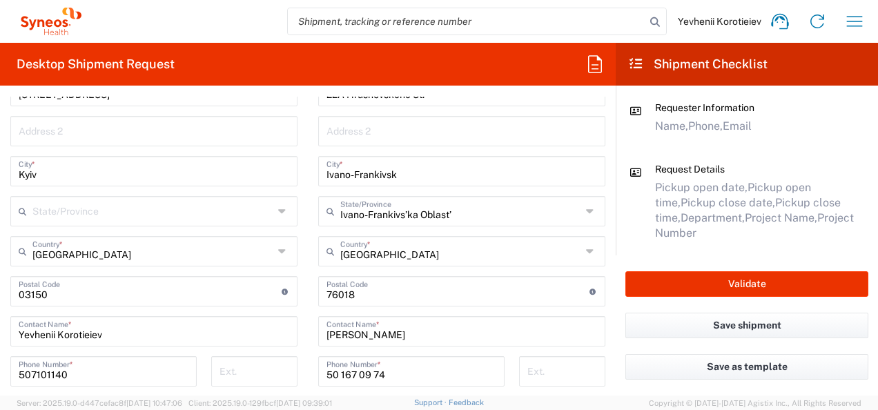
scroll to position [718, 0]
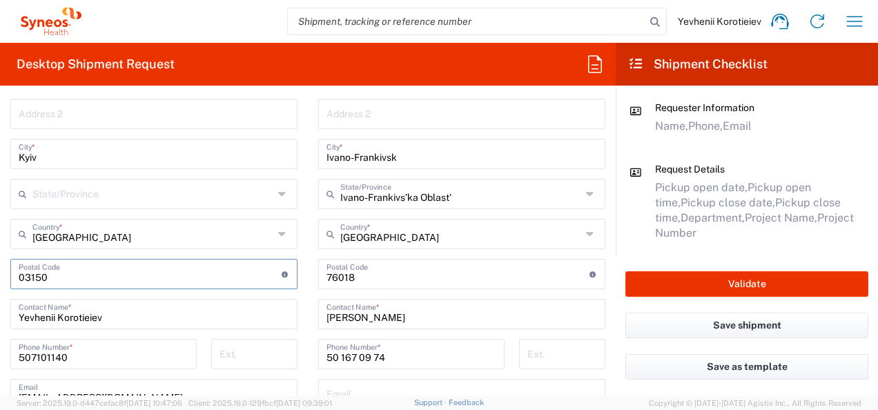
drag, startPoint x: 61, startPoint y: 277, endPoint x: -3, endPoint y: 282, distance: 64.4
click at [0, 282] on html "Yevhenii Korotieiev Home Shipment estimator Shipment tracking Desktop shipment …" at bounding box center [439, 205] width 878 height 410
type input "02000"
click at [4, 277] on main "Location Addison Whitney LLC-Morrisvile NC US Barcelona-Syneos Health BioSector…" at bounding box center [154, 245] width 308 height 533
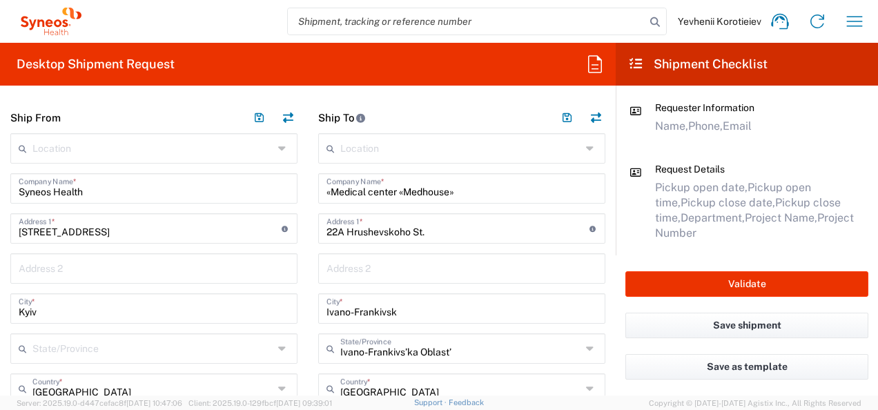
scroll to position [823, 0]
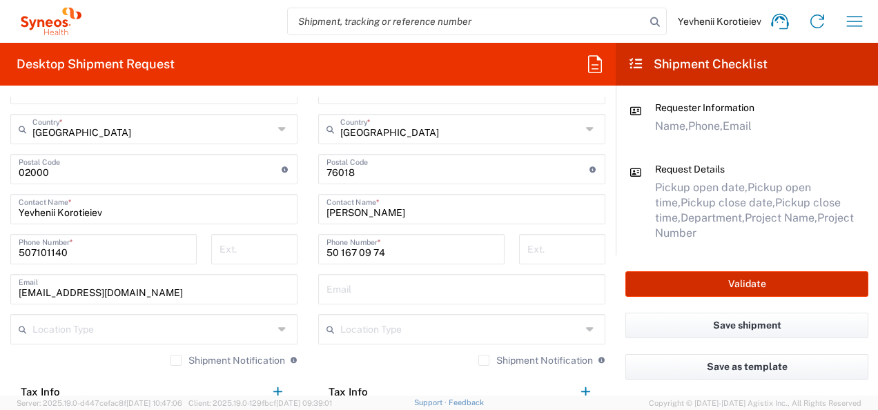
click at [709, 286] on button "Validate" at bounding box center [746, 284] width 243 height 26
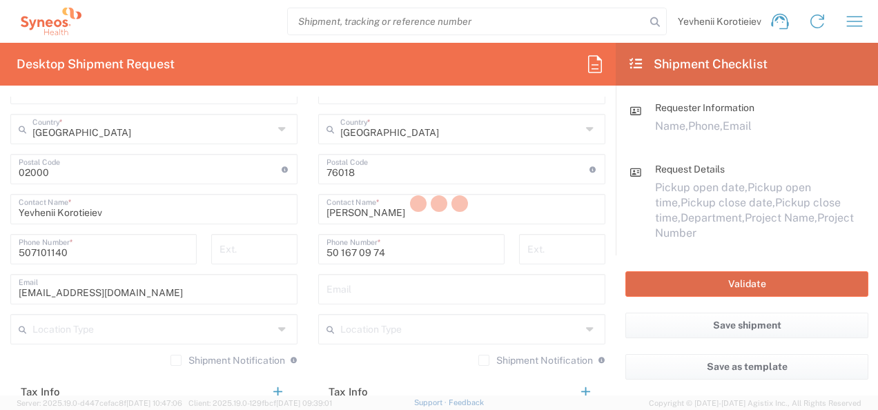
type input "7065042"
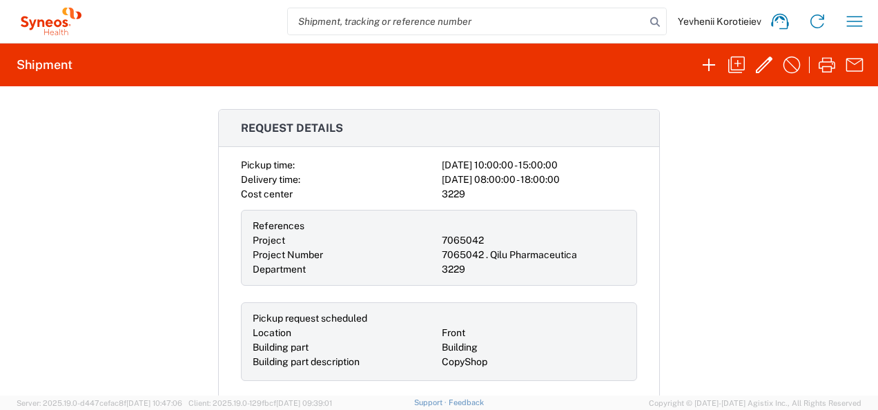
scroll to position [290, 0]
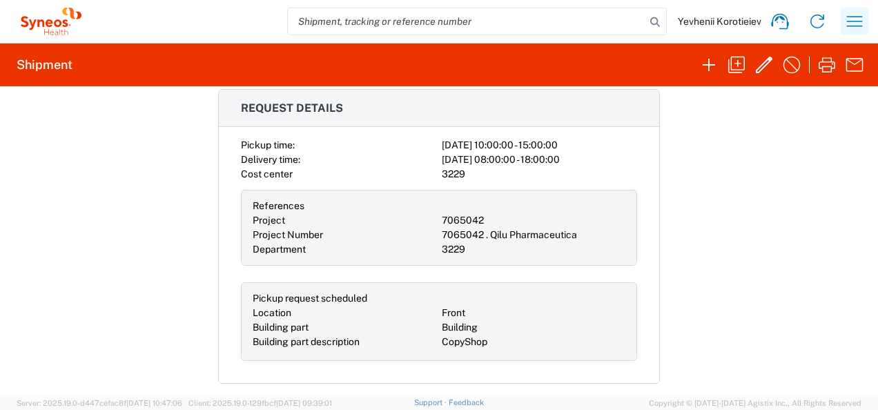
click at [864, 22] on icon "button" at bounding box center [854, 21] width 22 height 22
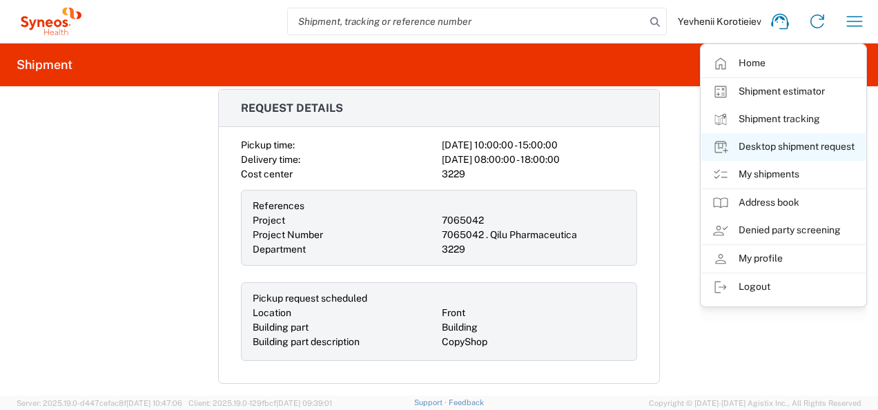
click at [757, 152] on link "Desktop shipment request" at bounding box center [783, 147] width 164 height 28
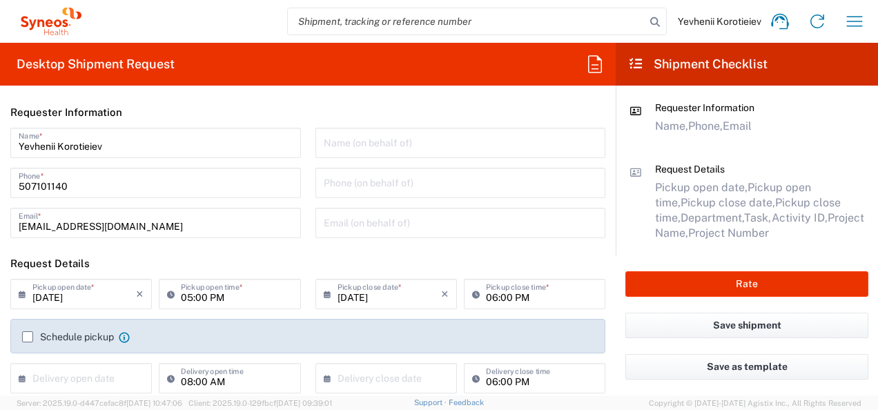
click at [35, 291] on input "09/19/2025" at bounding box center [84, 293] width 104 height 24
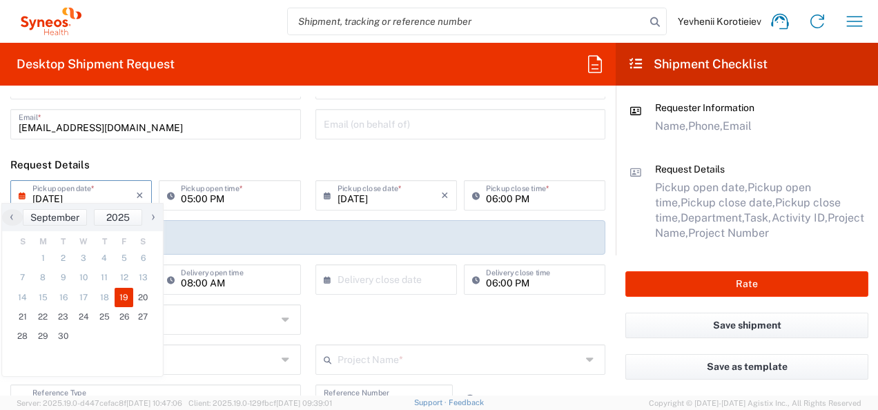
scroll to position [102, 0]
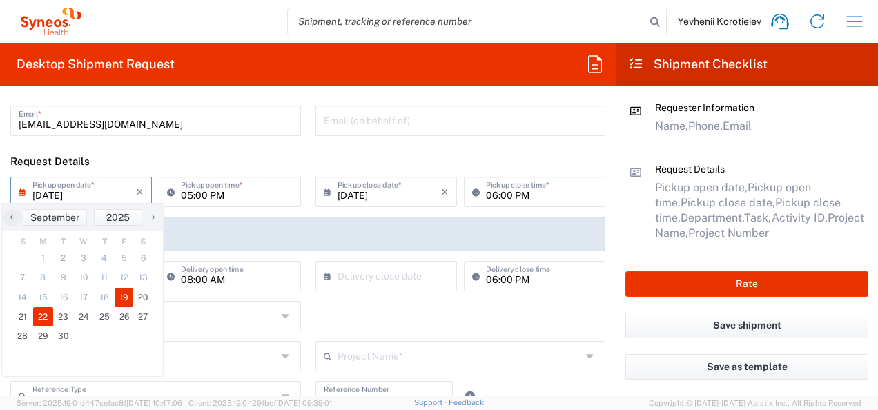
click at [46, 315] on span "22" at bounding box center [43, 316] width 21 height 19
type input "[DATE]"
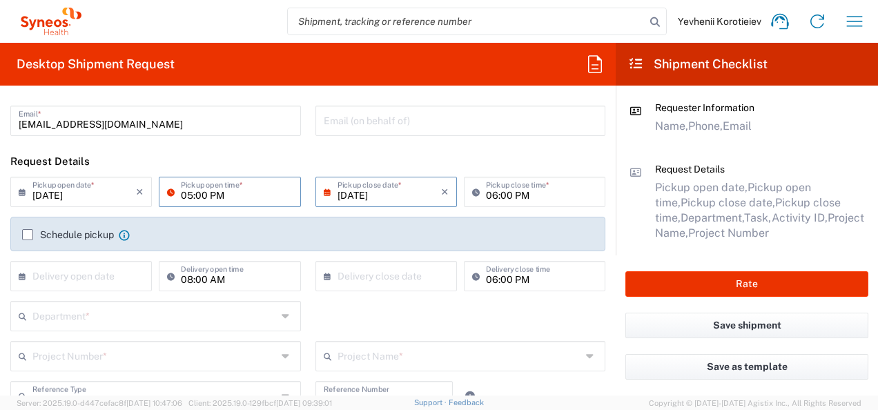
click at [185, 197] on input "05:00 PM" at bounding box center [236, 191] width 111 height 24
type input "10:00 AM"
click at [486, 195] on input "06:00 PM" at bounding box center [541, 191] width 111 height 24
type input "03:00 PM"
click at [25, 233] on label "Schedule pickup" at bounding box center [68, 234] width 92 height 11
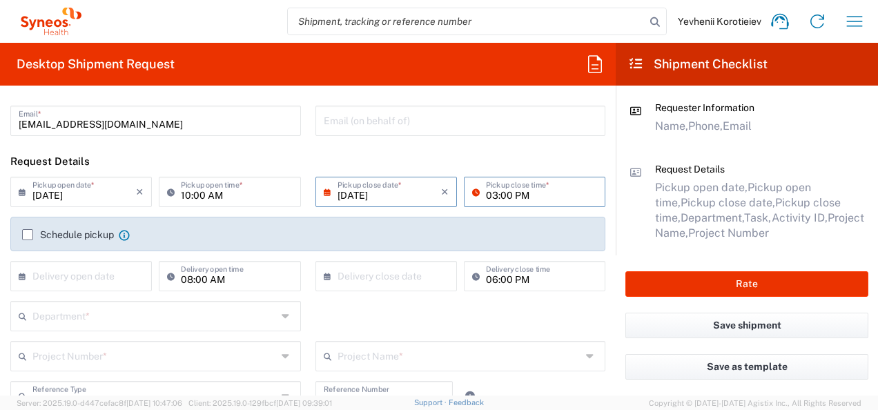
click at [28, 235] on input "Schedule pickup" at bounding box center [28, 235] width 0 height 0
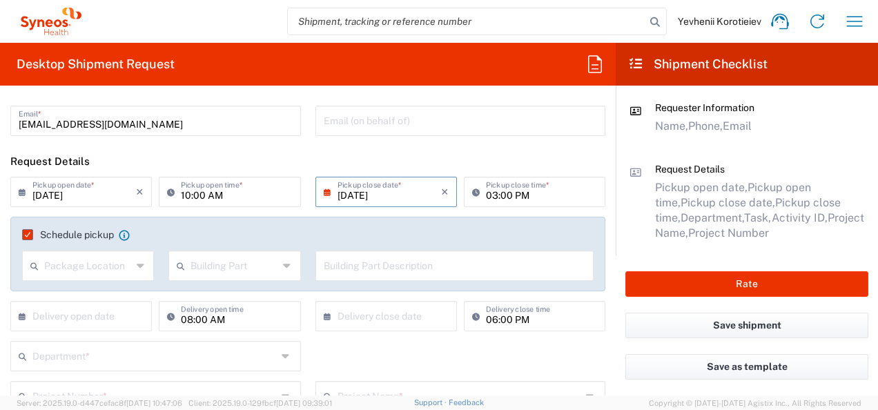
click at [59, 271] on input "text" at bounding box center [88, 265] width 88 height 24
click at [66, 299] on span "Front" at bounding box center [86, 295] width 127 height 21
type input "Front"
click at [251, 268] on input "text" at bounding box center [234, 265] width 88 height 24
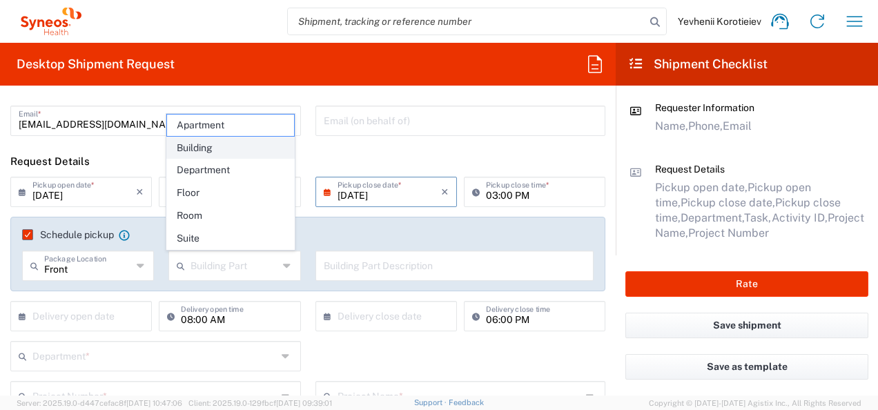
click at [232, 155] on span "Building" at bounding box center [230, 147] width 127 height 21
type input "Building"
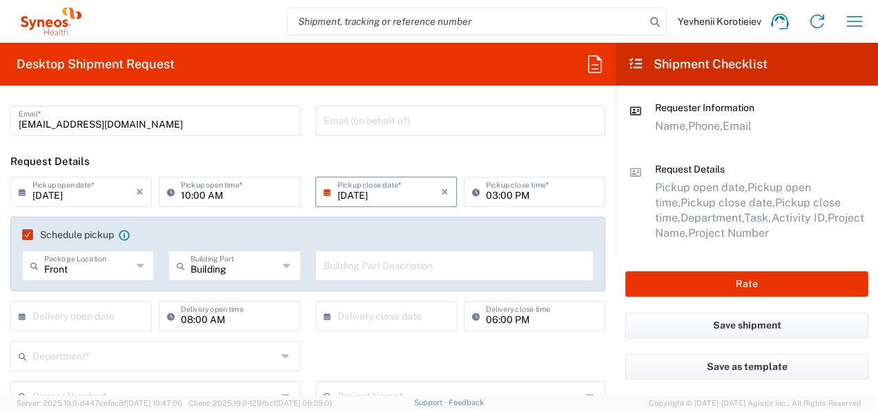
click at [395, 274] on input "text" at bounding box center [455, 265] width 262 height 24
type input "С"
type input "S"
type input "CopyShop"
click at [80, 316] on input "text" at bounding box center [84, 315] width 104 height 24
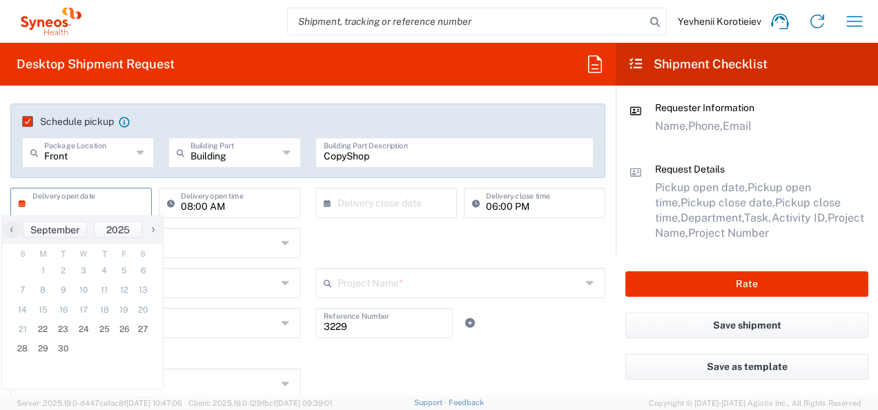
scroll to position [216, 0]
click at [81, 324] on span "24" at bounding box center [84, 326] width 21 height 19
type input "09/24/2025"
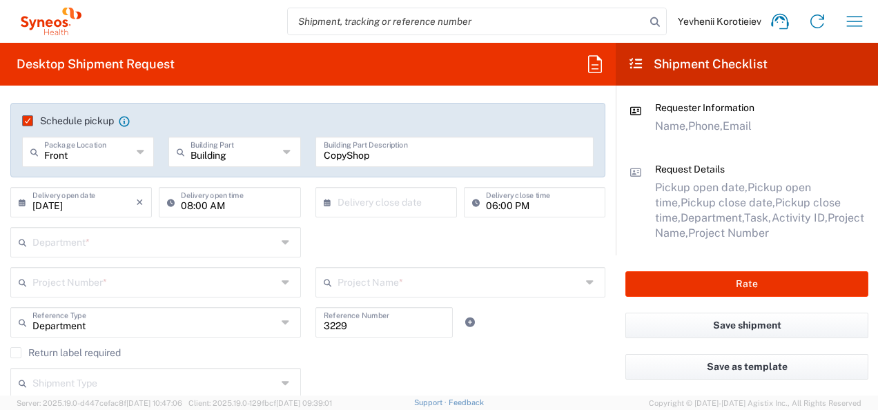
click at [324, 204] on icon at bounding box center [331, 202] width 14 height 22
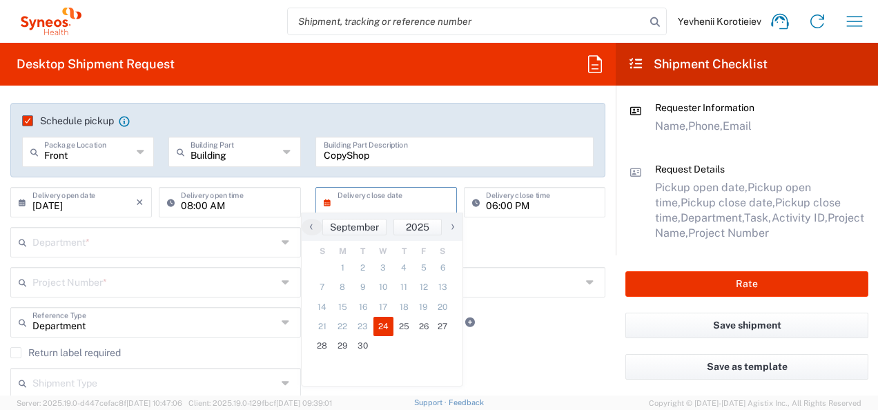
click at [379, 328] on span "24" at bounding box center [383, 326] width 21 height 19
type input "09/24/2025"
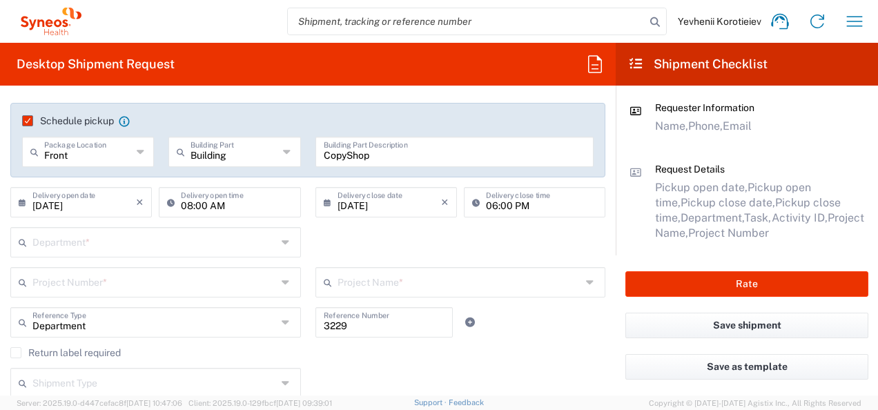
click at [121, 251] on input "text" at bounding box center [154, 241] width 244 height 24
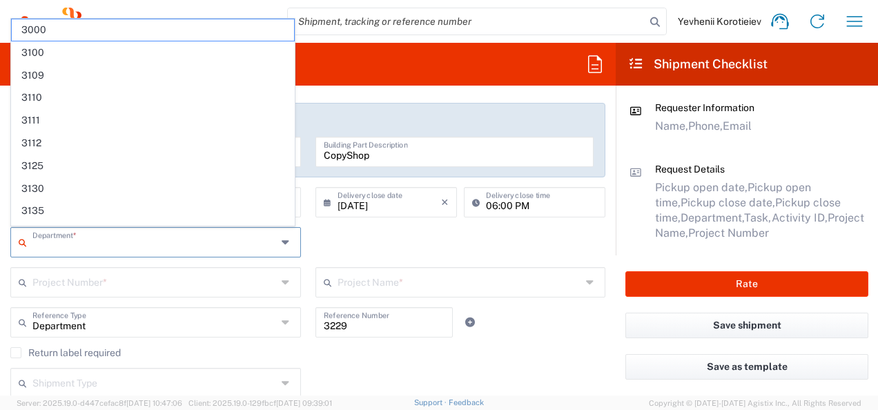
paste input "7065042"
type input "7065042"
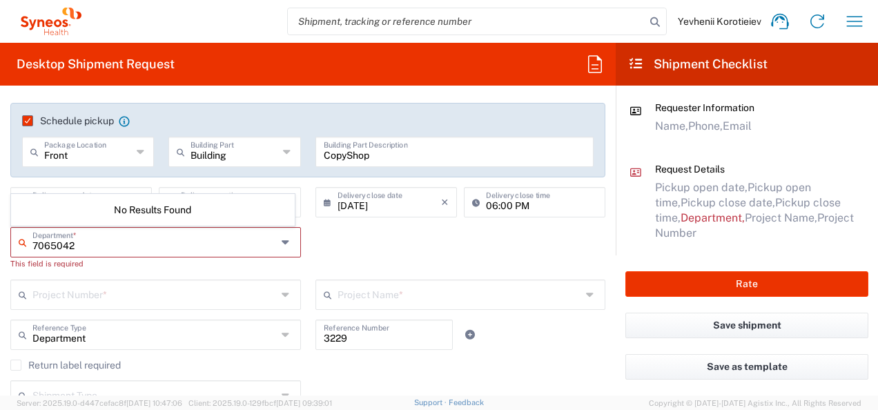
drag, startPoint x: 86, startPoint y: 247, endPoint x: -3, endPoint y: 266, distance: 90.4
click at [0, 266] on html "Yevhenii Korotieiev Home Shipment estimator Shipment tracking Desktop shipment …" at bounding box center [439, 205] width 878 height 410
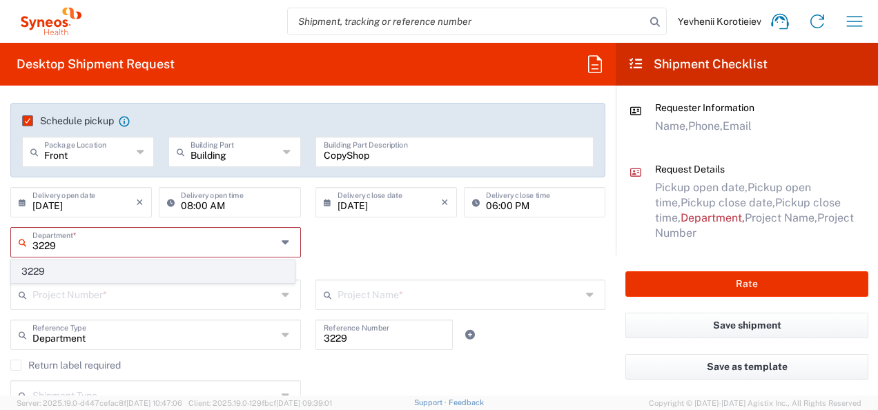
type input "3229"
click at [104, 266] on span "3229" at bounding box center [153, 271] width 282 height 21
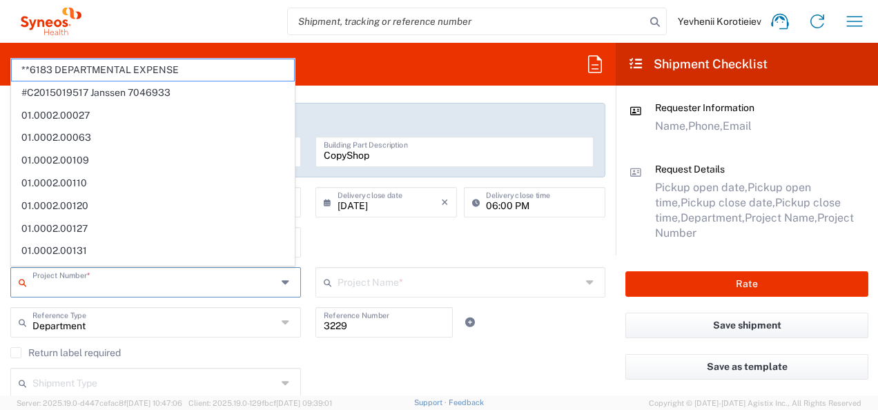
click at [99, 284] on input "text" at bounding box center [154, 281] width 244 height 24
paste input "7065042"
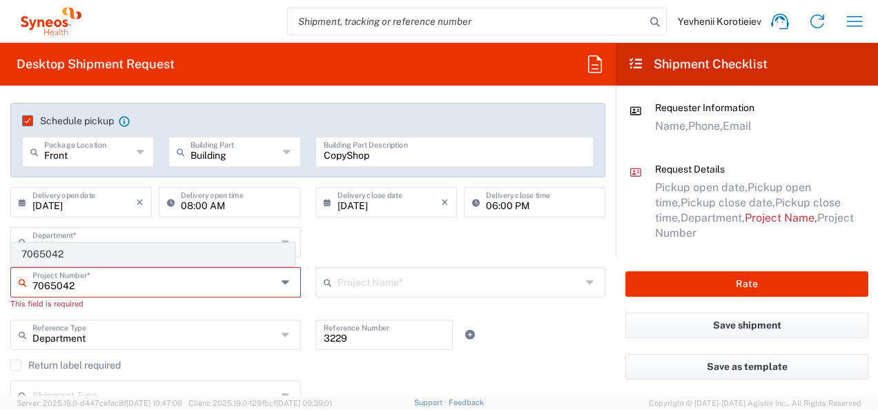
type input "7065042"
click at [84, 256] on span "7065042" at bounding box center [153, 254] width 282 height 21
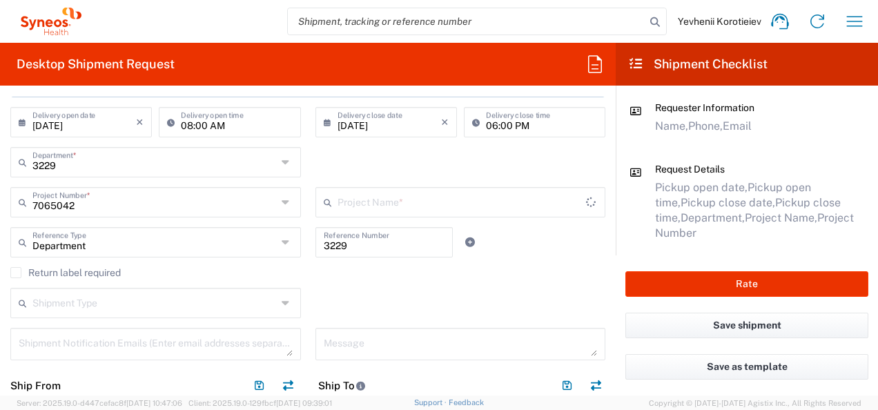
type input "7065042  Qilu Pharmaceutica"
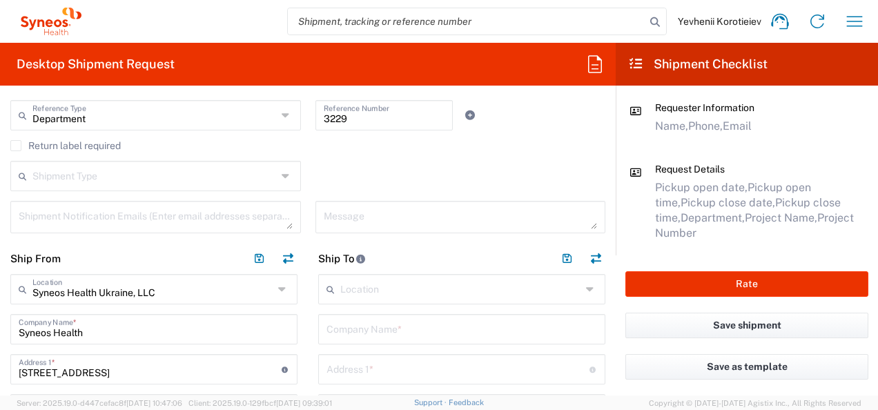
scroll to position [424, 0]
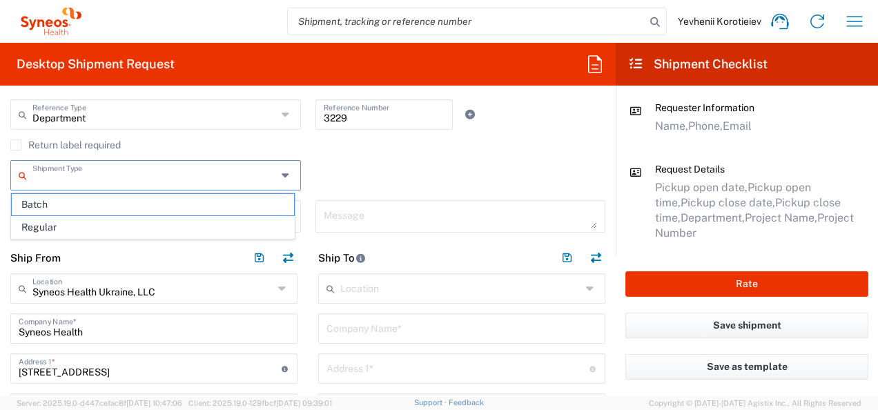
click at [166, 184] on input "text" at bounding box center [154, 174] width 244 height 24
click at [138, 229] on span "Regular" at bounding box center [153, 227] width 282 height 21
type input "Regular"
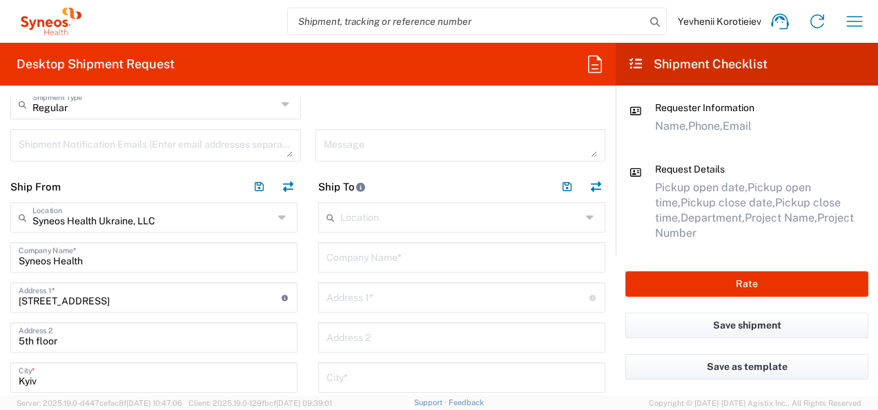
scroll to position [498, 0]
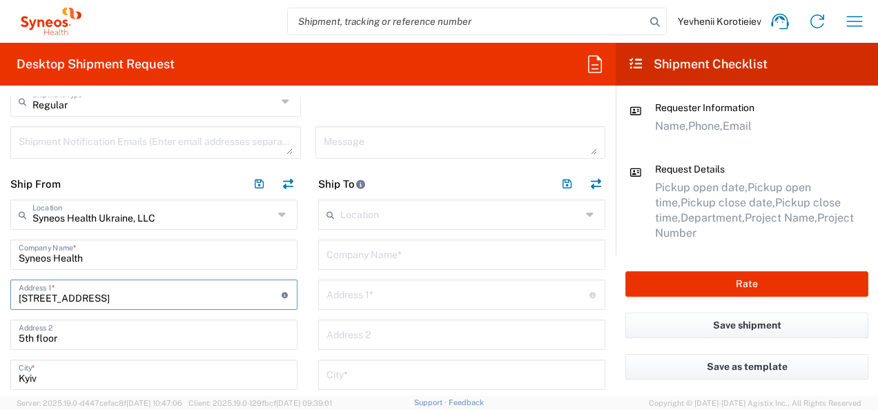
drag, startPoint x: 164, startPoint y: 300, endPoint x: -3, endPoint y: 324, distance: 168.2
click at [0, 324] on html "Yevhenii Korotieiev Home Shipment estimator Shipment tracking Desktop shipment …" at bounding box center [439, 205] width 878 height 410
paste input "12 Serhiia Naboky"
type input "[STREET_ADDRESS]"
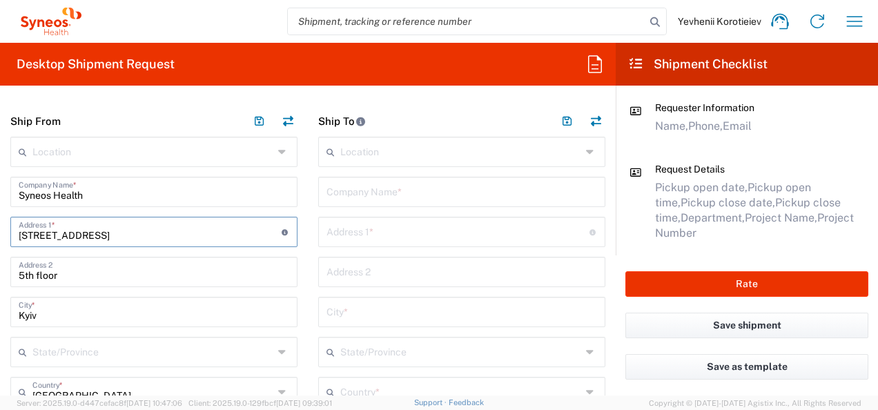
scroll to position [587, 0]
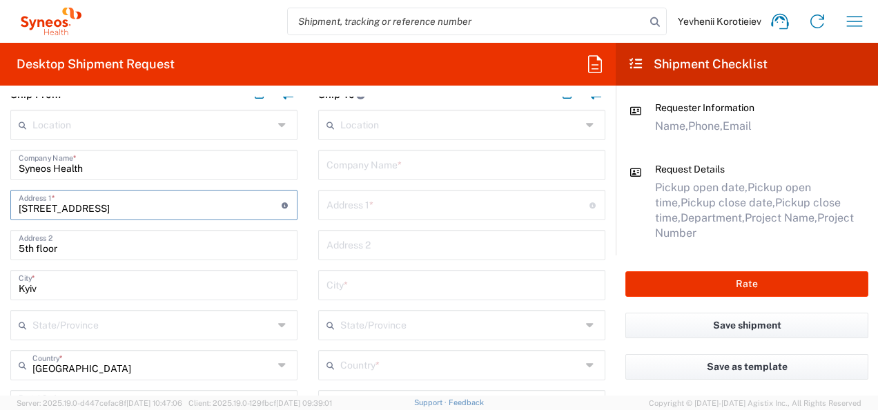
type input "[STREET_ADDRESS]"
click at [18, 252] on div "5th floor Address 2" at bounding box center [153, 245] width 287 height 30
click at [19, 247] on input "5th floor" at bounding box center [154, 244] width 271 height 24
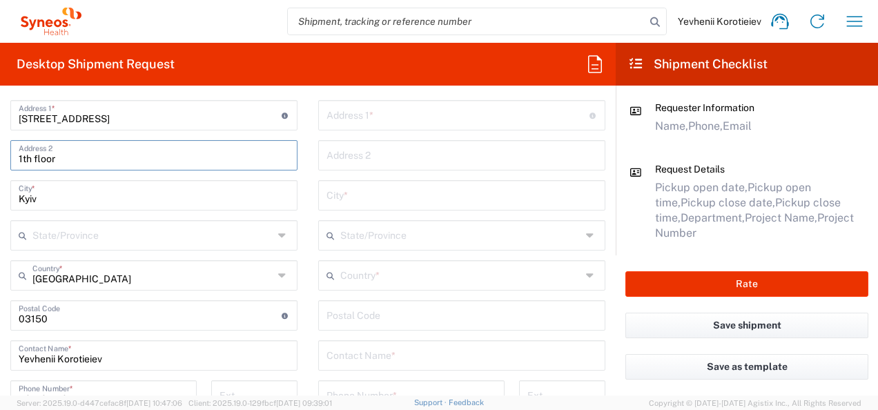
scroll to position [700, 0]
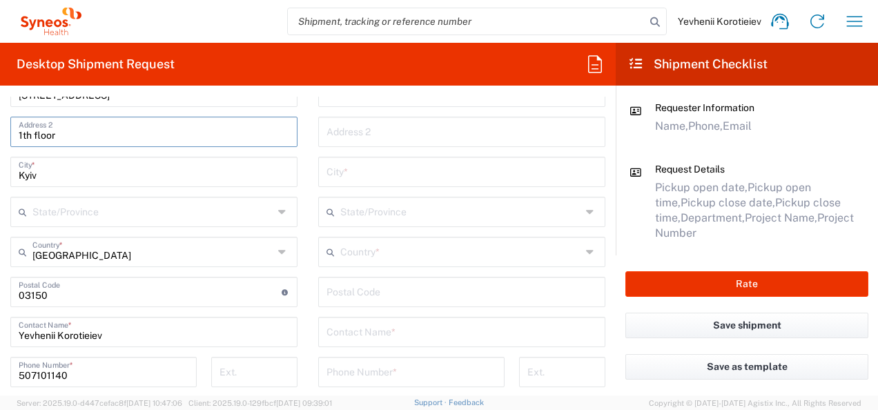
type input "1th floor"
drag, startPoint x: 49, startPoint y: 294, endPoint x: 0, endPoint y: 302, distance: 49.7
click at [0, 302] on html "Yevhenii Korotieiev Home Shipment estimator Shipment tracking Desktop shipment …" at bounding box center [439, 205] width 878 height 410
type input "02000"
drag, startPoint x: 79, startPoint y: 377, endPoint x: -3, endPoint y: 386, distance: 81.9
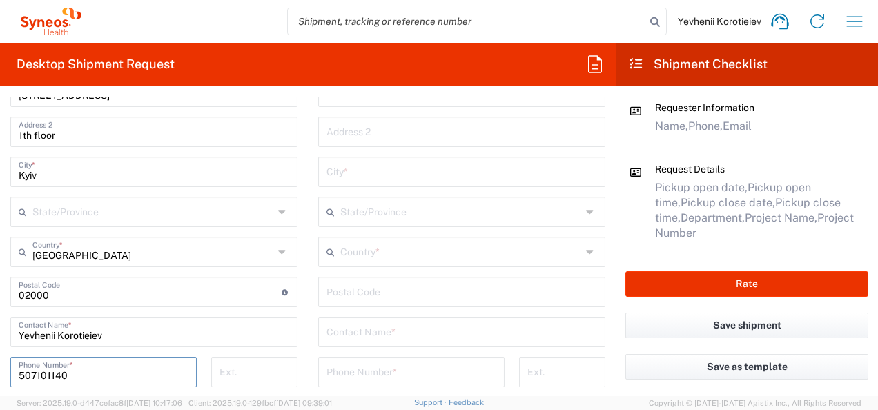
click at [0, 386] on html "Yevhenii Korotieiev Home Shipment estimator Shipment tracking Desktop shipment …" at bounding box center [439, 205] width 878 height 410
paste input "93150751"
type input "931507510"
click at [301, 153] on main "Location Addison Whitney LLC-Morrisvile NC US Barcelona-Syneos Health BioSector…" at bounding box center [154, 263] width 308 height 533
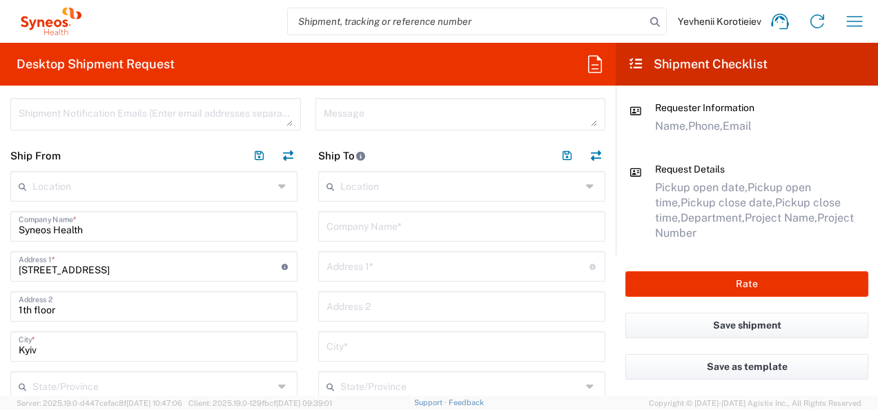
scroll to position [525, 0]
click at [406, 226] on input "text" at bounding box center [461, 226] width 271 height 24
paste input "Ukrainian [MEDICAL_DATA] centre"
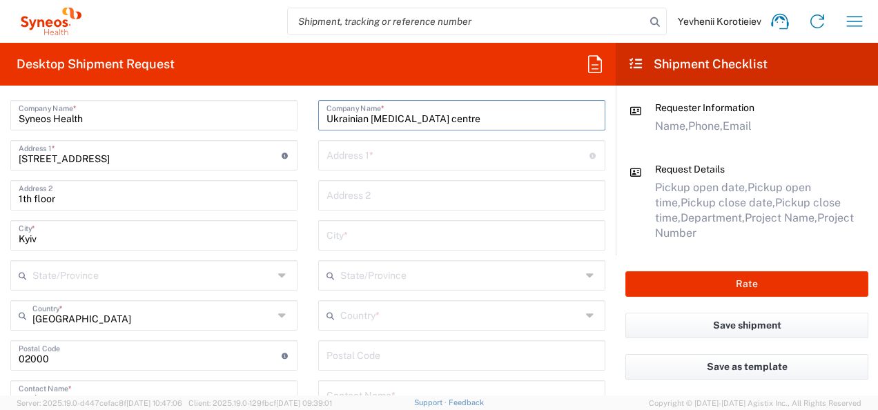
scroll to position [645, 0]
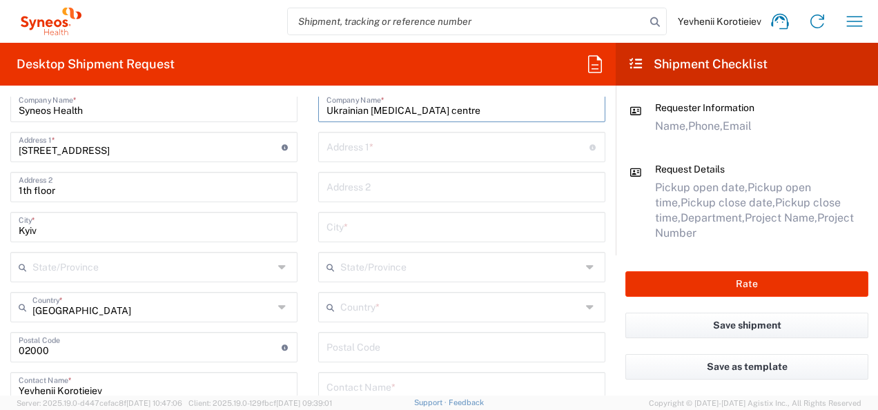
type input "Ukrainian [MEDICAL_DATA] centre"
click at [369, 146] on input "text" at bounding box center [457, 146] width 263 height 24
paste input "Yaltynska St., 5A, Kropyvnytskyi, Ukraine, 25011"
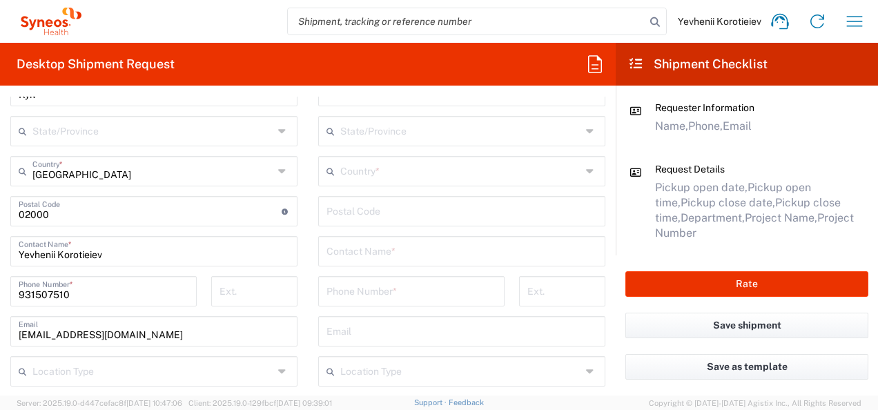
scroll to position [782, 0]
type input "Yaltynska St., 5A, Kropyvnytskyi, Ukraine, 25011"
click at [381, 211] on input "undefined" at bounding box center [461, 209] width 271 height 24
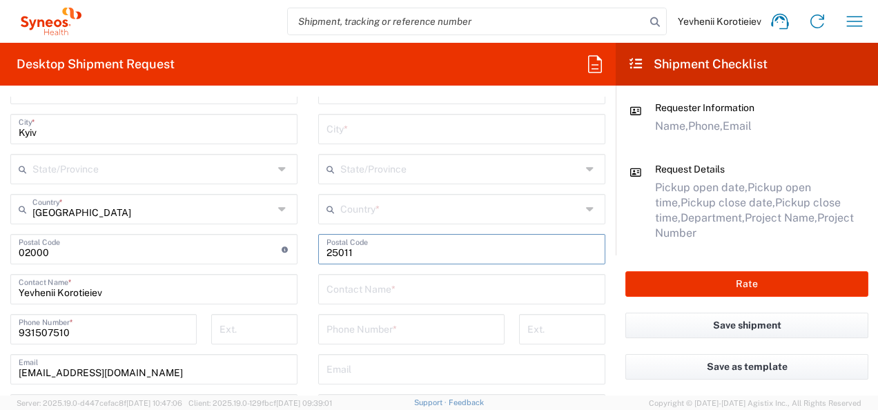
type input "25011"
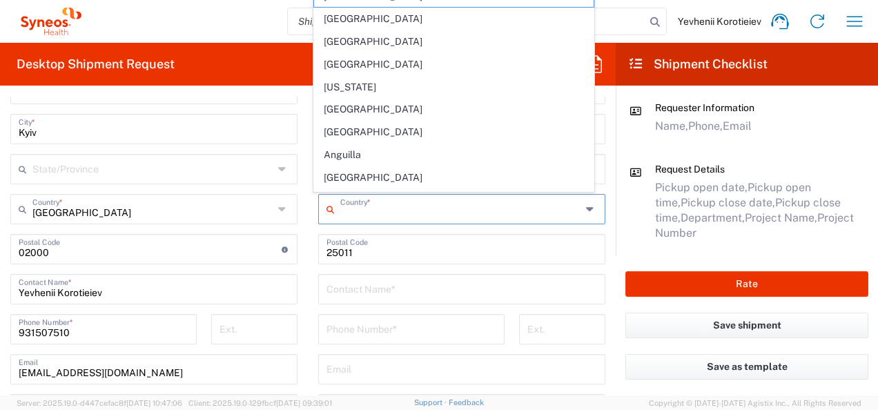
click at [370, 209] on input "text" at bounding box center [460, 208] width 241 height 24
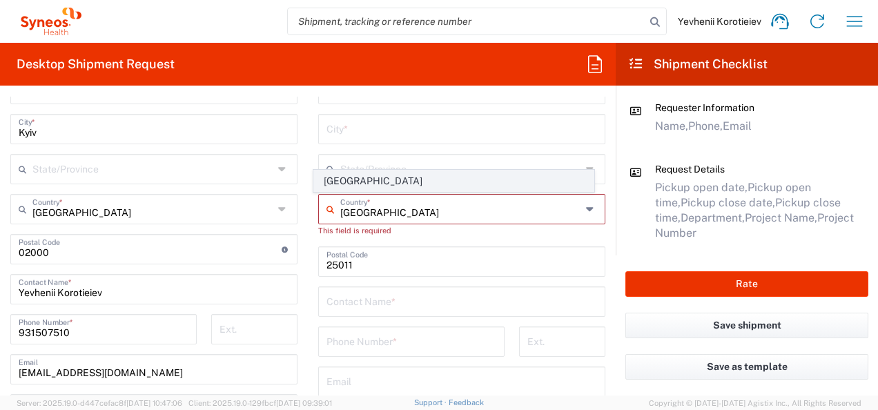
type input "Ukraine"
click at [349, 182] on span "Ukraine" at bounding box center [453, 180] width 279 height 21
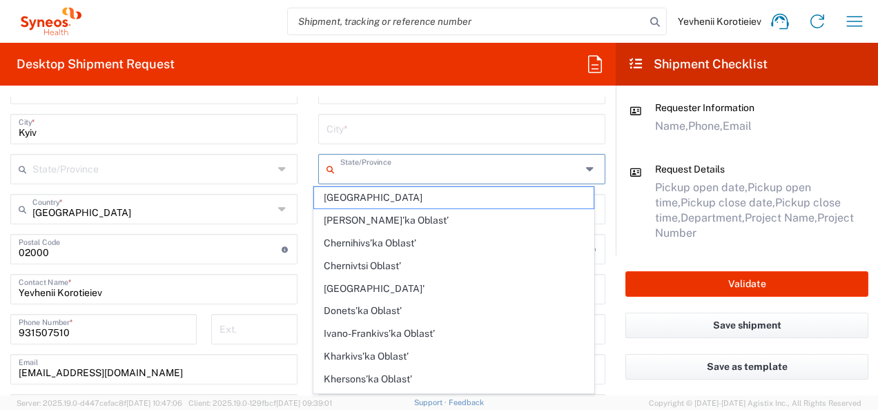
click at [364, 165] on input "text" at bounding box center [460, 168] width 241 height 24
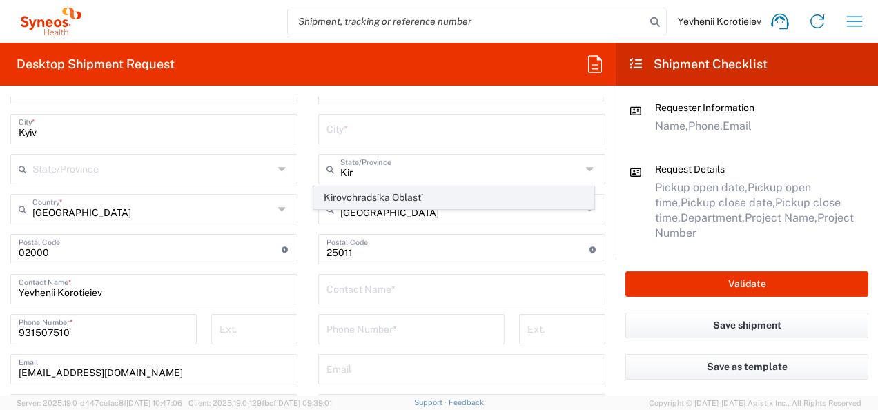
click at [351, 195] on span "Kirovohrads’ka Oblast’" at bounding box center [453, 197] width 279 height 21
type input "Kirovohrads’ka Oblast’"
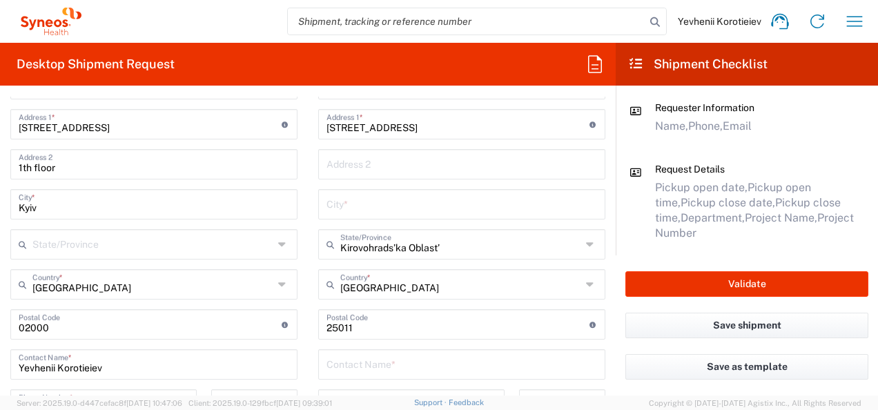
scroll to position [667, 0]
click at [349, 208] on input "text" at bounding box center [461, 204] width 271 height 24
type input "K"
type input "Kropyvnytskyi"
drag, startPoint x: 397, startPoint y: 128, endPoint x: 562, endPoint y: 114, distance: 165.6
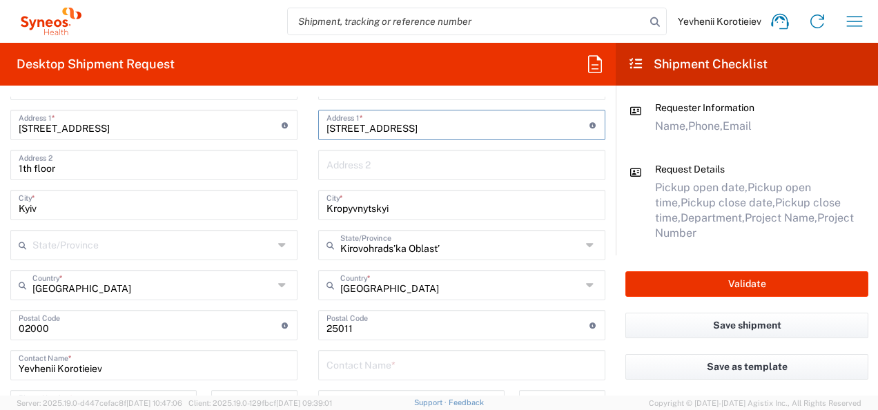
click at [562, 114] on input "Yaltynska St., 5A, Kropyvnytskyi, Ukraine, 25011" at bounding box center [457, 124] width 263 height 24
type input "Yaltynska St., 5A"
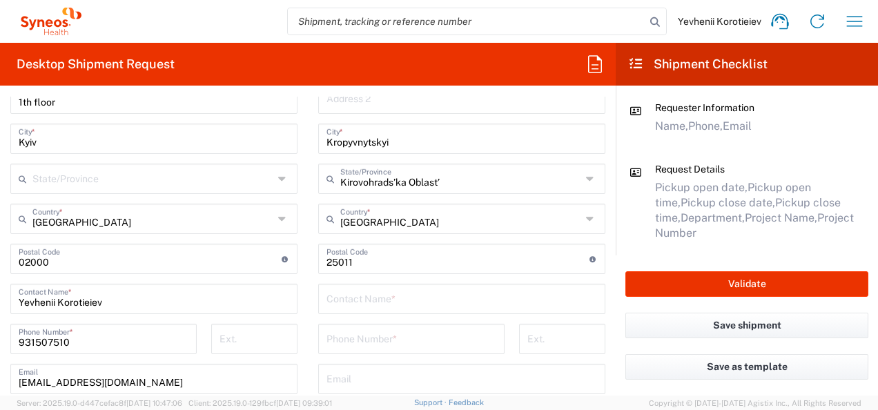
scroll to position [776, 0]
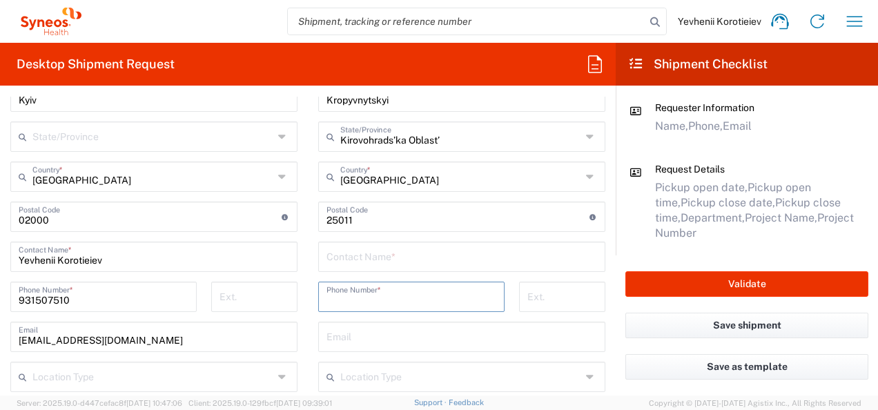
click at [363, 298] on input "tel" at bounding box center [411, 296] width 170 height 24
paste input "Yaltynska St., 5A, Kropyvnytskyi, Ukraine, 25011"
type input "Yaltynska St., 5A, Kropyvnytskyi, Ukraine, 25011"
paste input "958718674"
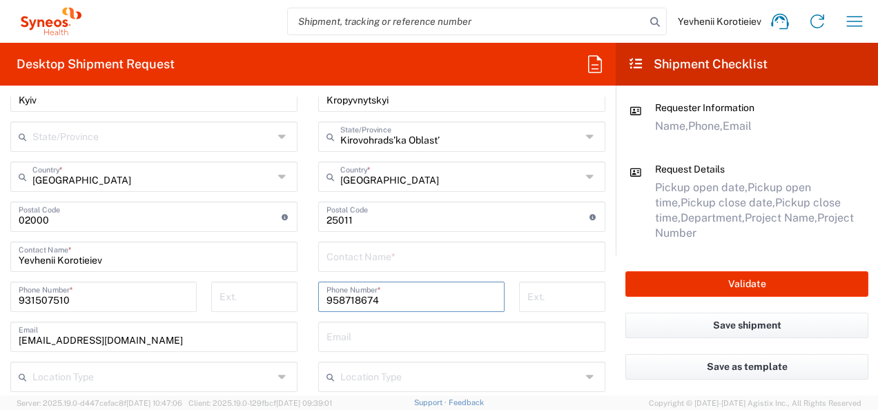
type input "958718674"
click at [349, 263] on input "text" at bounding box center [461, 256] width 271 height 24
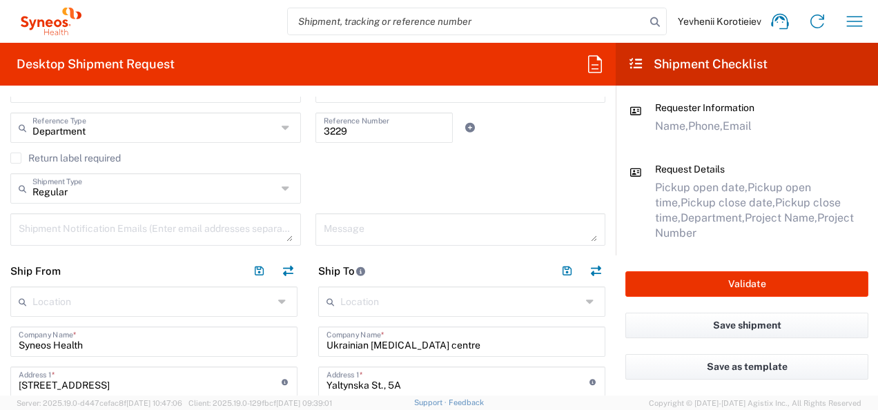
scroll to position [409, 0]
type input "[PERSON_NAME]"
click at [269, 188] on input "Regular" at bounding box center [154, 189] width 244 height 24
type input "Regular"
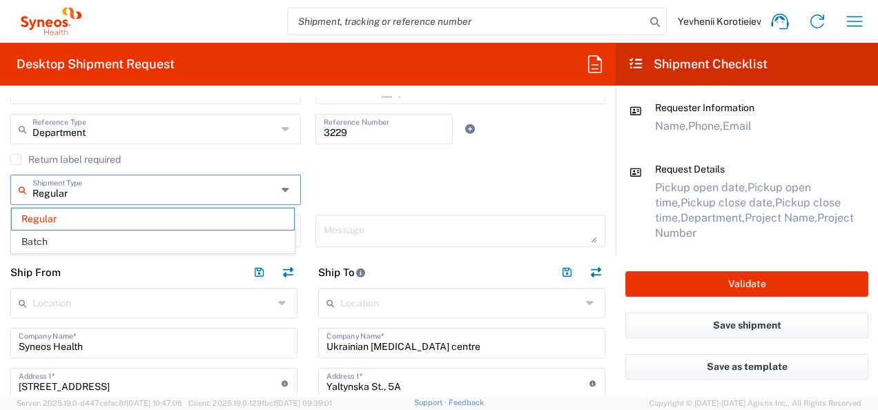
click at [269, 188] on input "Regular" at bounding box center [154, 189] width 244 height 24
click at [371, 184] on div "Regular Shipment Type Regular Batch" at bounding box center [307, 195] width 609 height 40
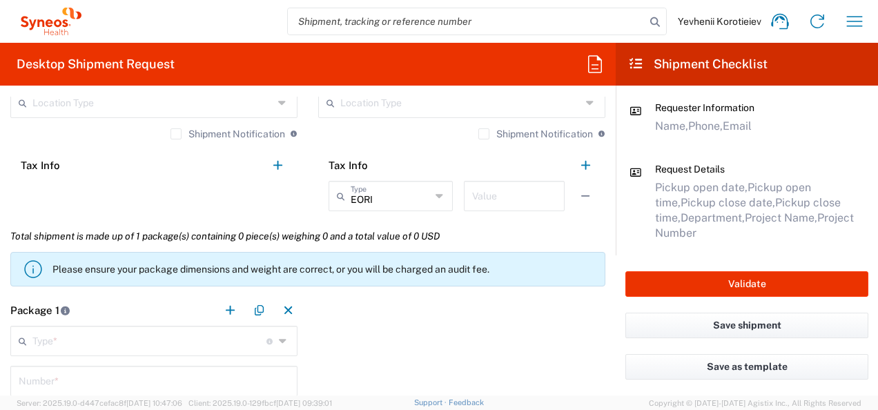
scroll to position [1035, 0]
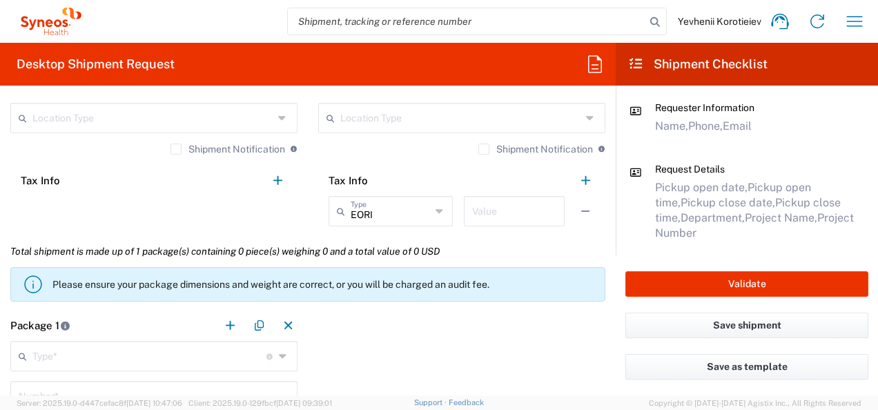
click at [490, 221] on div "Value" at bounding box center [514, 211] width 101 height 30
type input "1"
click at [332, 402] on span "[DATE] 09:39:01" at bounding box center [304, 403] width 56 height 8
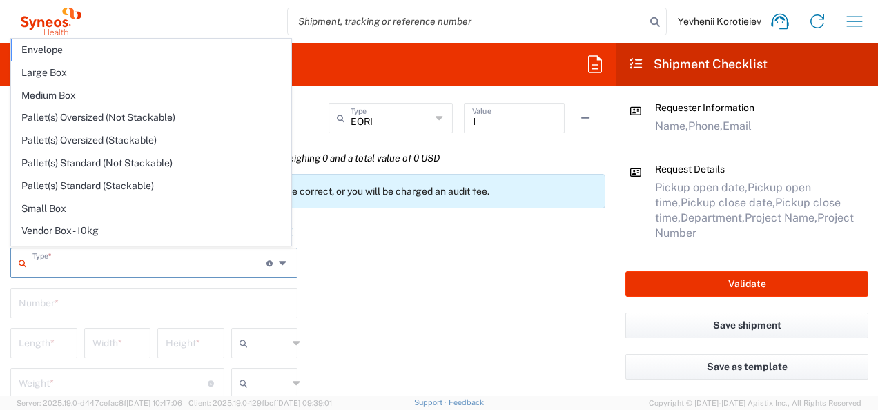
click at [122, 268] on input "text" at bounding box center [149, 262] width 234 height 24
click at [110, 210] on span "Small Box" at bounding box center [151, 208] width 279 height 21
type input "Small Box"
type input "12.25"
type input "11"
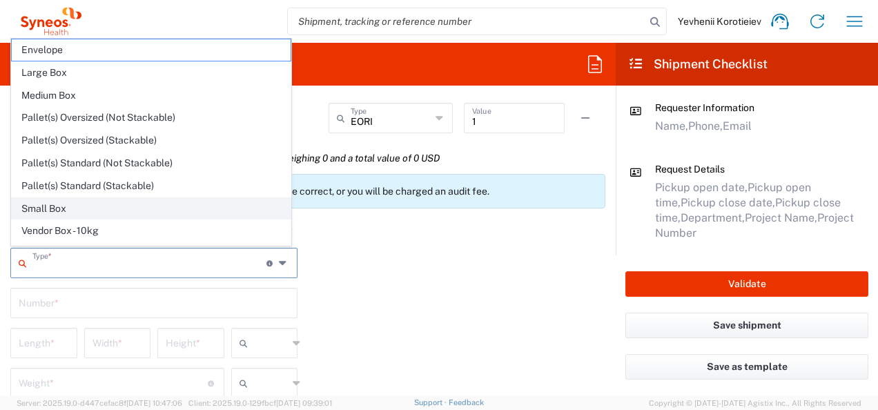
type input "1.5"
type input "in"
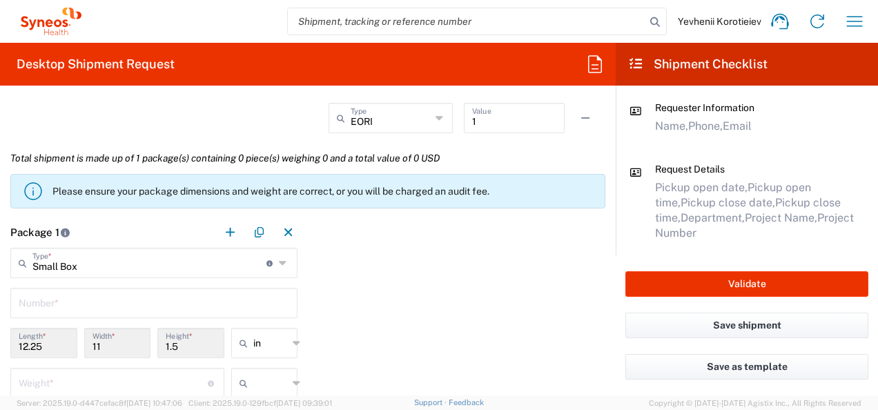
click at [110, 294] on input "text" at bounding box center [154, 302] width 271 height 24
type input "1"
click at [258, 353] on div "in" at bounding box center [264, 343] width 67 height 30
click at [274, 296] on span "cm" at bounding box center [259, 291] width 63 height 21
type input "31.12"
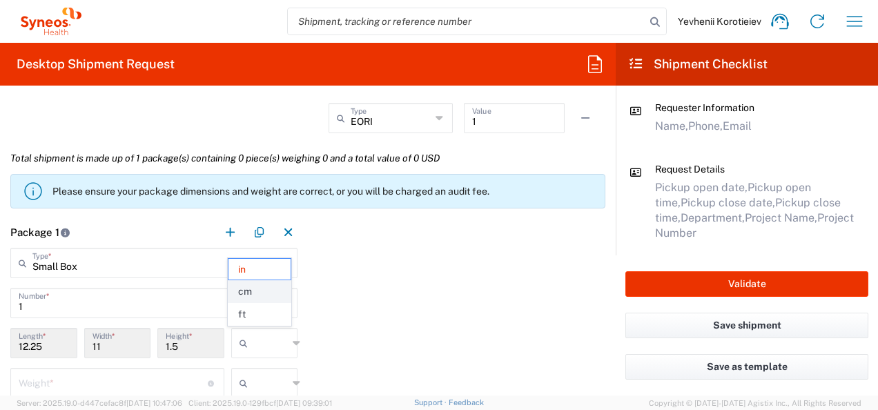
type input "27.94"
type input "3.81"
type input "cm"
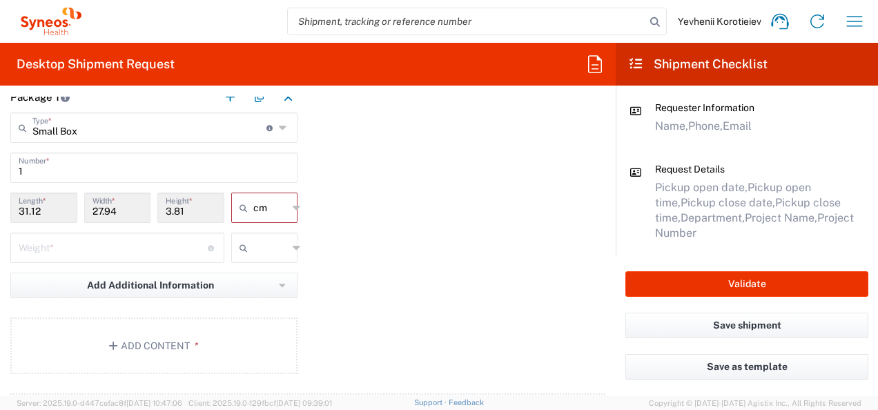
click at [137, 248] on input "number" at bounding box center [113, 247] width 189 height 24
type input "3"
click at [275, 246] on input "text" at bounding box center [270, 248] width 35 height 22
click at [275, 283] on span "kgs" at bounding box center [259, 276] width 63 height 21
type input "kgs"
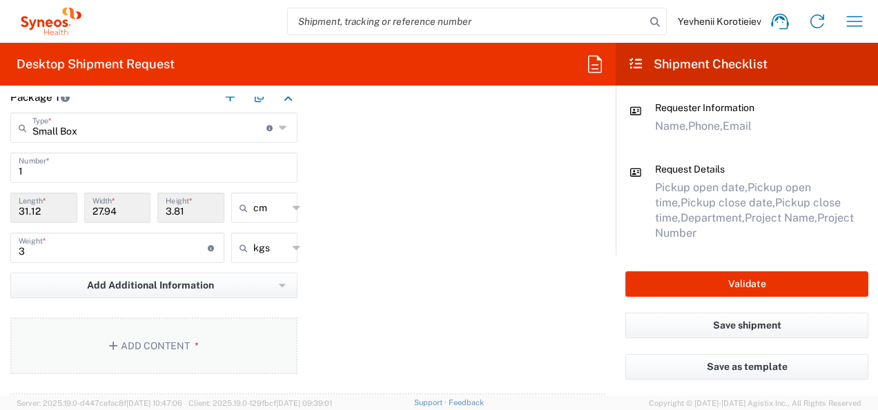
click at [166, 348] on button "Add Content *" at bounding box center [153, 345] width 287 height 57
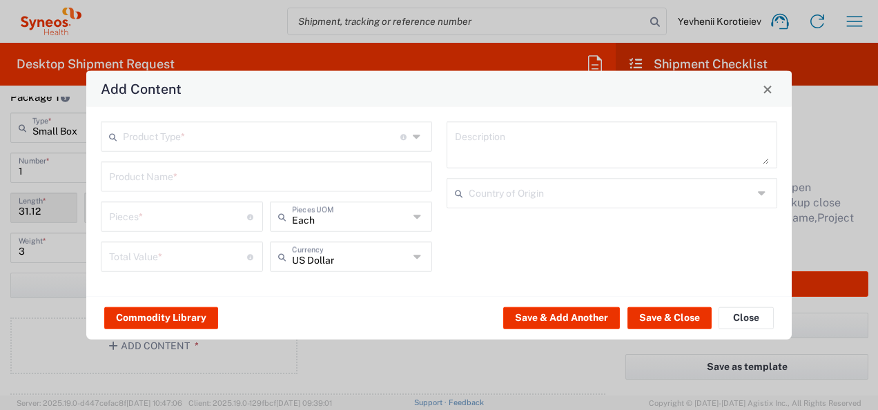
click at [229, 149] on div "Product Type * Document: Paper document generated internally by Syneos, a clien…" at bounding box center [266, 136] width 331 height 30
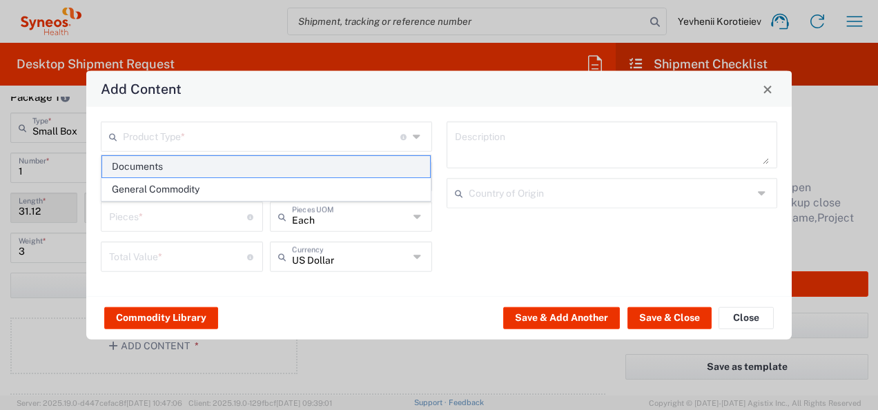
click at [203, 164] on span "Documents" at bounding box center [266, 166] width 329 height 21
type input "Documents"
type input "1"
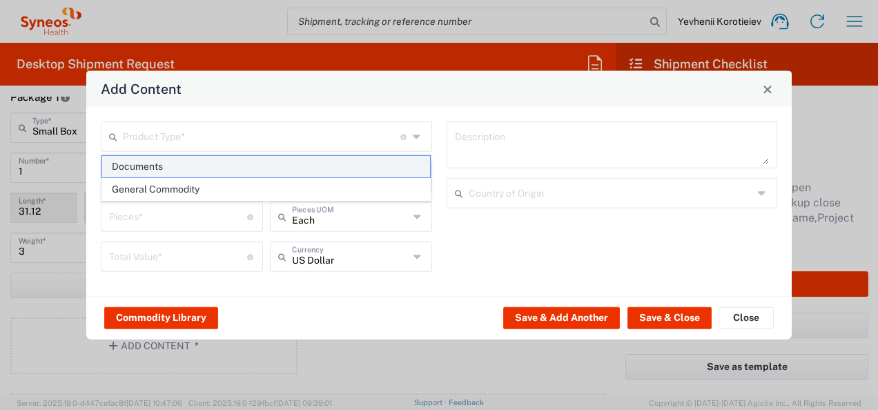
type textarea "Documents"
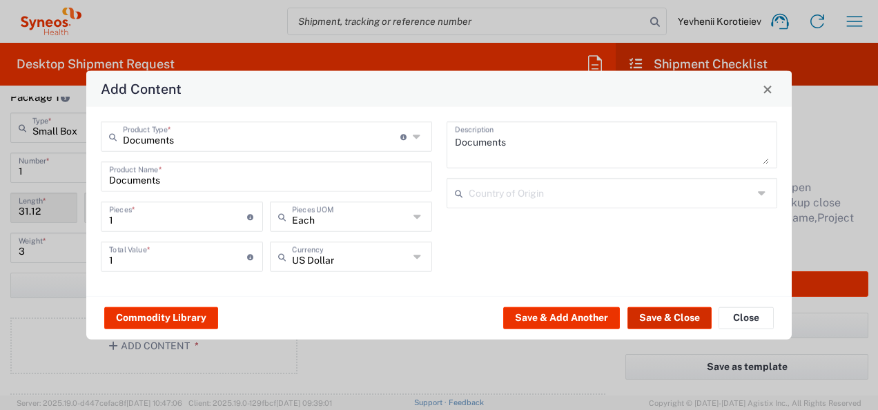
click at [663, 311] on button "Save & Close" at bounding box center [669, 317] width 84 height 22
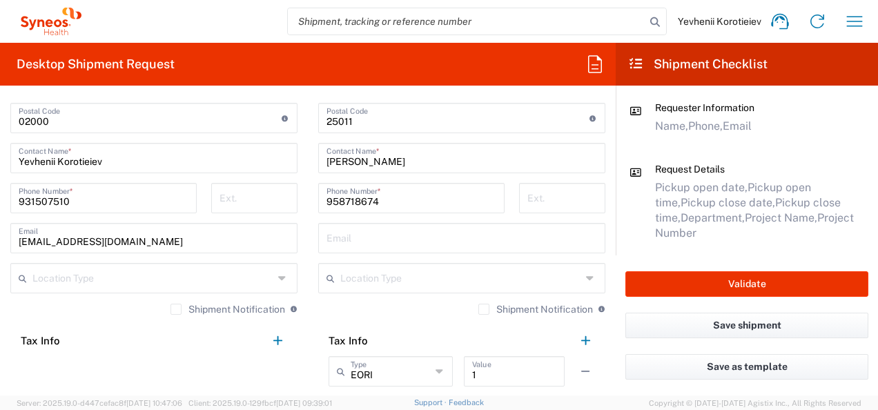
scroll to position [874, 0]
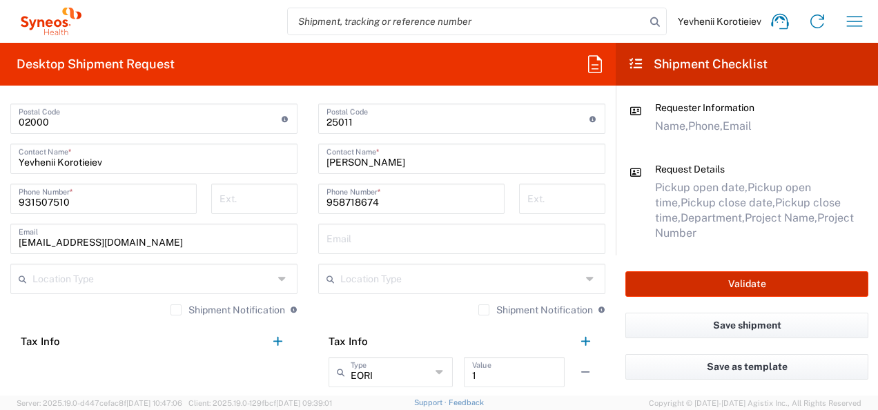
click at [663, 287] on button "Validate" at bounding box center [746, 284] width 243 height 26
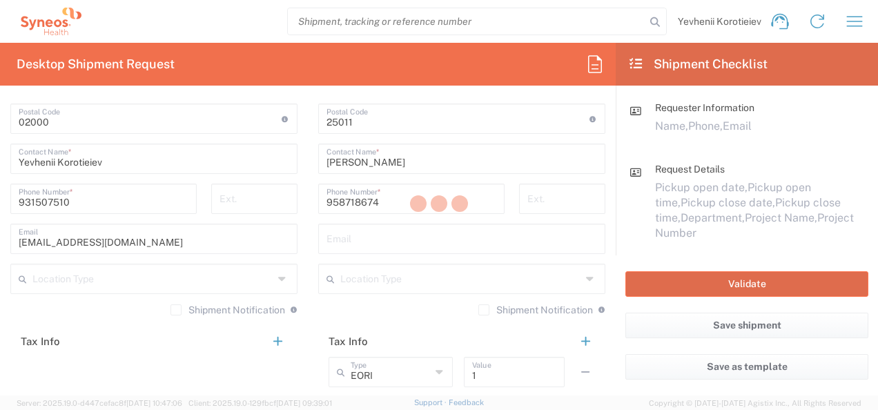
type input "7065042"
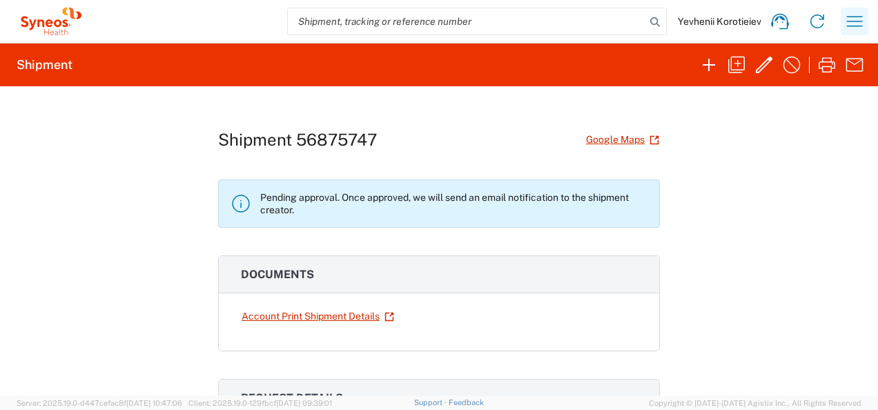
click at [857, 15] on icon "button" at bounding box center [854, 21] width 22 height 22
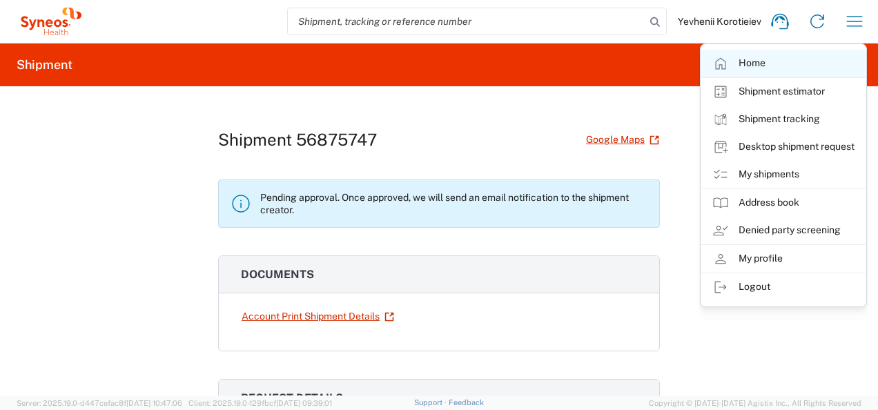
click at [741, 55] on link "Home" at bounding box center [783, 64] width 164 height 28
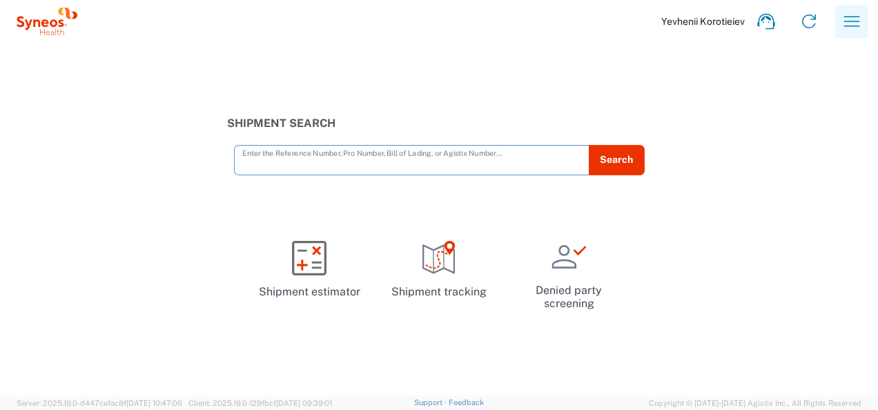
click at [852, 20] on icon "button" at bounding box center [852, 21] width 22 height 22
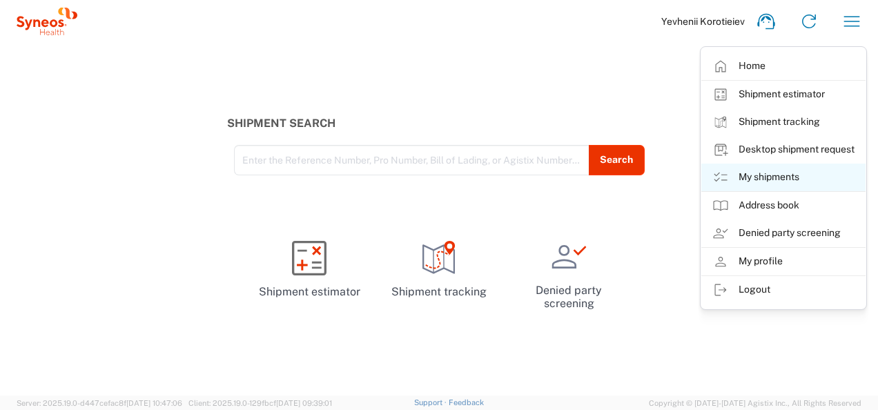
click at [778, 178] on link "My shipments" at bounding box center [783, 178] width 164 height 28
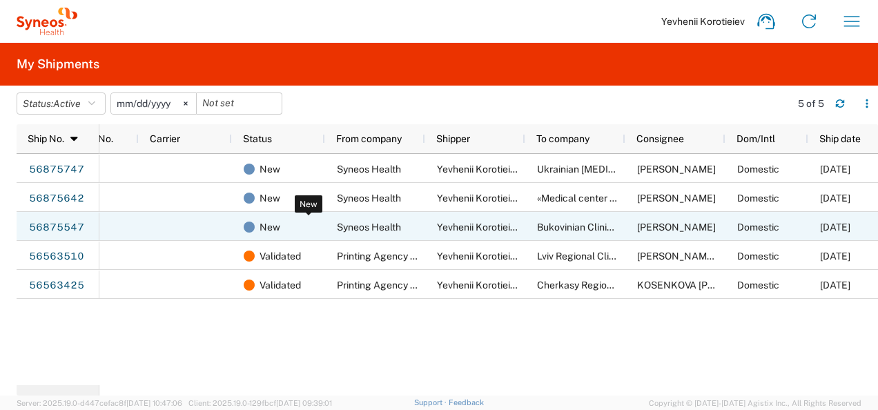
scroll to position [0, 67]
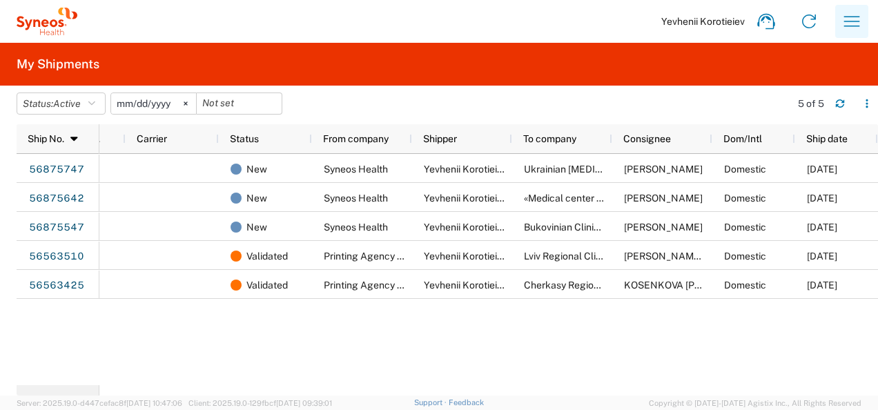
click at [858, 18] on icon "button" at bounding box center [852, 21] width 22 height 22
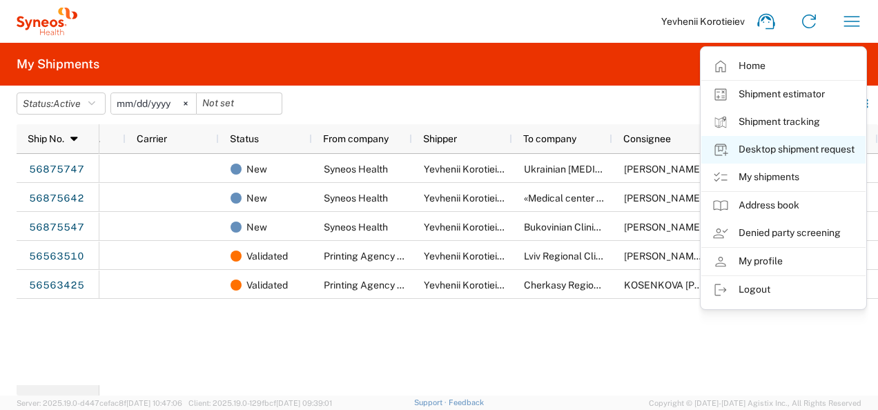
click at [801, 146] on link "Desktop shipment request" at bounding box center [783, 150] width 164 height 28
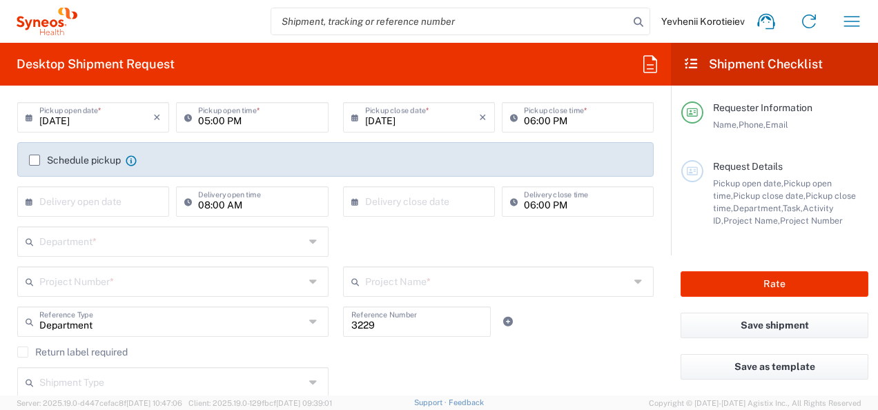
scroll to position [183, 0]
click at [35, 159] on label "Schedule pickup" at bounding box center [75, 159] width 92 height 11
click at [35, 159] on input "Schedule pickup" at bounding box center [35, 159] width 0 height 0
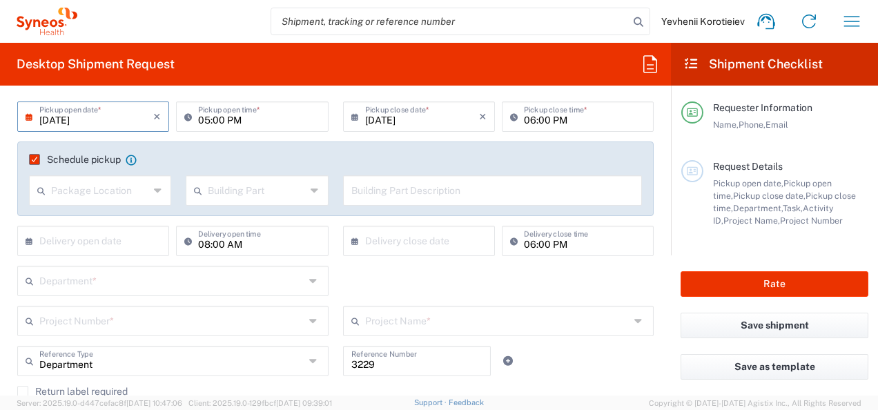
click at [121, 118] on input "09/19/2025" at bounding box center [96, 116] width 114 height 24
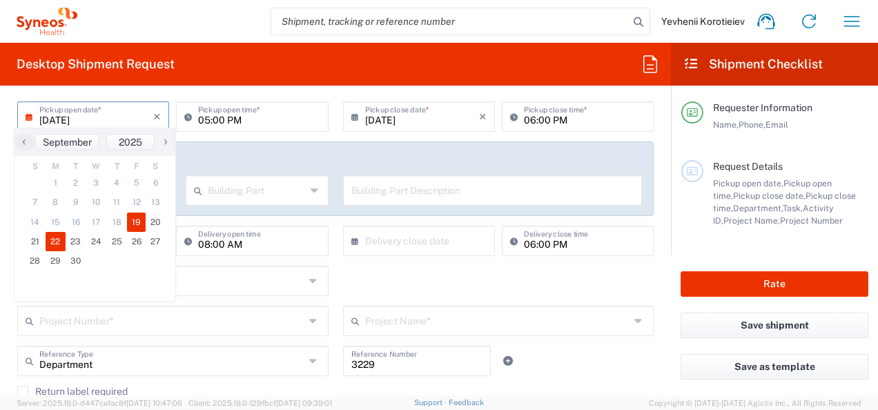
click at [51, 242] on span "22" at bounding box center [56, 241] width 21 height 19
type input "[DATE]"
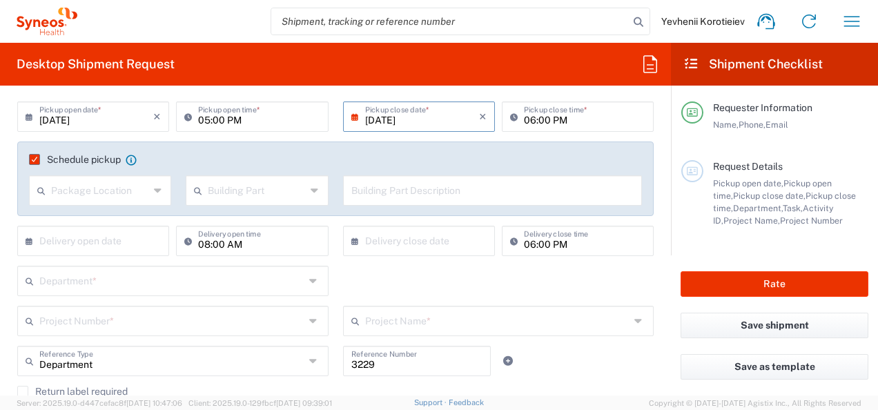
click at [228, 125] on input "05:00 PM" at bounding box center [258, 116] width 121 height 24
type input "10:00 AM"
click at [435, 124] on input "[DATE]" at bounding box center [422, 116] width 114 height 24
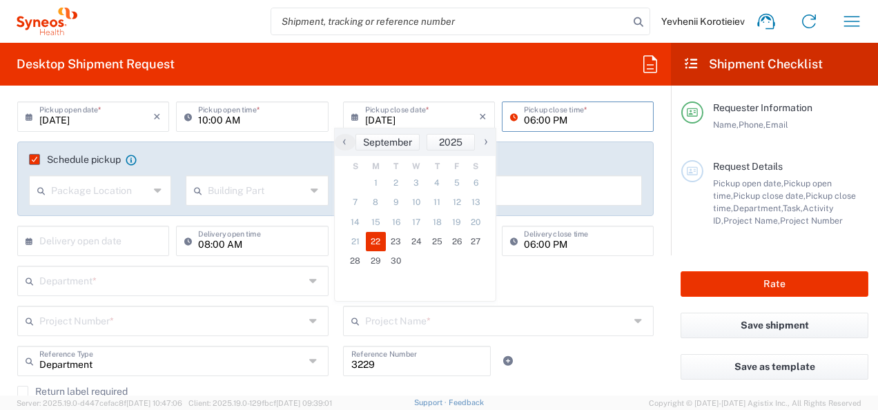
click at [524, 112] on input "06:00 PM" at bounding box center [584, 116] width 121 height 24
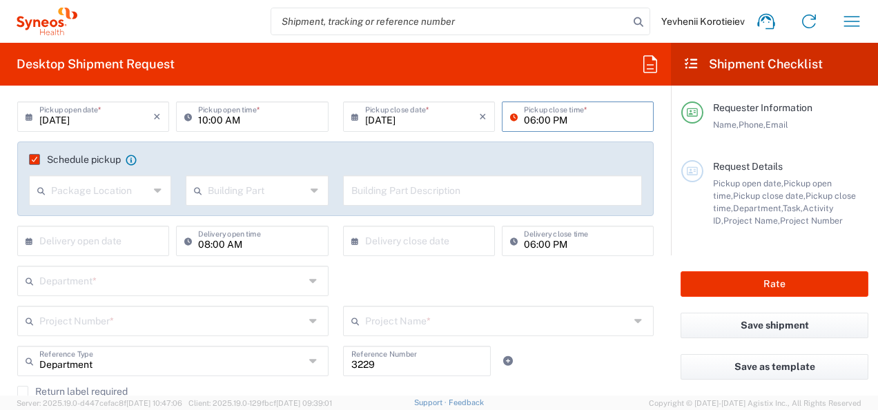
type input "05:00 PM"
click at [61, 197] on input "text" at bounding box center [100, 189] width 98 height 24
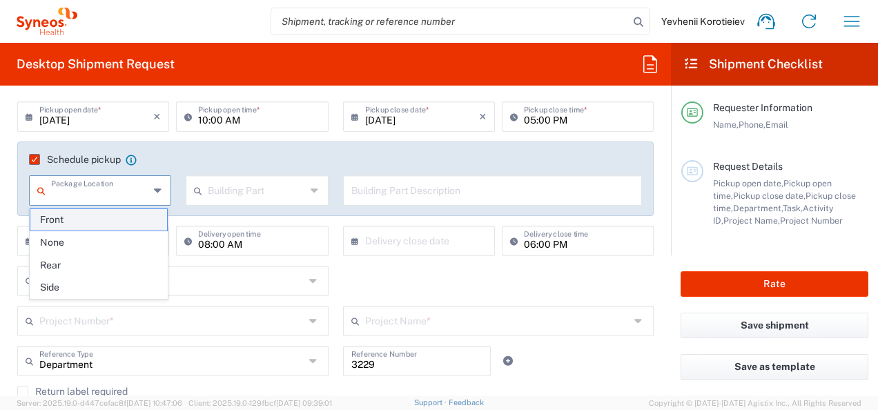
click at [84, 219] on span "Front" at bounding box center [98, 219] width 137 height 21
type input "Front"
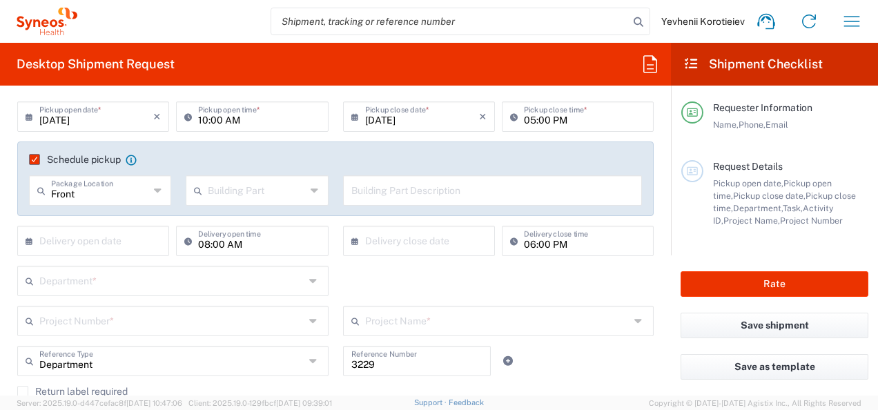
click at [219, 183] on input "text" at bounding box center [257, 189] width 98 height 24
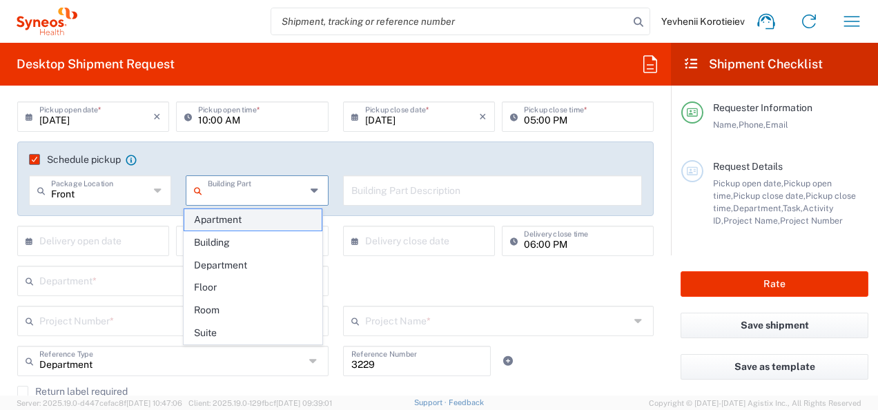
click at [221, 222] on span "Apartment" at bounding box center [252, 219] width 137 height 21
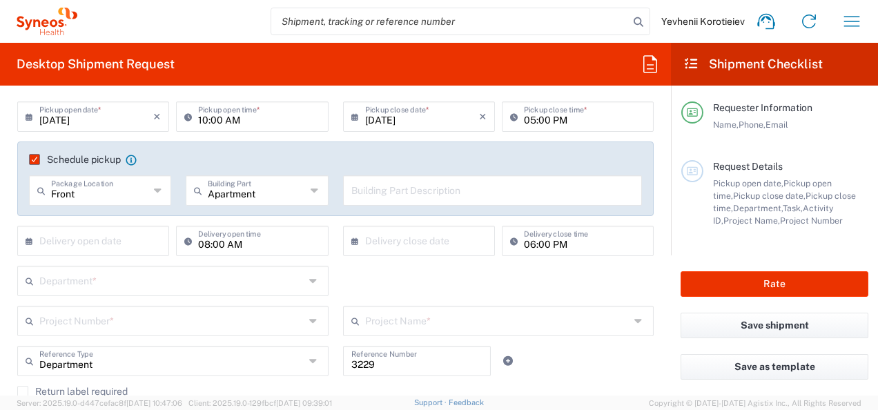
click at [248, 196] on input "Apartment" at bounding box center [257, 189] width 98 height 24
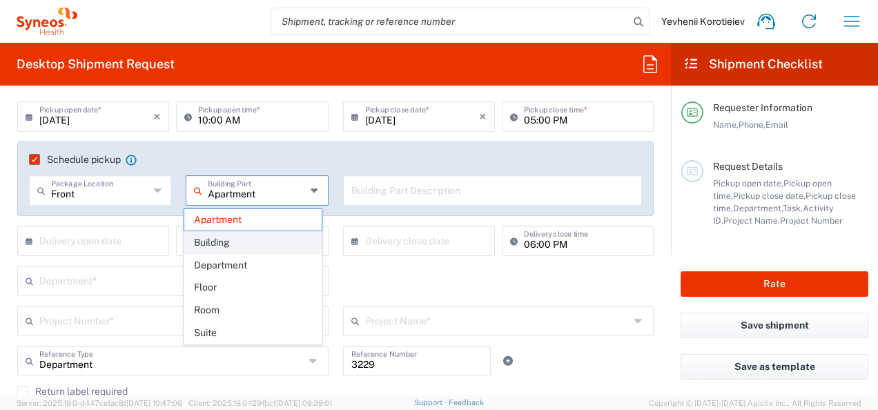
click at [239, 242] on span "Building" at bounding box center [252, 242] width 137 height 21
type input "Building"
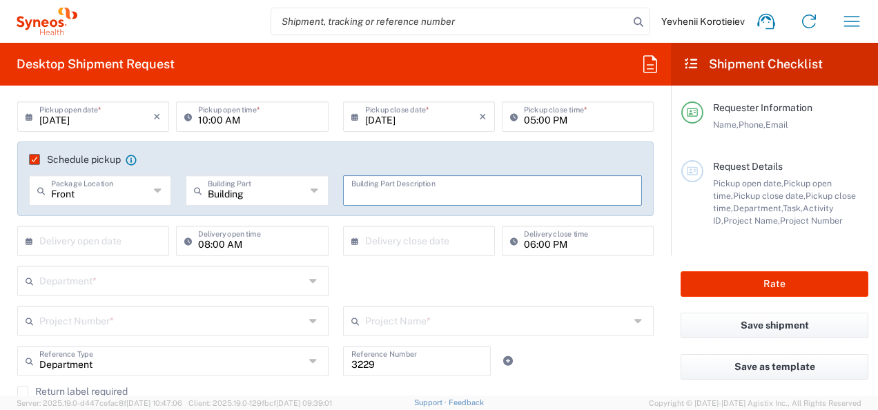
click at [376, 196] on input "text" at bounding box center [492, 189] width 283 height 24
type input "CopyShop"
click at [95, 246] on input "text" at bounding box center [96, 240] width 114 height 24
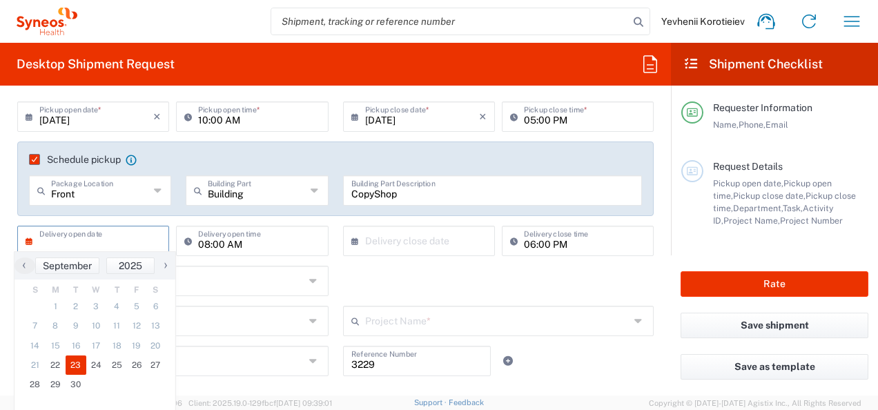
click at [79, 367] on span "23" at bounding box center [76, 364] width 21 height 19
type input "09/23/2025"
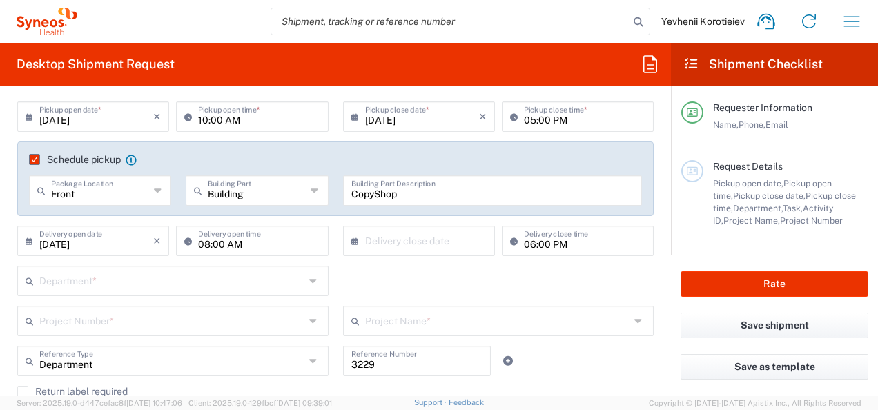
click at [353, 239] on icon at bounding box center [358, 241] width 14 height 22
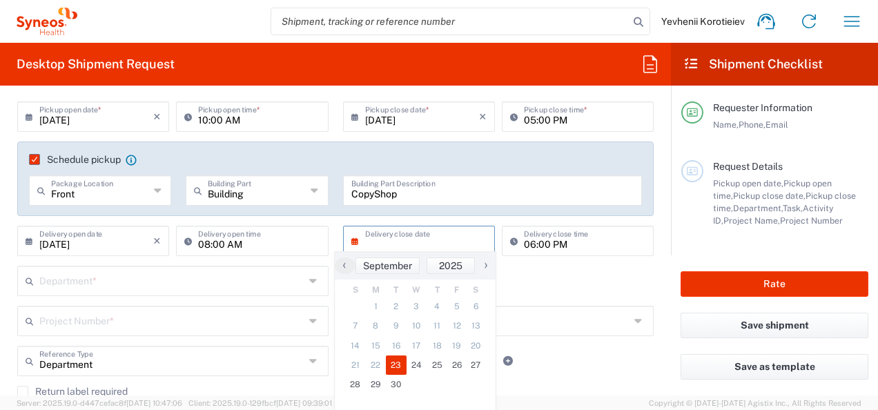
click at [389, 362] on span "23" at bounding box center [396, 364] width 21 height 19
type input "09/23/2025"
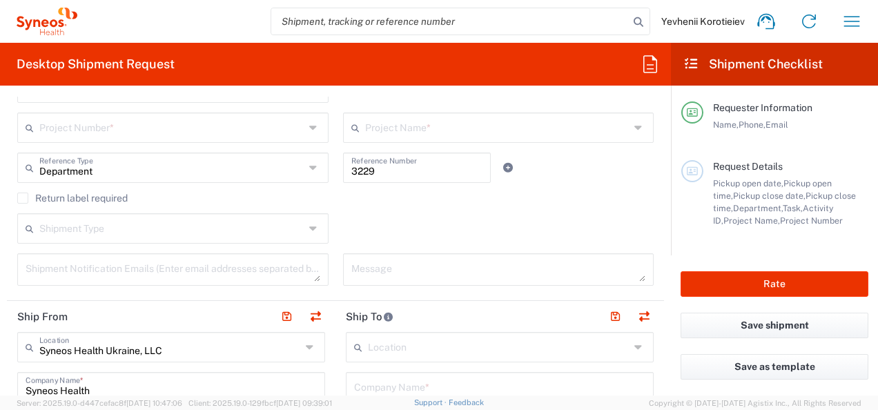
scroll to position [272, 0]
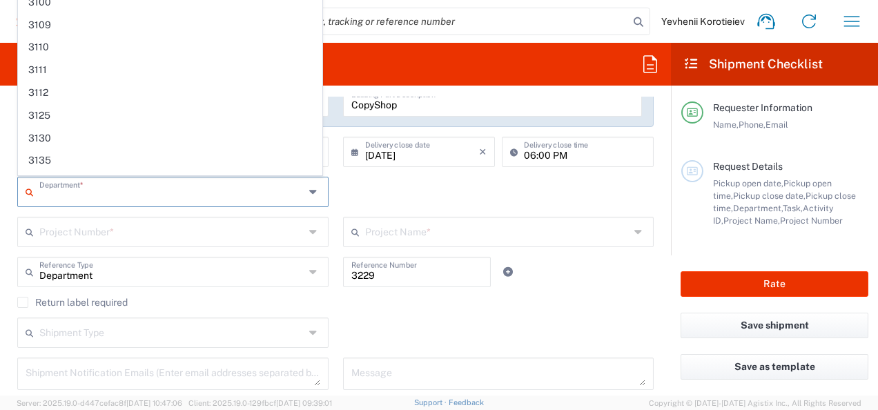
click at [137, 195] on input "text" at bounding box center [171, 191] width 265 height 24
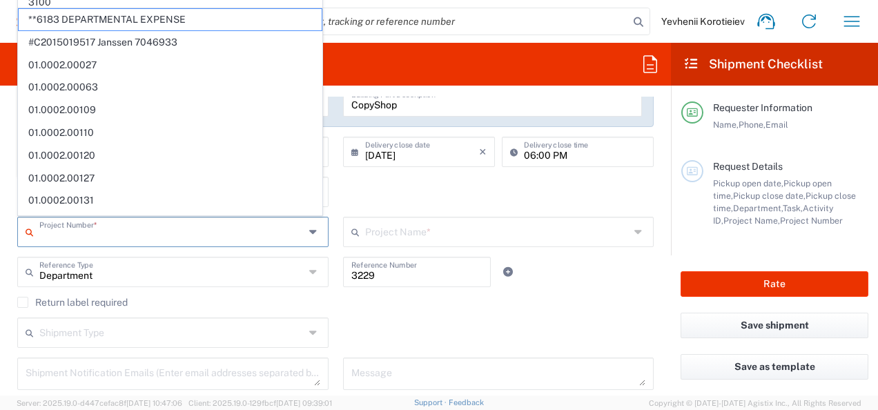
click at [64, 239] on input "text" at bounding box center [171, 231] width 265 height 24
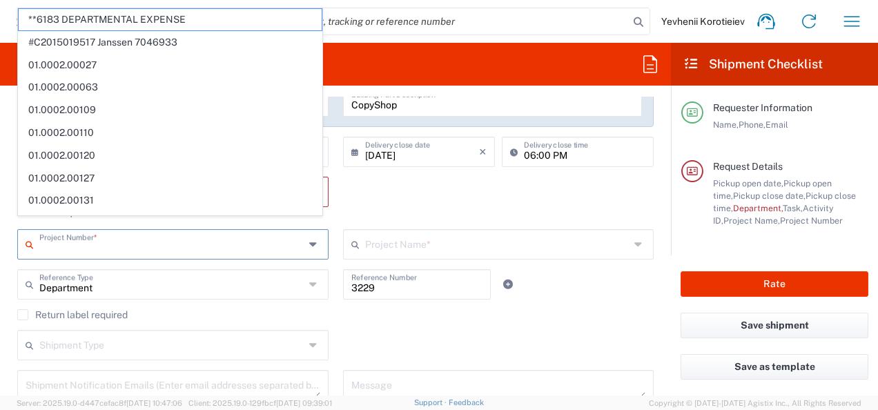
paste input "7065042"
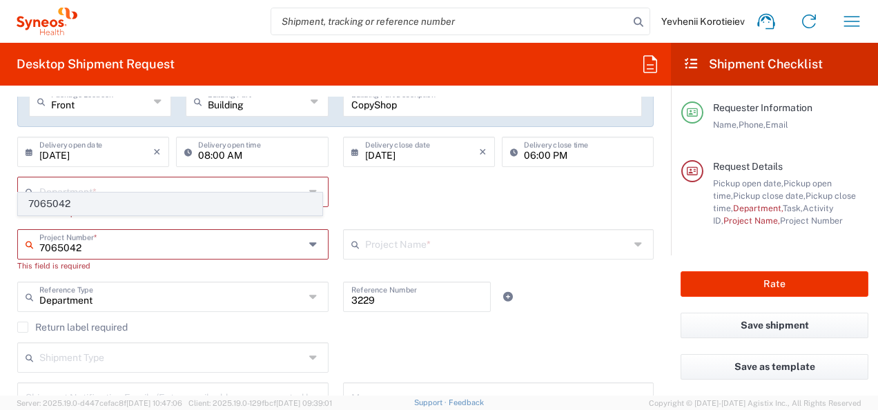
type input "7065042"
click at [68, 202] on span "7065042" at bounding box center [170, 203] width 303 height 21
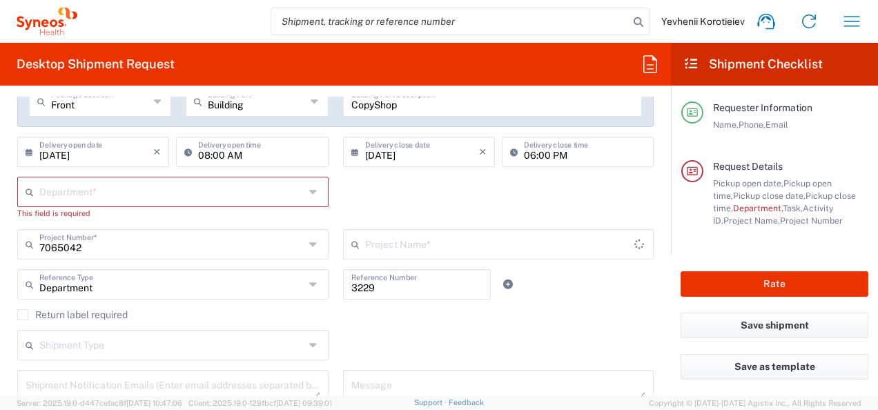
type input "7065042  Qilu Pharmaceutica"
click at [68, 202] on div "Department *" at bounding box center [172, 192] width 311 height 30
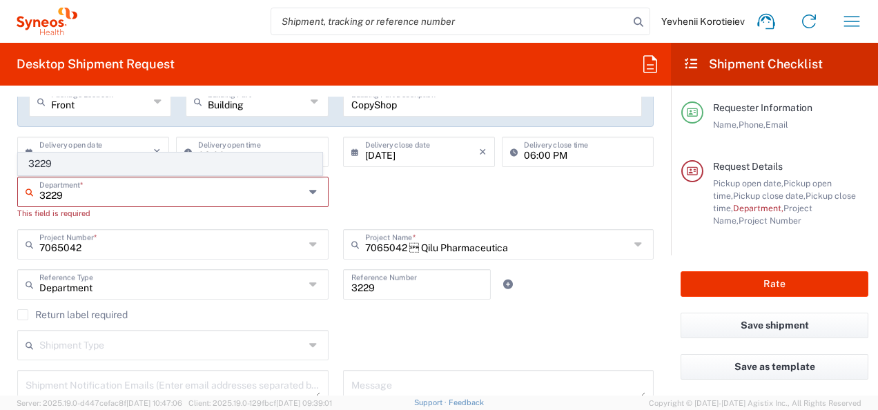
type input "3229"
click at [72, 165] on span "3229" at bounding box center [170, 163] width 303 height 21
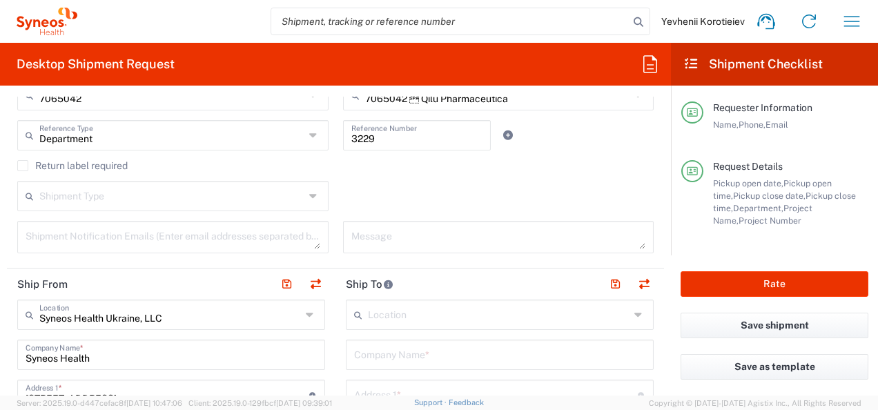
scroll to position [548, 0]
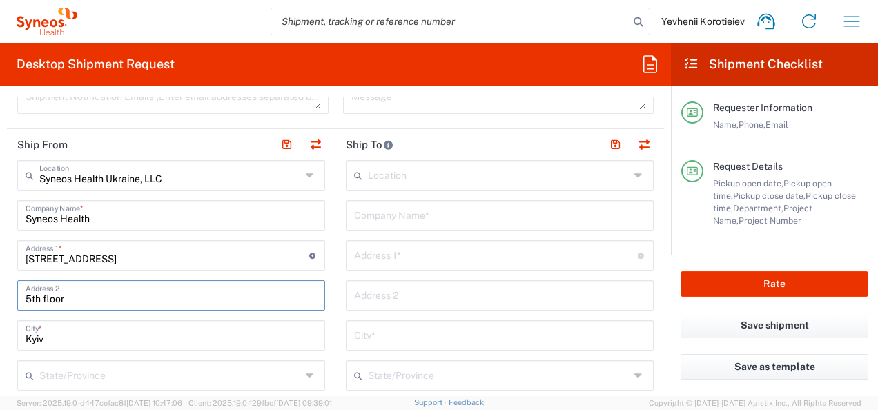
drag, startPoint x: 111, startPoint y: 300, endPoint x: -3, endPoint y: 297, distance: 113.9
click at [0, 297] on html "Yevhenii Korotieiev Home Shipment estimator Shipment tracking Desktop shipment …" at bounding box center [439, 205] width 878 height 410
type input "1th floor"
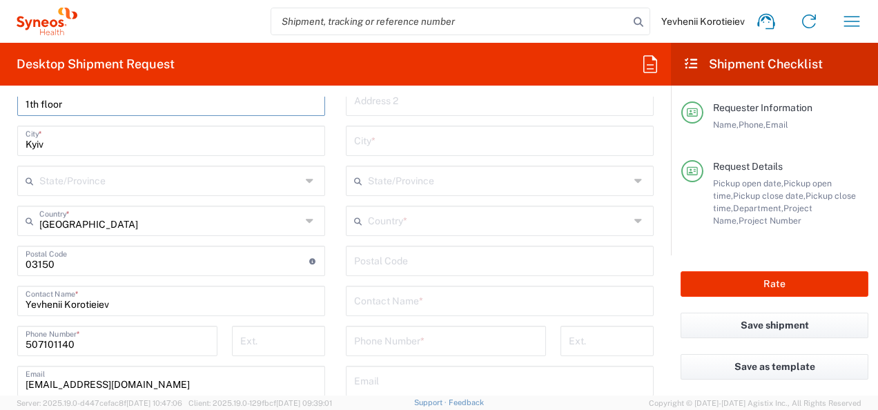
scroll to position [746, 0]
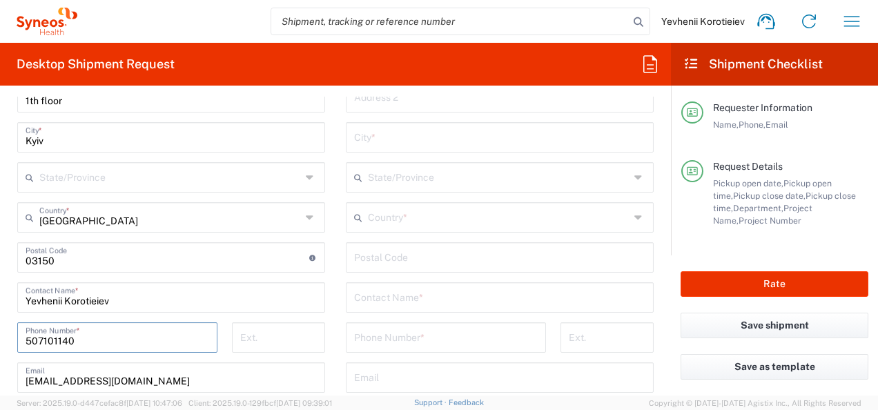
drag, startPoint x: 100, startPoint y: 341, endPoint x: -3, endPoint y: 349, distance: 103.1
click at [0, 349] on html "Yevhenii Korotieiev Home Shipment estimator Shipment tracking Desktop shipment …" at bounding box center [439, 205] width 878 height 410
paste input "93150751"
type input "931507510"
click at [7, 246] on main "Syneos Health Ukraine, LLC Location Syneos Health Ukraine, LLC Addison Whitney …" at bounding box center [171, 232] width 329 height 540
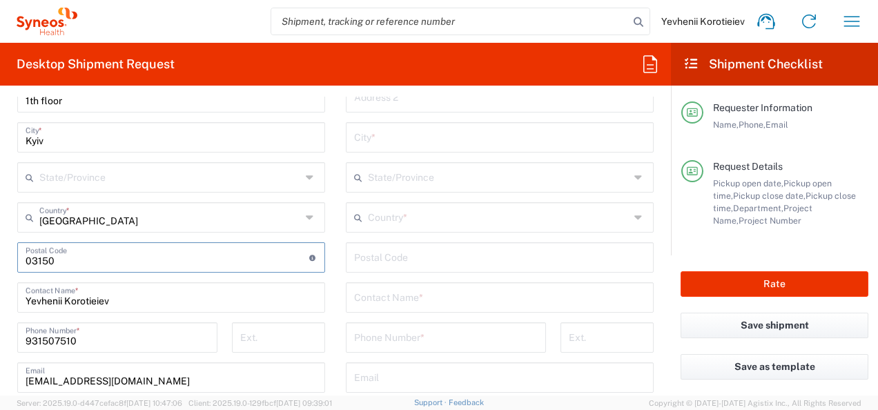
drag, startPoint x: 57, startPoint y: 259, endPoint x: 0, endPoint y: 277, distance: 59.4
click at [0, 277] on html "Yevhenii Korotieiev Home Shipment estimator Shipment tracking Desktop shipment …" at bounding box center [439, 205] width 878 height 410
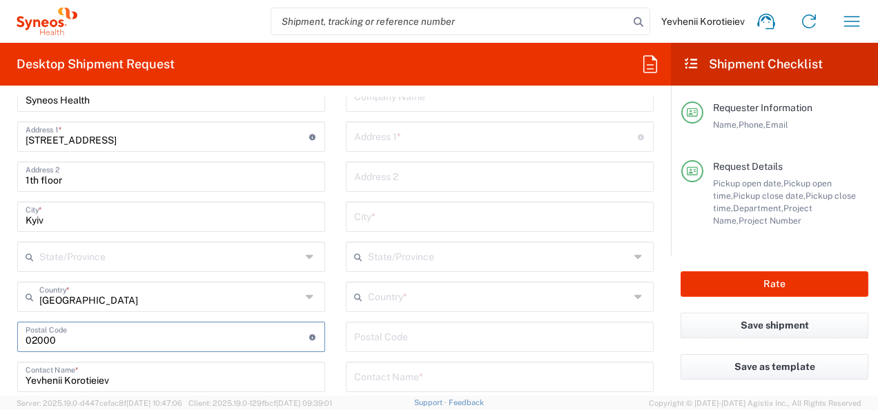
scroll to position [663, 0]
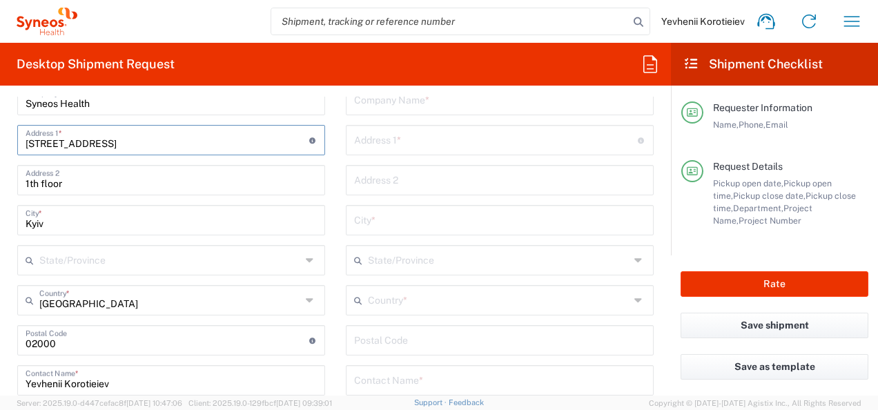
drag, startPoint x: 173, startPoint y: 144, endPoint x: -3, endPoint y: 176, distance: 178.1
click at [0, 176] on html "Yevhenii Korotieiev Home Shipment estimator Shipment tracking Desktop shipment …" at bounding box center [439, 205] width 878 height 410
paste input "12 Serhiia Naboky"
click at [0, 161] on form "Requester Information Yevhenii Korotieiev Name * 507101140 Phone * yevhenii.kor…" at bounding box center [335, 246] width 671 height 299
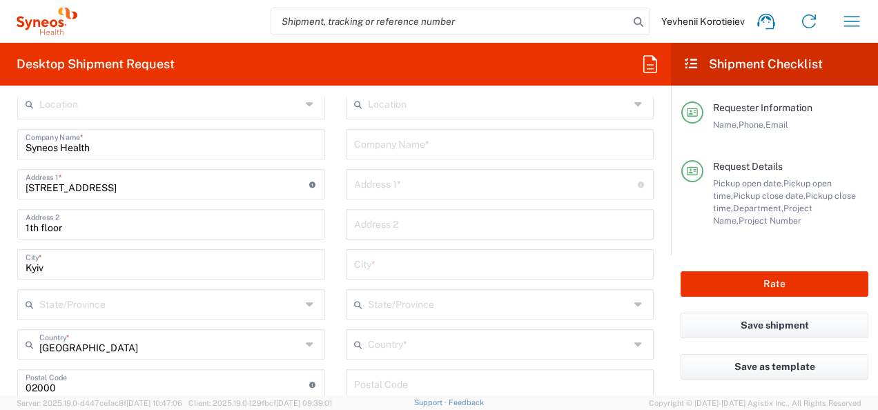
scroll to position [553, 0]
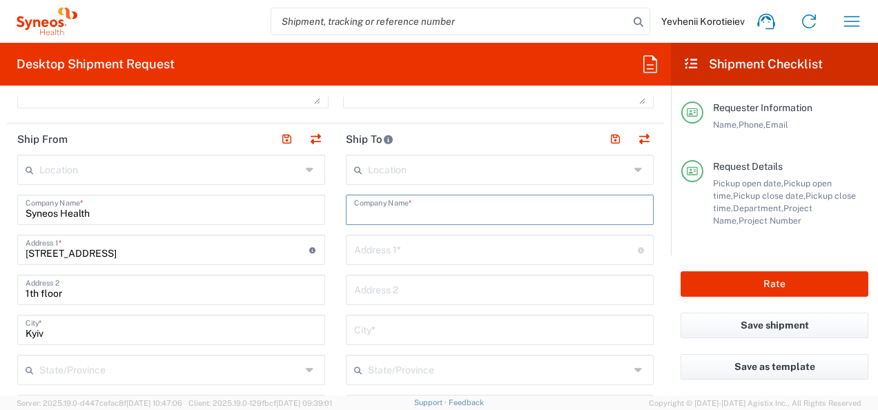
click at [402, 213] on input "text" at bounding box center [499, 209] width 291 height 24
paste input "[MEDICAL_DATA]"
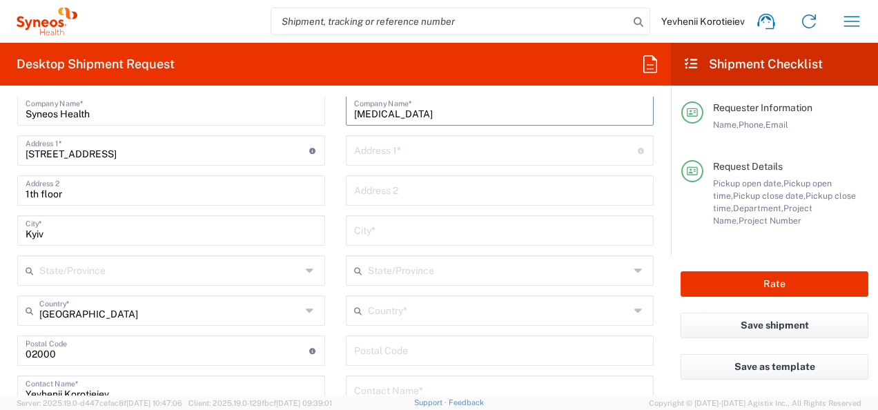
scroll to position [654, 0]
click at [413, 156] on input "text" at bounding box center [496, 149] width 284 height 24
paste input "65 Velyka Perspektivna St., Kropyvnytskyi, 25006, Ukraine"
click at [493, 152] on input "65 Velyka Perspektivna St., Kropyvnytskyi, 25006, Ukraine" at bounding box center [496, 149] width 284 height 24
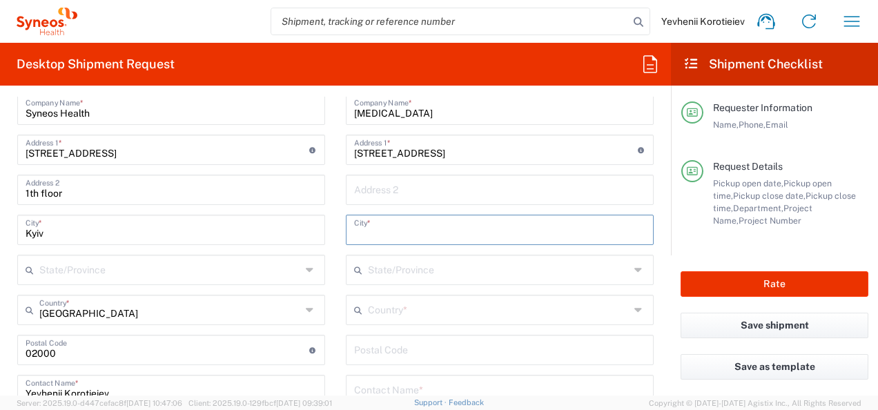
click at [414, 228] on input "text" at bounding box center [499, 229] width 291 height 24
paste input "Kropyvnytskyi"
click at [475, 152] on input "65 Velyka Perspektivna St., , 25006, Ukraine" at bounding box center [496, 149] width 284 height 24
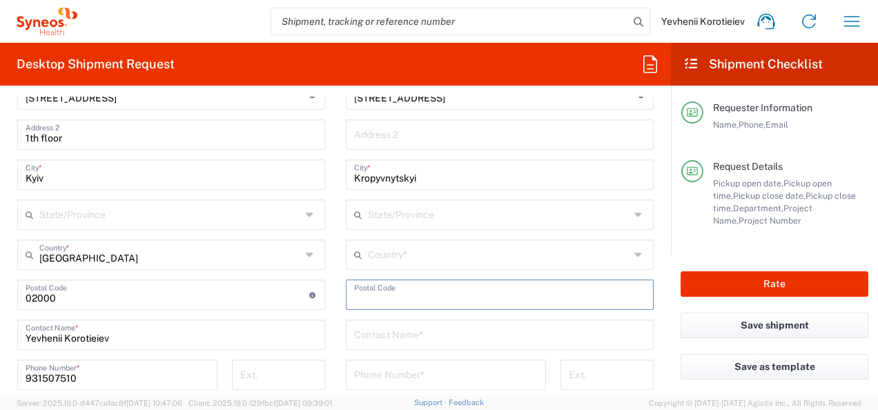
click at [399, 295] on input "undefined" at bounding box center [499, 294] width 291 height 24
paste input "25006, Ukraine"
click at [385, 258] on input "text" at bounding box center [499, 254] width 262 height 24
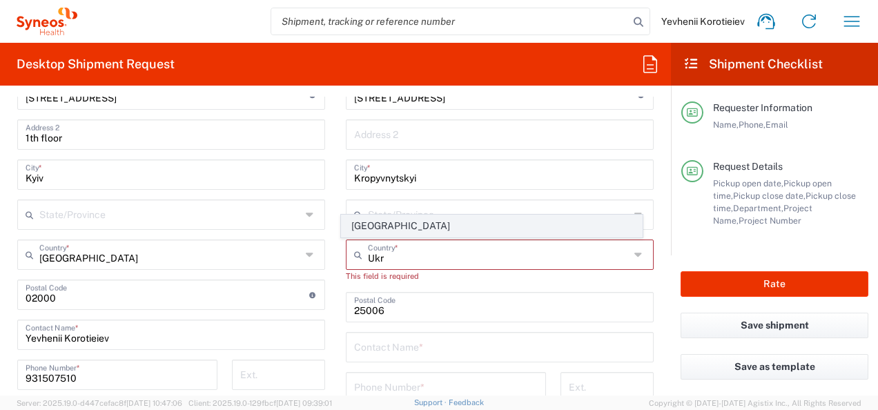
click at [360, 224] on span "Ukraine" at bounding box center [492, 225] width 300 height 21
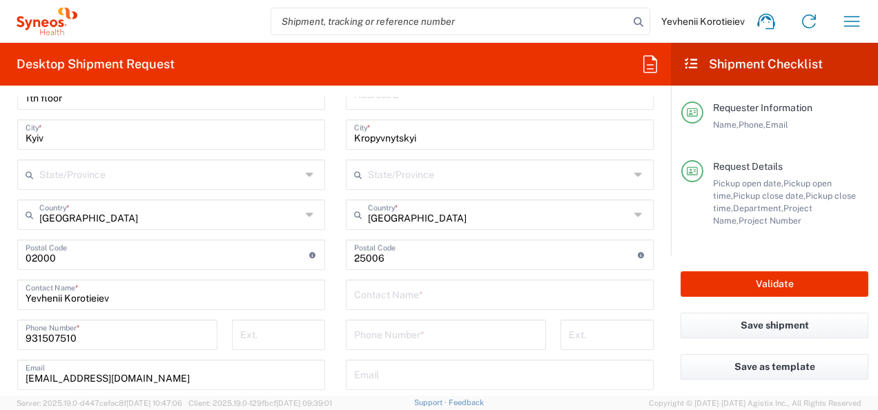
scroll to position [750, 0]
click at [424, 178] on input "text" at bounding box center [499, 172] width 262 height 24
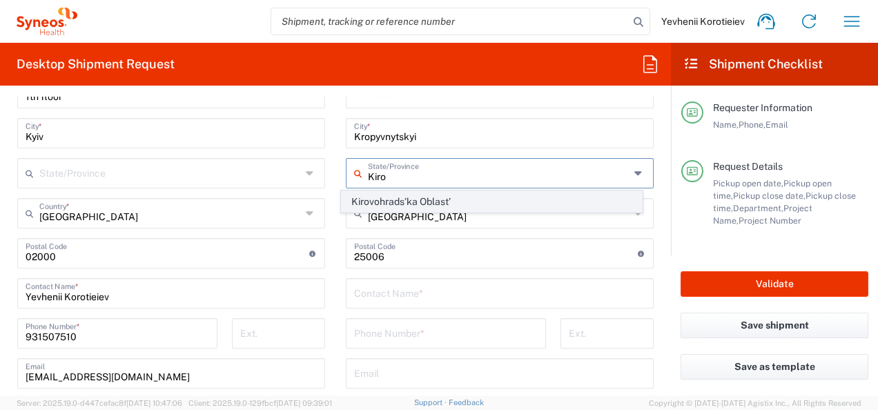
click at [368, 200] on span "Kirovohrads’ka Oblast’" at bounding box center [492, 201] width 300 height 21
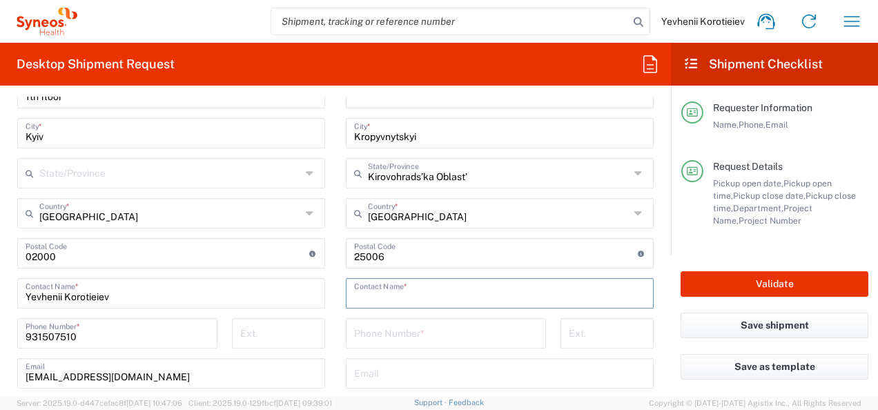
click at [375, 288] on input "text" at bounding box center [499, 292] width 291 height 24
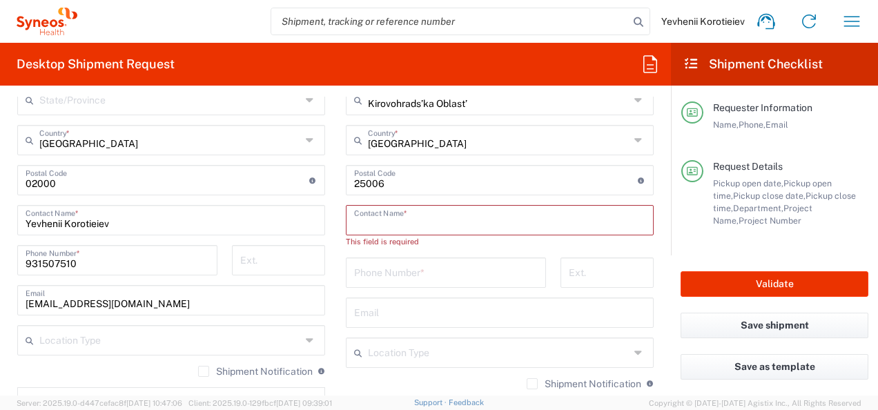
scroll to position [825, 0]
click at [455, 264] on input "tel" at bounding box center [446, 270] width 184 height 24
paste input "669637258"
click at [366, 224] on input "text" at bounding box center [499, 218] width 291 height 24
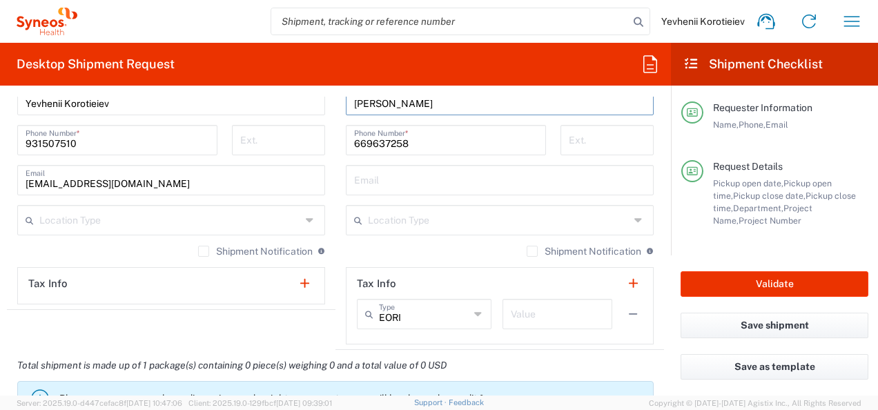
scroll to position [1008, 0]
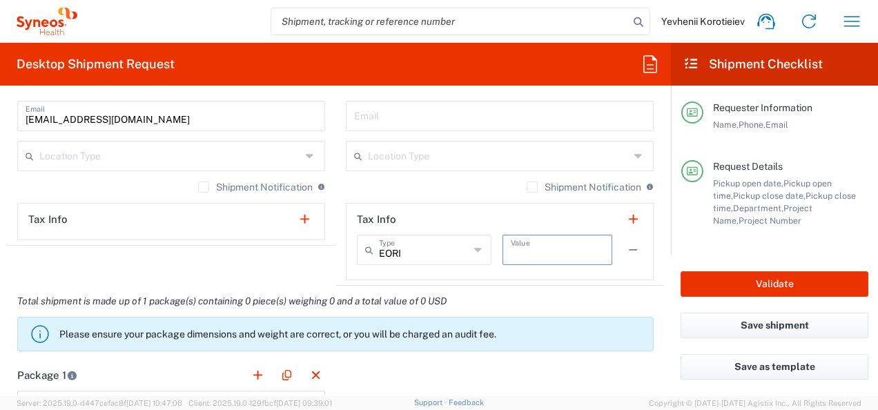
click at [512, 251] on input "text" at bounding box center [557, 249] width 93 height 24
click at [435, 247] on input "text" at bounding box center [424, 249] width 90 height 24
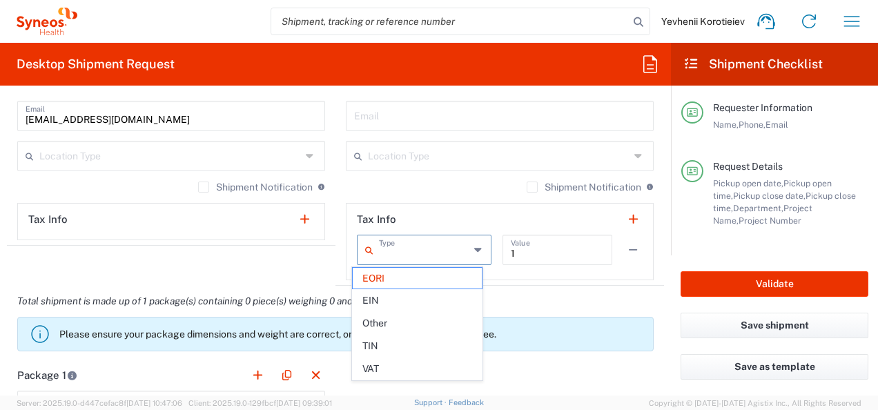
click at [429, 248] on input "text" at bounding box center [424, 249] width 90 height 24
click at [379, 275] on span "EORI" at bounding box center [417, 278] width 129 height 21
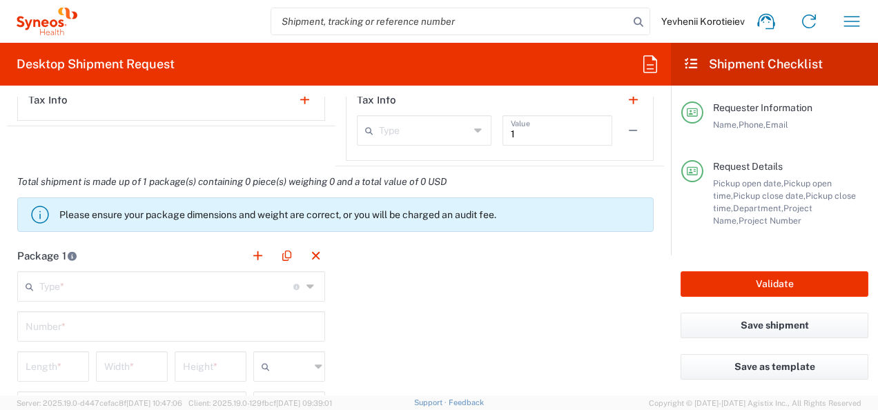
scroll to position [1141, 0]
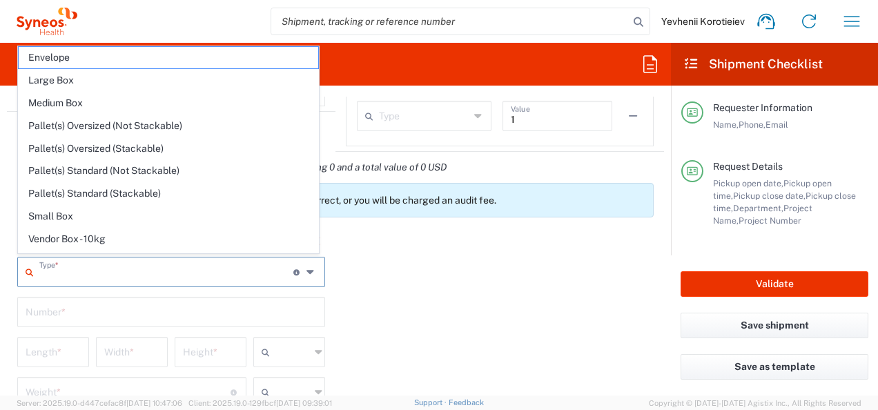
click at [192, 276] on input "text" at bounding box center [166, 271] width 254 height 24
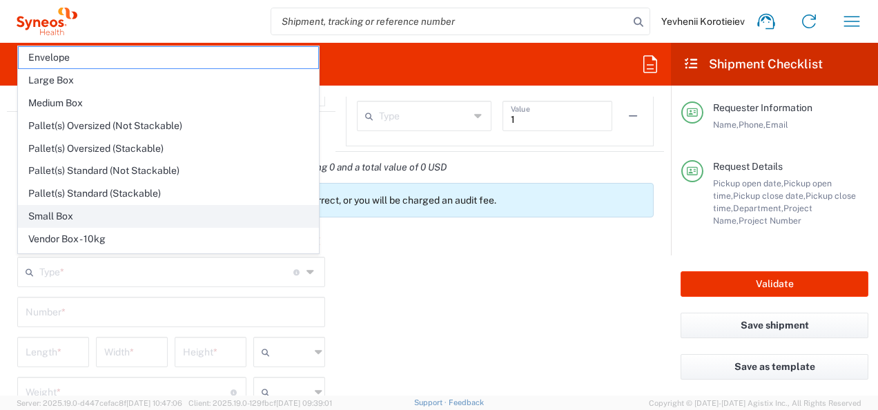
click at [115, 206] on span "Small Box" at bounding box center [169, 216] width 300 height 21
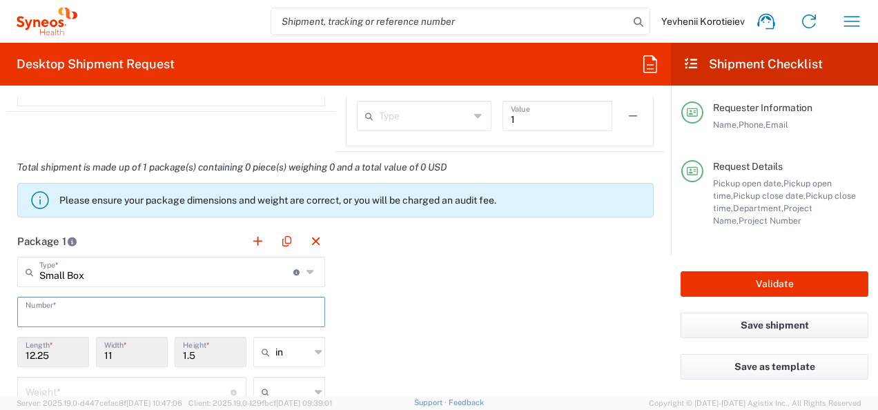
click at [237, 309] on input "text" at bounding box center [171, 311] width 291 height 24
click at [268, 348] on icon at bounding box center [269, 352] width 14 height 22
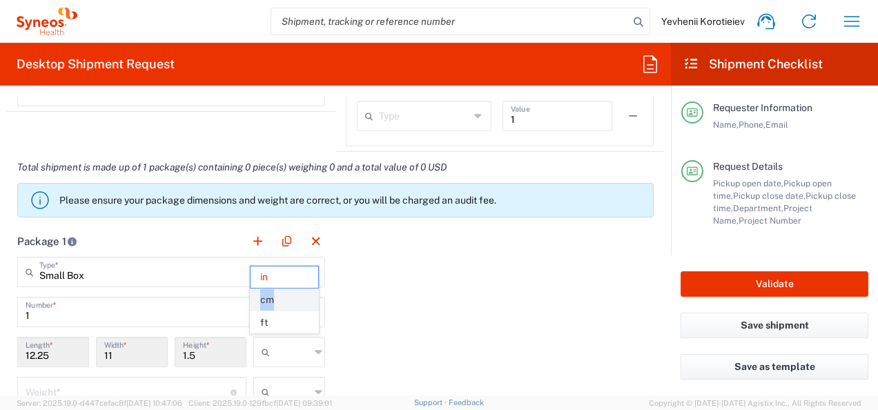
drag, startPoint x: 291, startPoint y: 288, endPoint x: 288, endPoint y: 297, distance: 8.5
click at [288, 297] on ul "in cm ft" at bounding box center [284, 300] width 69 height 68
click at [288, 297] on span "cm" at bounding box center [285, 299] width 68 height 21
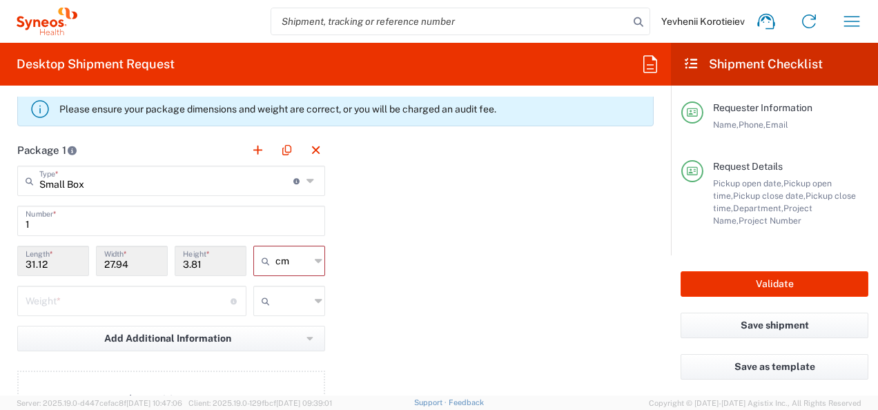
scroll to position [1235, 0]
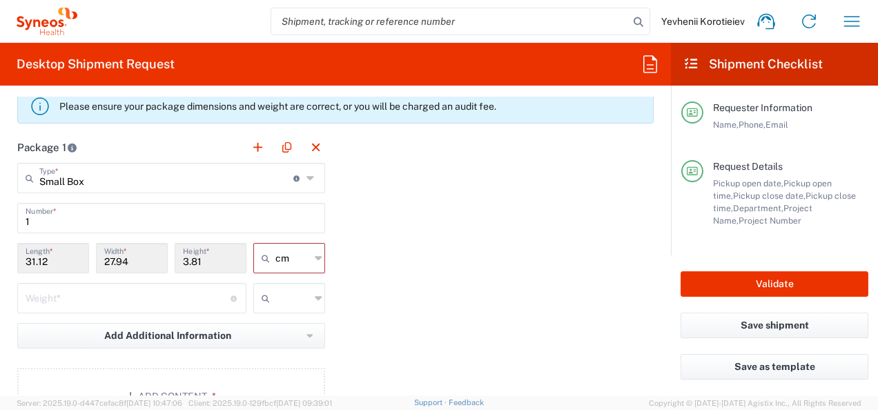
click at [137, 285] on input "number" at bounding box center [128, 297] width 205 height 24
click at [297, 301] on input "text" at bounding box center [292, 298] width 35 height 22
click at [288, 322] on span "kgs" at bounding box center [285, 325] width 68 height 21
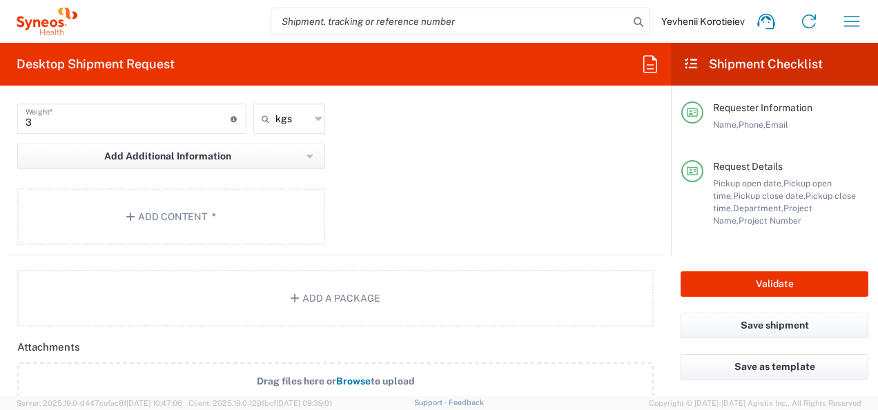
scroll to position [1417, 0]
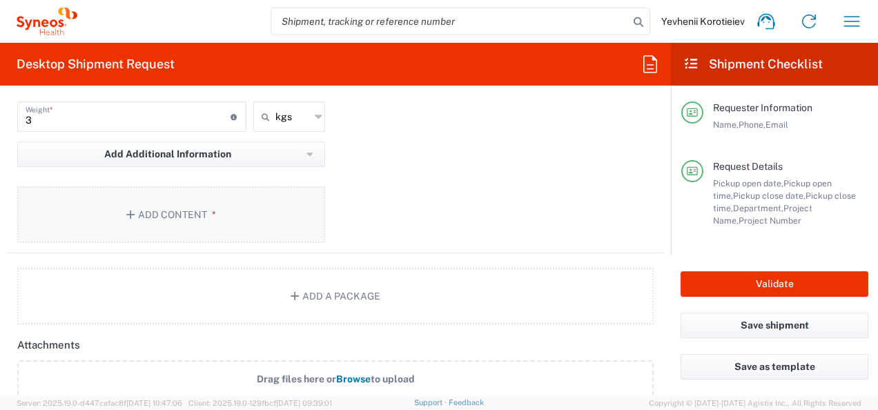
click at [233, 216] on button "Add Content *" at bounding box center [171, 214] width 308 height 57
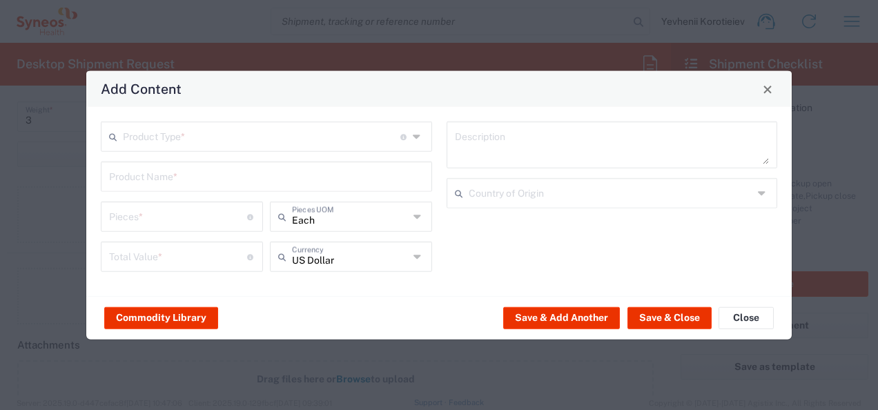
click at [224, 145] on div "Product Type * Document: Paper document generated internally by Syneos, a clien…" at bounding box center [266, 136] width 331 height 30
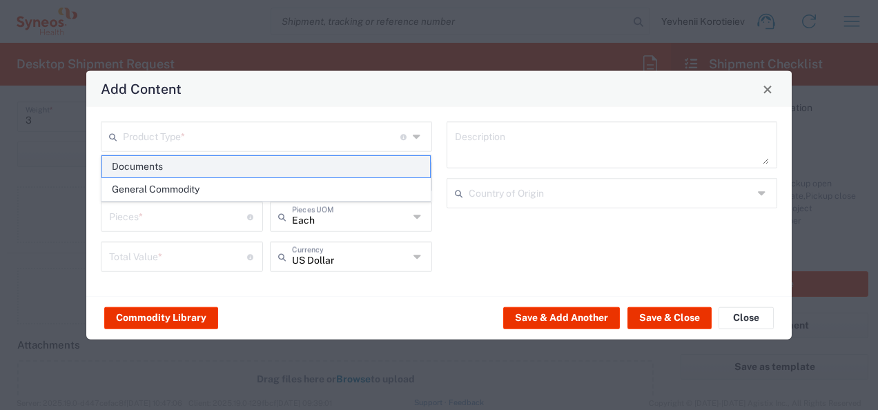
click at [219, 164] on span "Documents" at bounding box center [266, 166] width 329 height 21
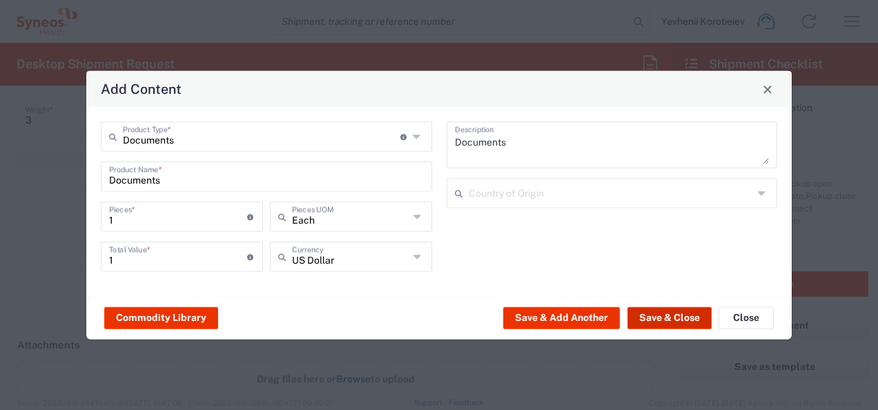
click at [658, 319] on button "Save & Close" at bounding box center [669, 317] width 84 height 22
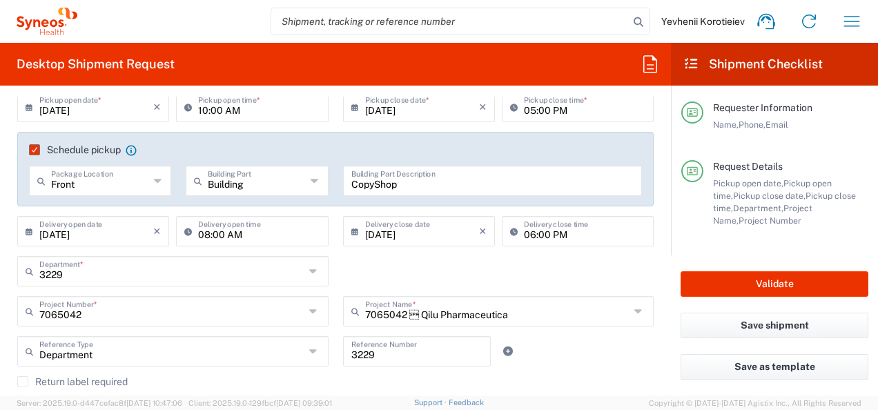
scroll to position [129, 0]
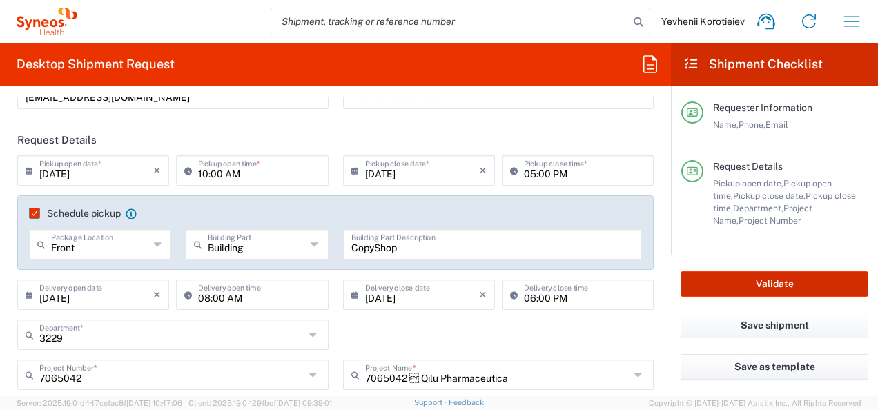
click at [730, 284] on button "Validate" at bounding box center [774, 284] width 188 height 26
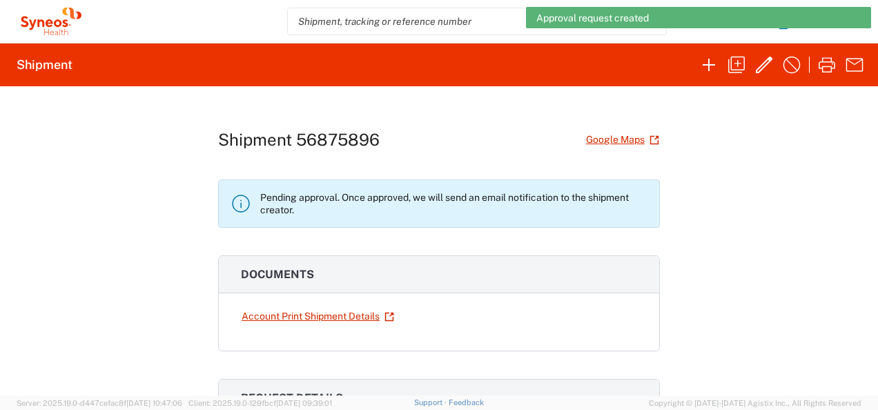
click at [856, 13] on div "Approval request created" at bounding box center [698, 17] width 345 height 21
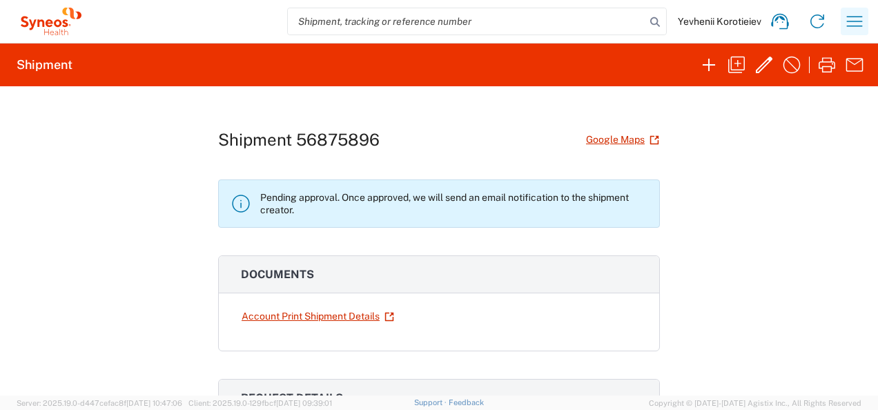
click at [846, 15] on icon "button" at bounding box center [854, 21] width 22 height 22
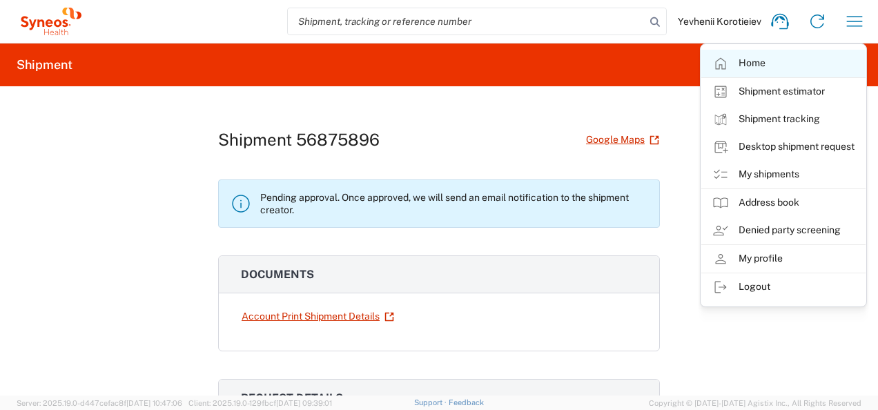
click at [787, 62] on link "Home" at bounding box center [783, 64] width 164 height 28
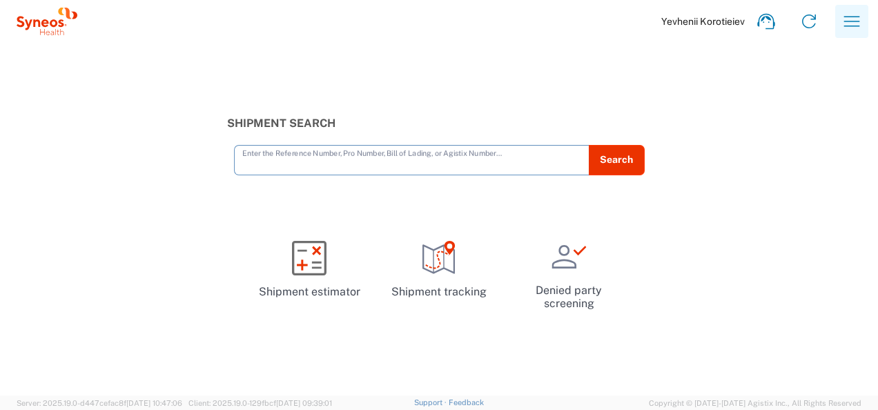
click at [859, 14] on icon "button" at bounding box center [852, 21] width 22 height 22
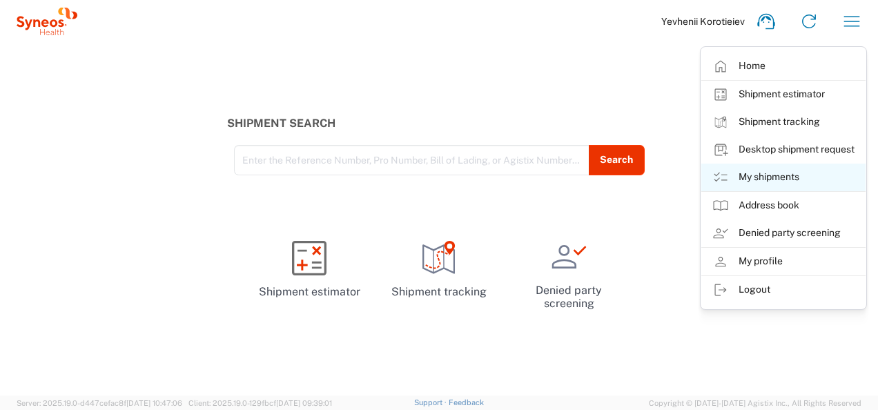
click at [760, 179] on link "My shipments" at bounding box center [783, 178] width 164 height 28
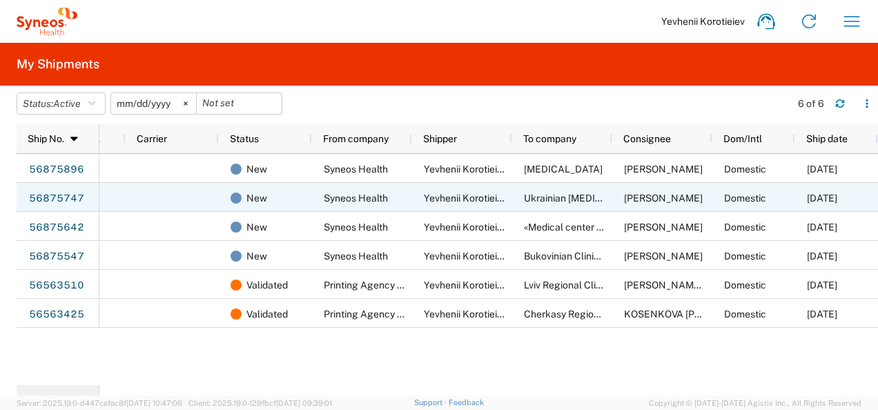
scroll to position [0, 67]
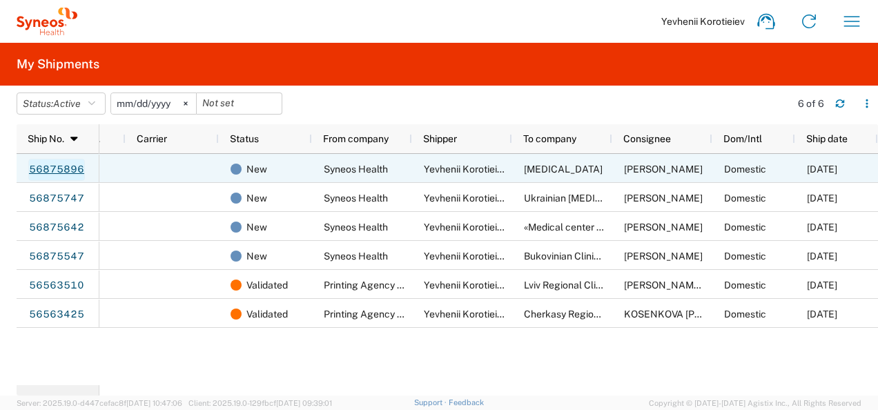
click at [54, 170] on link "56875896" at bounding box center [56, 170] width 57 height 22
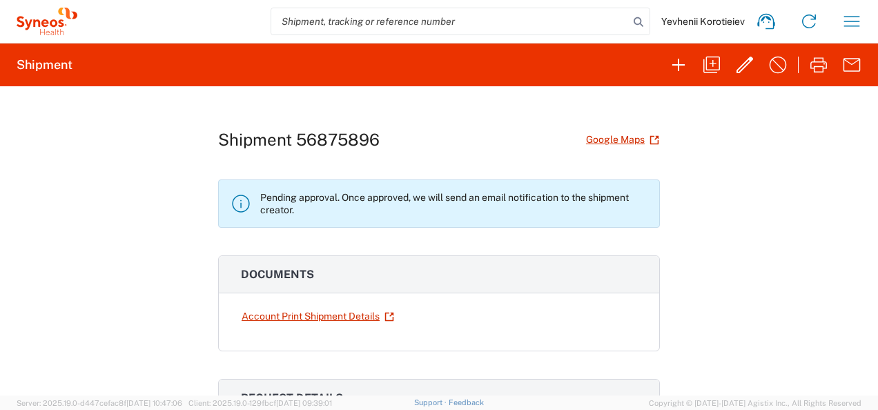
click at [47, 26] on icon at bounding box center [45, 23] width 8 height 8
